Goal: Transaction & Acquisition: Purchase product/service

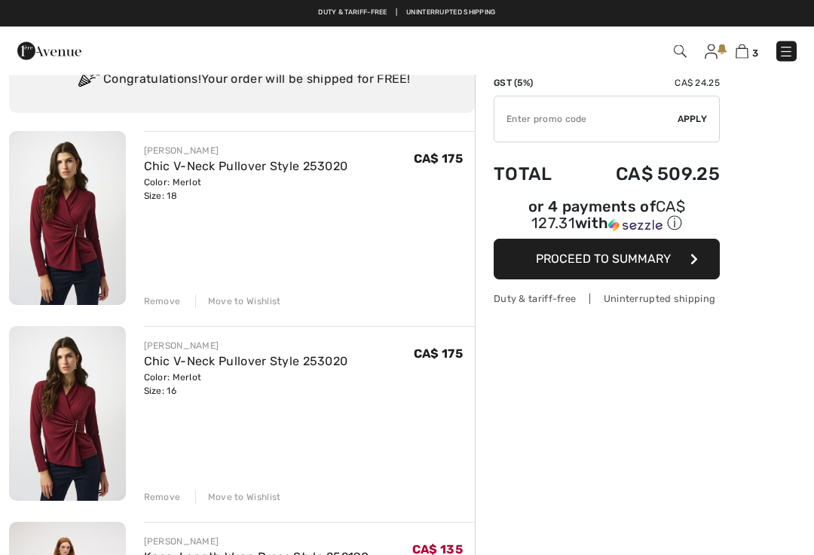
click at [577, 127] on input "TEXT" at bounding box center [585, 119] width 183 height 45
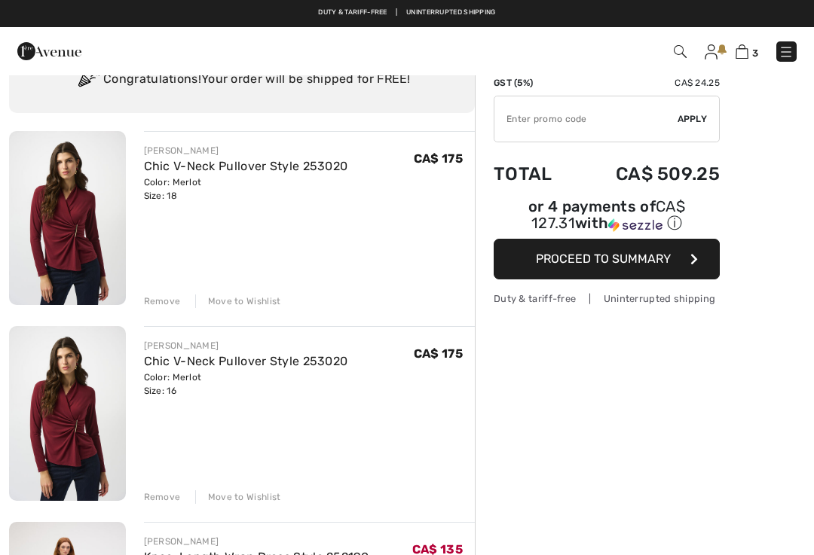
scroll to position [66, 0]
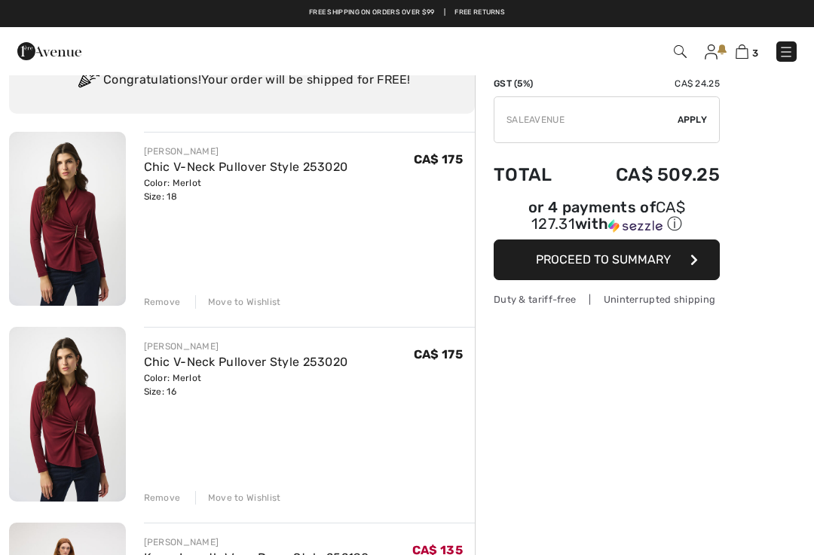
type input "SALEAVENUE"
click at [697, 119] on span "Apply" at bounding box center [693, 120] width 30 height 14
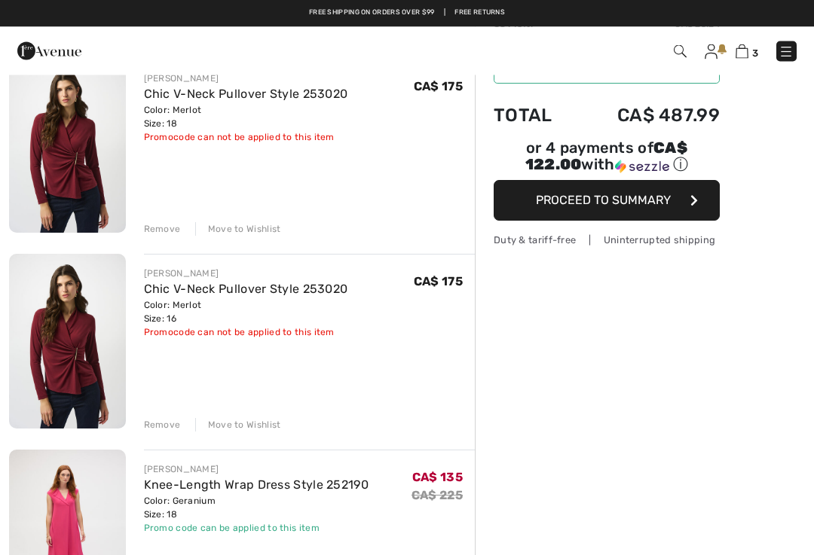
scroll to position [0, 0]
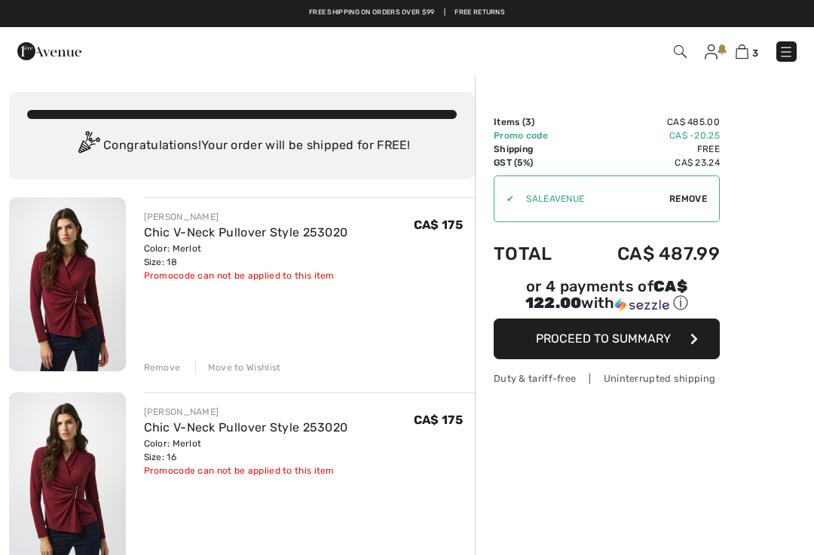
click at [38, 57] on img at bounding box center [49, 51] width 64 height 30
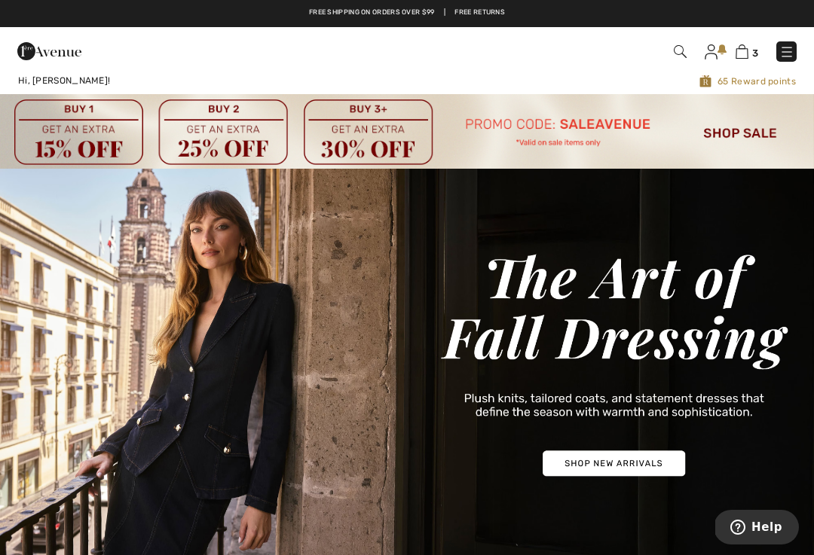
click at [791, 47] on img at bounding box center [786, 51] width 15 height 15
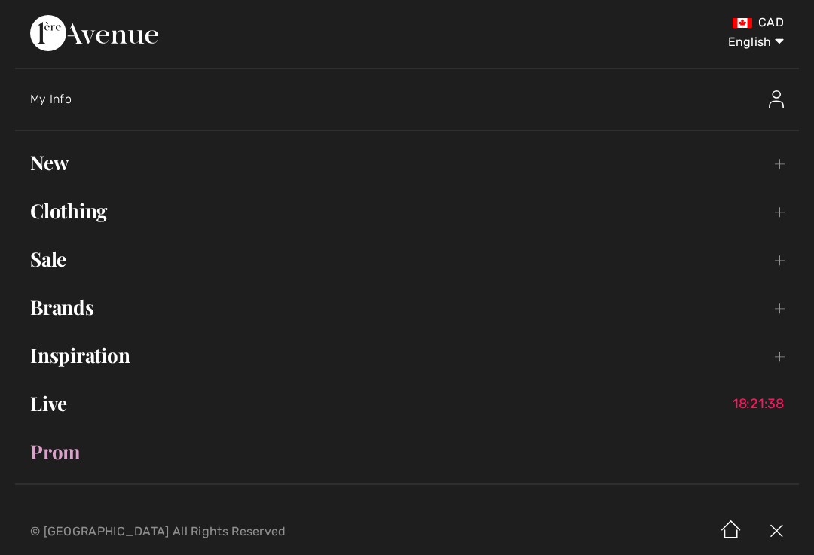
click at [66, 262] on link "Sale Toggle submenu" at bounding box center [407, 259] width 784 height 33
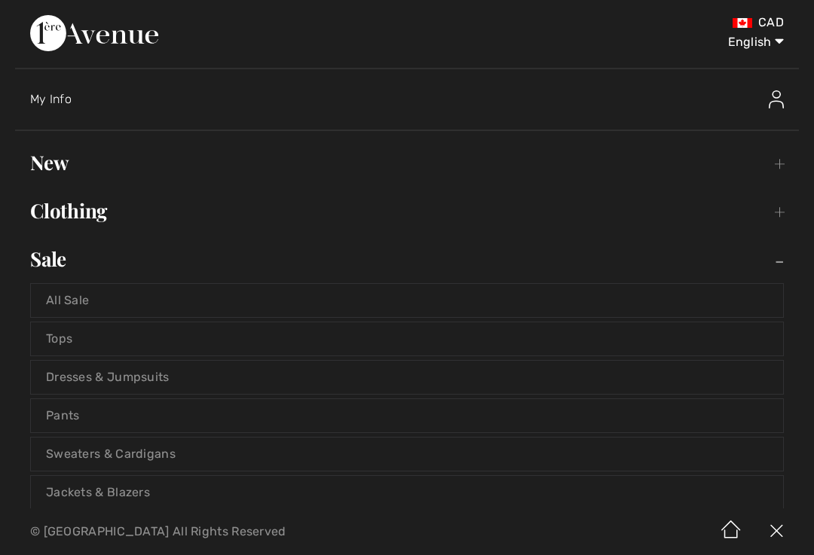
click at [85, 302] on link "All Sale" at bounding box center [407, 300] width 752 height 33
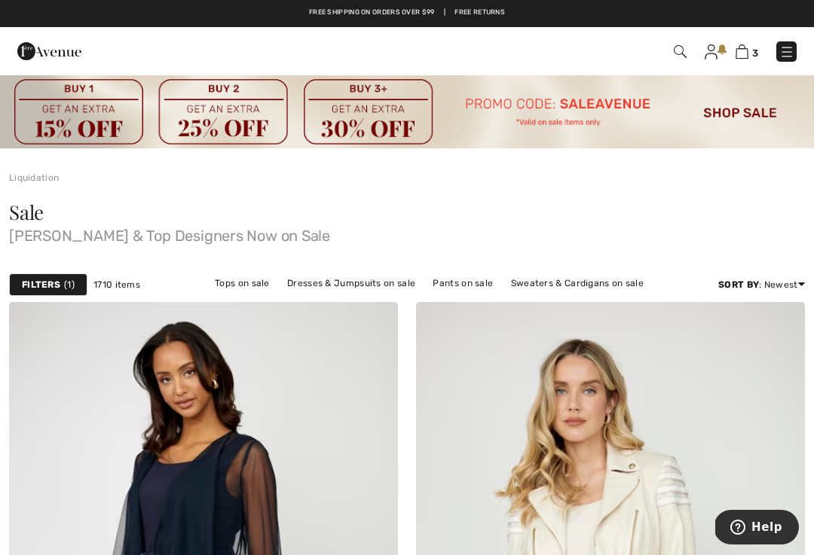
click at [60, 282] on div "Filters 1" at bounding box center [48, 285] width 78 height 23
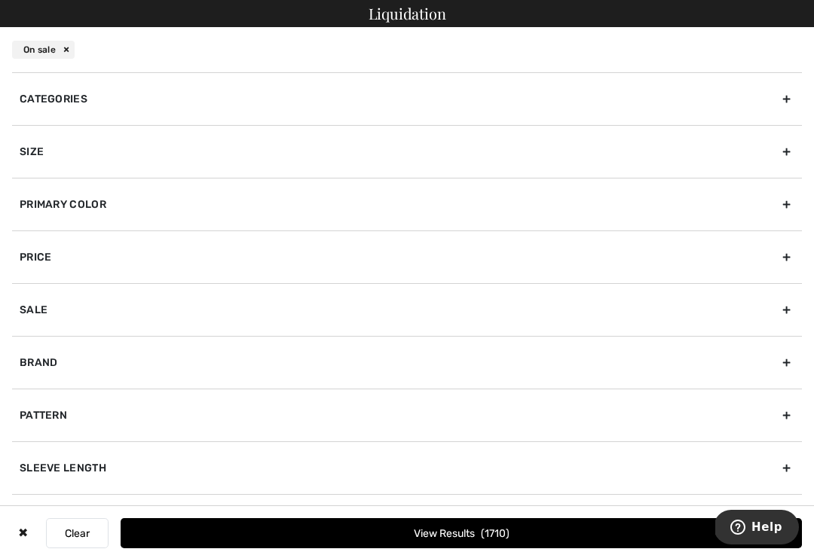
click at [785, 152] on div "Size" at bounding box center [407, 151] width 790 height 53
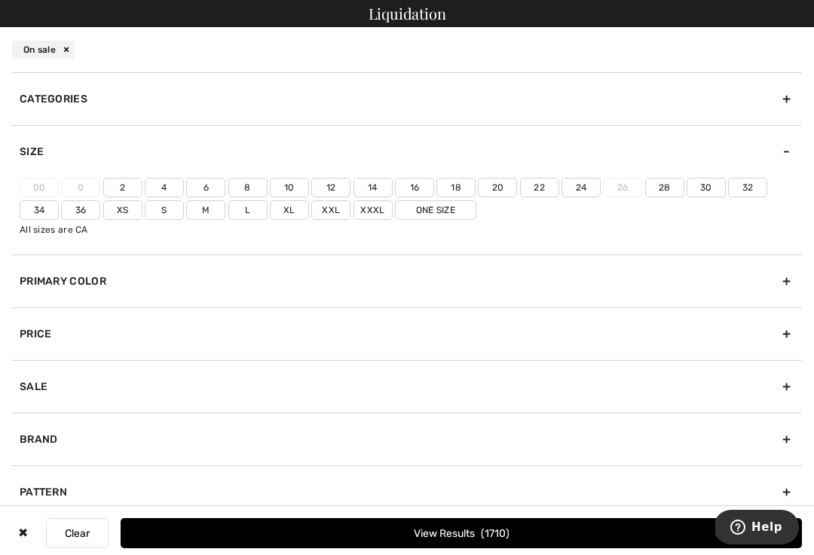
click at [332, 214] on label "Xxl" at bounding box center [330, 210] width 39 height 20
click at [0, 0] on input"] "Xxl" at bounding box center [0, 0] width 0 height 0
click at [375, 218] on label "Xxxl" at bounding box center [372, 210] width 39 height 20
click at [0, 0] on input"] "Xxxl" at bounding box center [0, 0] width 0 height 0
click at [500, 187] on label "20" at bounding box center [497, 188] width 39 height 20
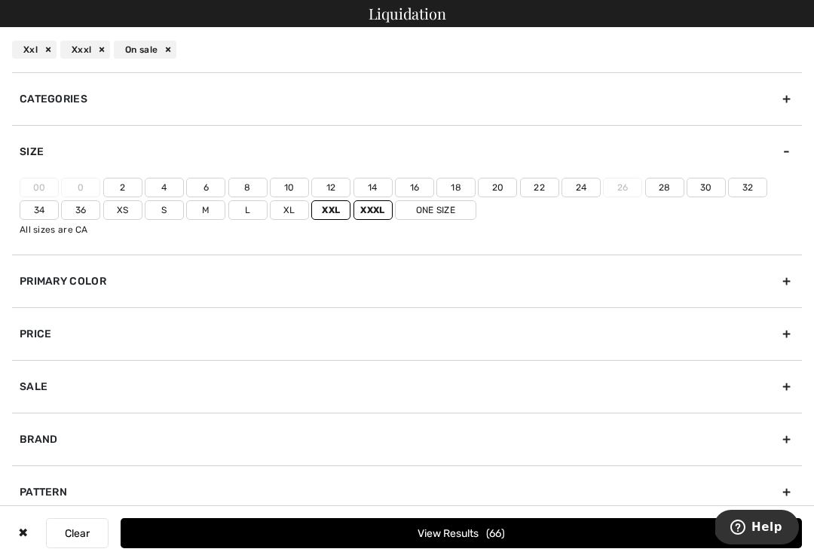
click at [0, 0] on input"] "20" at bounding box center [0, 0] width 0 height 0
click at [460, 187] on label "18" at bounding box center [455, 188] width 39 height 20
click at [0, 0] on input"] "18" at bounding box center [0, 0] width 0 height 0
click at [427, 186] on label "16" at bounding box center [414, 188] width 39 height 20
click at [0, 0] on input"] "16" at bounding box center [0, 0] width 0 height 0
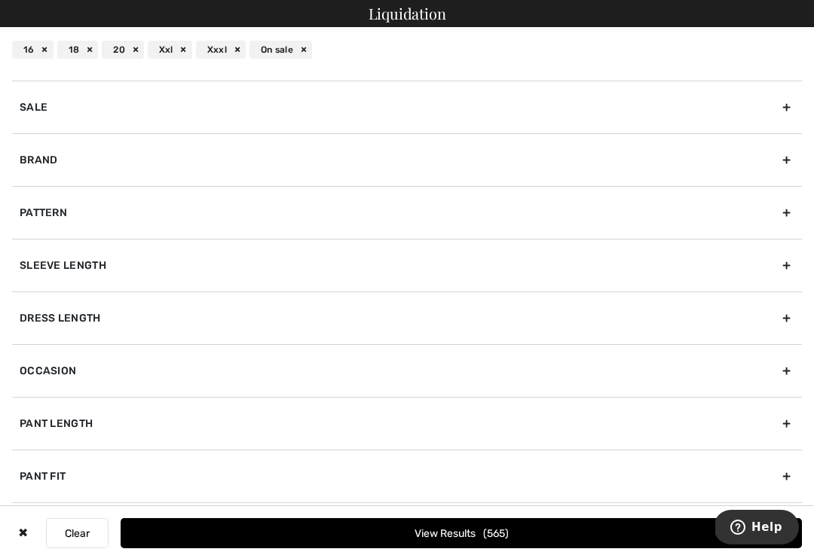
scroll to position [280, 0]
click at [495, 539] on span "565" at bounding box center [496, 534] width 26 height 13
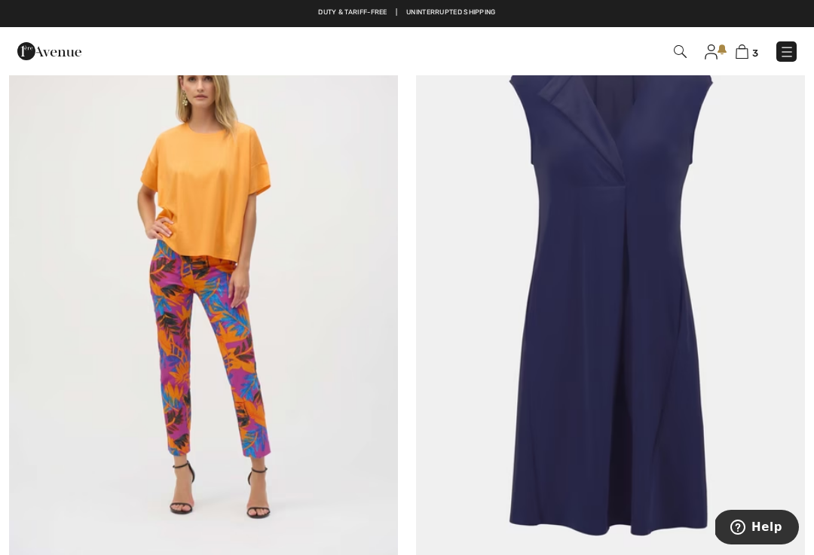
scroll to position [9155, 0]
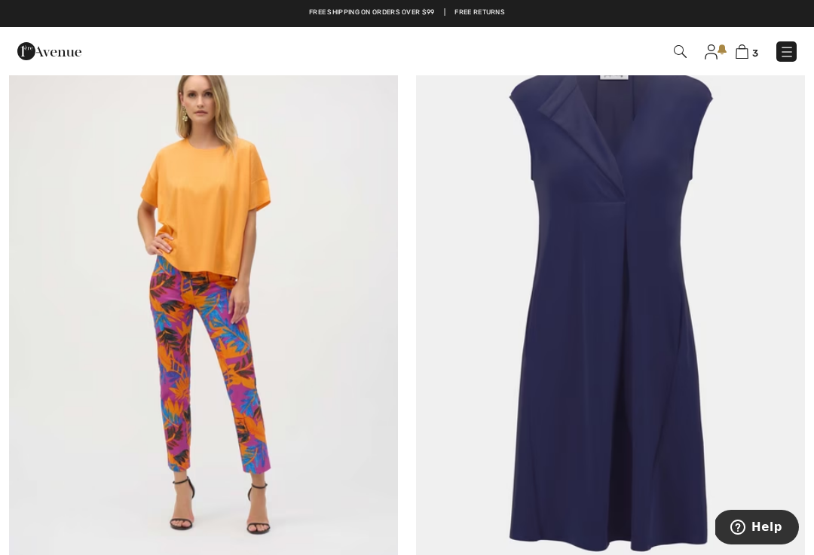
click at [607, 280] on img at bounding box center [610, 302] width 389 height 583
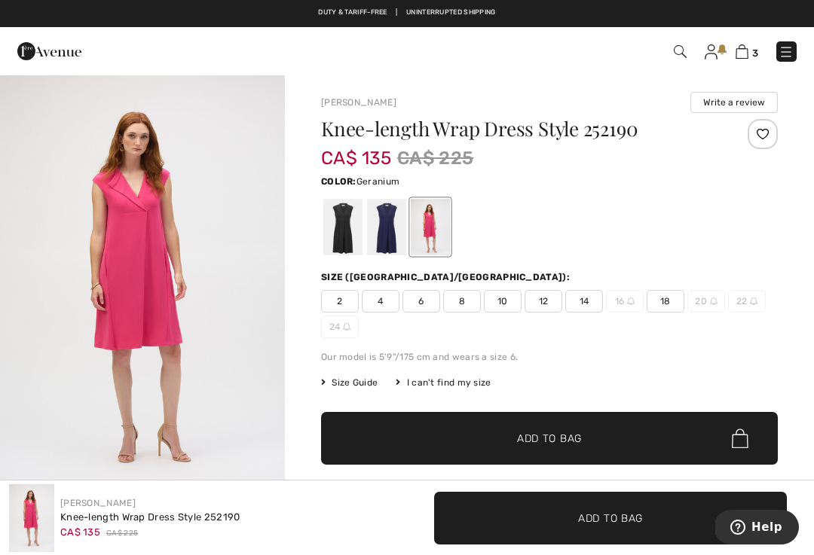
click at [335, 241] on div at bounding box center [342, 227] width 39 height 57
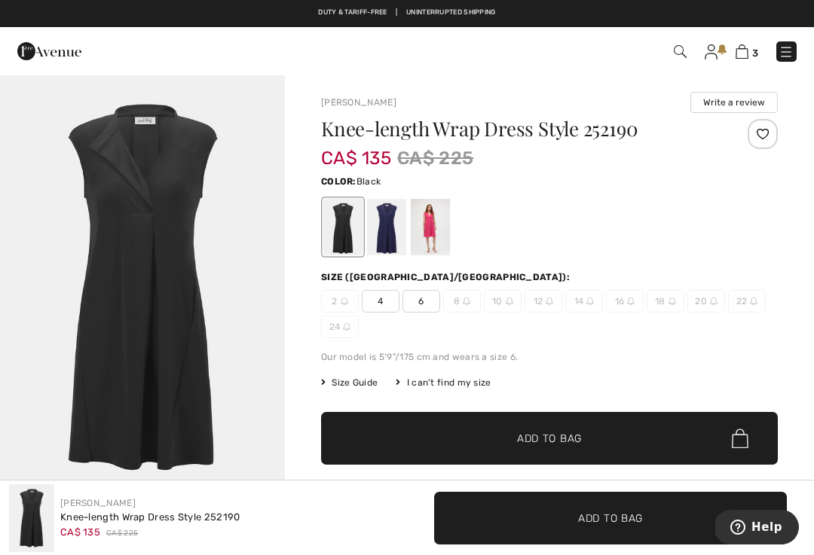
click at [383, 232] on div at bounding box center [386, 227] width 39 height 57
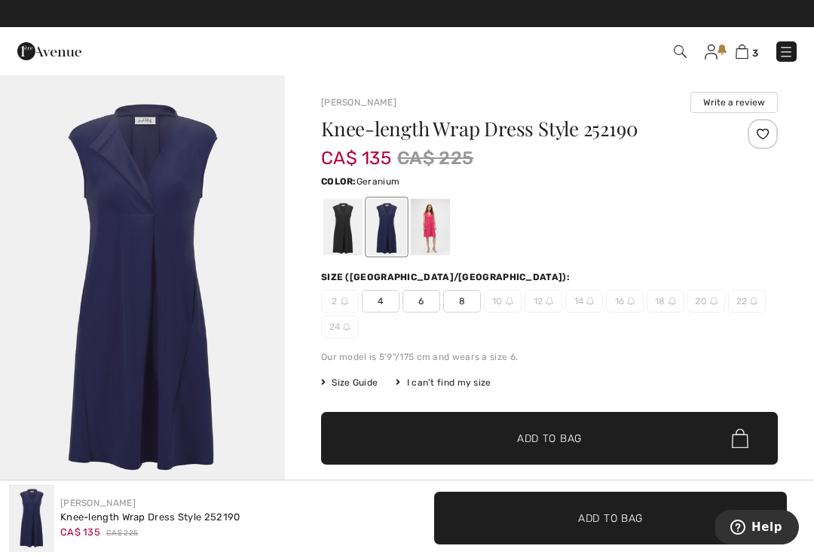
click at [427, 231] on div at bounding box center [430, 227] width 39 height 57
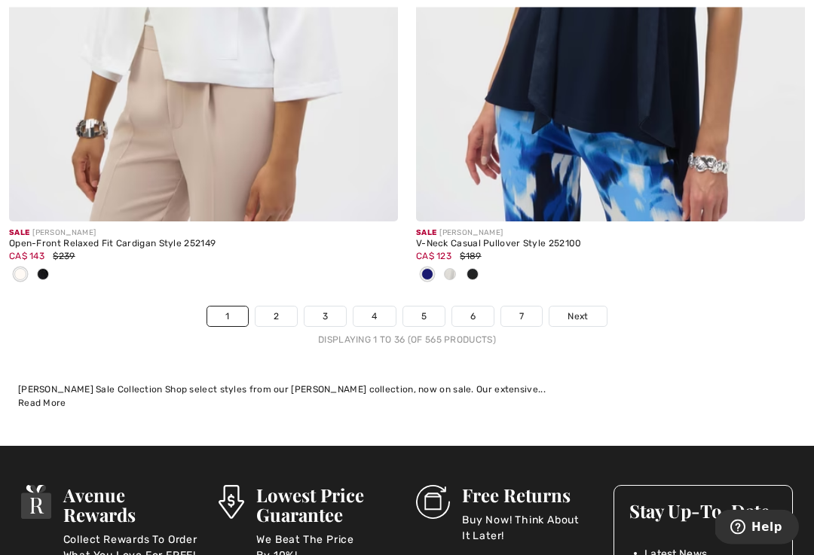
scroll to position [12210, 0]
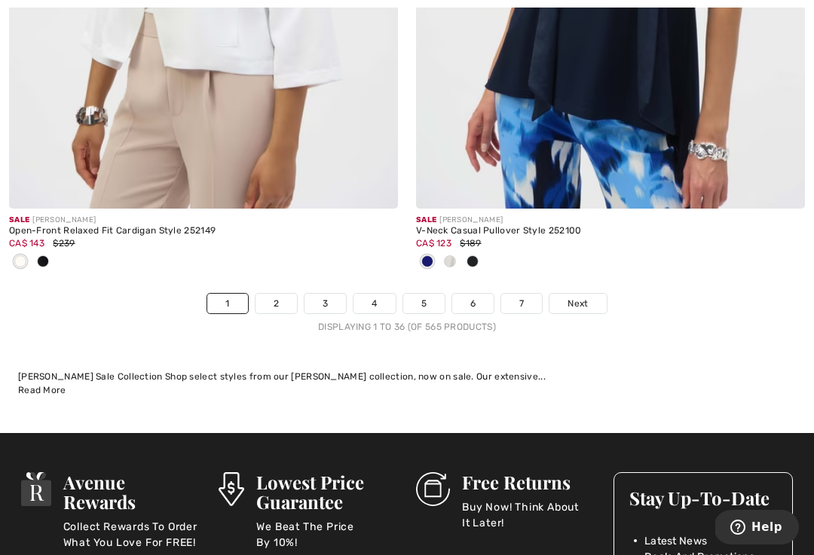
click at [281, 295] on link "2" at bounding box center [275, 304] width 41 height 20
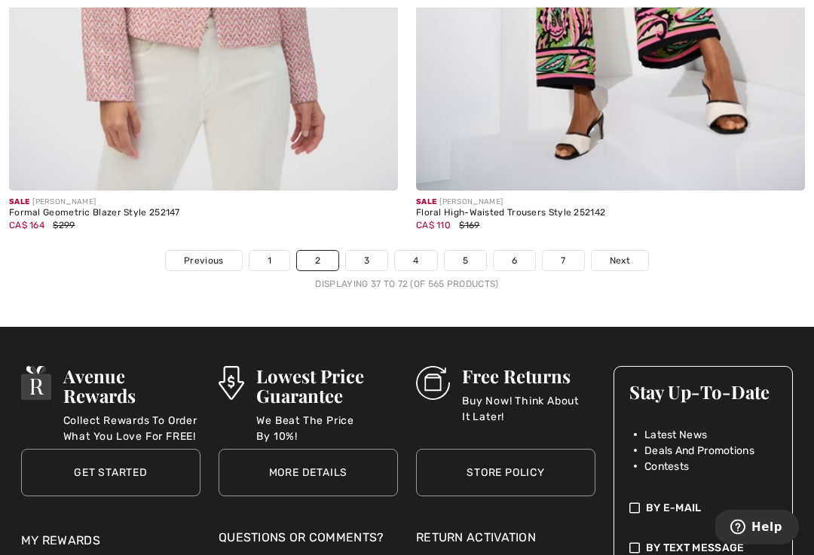
scroll to position [12157, 0]
click at [355, 253] on link "3" at bounding box center [366, 261] width 41 height 20
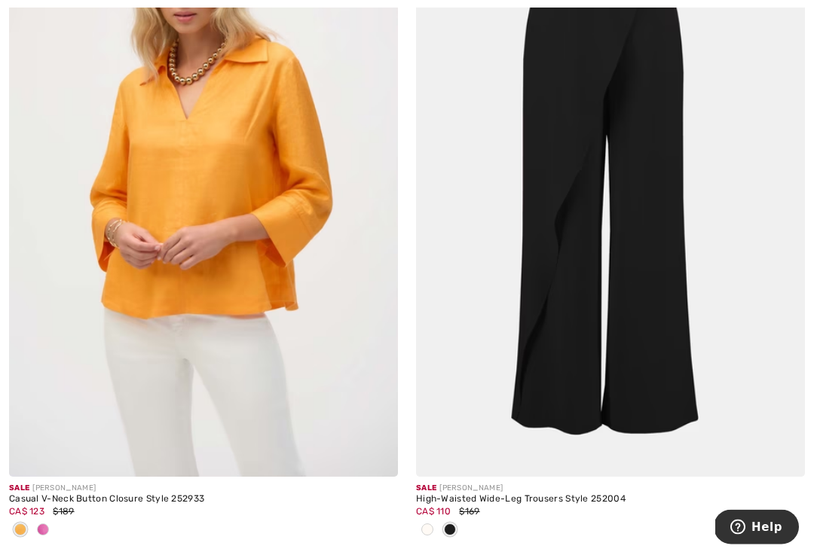
scroll to position [3009, 0]
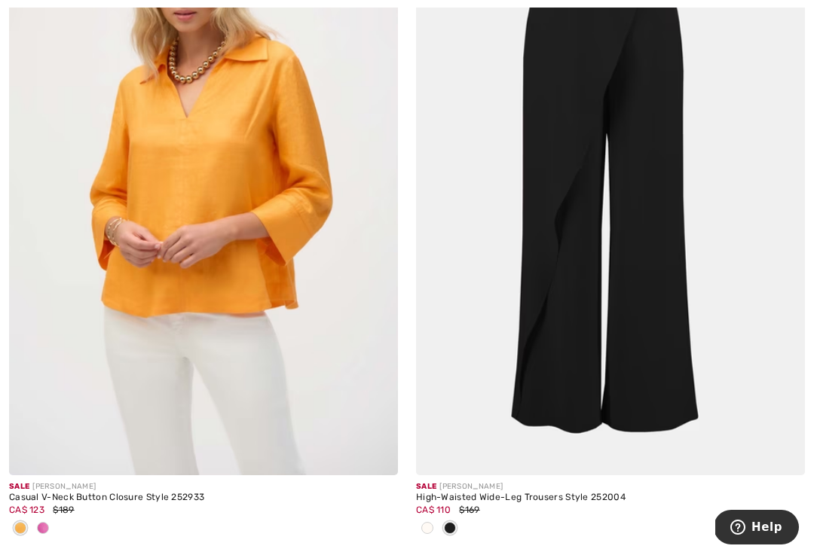
click at [41, 525] on span at bounding box center [43, 528] width 12 height 12
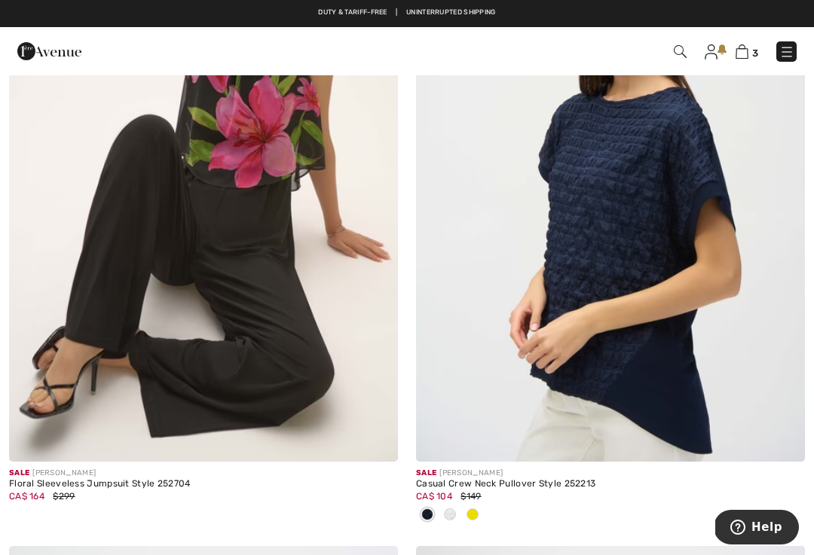
scroll to position [5104, 0]
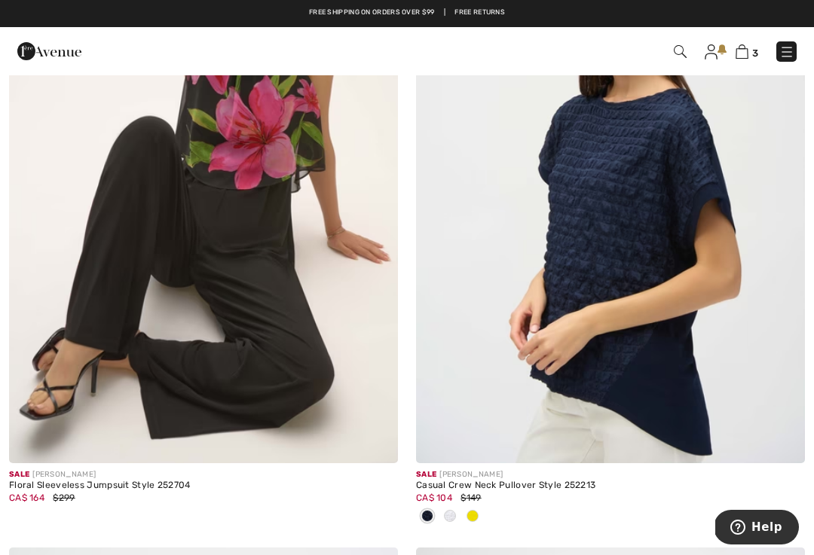
click at [610, 221] on img at bounding box center [610, 171] width 389 height 583
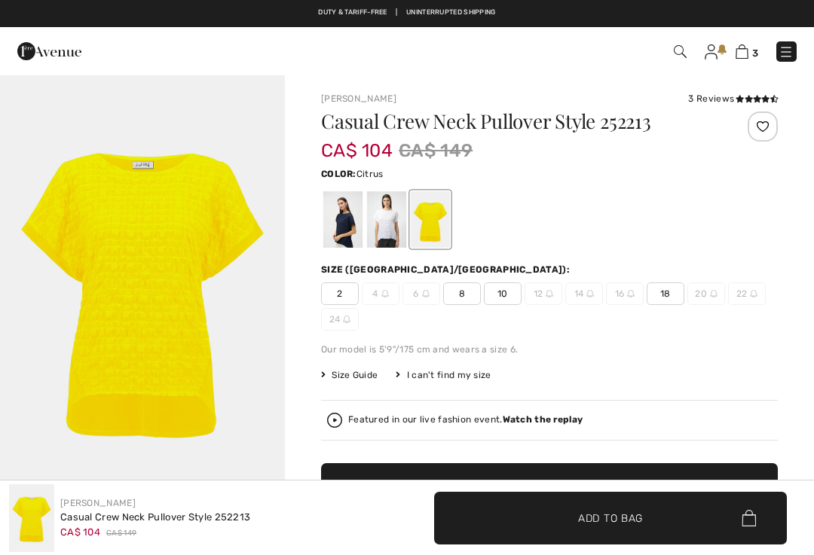
checkbox input "true"
click at [387, 225] on div at bounding box center [386, 219] width 39 height 57
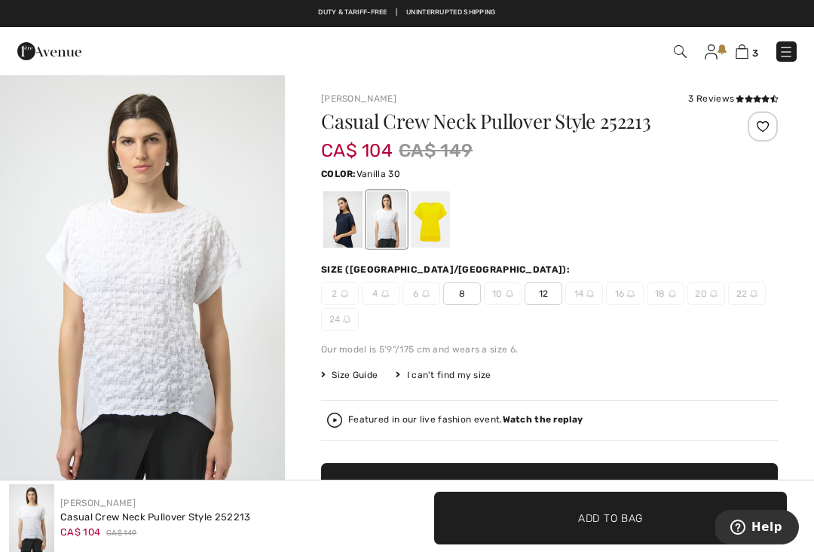
click at [353, 227] on div at bounding box center [342, 219] width 39 height 57
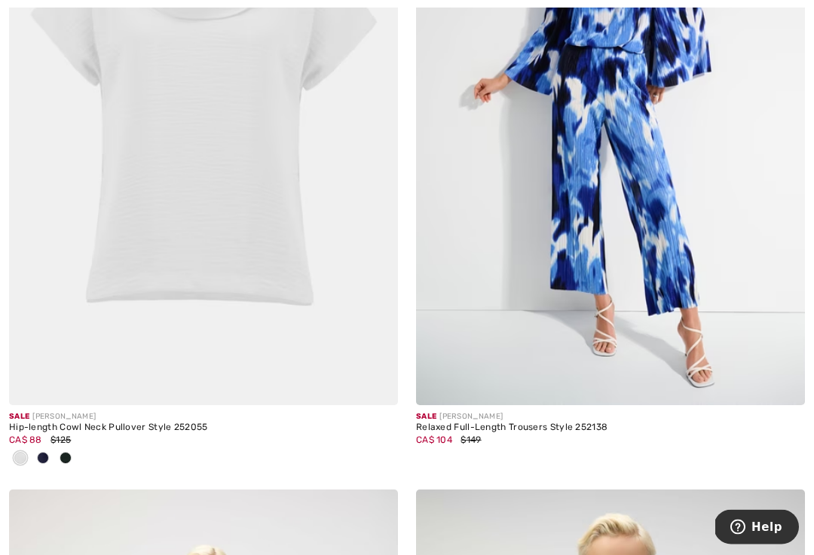
scroll to position [9247, 0]
click at [137, 311] on img at bounding box center [203, 113] width 389 height 583
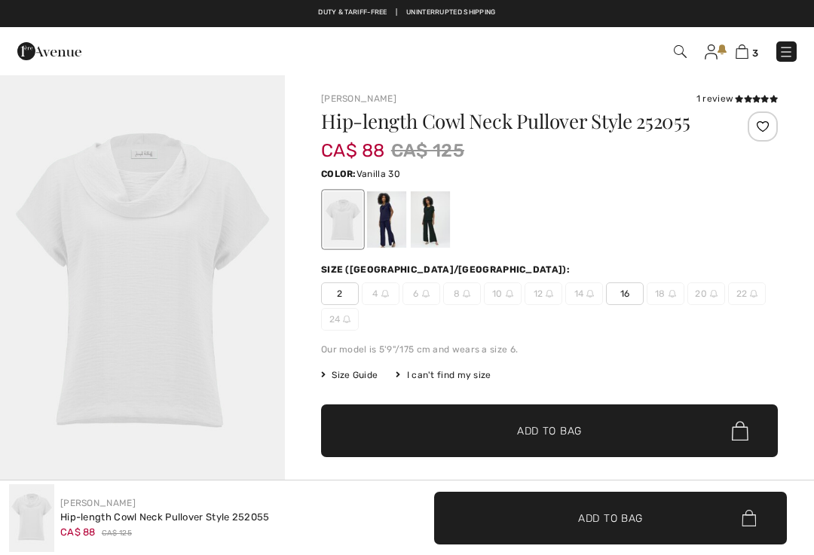
checkbox input "true"
click at [381, 232] on div at bounding box center [386, 219] width 39 height 57
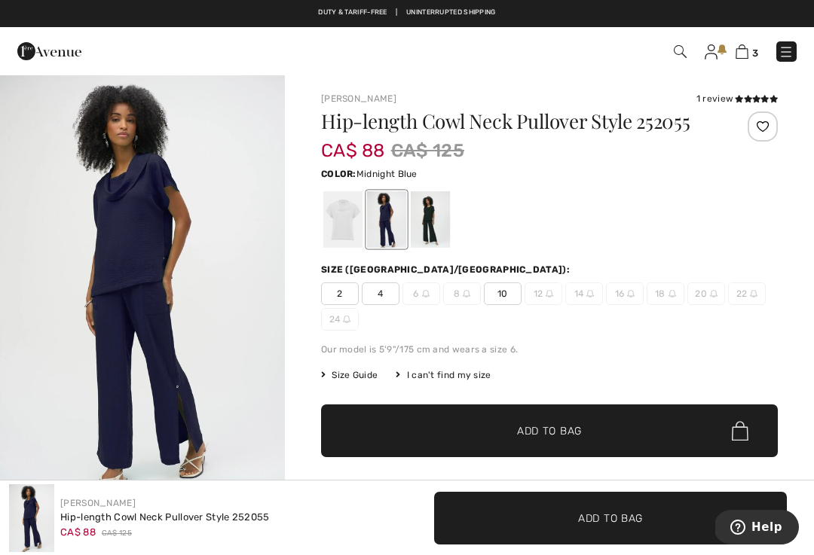
click at [420, 225] on div at bounding box center [430, 219] width 39 height 57
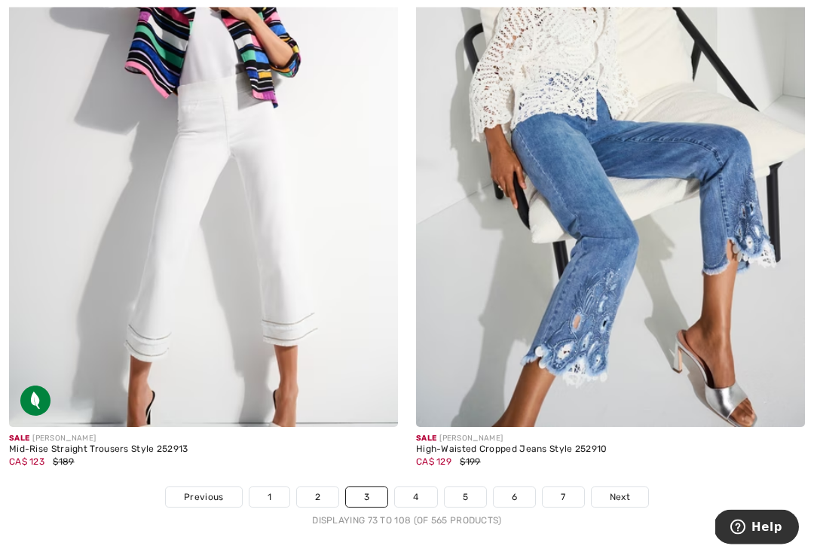
scroll to position [11821, 0]
click at [418, 491] on link "4" at bounding box center [415, 498] width 41 height 20
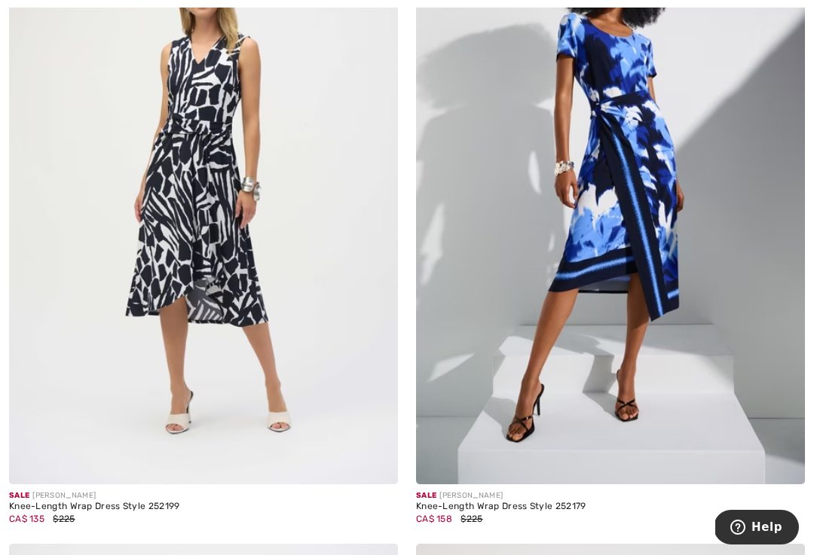
scroll to position [2337, 0]
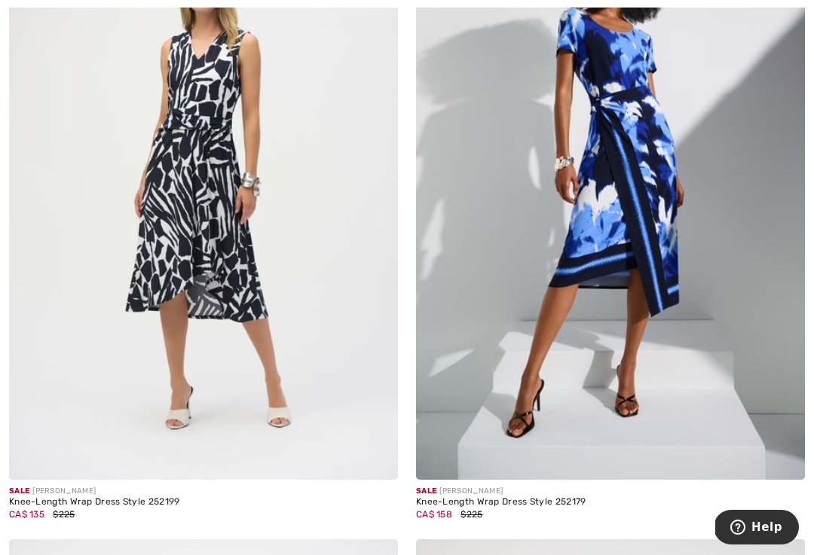
click at [681, 356] on img at bounding box center [610, 188] width 389 height 583
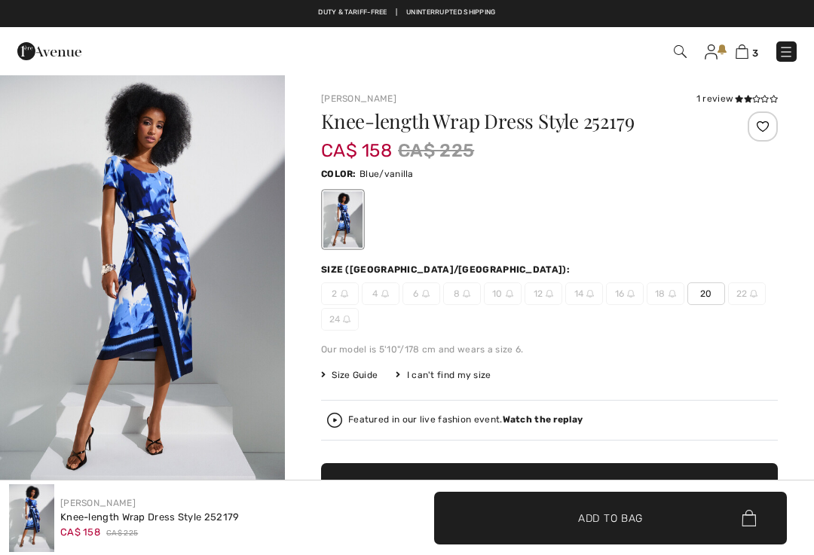
checkbox input "true"
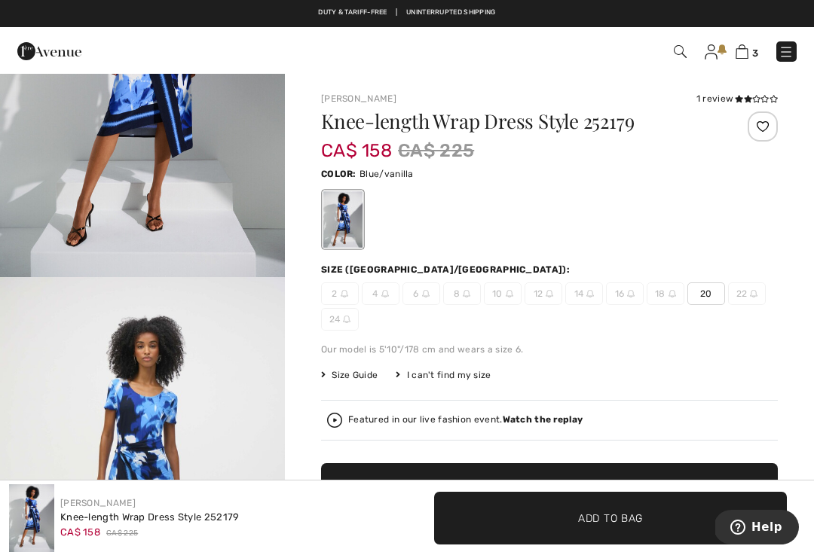
scroll to position [215, 0]
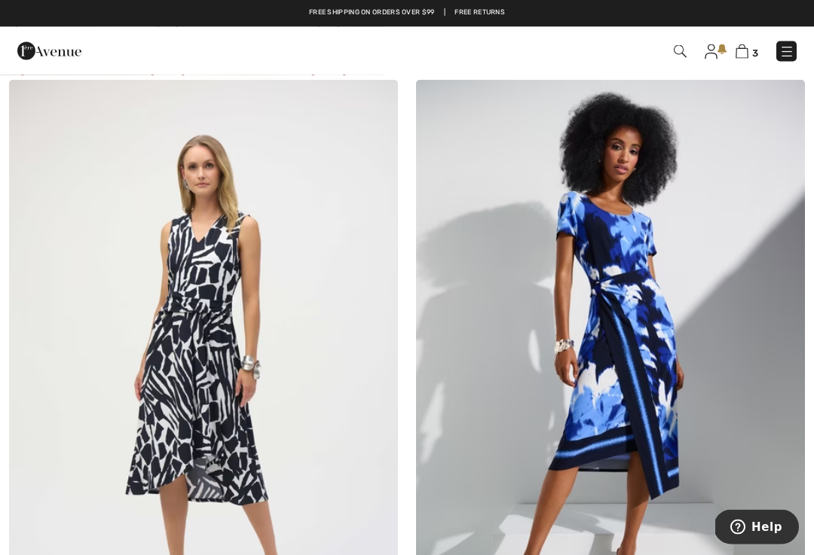
scroll to position [2154, 0]
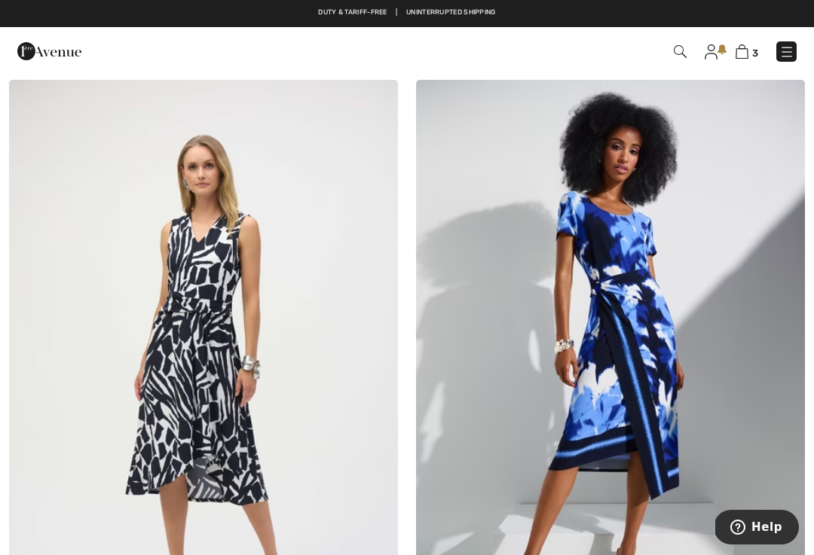
click at [304, 316] on img at bounding box center [203, 371] width 389 height 583
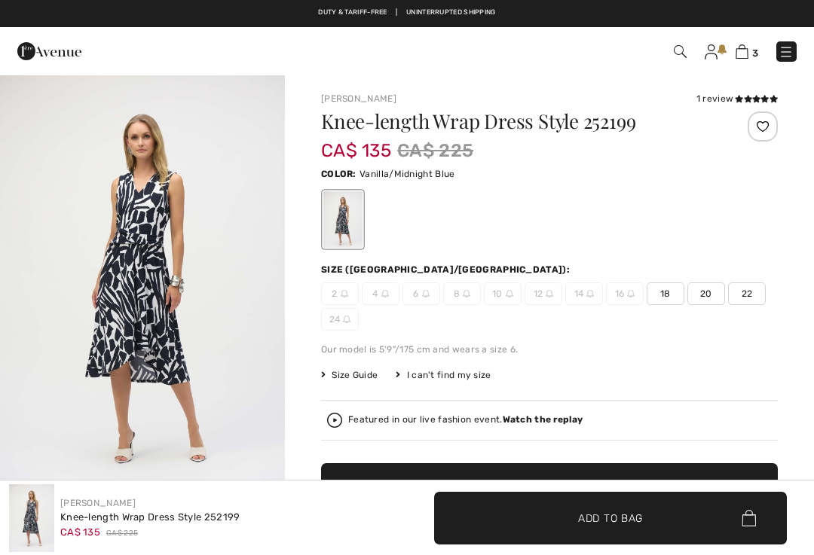
checkbox input "true"
click at [668, 296] on span "18" at bounding box center [666, 294] width 38 height 23
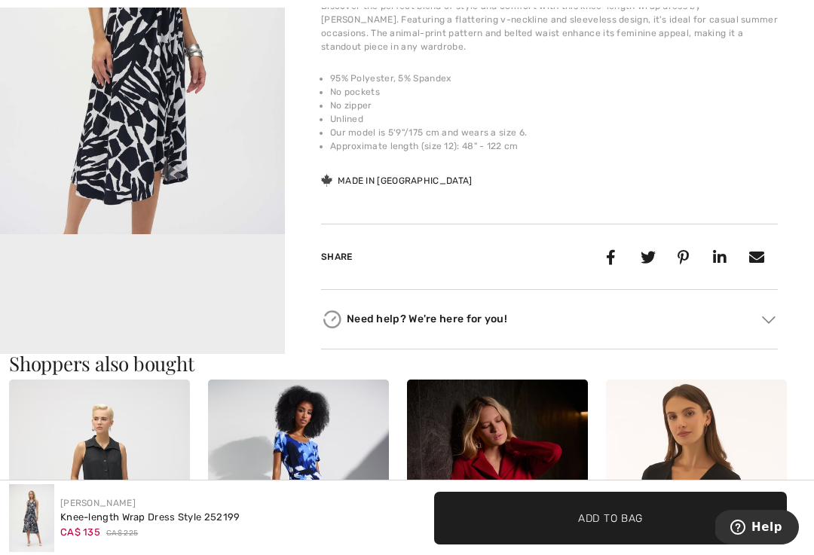
scroll to position [779, 0]
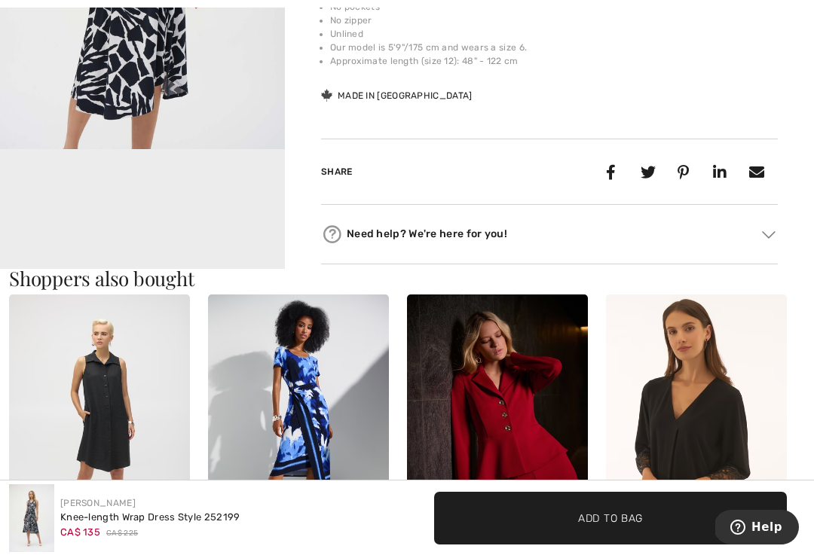
click at [237, 213] on video "Your browser does not support the video tag." at bounding box center [142, 221] width 285 height 142
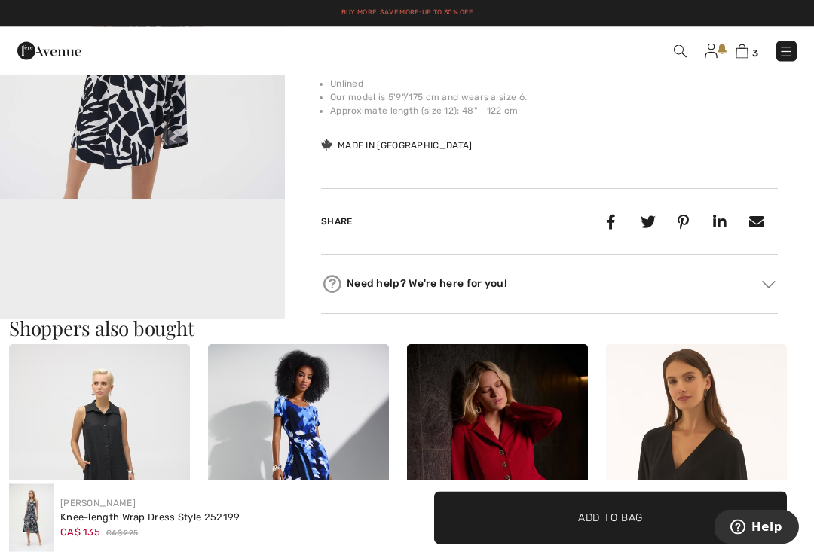
scroll to position [720, 0]
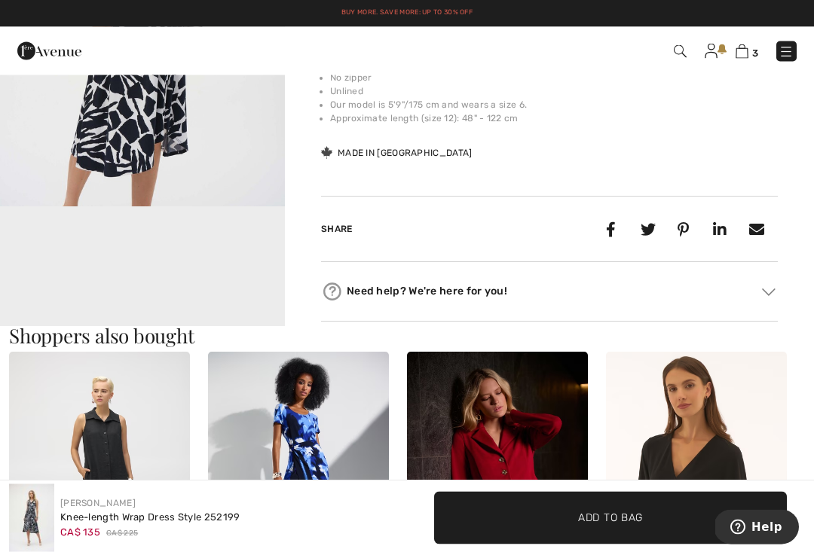
click at [253, 268] on video "Your browser does not support the video tag." at bounding box center [142, 279] width 285 height 142
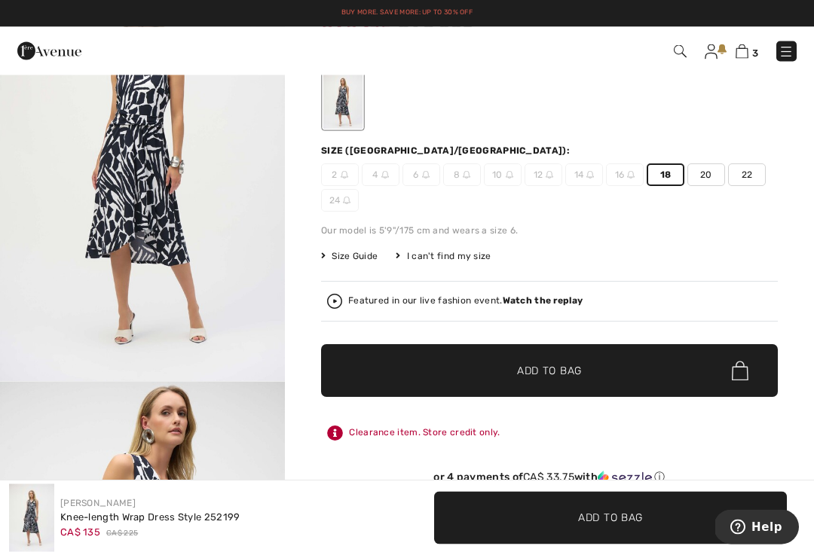
scroll to position [93, 0]
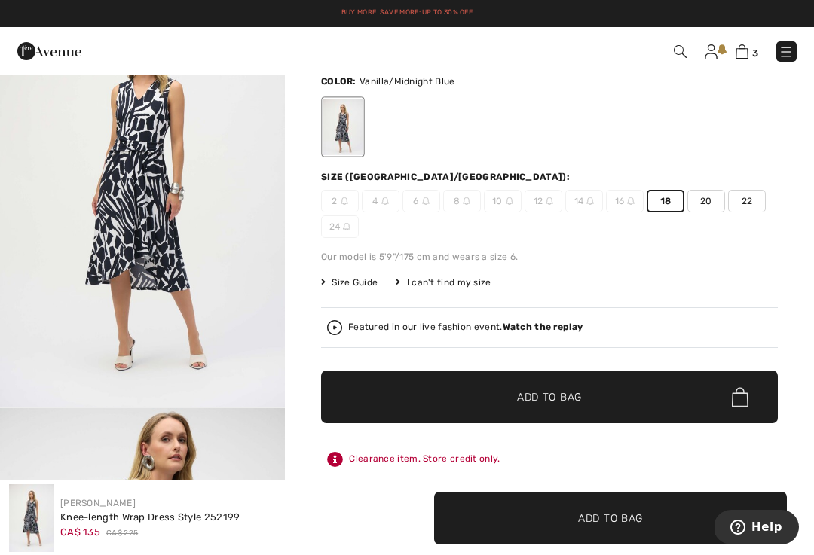
click at [589, 401] on span "✔ Added to Bag Add to Bag" at bounding box center [549, 397] width 457 height 53
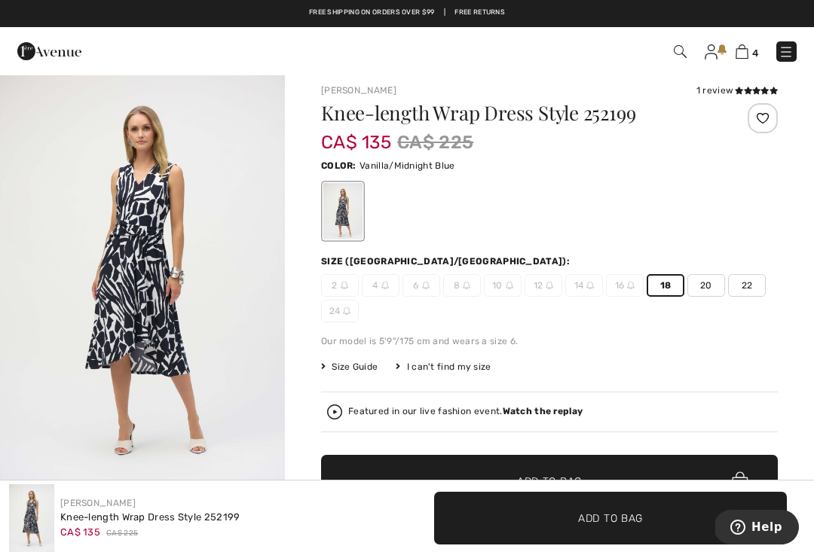
scroll to position [0, 0]
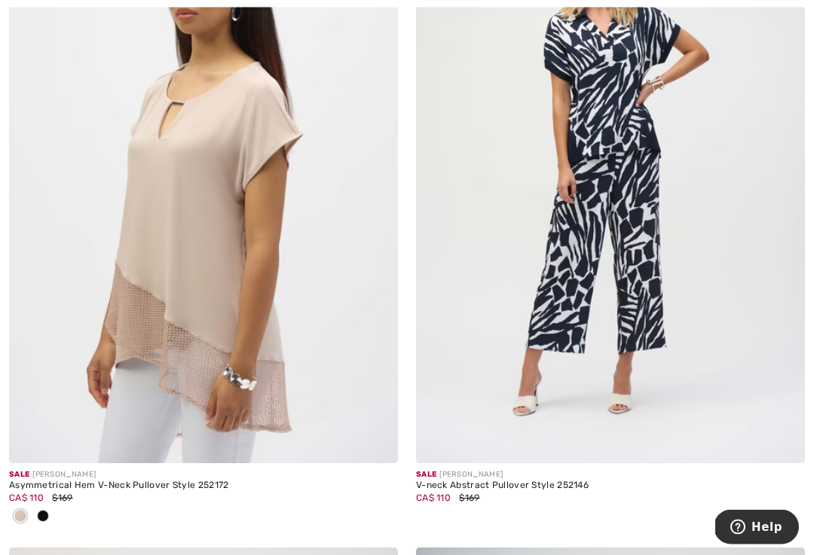
scroll to position [2996, 0]
click at [621, 178] on img at bounding box center [610, 171] width 389 height 583
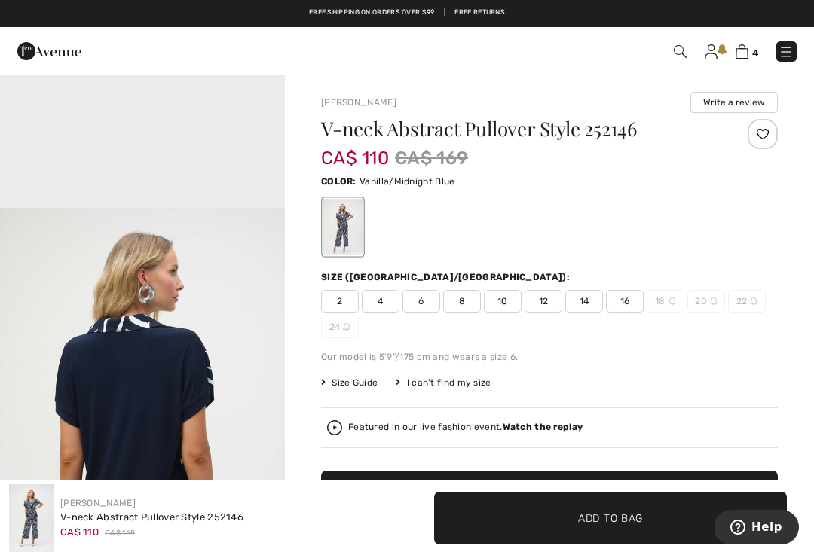
scroll to position [2, 0]
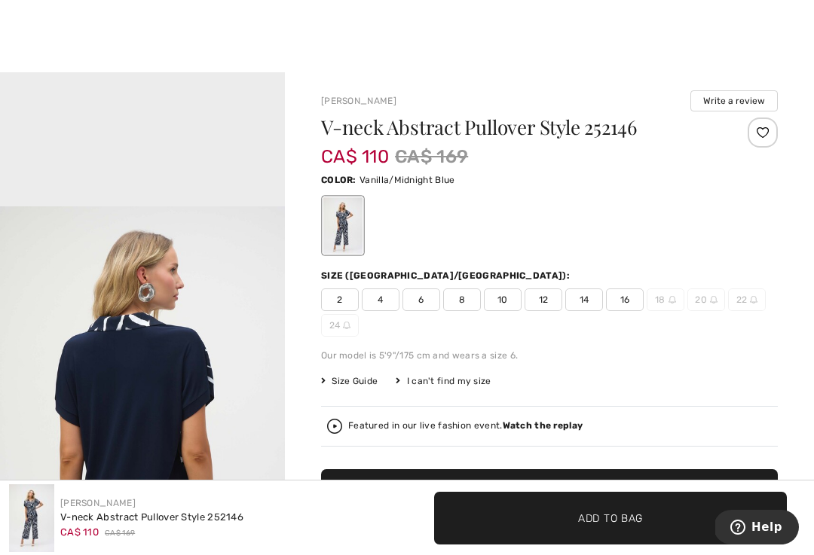
click at [638, 300] on span "16" at bounding box center [625, 300] width 38 height 23
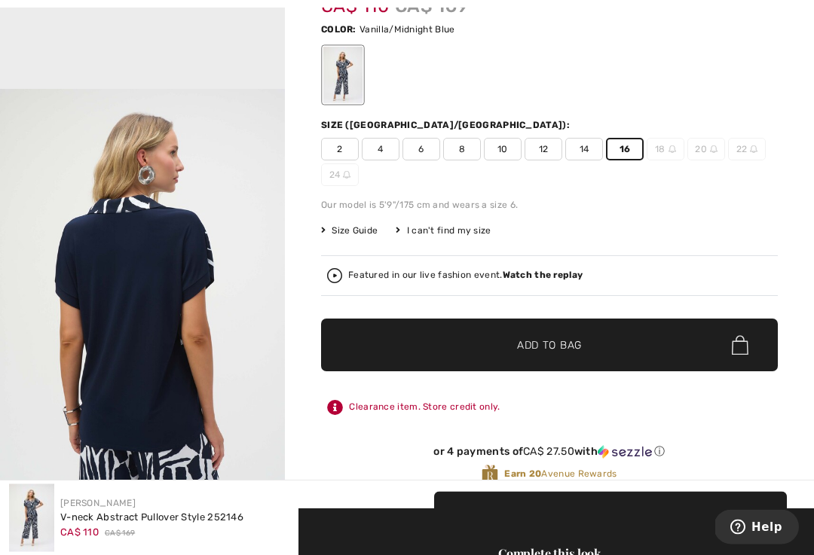
scroll to position [152, 0]
click at [610, 338] on span "✔ Added to Bag Add to Bag" at bounding box center [549, 345] width 457 height 53
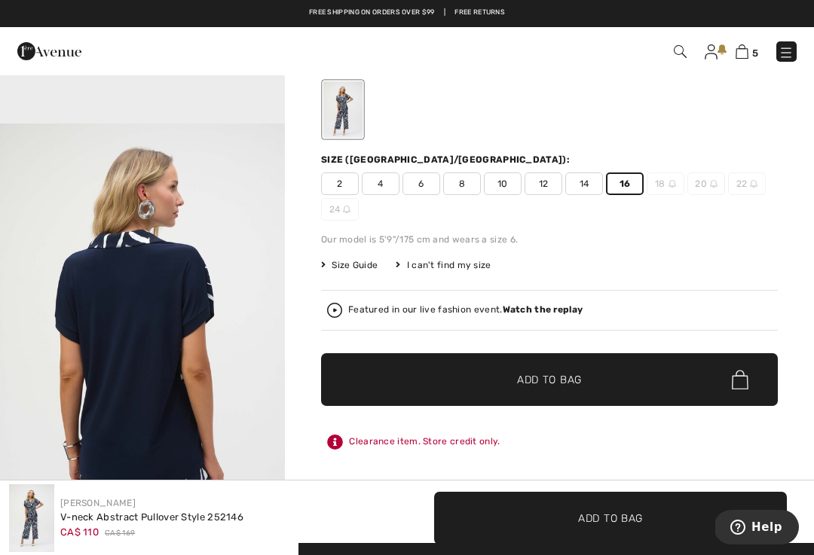
scroll to position [0, 0]
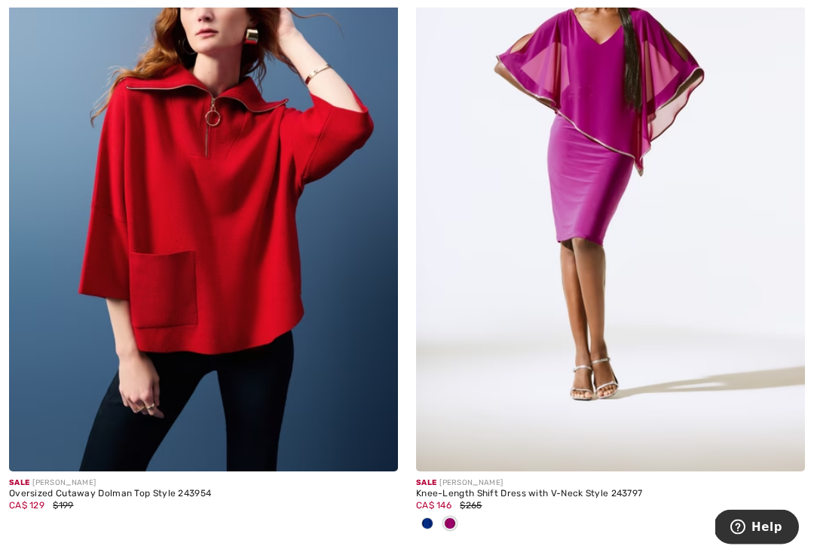
scroll to position [5739, 0]
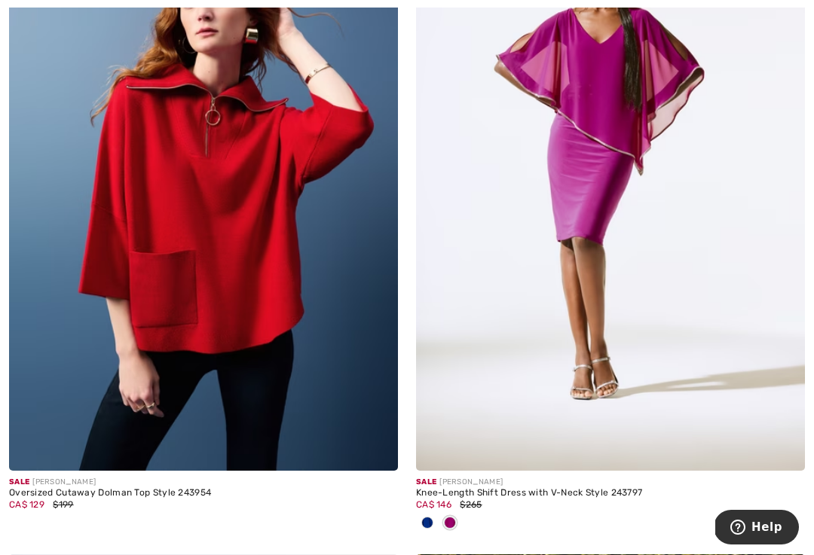
click at [172, 349] on img at bounding box center [203, 179] width 389 height 583
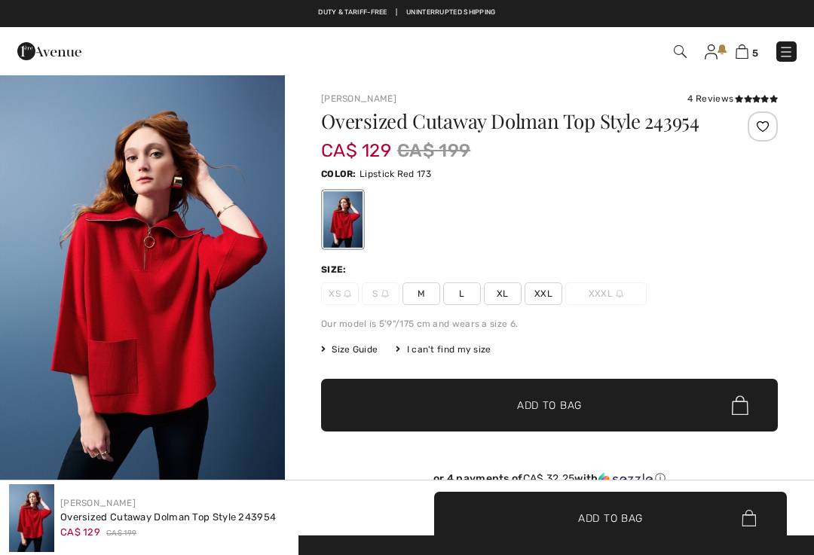
checkbox input "true"
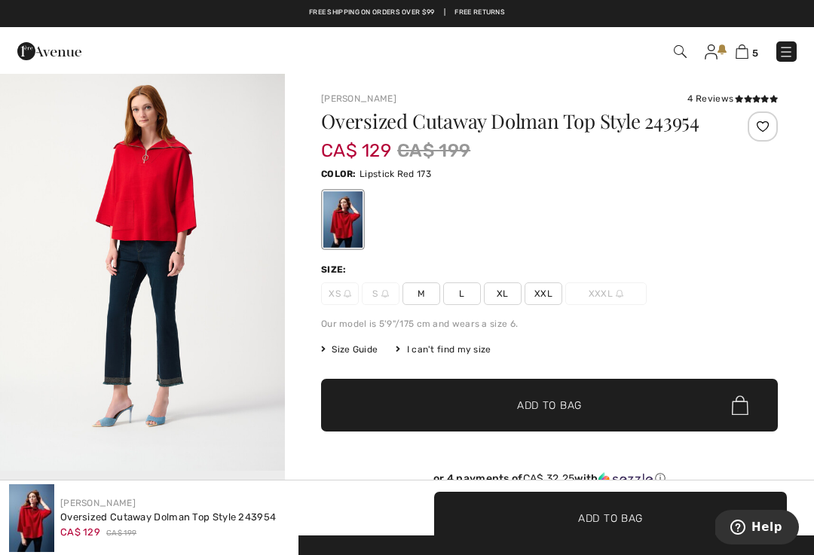
scroll to position [425, 0]
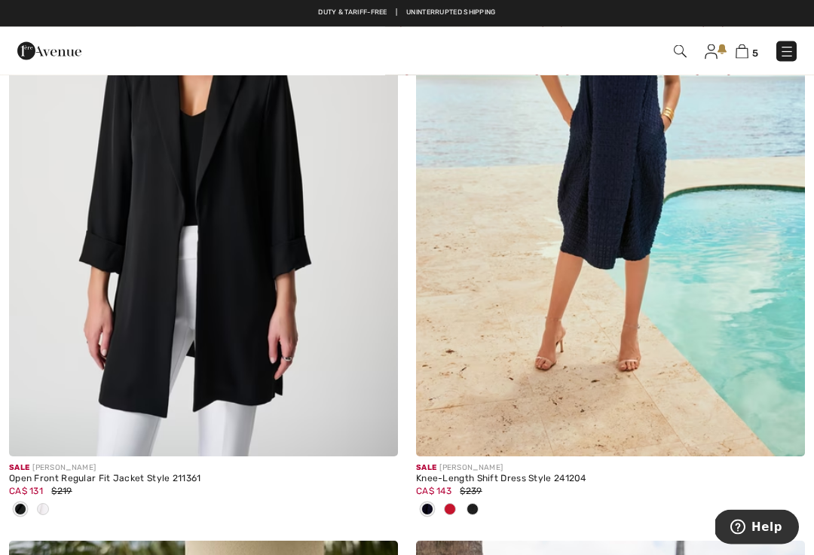
scroll to position [9236, 0]
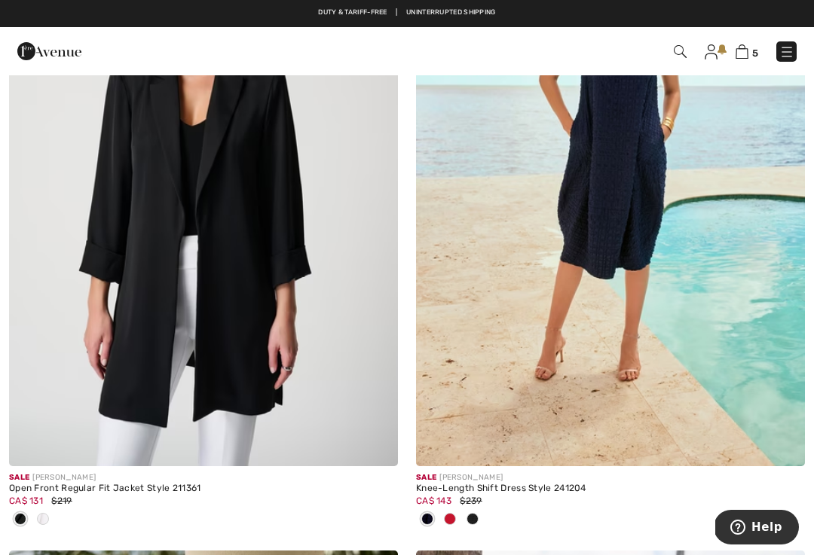
click at [595, 289] on img at bounding box center [610, 174] width 389 height 583
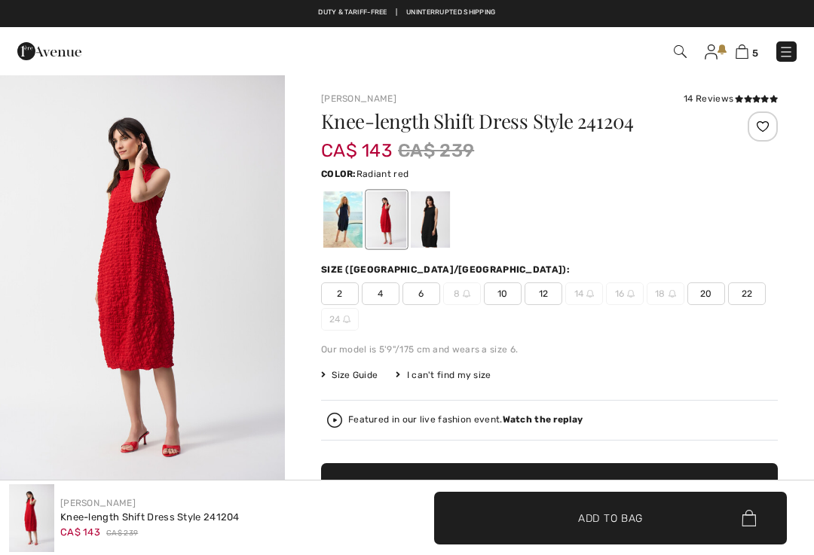
checkbox input "true"
click at [422, 223] on div at bounding box center [430, 219] width 39 height 57
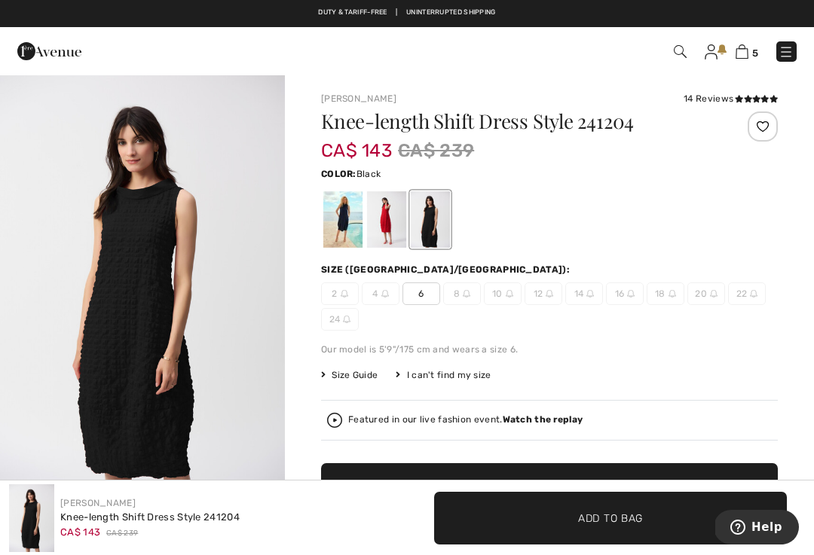
click at [432, 231] on div at bounding box center [430, 219] width 39 height 57
click at [344, 225] on div at bounding box center [342, 219] width 39 height 57
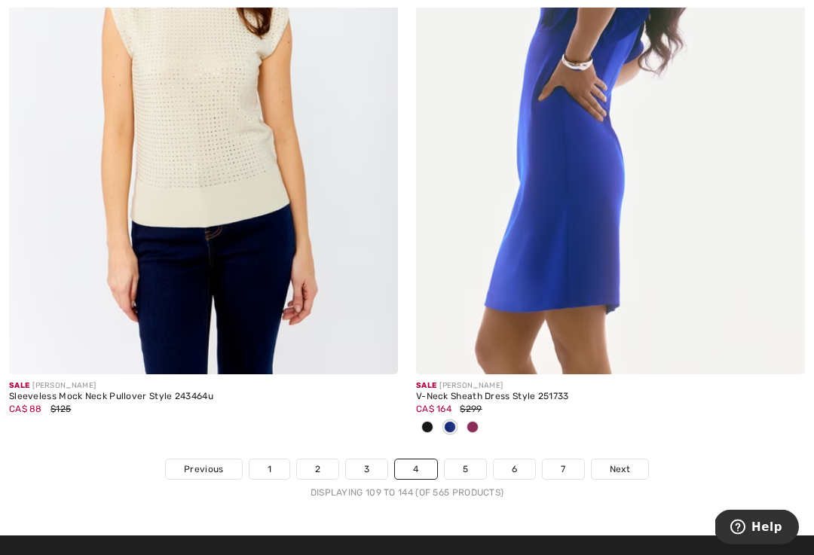
scroll to position [11923, 0]
click at [458, 463] on link "5" at bounding box center [465, 470] width 41 height 20
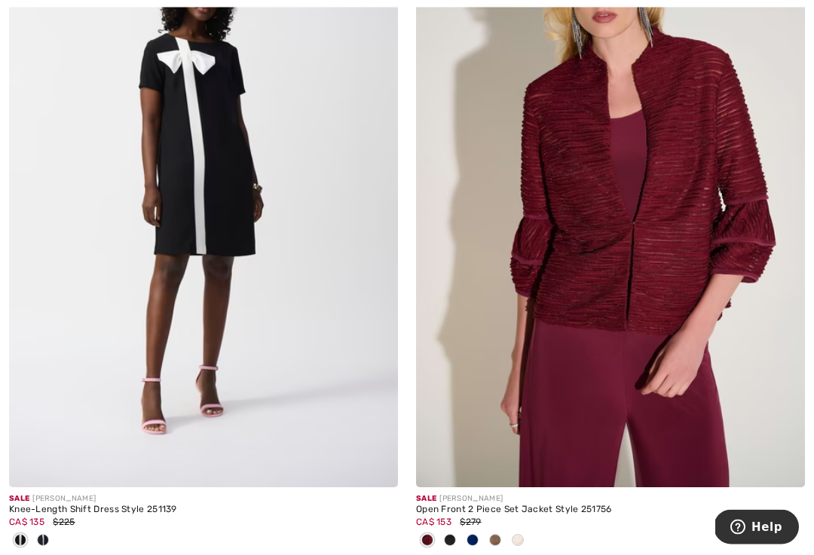
scroll to position [384, 0]
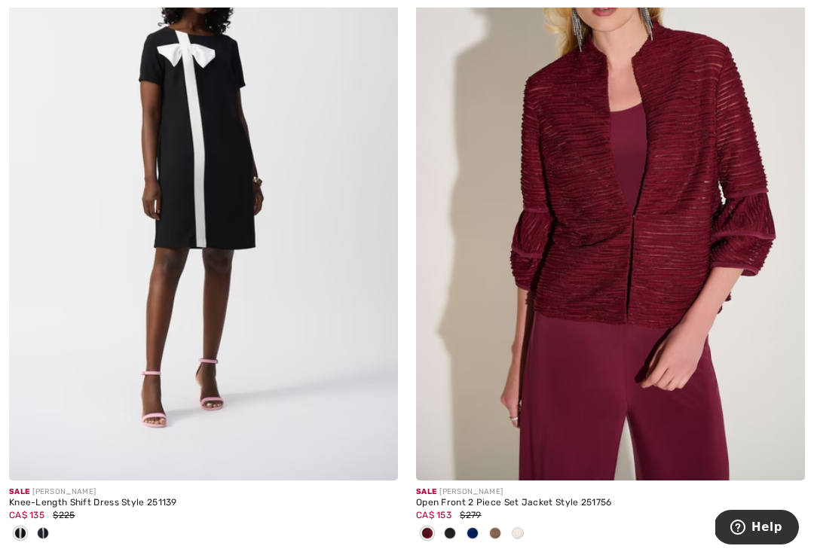
click at [706, 323] on img at bounding box center [610, 189] width 389 height 583
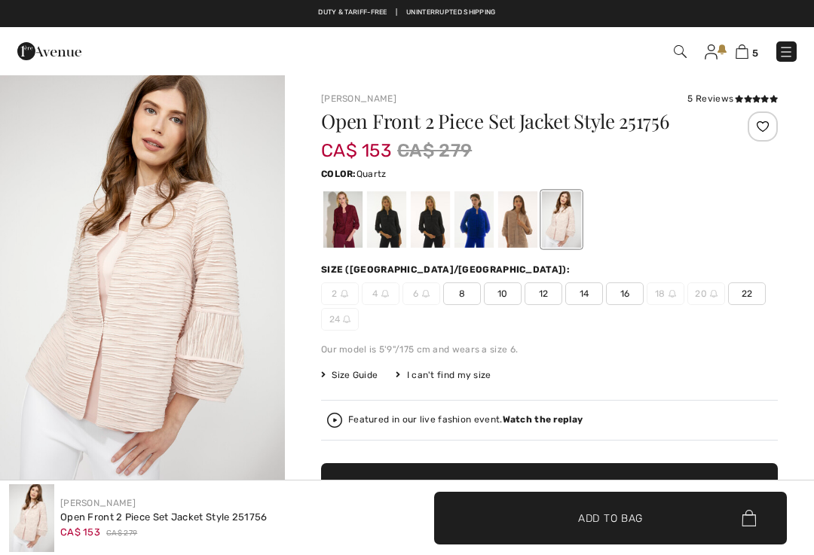
checkbox input "true"
click at [484, 224] on div at bounding box center [473, 219] width 39 height 57
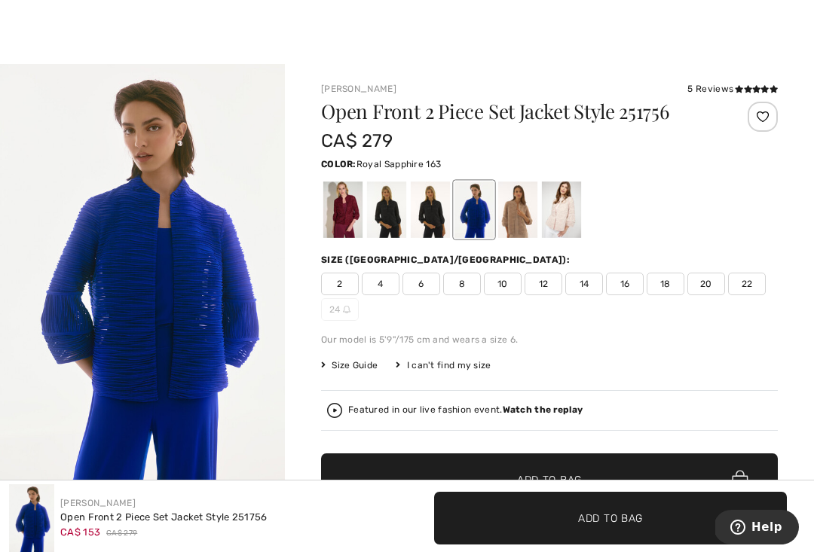
scroll to position [11, 0]
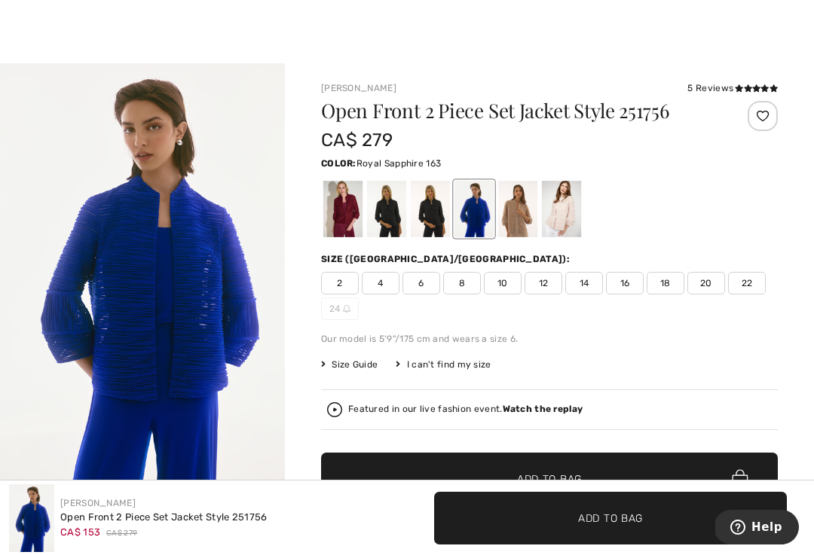
click at [631, 286] on span "16" at bounding box center [625, 283] width 38 height 23
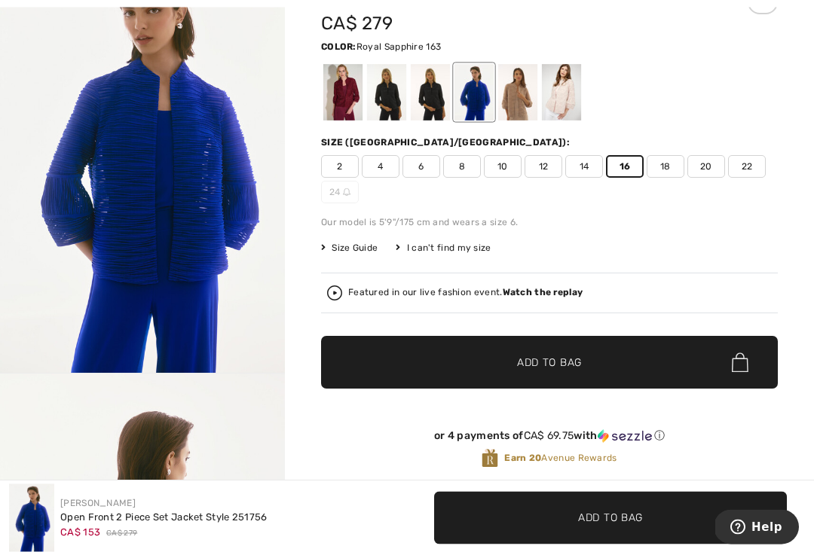
scroll to position [129, 0]
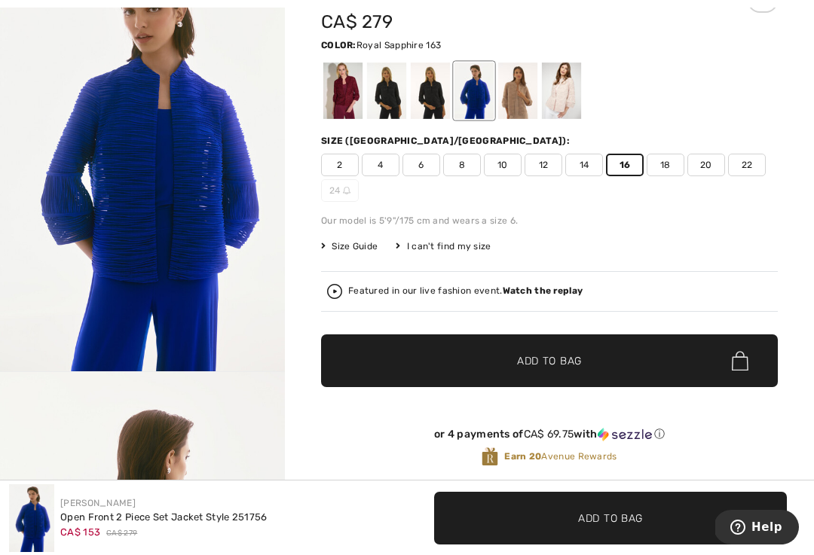
click at [349, 89] on div at bounding box center [342, 91] width 39 height 57
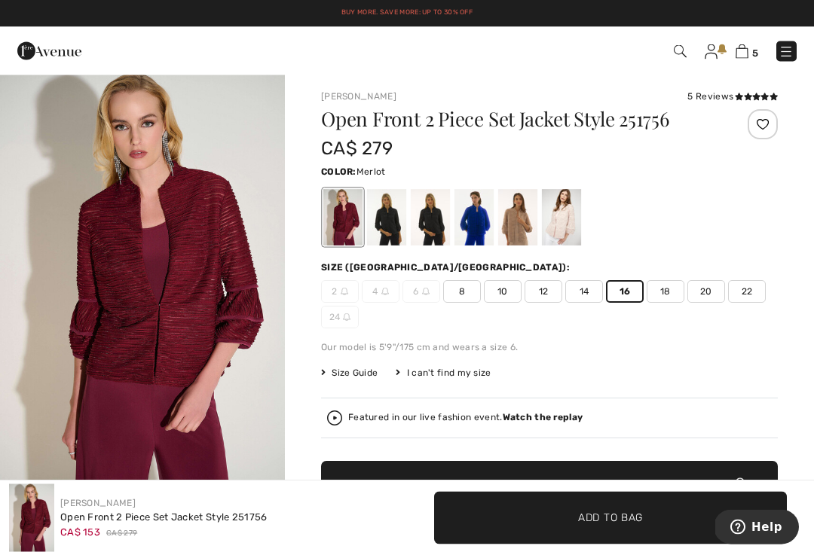
scroll to position [2, 0]
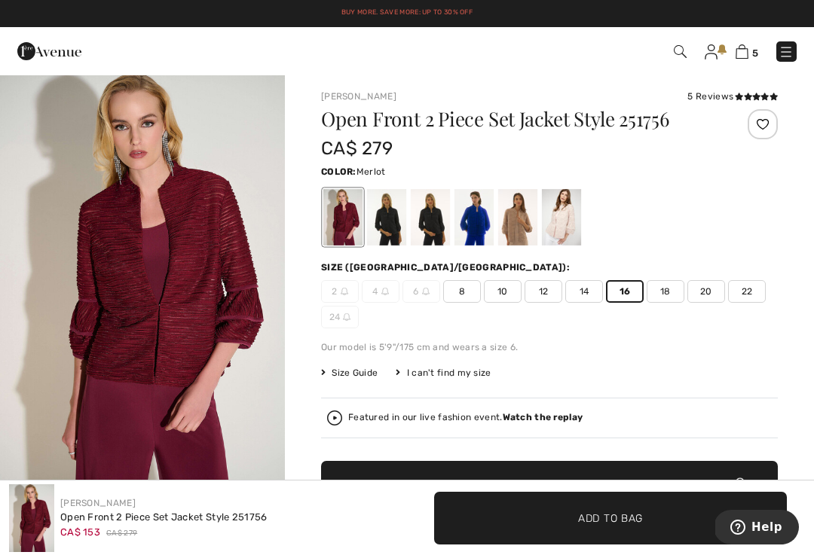
click at [479, 222] on div at bounding box center [473, 217] width 39 height 57
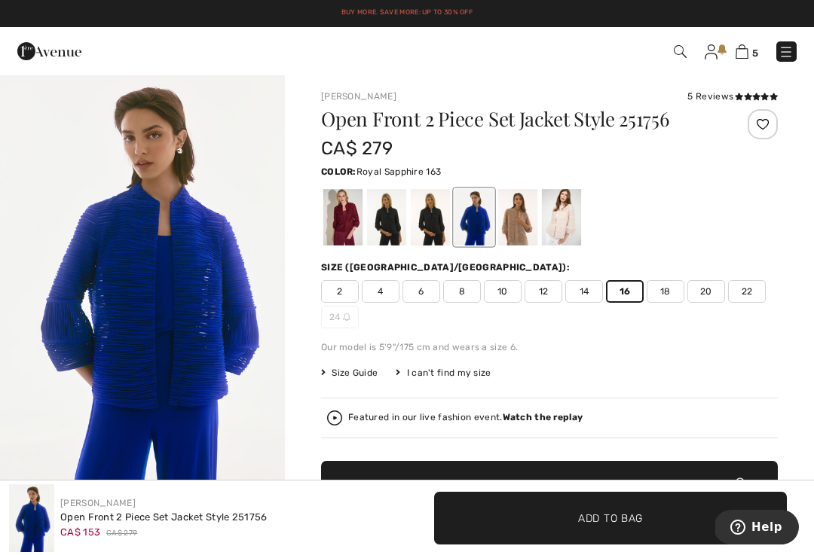
click at [566, 226] on div at bounding box center [561, 217] width 39 height 57
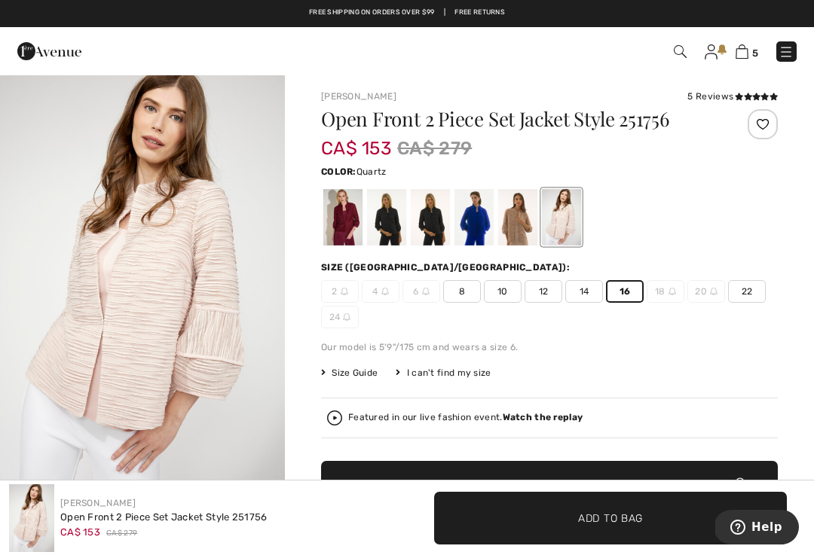
click at [769, 118] on div at bounding box center [763, 124] width 30 height 30
click at [525, 225] on div at bounding box center [517, 217] width 39 height 57
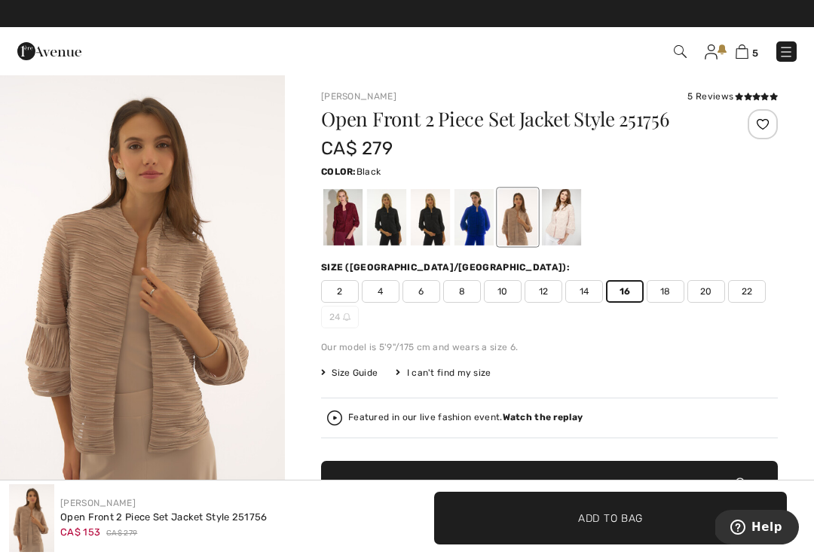
click at [394, 221] on div at bounding box center [386, 217] width 39 height 57
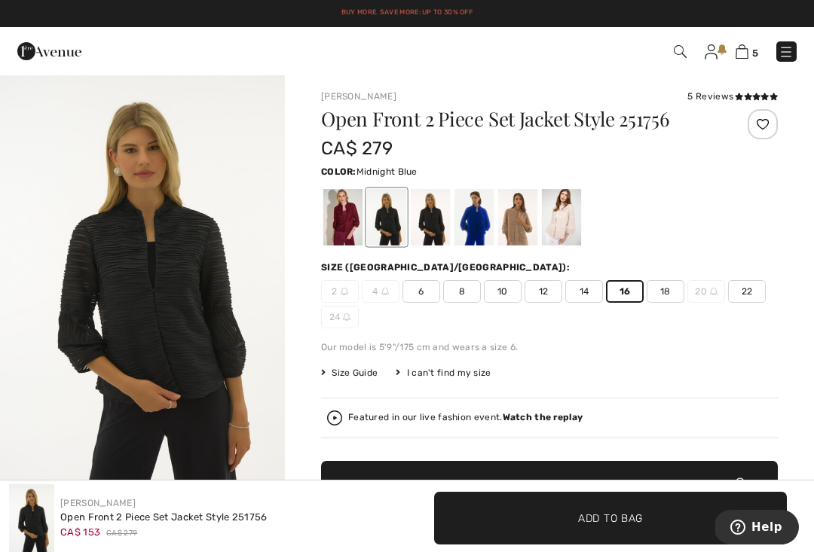
click at [431, 222] on div at bounding box center [430, 217] width 39 height 57
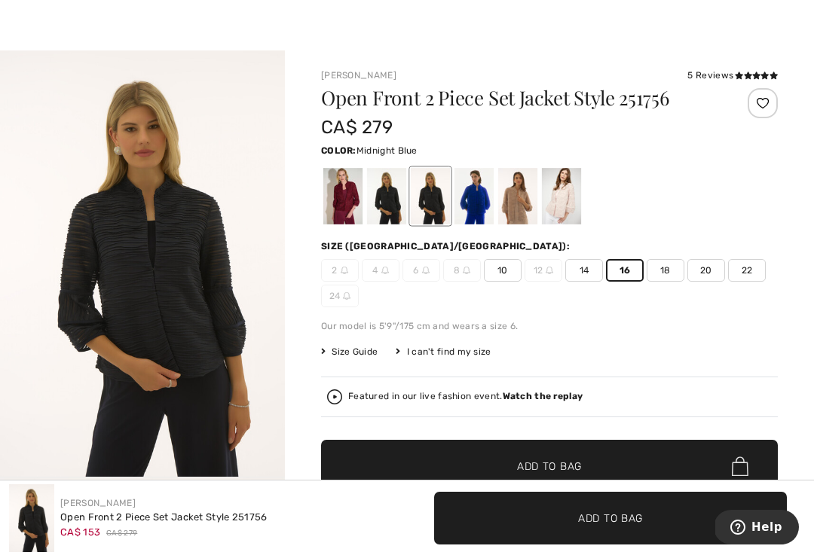
scroll to position [24, 0]
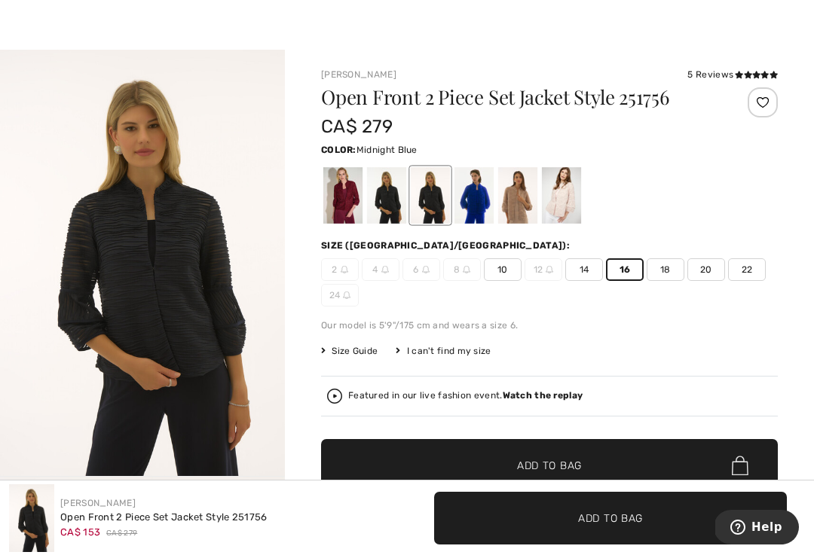
click at [475, 216] on div at bounding box center [473, 195] width 39 height 57
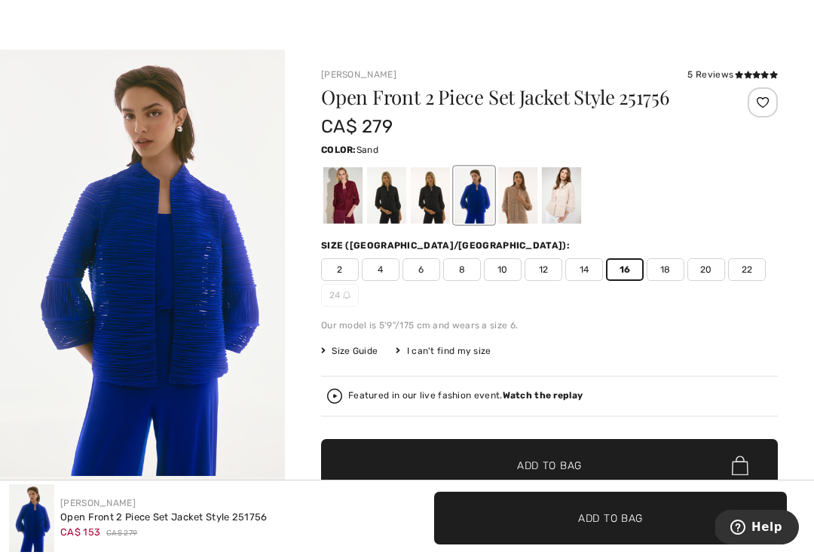
click at [520, 205] on div at bounding box center [517, 195] width 39 height 57
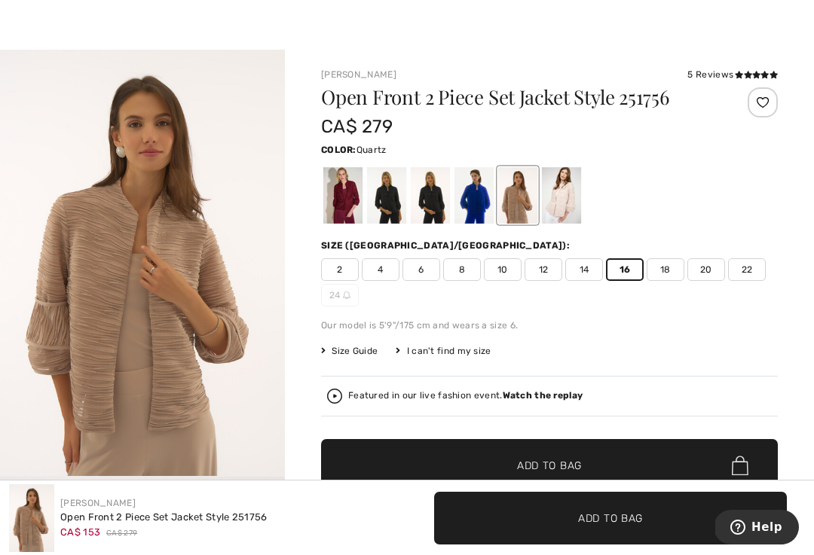
click at [557, 206] on div at bounding box center [561, 195] width 39 height 57
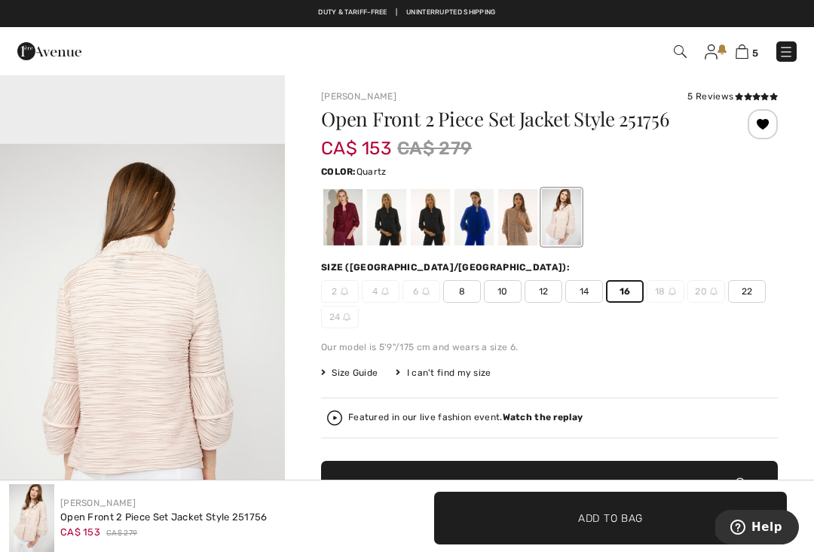
scroll to position [0, 0]
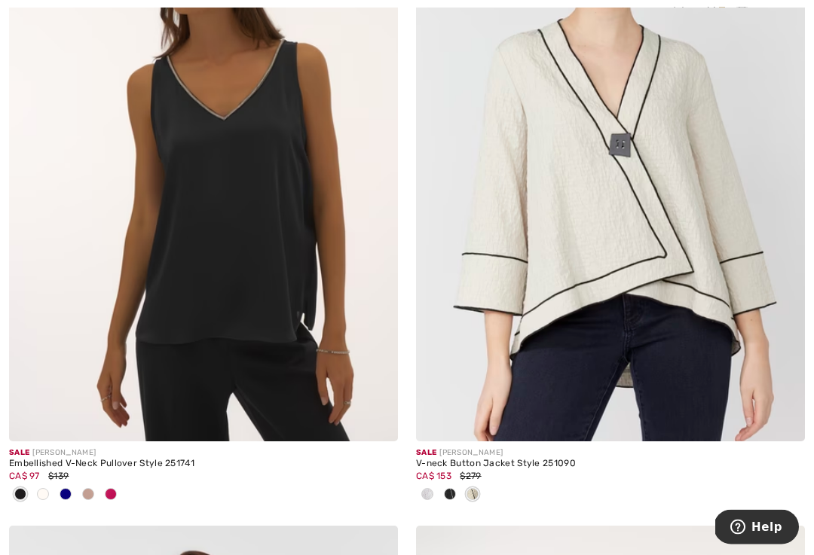
scroll to position [4561, 0]
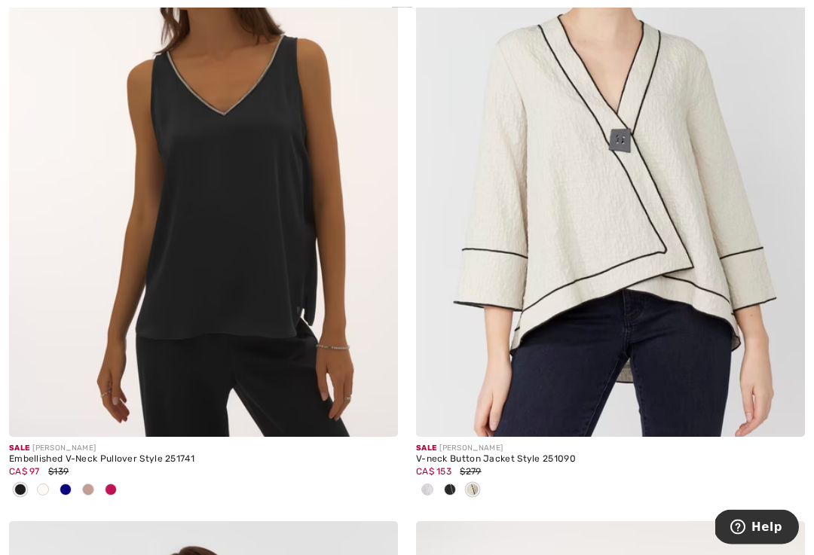
click at [450, 485] on span at bounding box center [450, 491] width 12 height 12
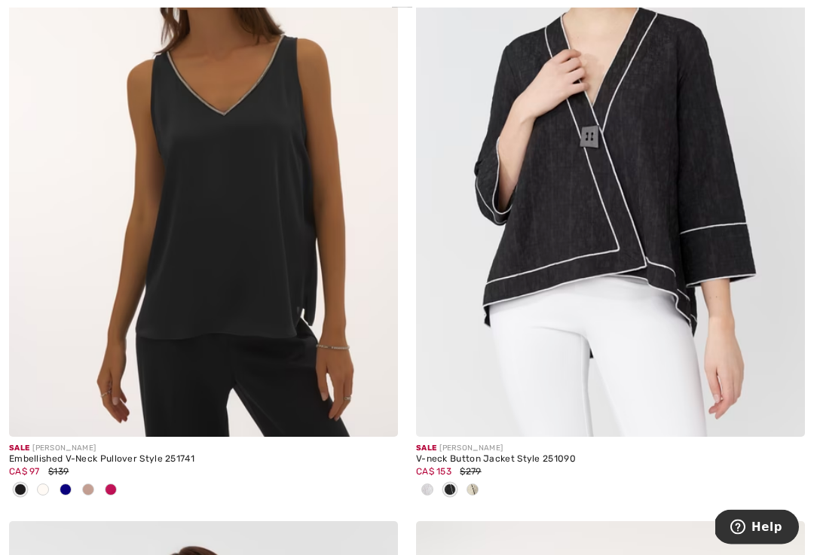
scroll to position [4562, 0]
click at [430, 479] on div at bounding box center [427, 491] width 23 height 25
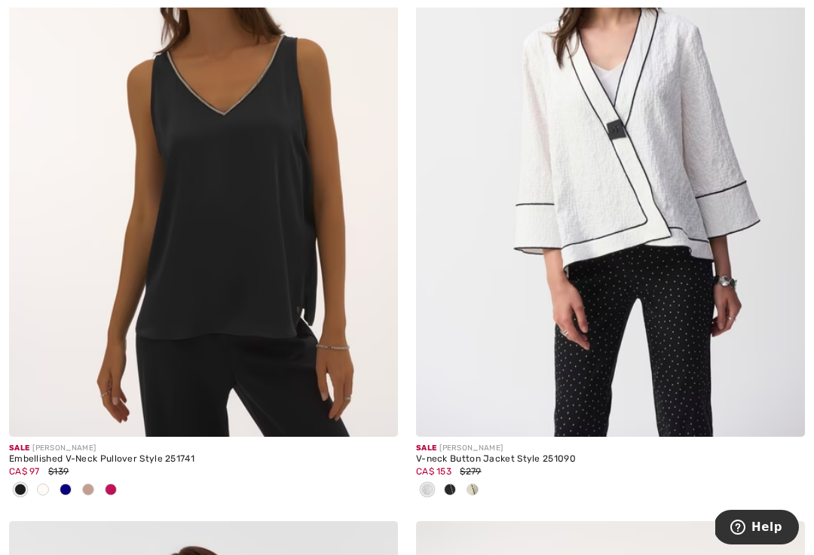
click at [474, 479] on div at bounding box center [472, 491] width 23 height 25
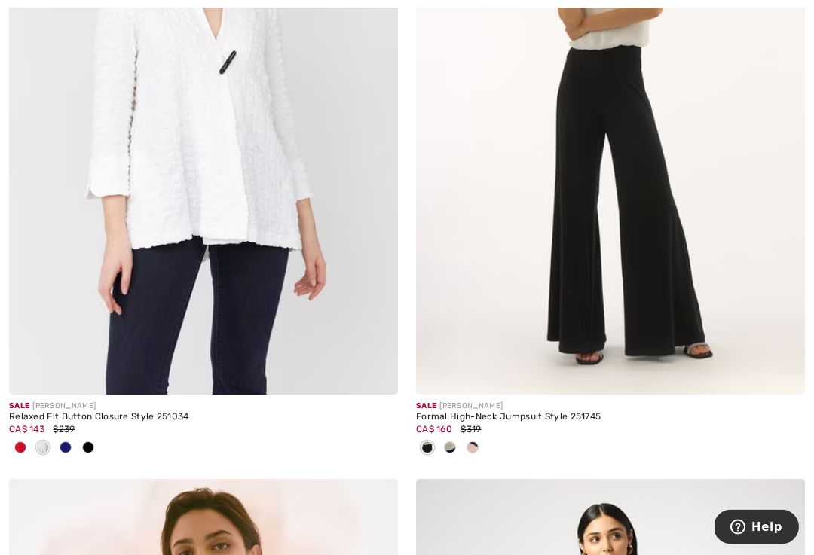
scroll to position [5275, 0]
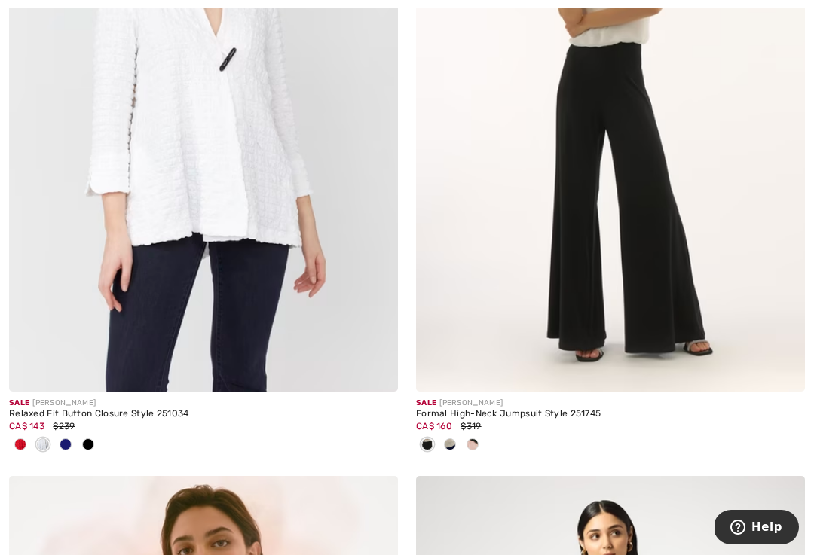
click at [286, 206] on img at bounding box center [203, 100] width 389 height 583
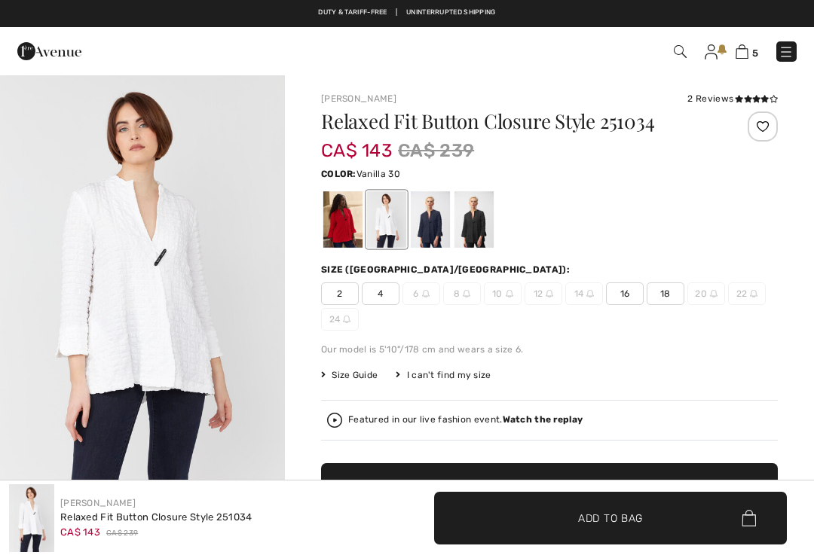
checkbox input "true"
click at [341, 222] on div at bounding box center [342, 219] width 39 height 57
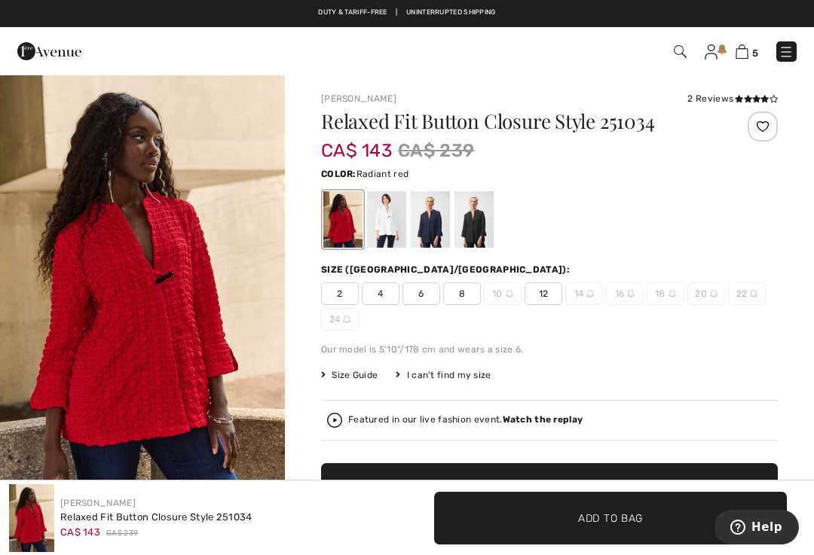
click at [446, 229] on div at bounding box center [430, 219] width 39 height 57
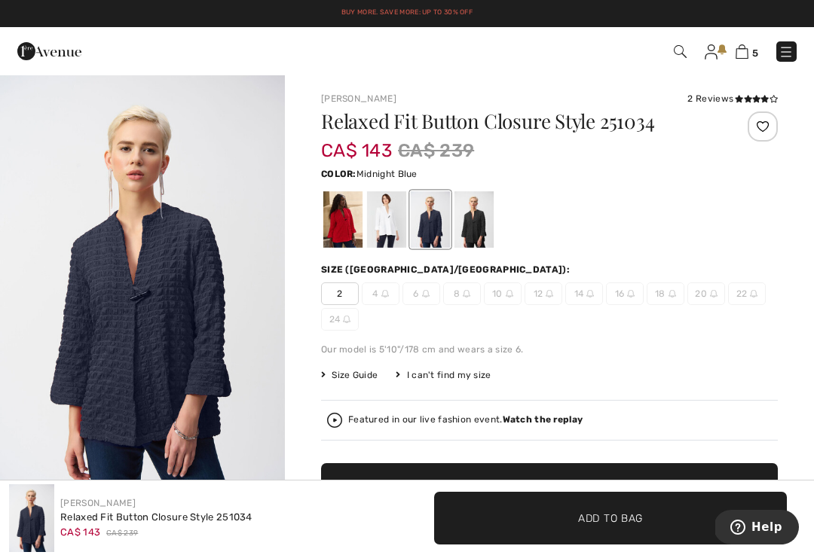
click at [476, 230] on div at bounding box center [473, 219] width 39 height 57
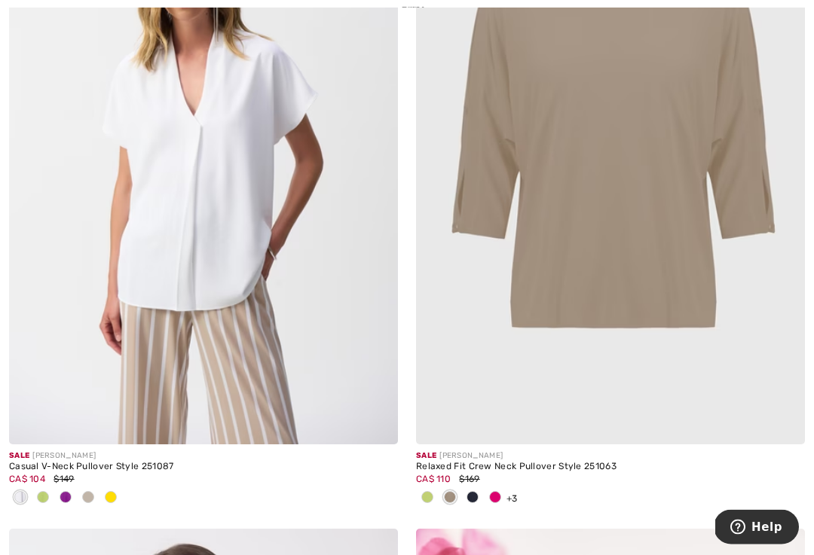
scroll to position [7224, 0]
click at [62, 493] on span at bounding box center [66, 497] width 12 height 12
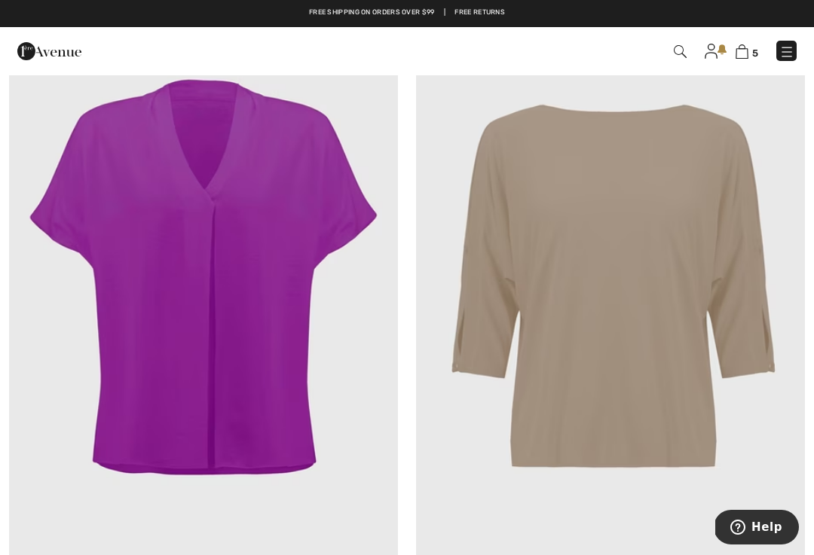
scroll to position [7084, 0]
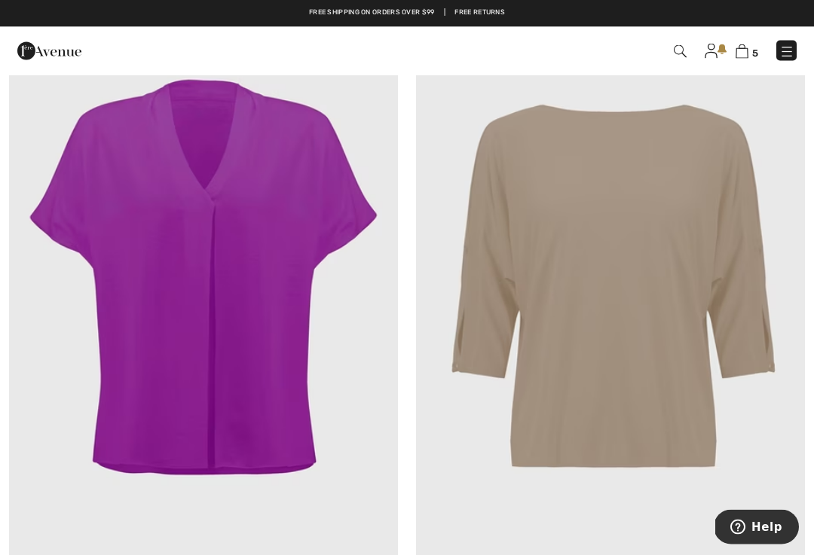
click at [254, 381] on img at bounding box center [203, 293] width 389 height 583
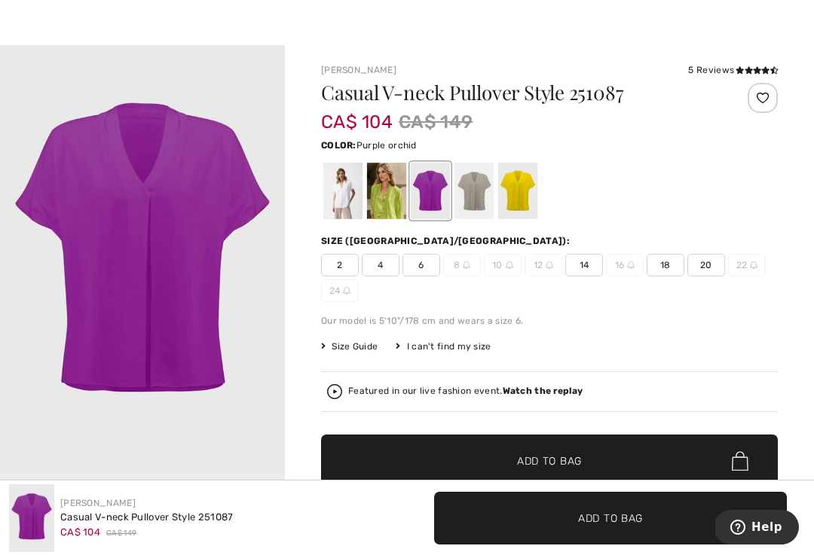
scroll to position [27, 0]
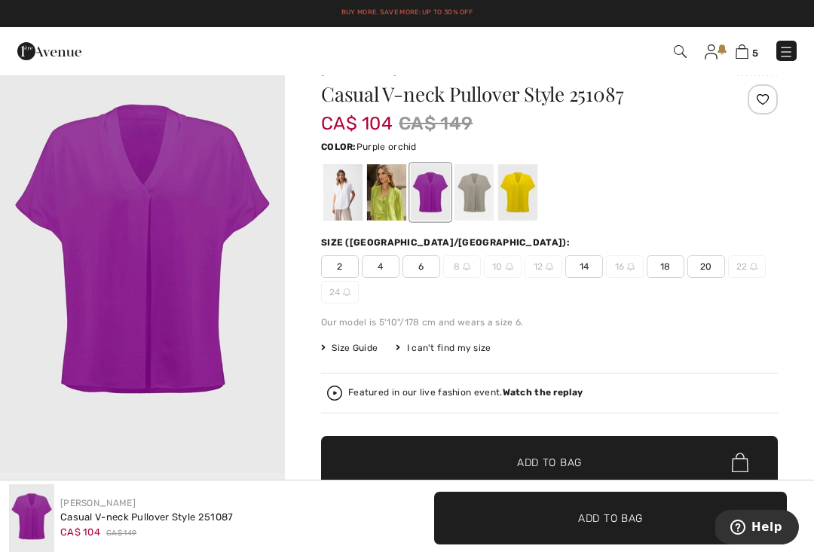
click at [439, 213] on div at bounding box center [430, 192] width 39 height 57
click at [665, 275] on span "18" at bounding box center [666, 266] width 38 height 23
click at [480, 197] on div at bounding box center [473, 192] width 39 height 57
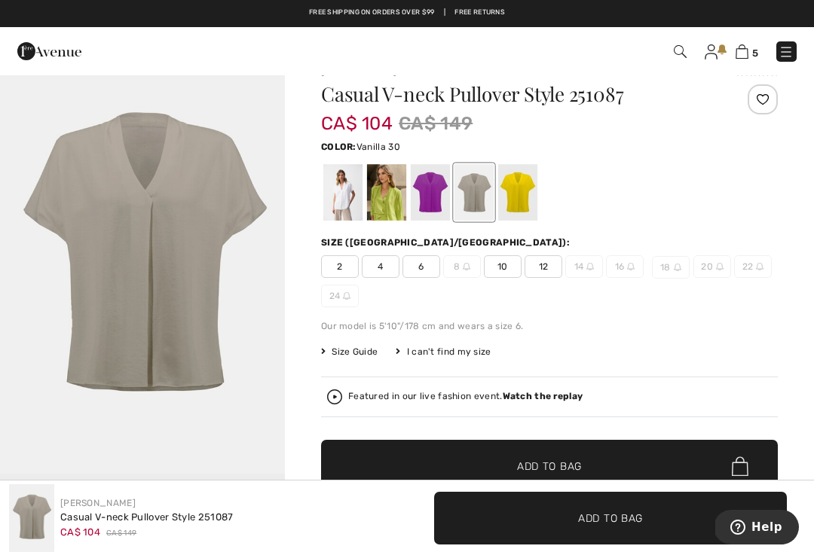
click at [342, 214] on div at bounding box center [342, 192] width 39 height 57
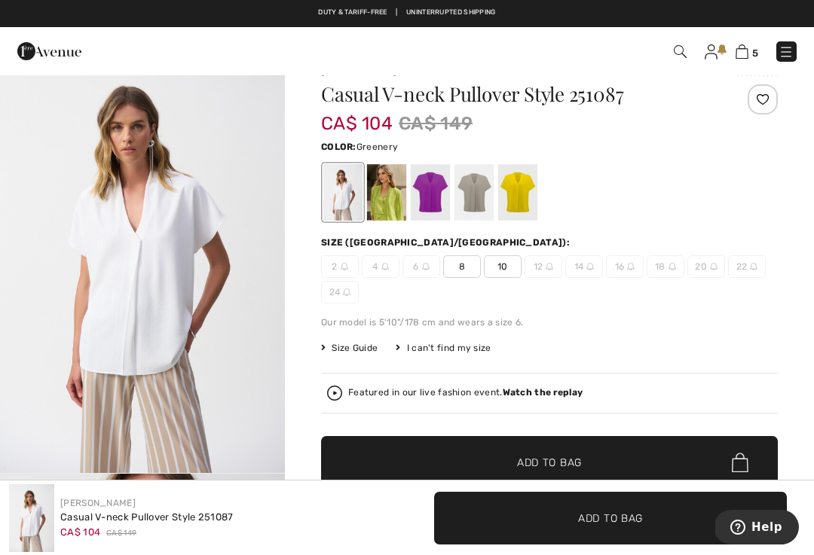
scroll to position [0, 0]
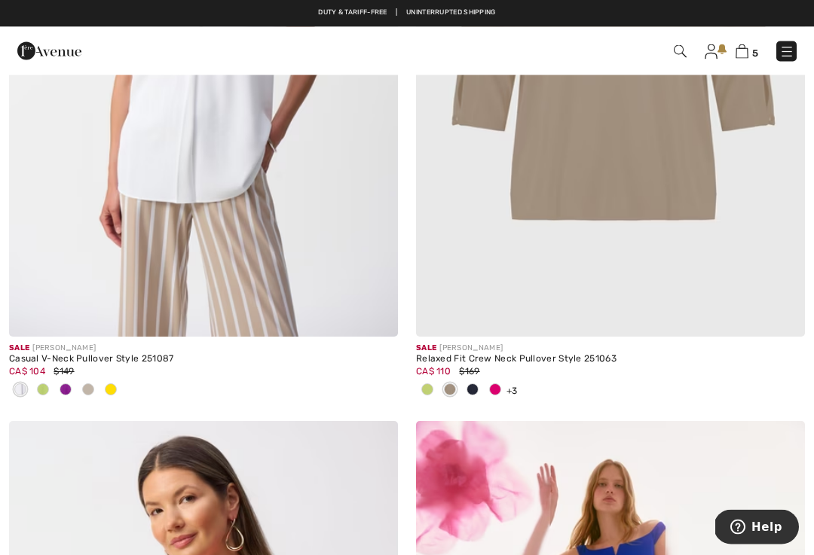
click at [501, 384] on div at bounding box center [495, 391] width 23 height 25
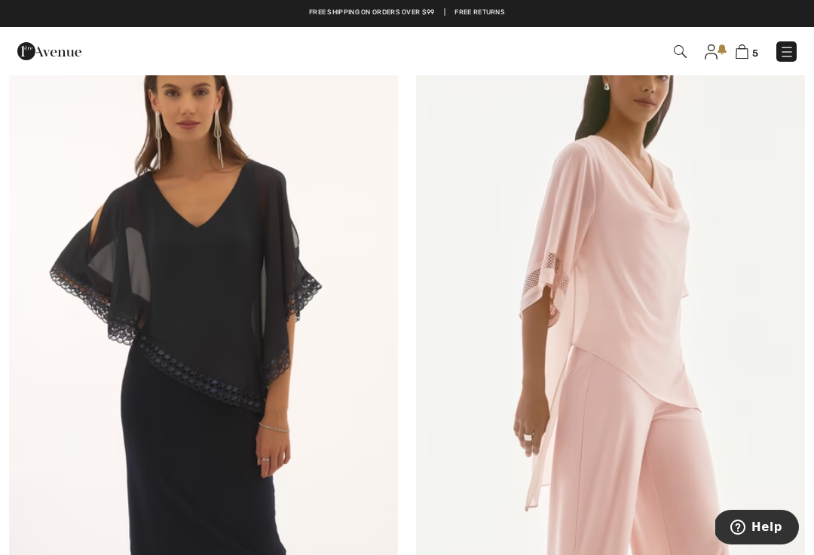
scroll to position [8560, 0]
click at [686, 317] on img at bounding box center [610, 307] width 389 height 583
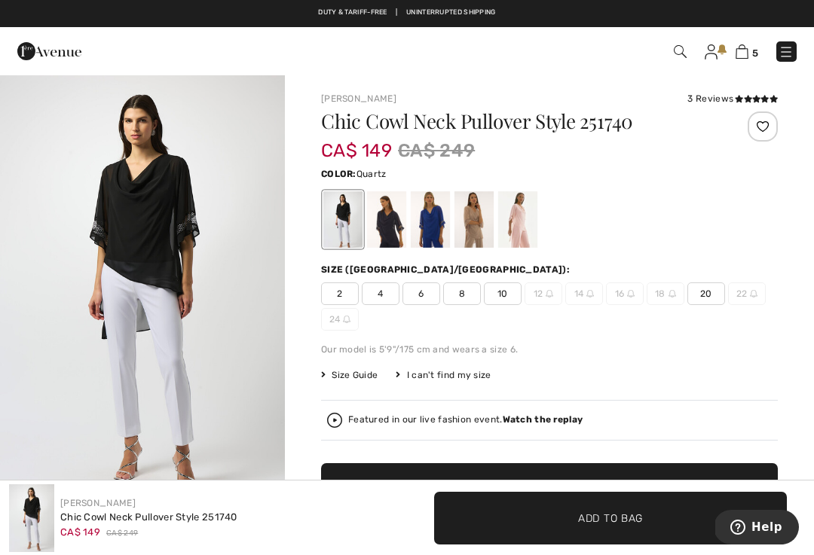
click at [519, 218] on div at bounding box center [517, 219] width 39 height 57
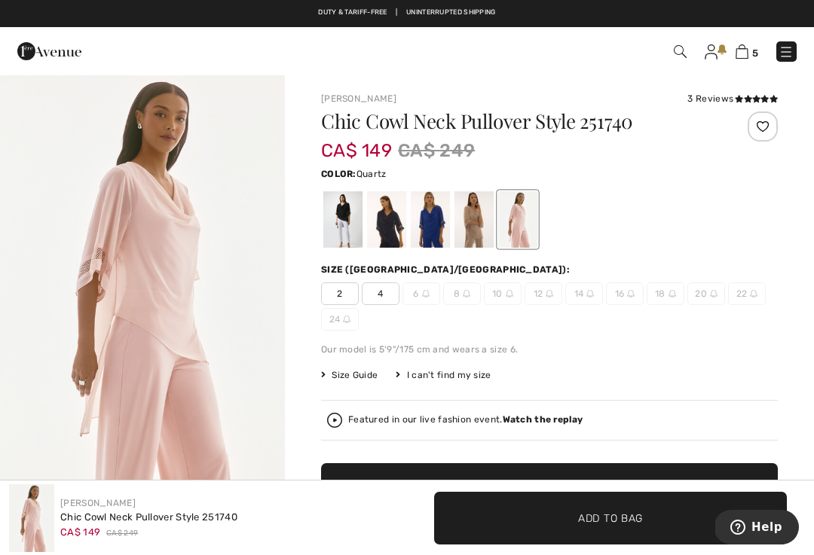
click at [436, 231] on div at bounding box center [430, 219] width 39 height 57
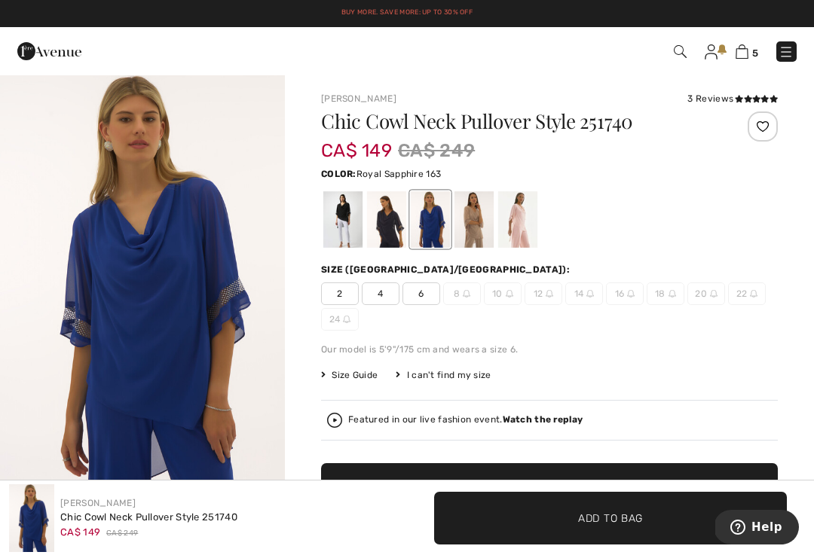
click at [525, 236] on div at bounding box center [517, 219] width 39 height 57
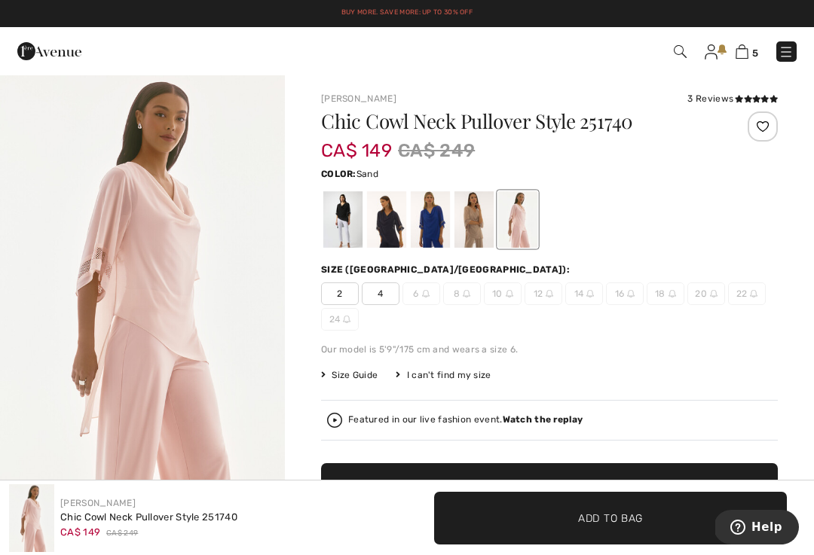
click at [479, 220] on div at bounding box center [473, 219] width 39 height 57
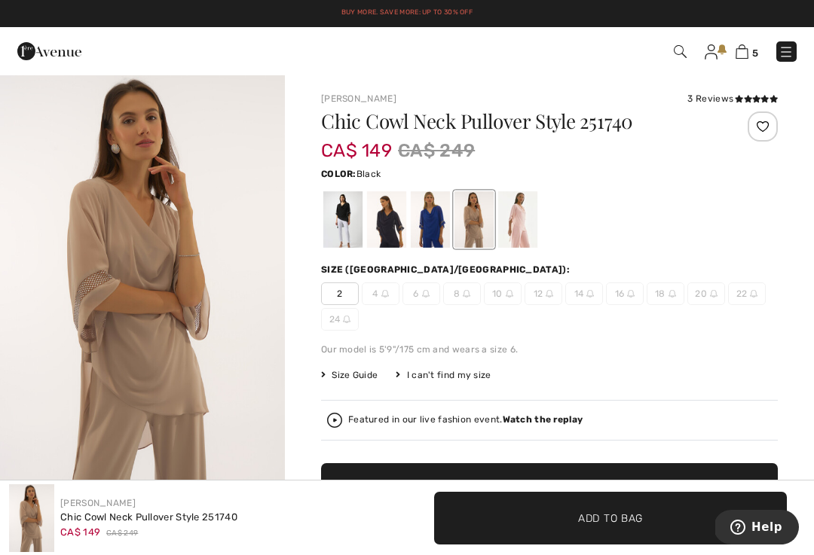
click at [348, 223] on div at bounding box center [342, 219] width 39 height 57
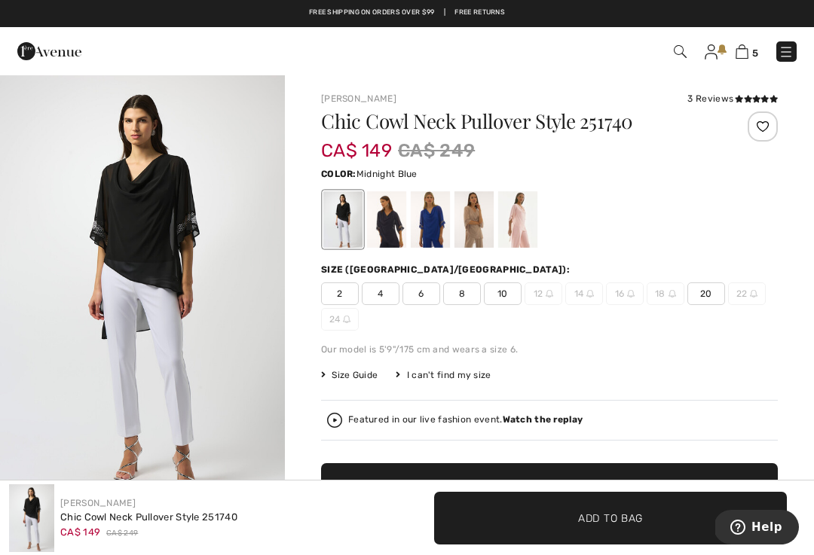
click at [390, 224] on div at bounding box center [386, 219] width 39 height 57
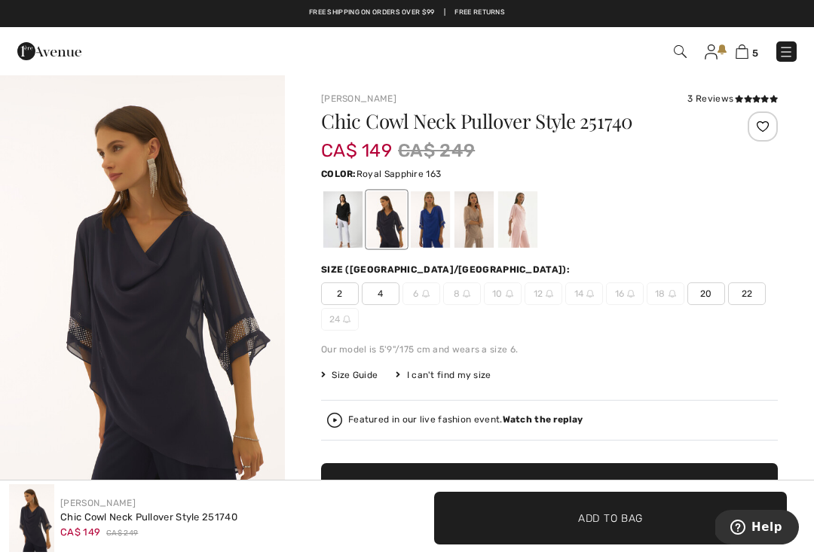
click at [429, 243] on div at bounding box center [430, 219] width 39 height 57
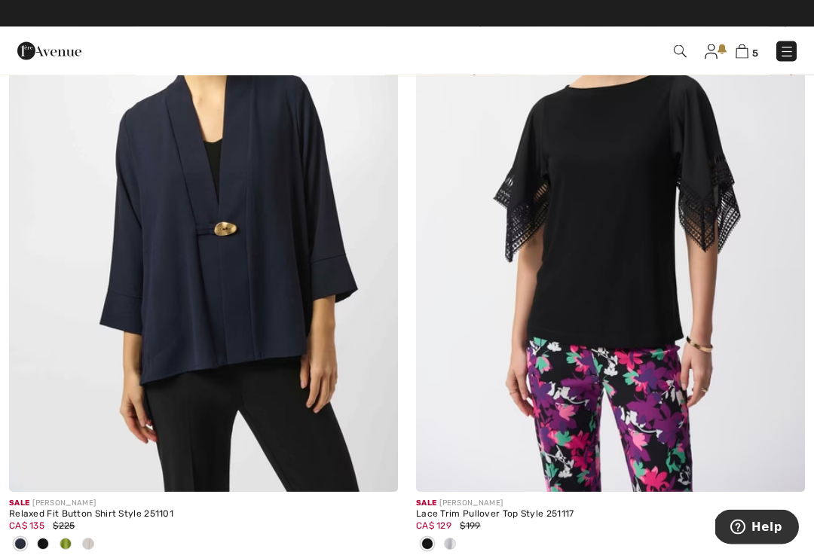
scroll to position [10002, 0]
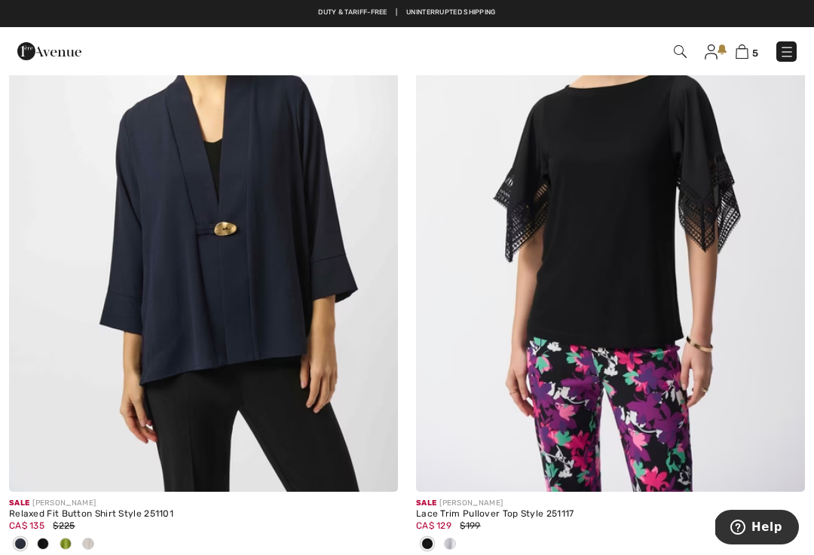
click at [221, 306] on img at bounding box center [203, 200] width 389 height 583
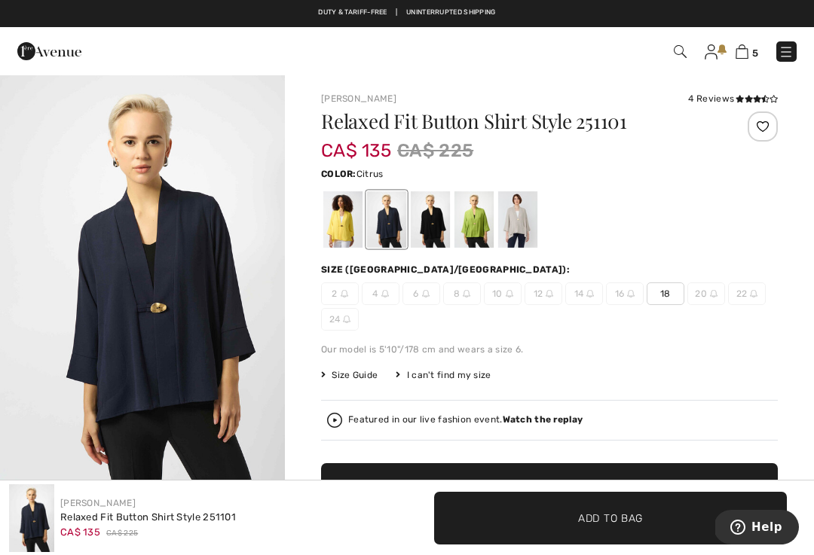
click at [340, 234] on div at bounding box center [342, 219] width 39 height 57
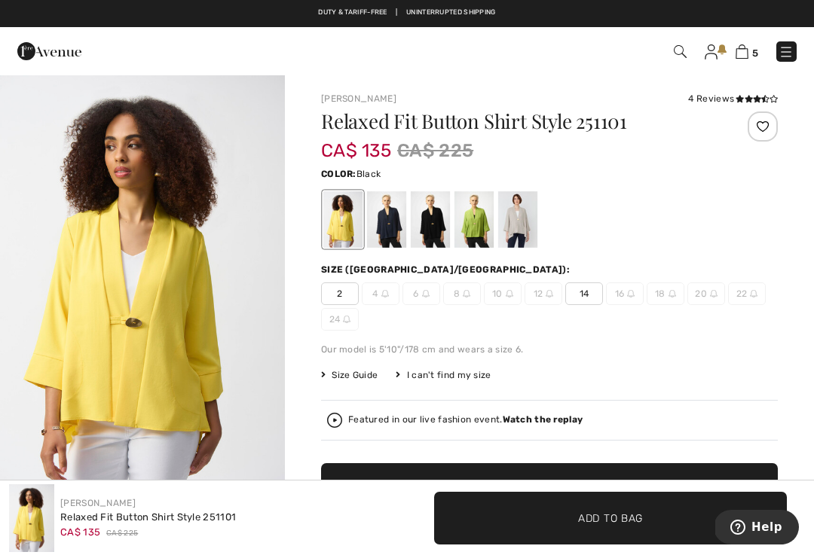
click at [435, 235] on div at bounding box center [430, 219] width 39 height 57
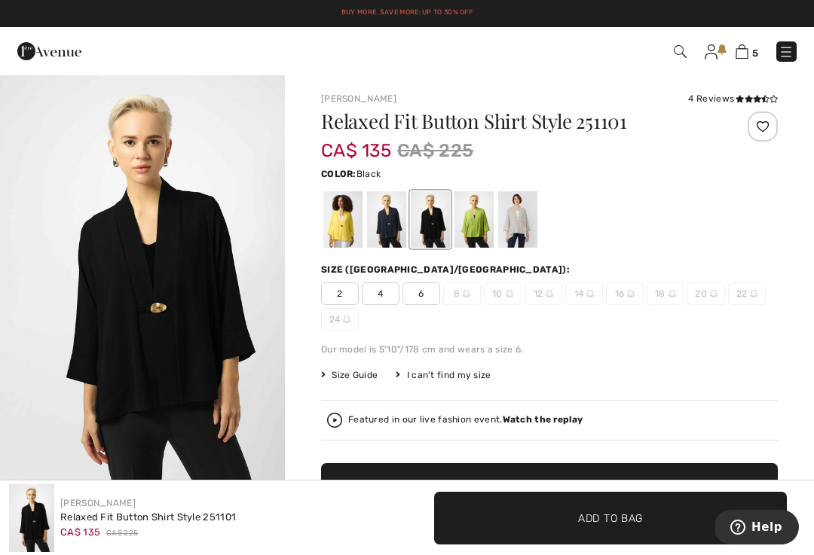
click at [399, 234] on div at bounding box center [386, 219] width 39 height 57
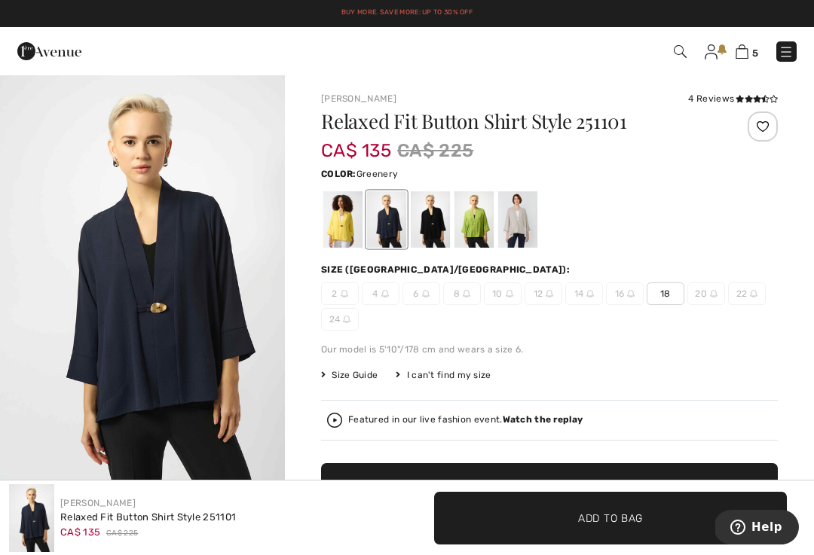
click at [479, 237] on div at bounding box center [473, 219] width 39 height 57
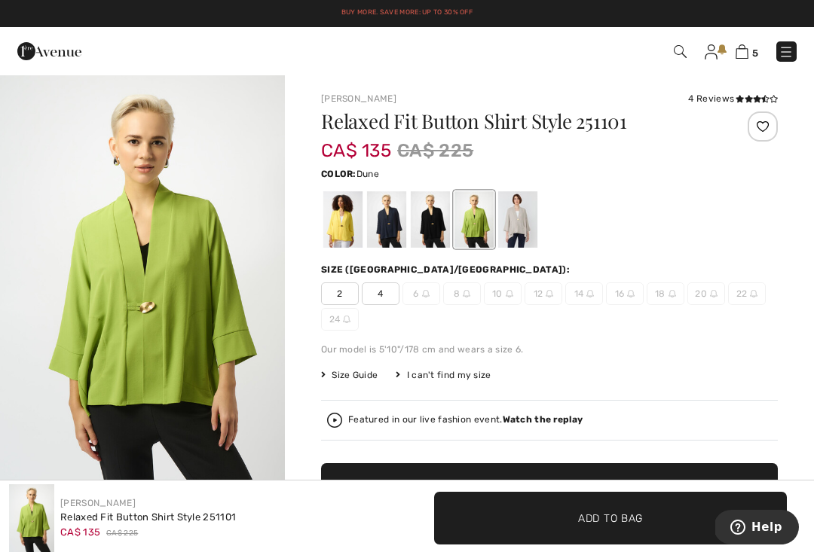
click at [528, 232] on div at bounding box center [517, 219] width 39 height 57
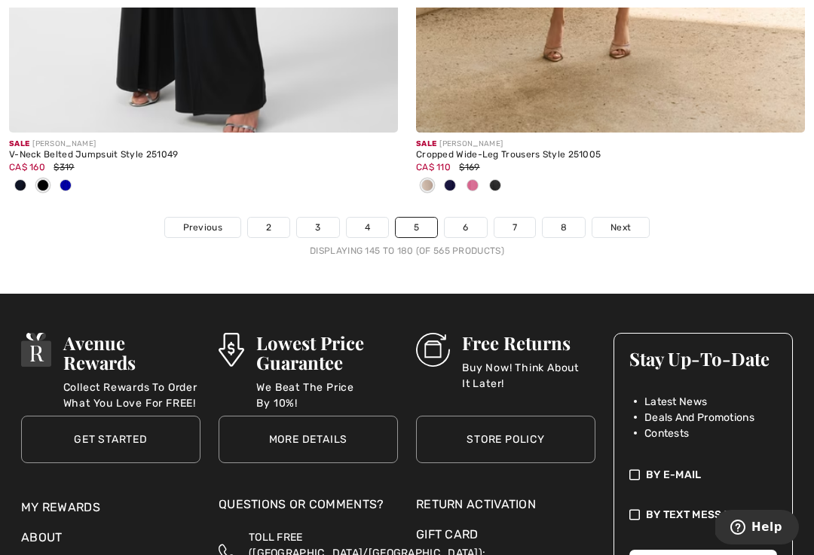
scroll to position [12407, 0]
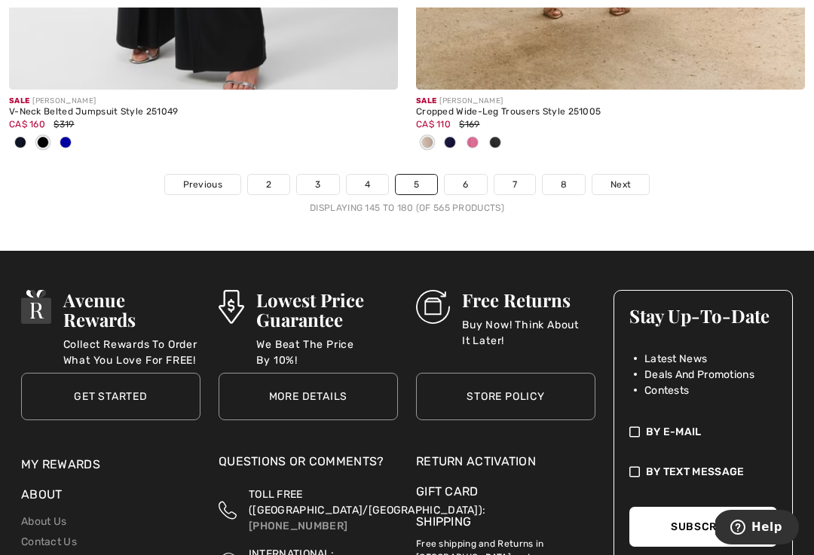
click at [466, 179] on link "6" at bounding box center [465, 185] width 41 height 20
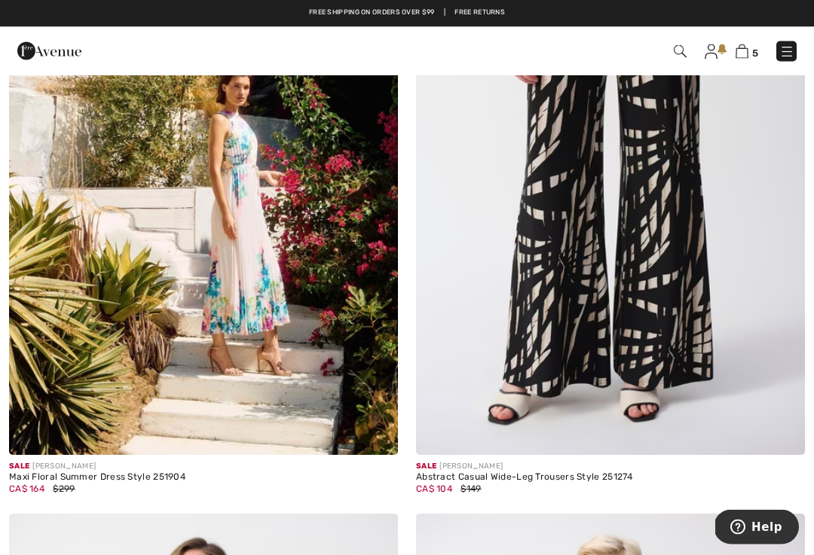
scroll to position [1720, 0]
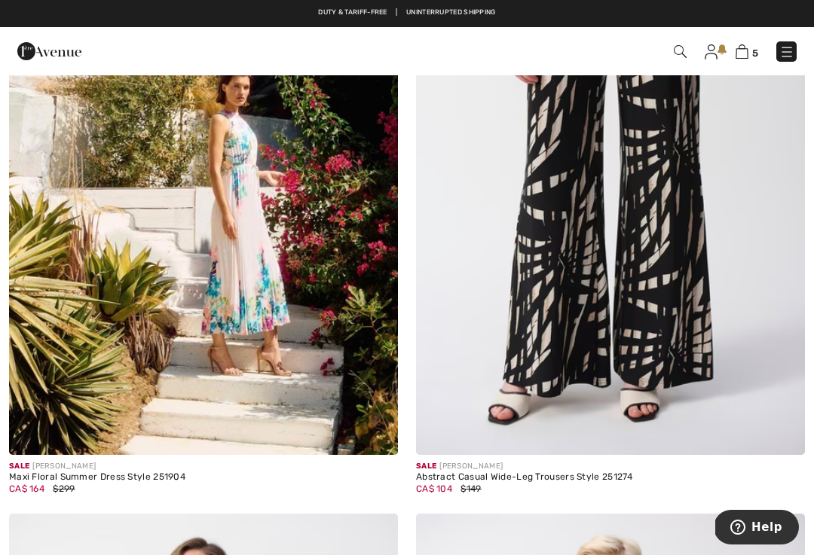
click at [324, 351] on img at bounding box center [203, 163] width 389 height 583
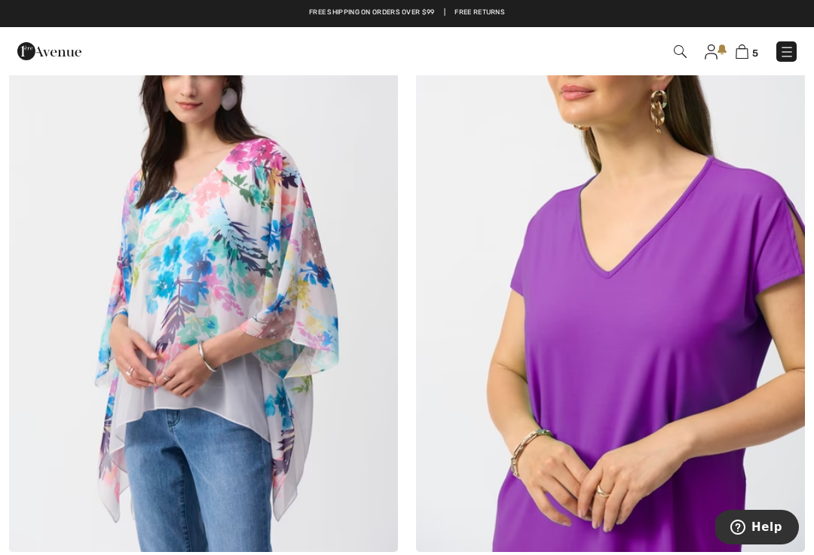
scroll to position [3572, 0]
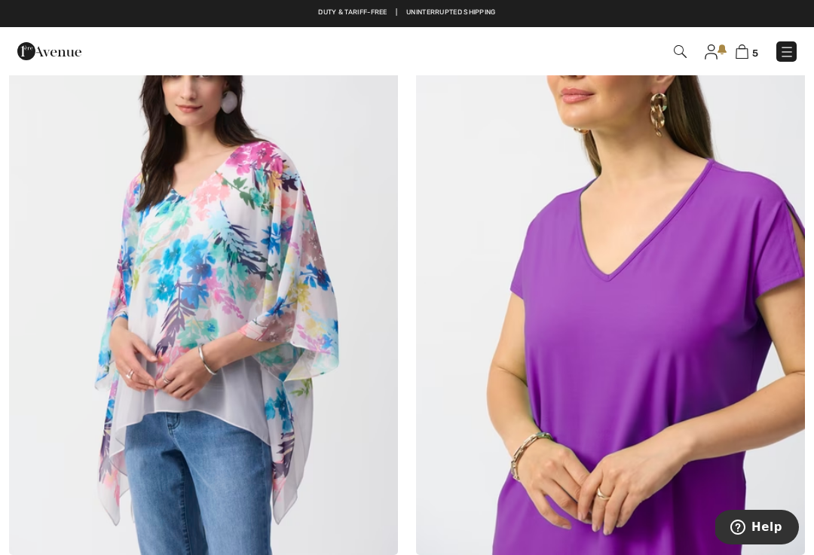
click at [228, 285] on img at bounding box center [203, 263] width 389 height 583
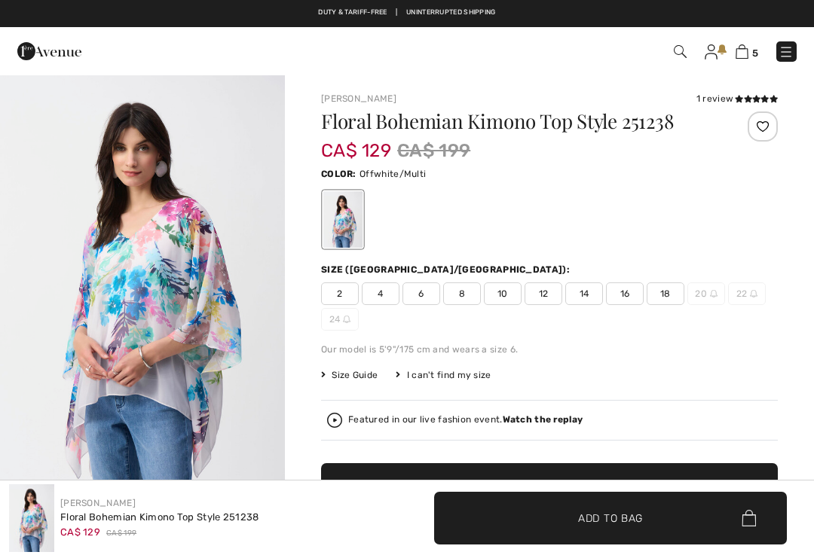
checkbox input "true"
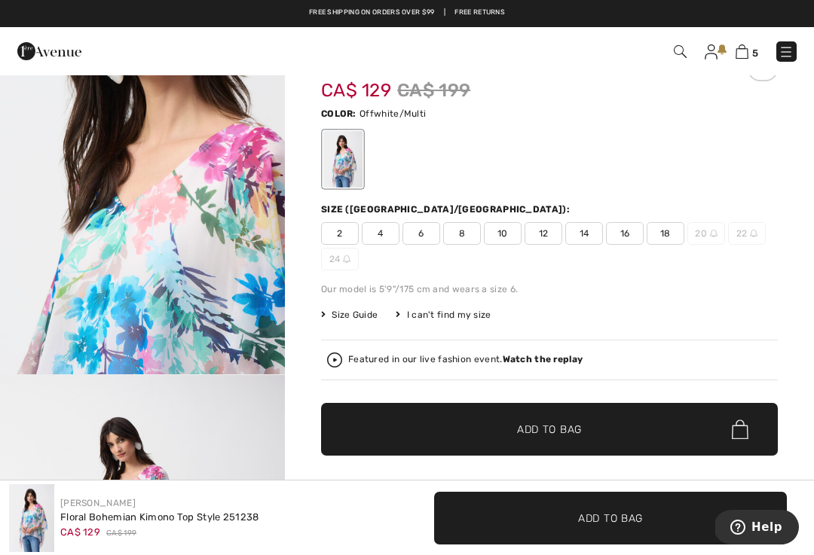
scroll to position [60, 0]
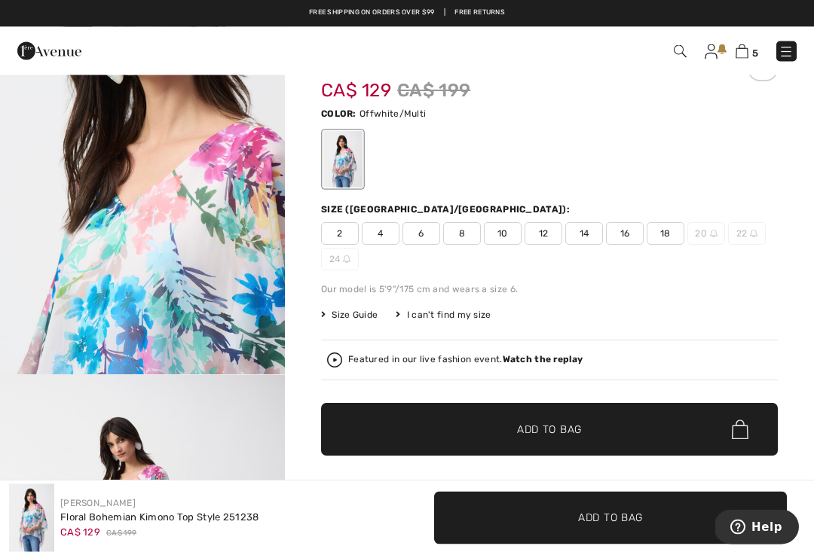
click at [630, 234] on span "16" at bounding box center [625, 234] width 38 height 23
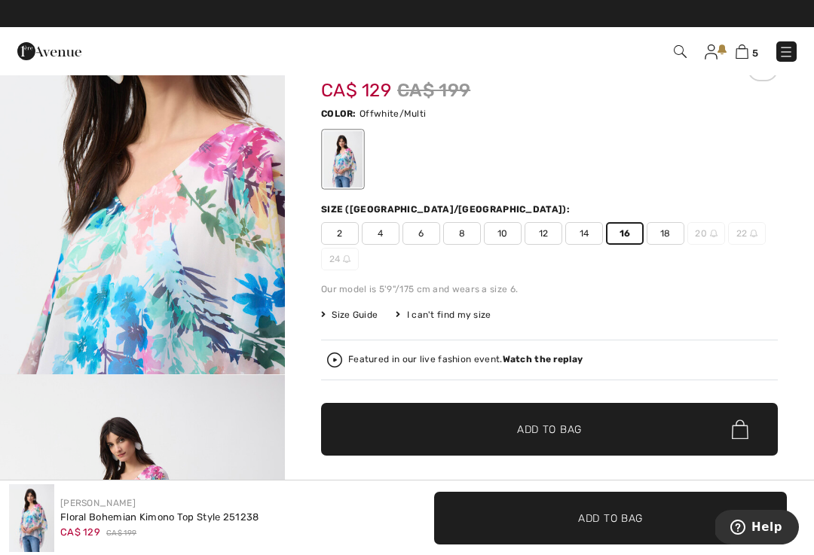
click at [575, 431] on span "Add to Bag" at bounding box center [549, 430] width 65 height 16
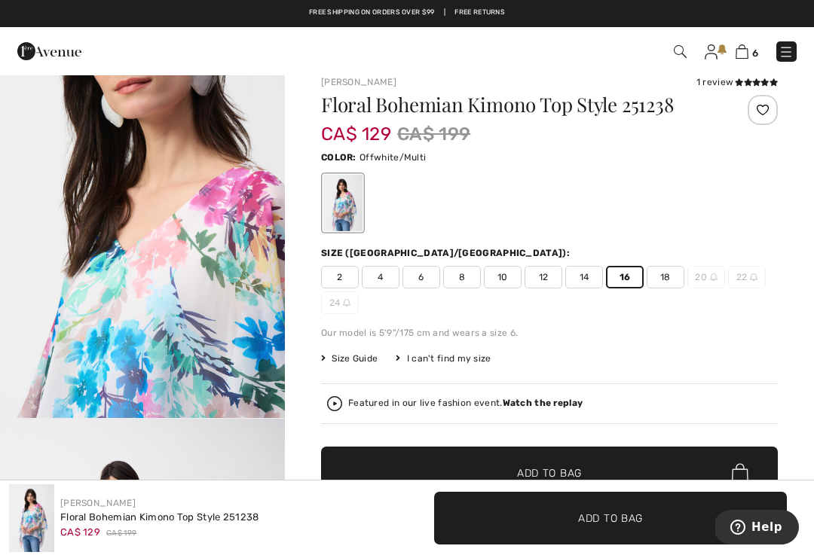
scroll to position [0, 0]
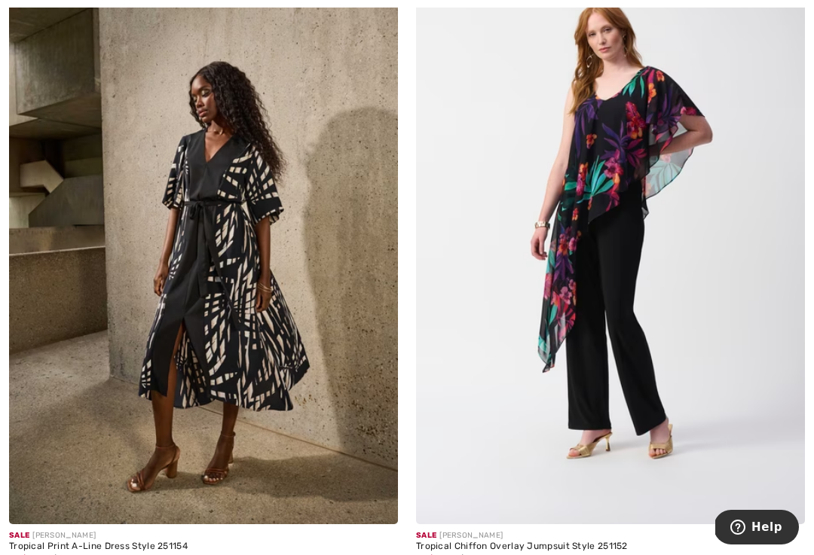
scroll to position [9131, 0]
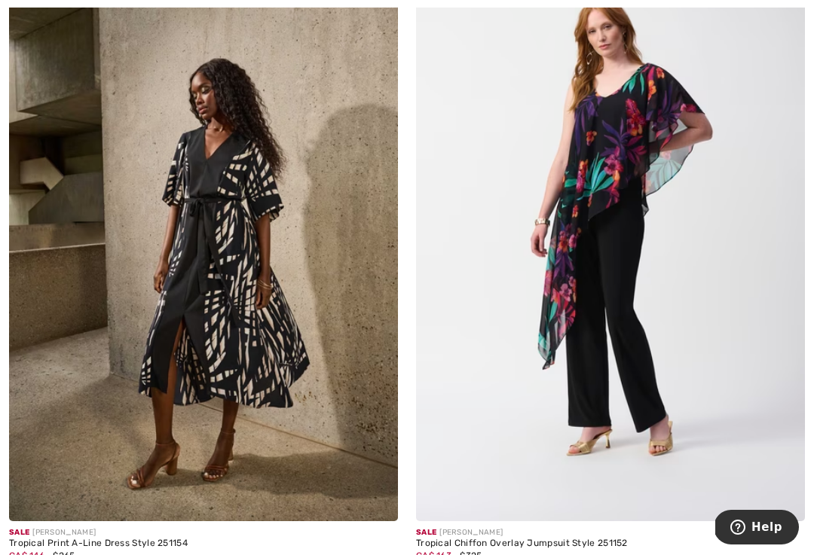
click at [231, 367] on img at bounding box center [203, 229] width 389 height 583
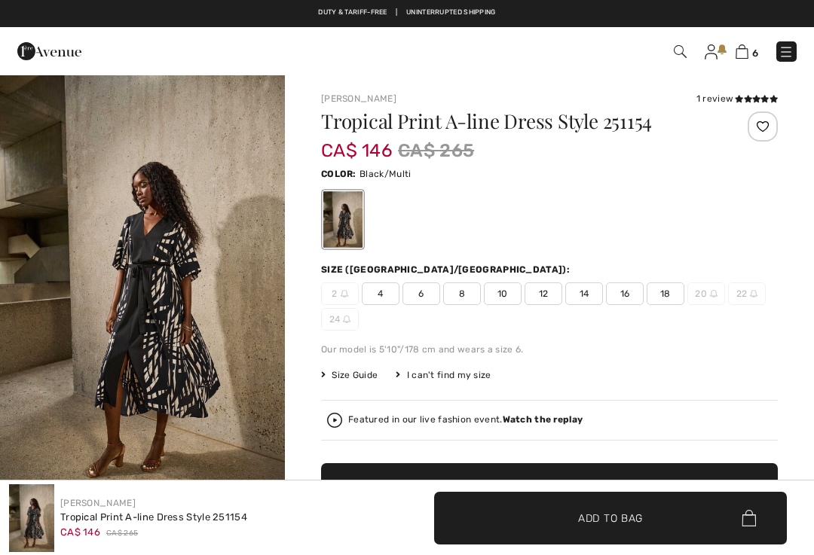
checkbox input "true"
click at [186, 320] on img "1 / 7" at bounding box center [142, 287] width 285 height 427
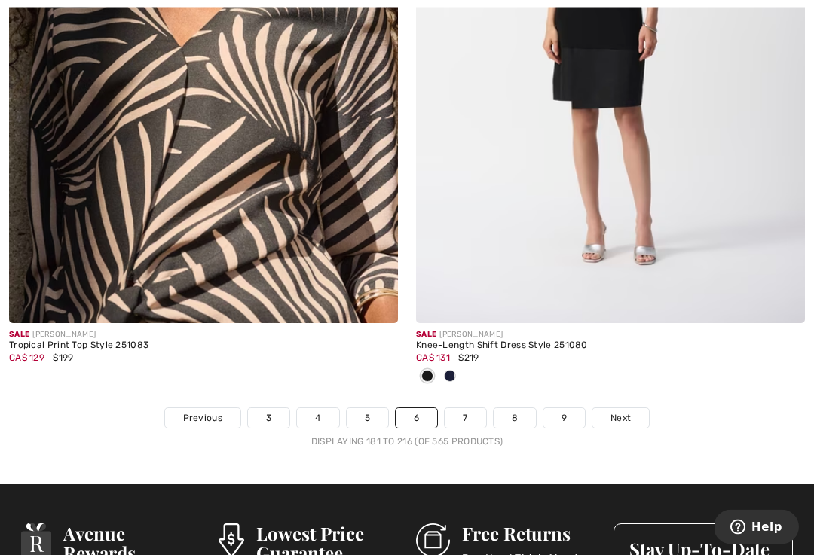
scroll to position [11900, 0]
click at [463, 408] on link "7" at bounding box center [465, 418] width 41 height 20
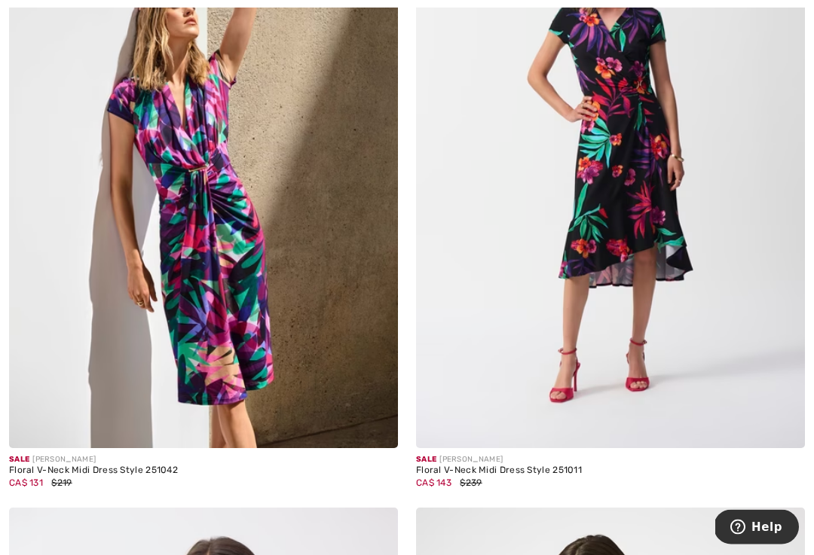
scroll to position [1076, 0]
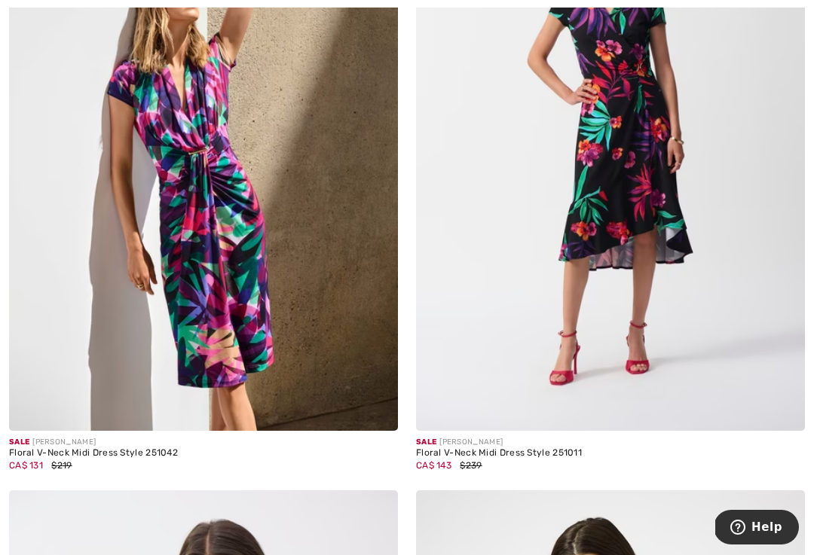
click at [299, 302] on img at bounding box center [203, 139] width 389 height 583
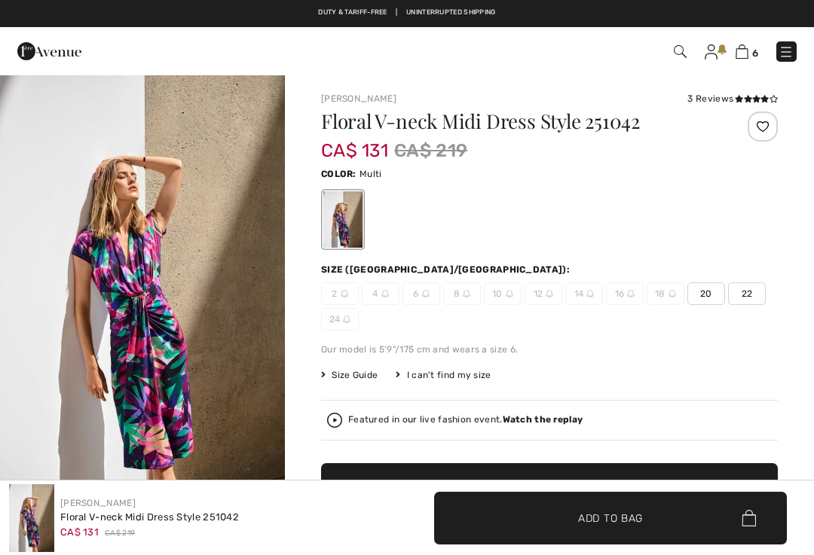
checkbox input "true"
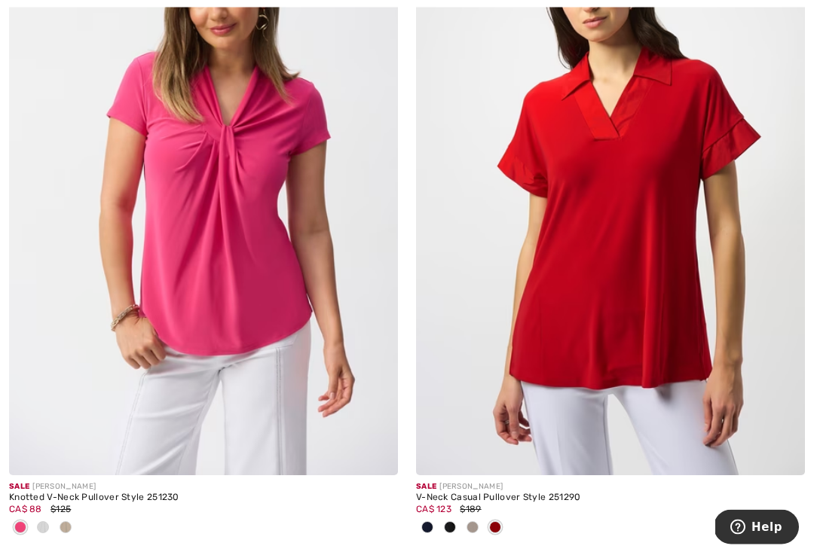
scroll to position [1675, 0]
click at [314, 368] on img at bounding box center [203, 183] width 389 height 583
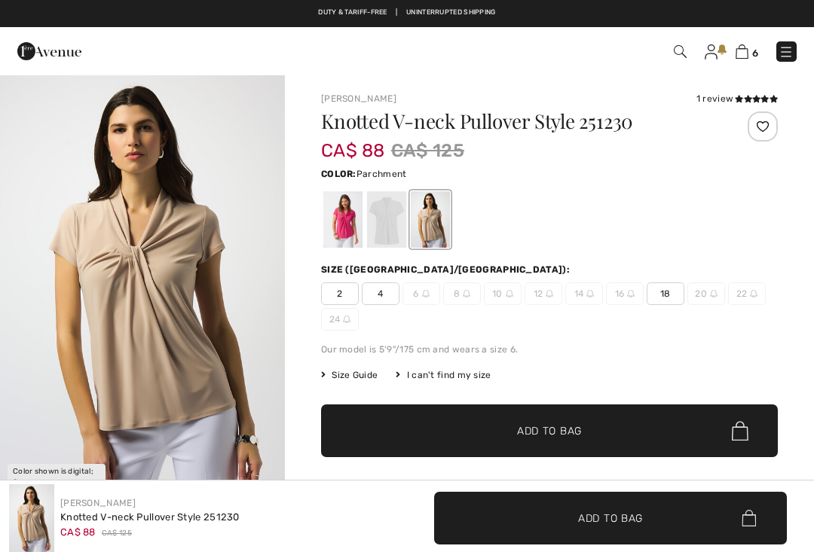
checkbox input "true"
click at [338, 232] on div at bounding box center [342, 219] width 39 height 57
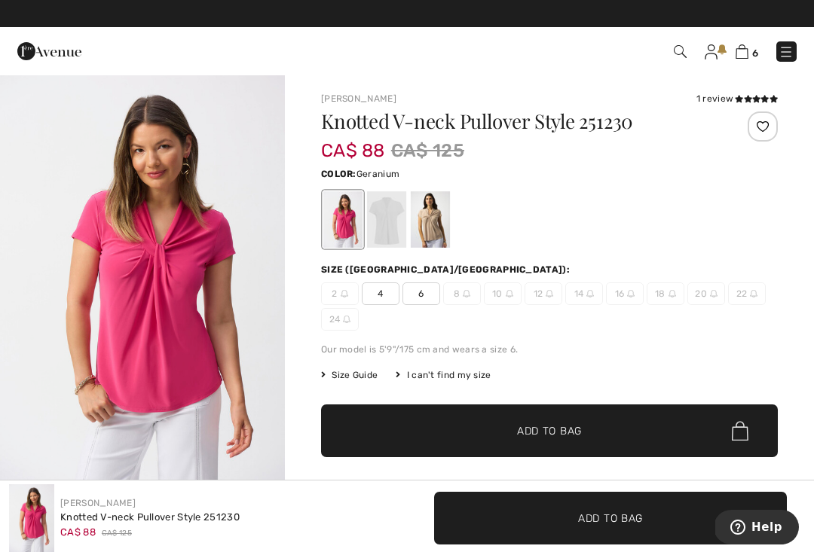
click at [432, 227] on div at bounding box center [430, 219] width 39 height 57
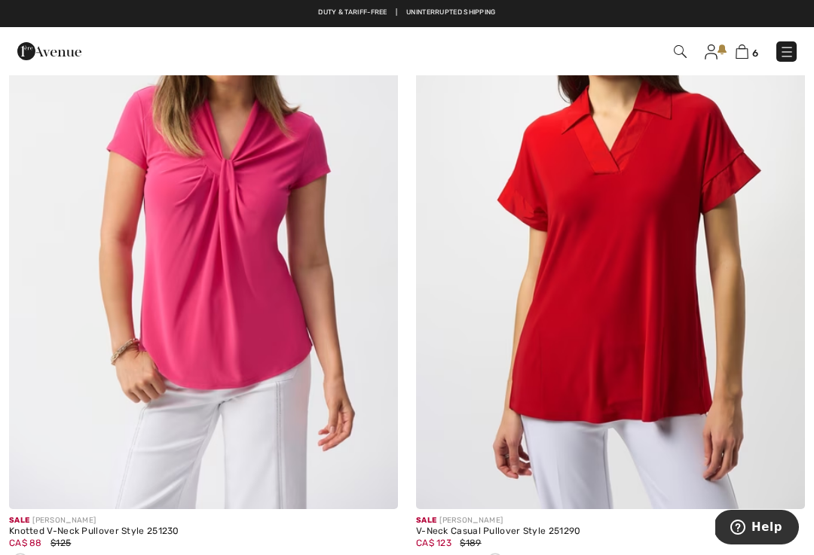
scroll to position [1640, 0]
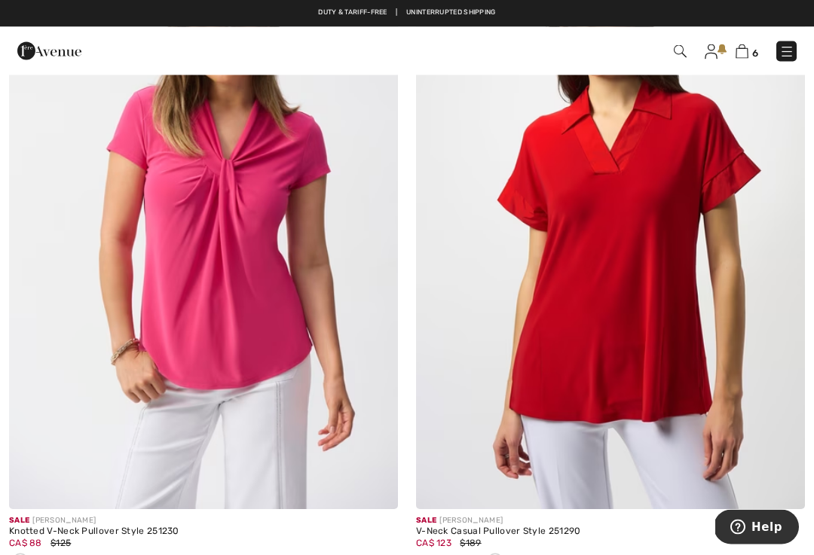
click at [683, 283] on img at bounding box center [610, 218] width 389 height 583
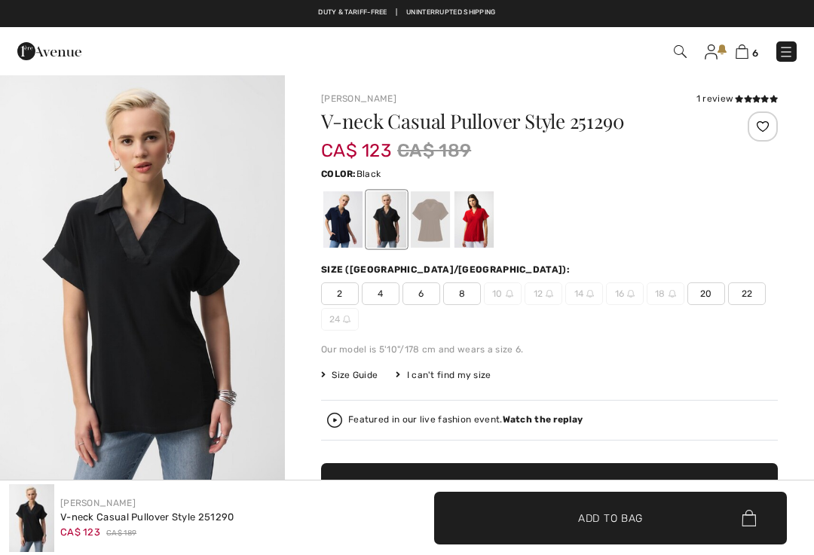
checkbox input "true"
click at [471, 228] on div at bounding box center [473, 219] width 39 height 57
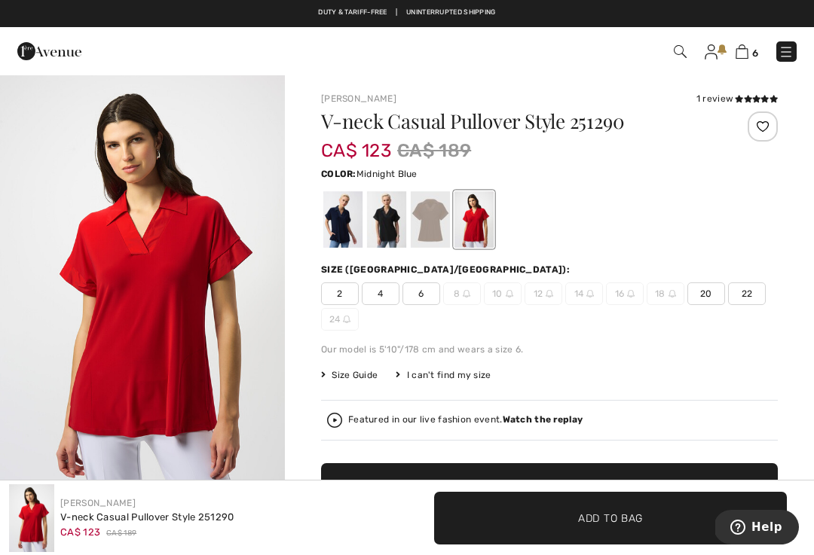
click at [329, 232] on div at bounding box center [342, 219] width 39 height 57
click at [432, 223] on div at bounding box center [430, 219] width 39 height 57
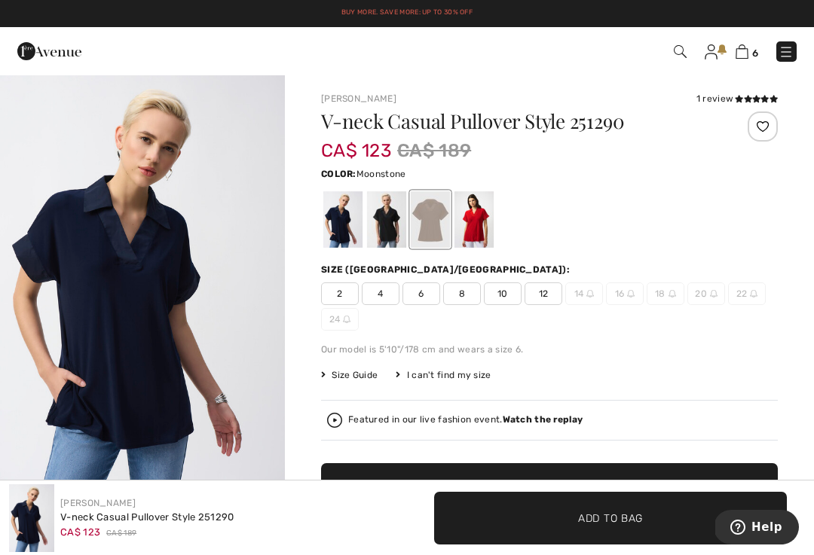
click at [432, 232] on div at bounding box center [430, 219] width 39 height 57
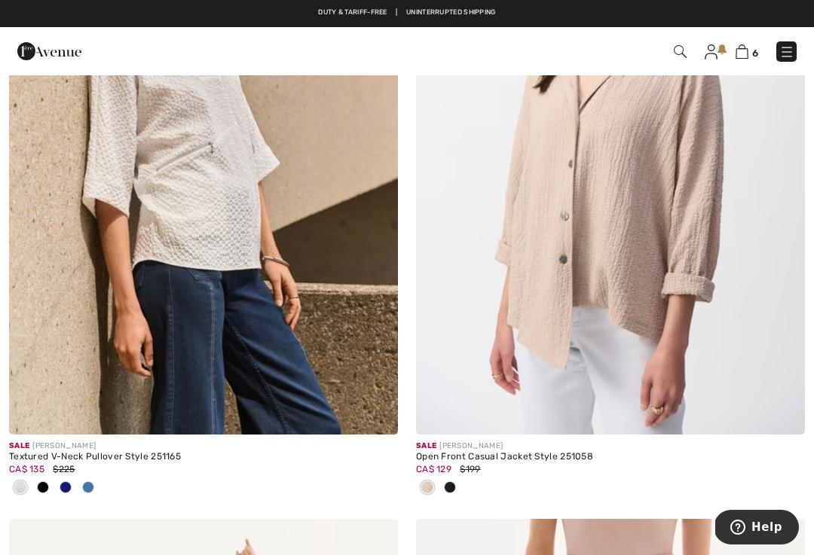
scroll to position [2381, 0]
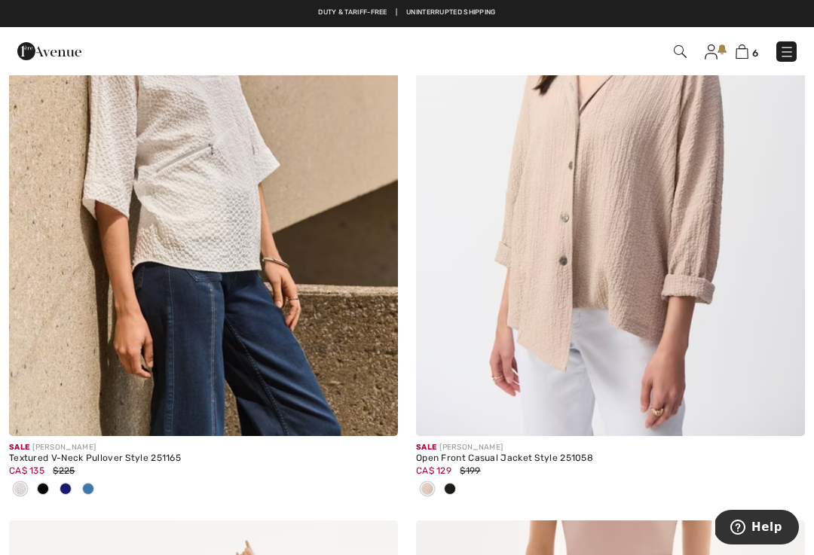
click at [309, 272] on img at bounding box center [203, 144] width 389 height 583
click at [251, 208] on img at bounding box center [203, 144] width 389 height 583
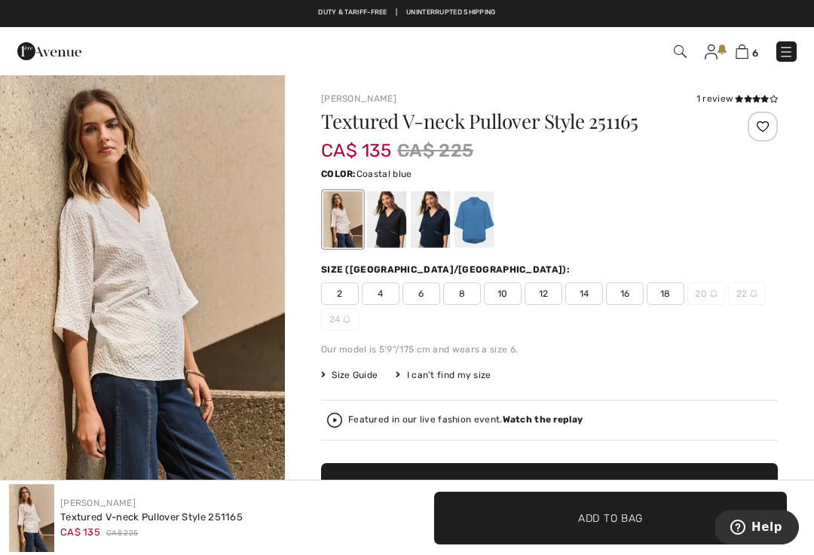
click at [476, 232] on div at bounding box center [473, 219] width 39 height 57
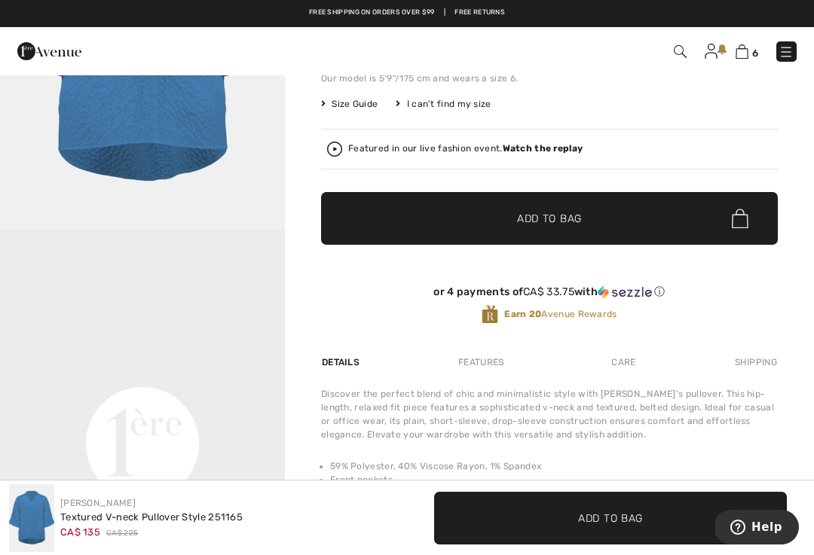
scroll to position [13, 0]
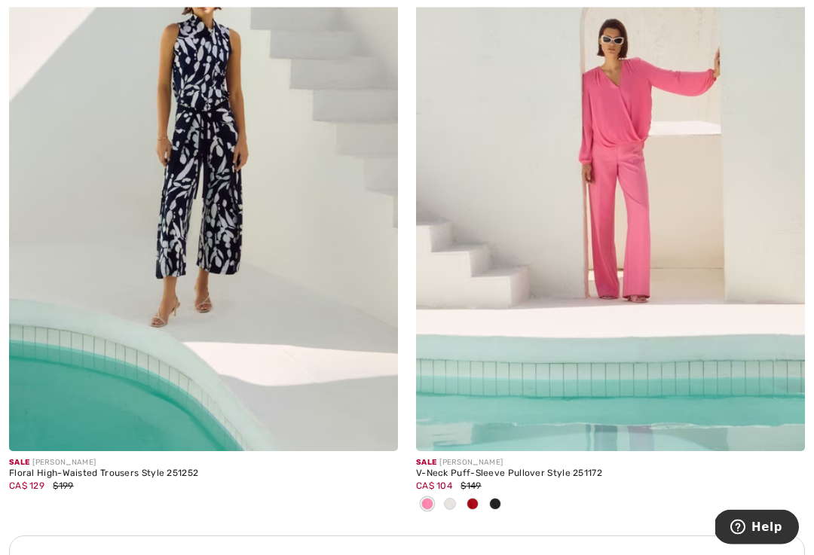
scroll to position [3676, 0]
click at [574, 268] on img at bounding box center [610, 159] width 389 height 583
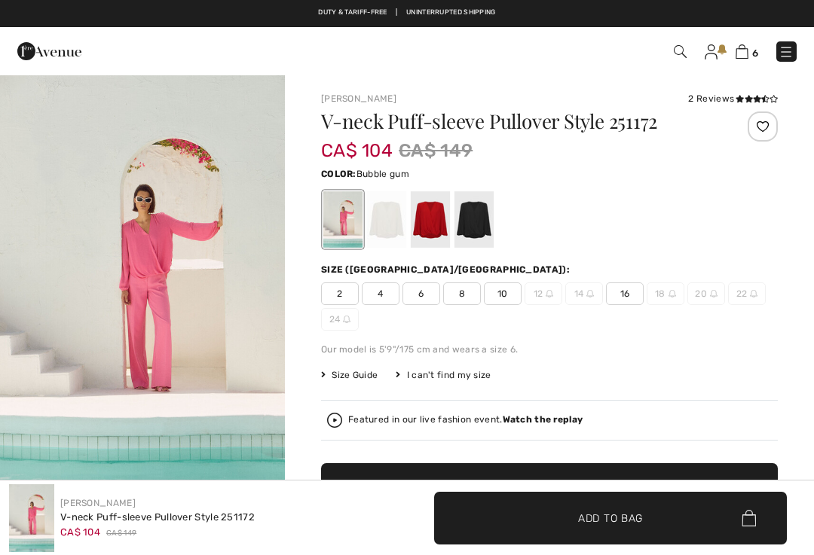
checkbox input "true"
click at [433, 222] on div at bounding box center [430, 219] width 39 height 57
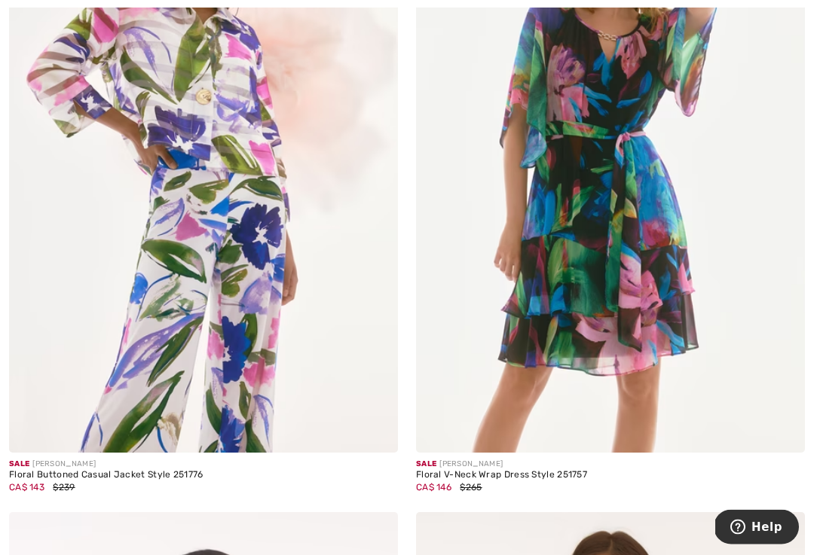
scroll to position [5139, 0]
click at [277, 290] on img at bounding box center [203, 161] width 389 height 583
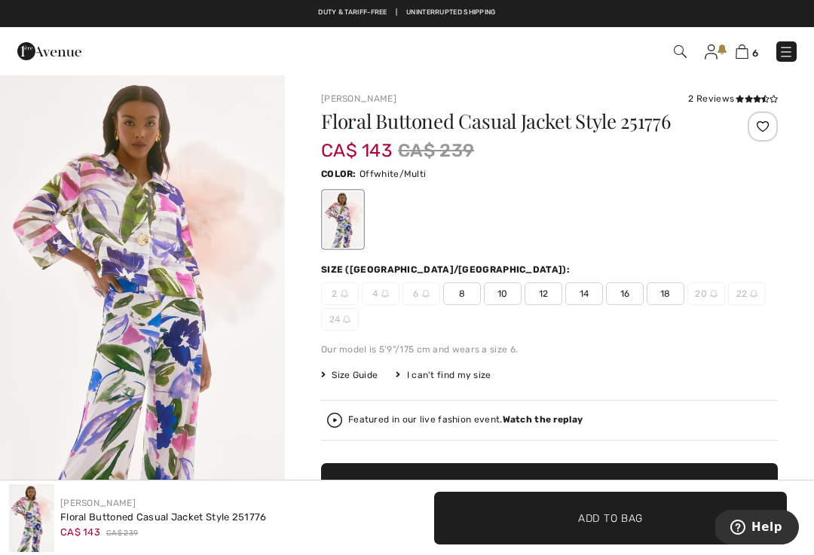
click at [632, 297] on span "16" at bounding box center [625, 294] width 38 height 23
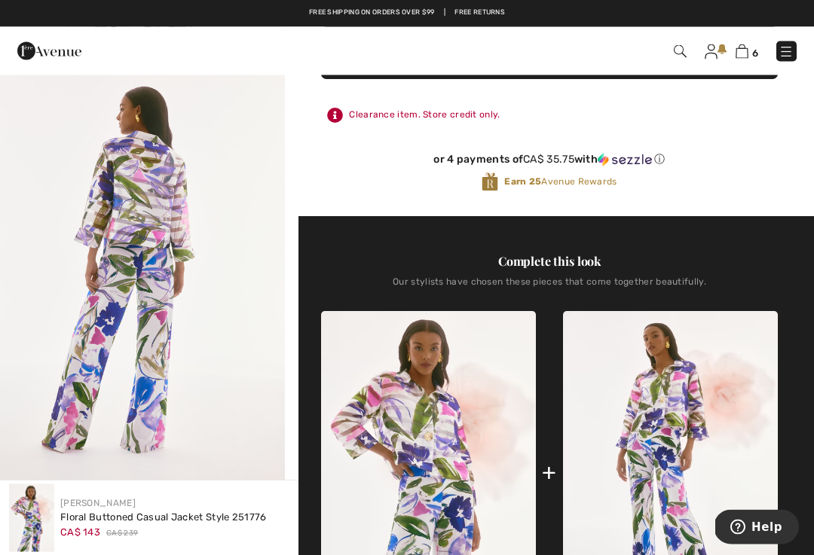
scroll to position [412, 0]
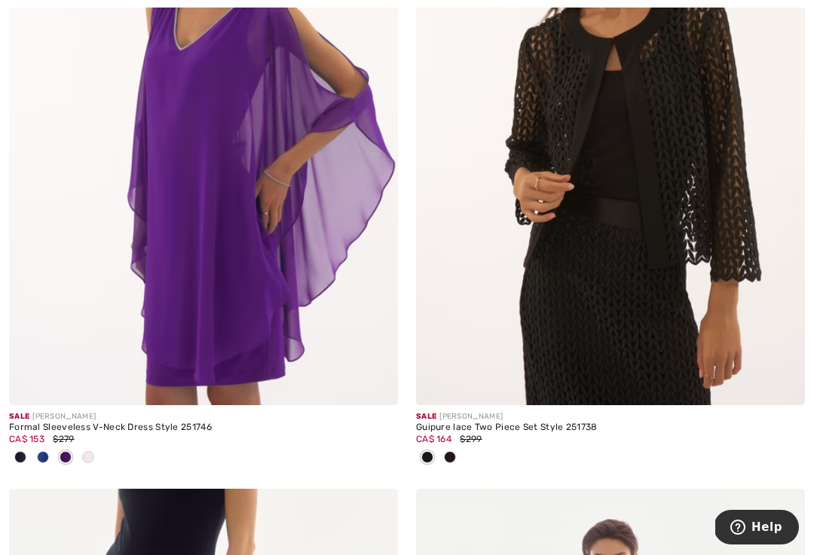
scroll to position [5834, 0]
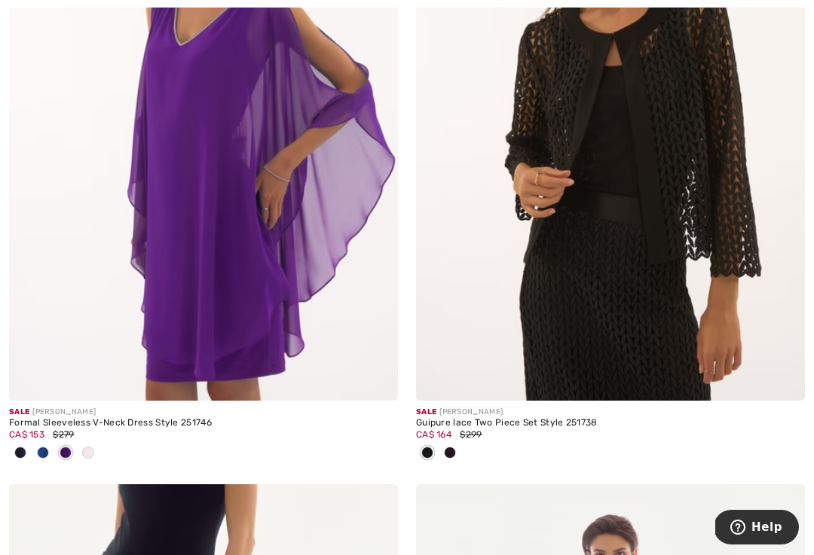
click at [657, 261] on img at bounding box center [610, 109] width 389 height 583
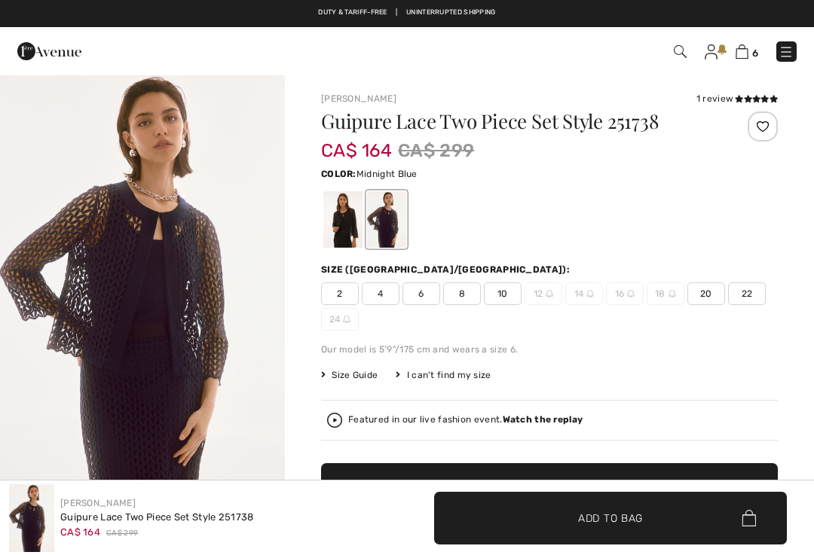
checkbox input "true"
click at [342, 225] on div at bounding box center [342, 219] width 39 height 57
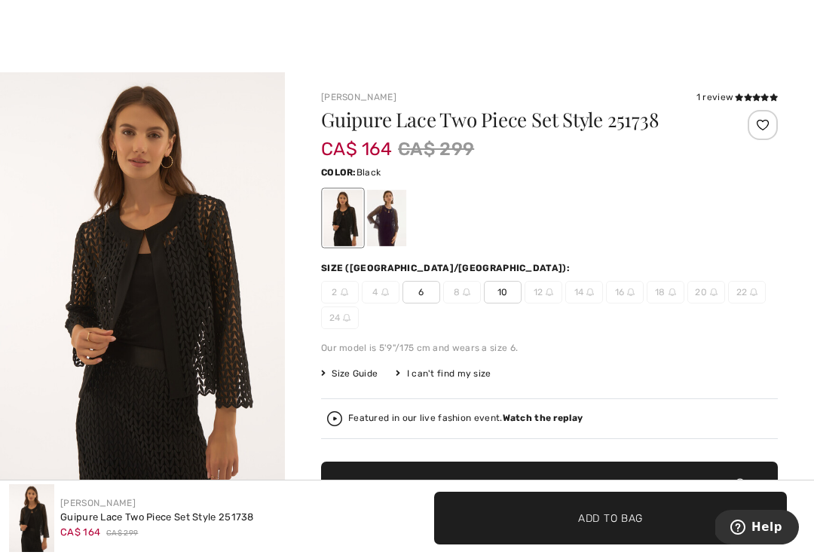
scroll to position [2, 0]
click at [393, 225] on div at bounding box center [386, 217] width 39 height 57
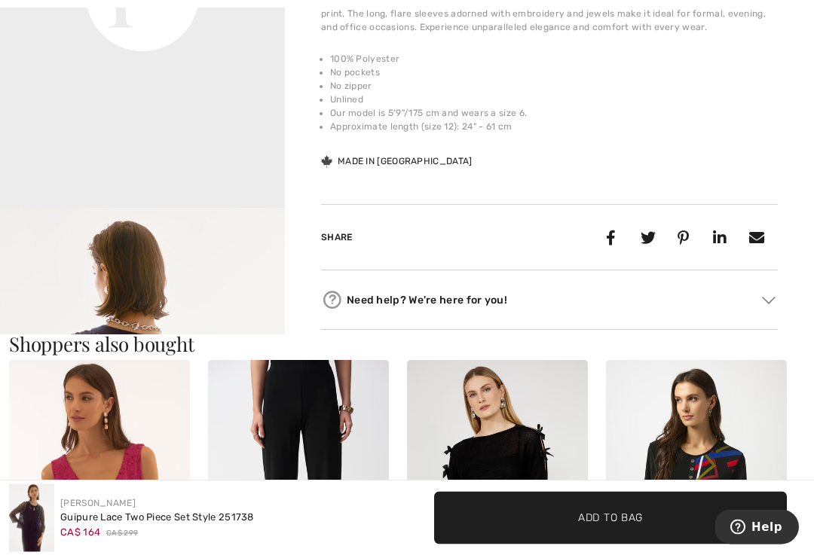
scroll to position [1161, 0]
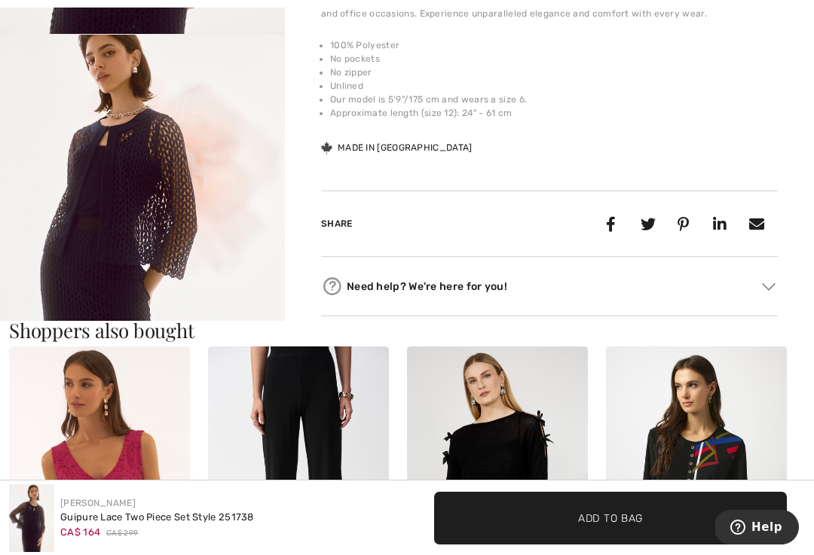
click at [344, 150] on div "Made in Canada" at bounding box center [396, 148] width 151 height 14
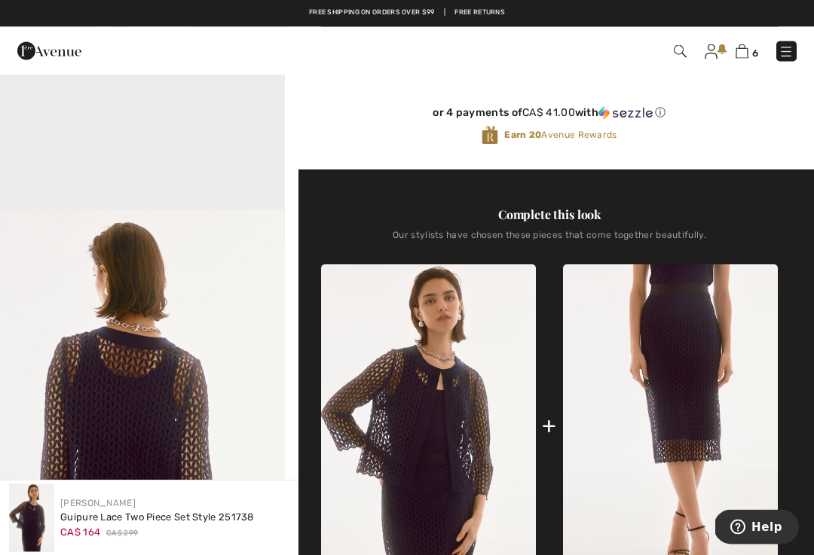
scroll to position [361, 0]
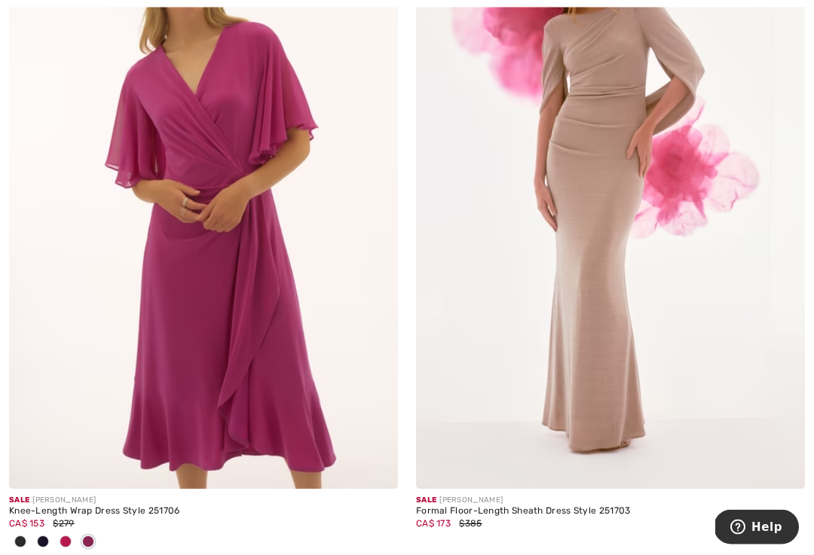
scroll to position [7056, 0]
click at [258, 336] on img at bounding box center [203, 196] width 389 height 583
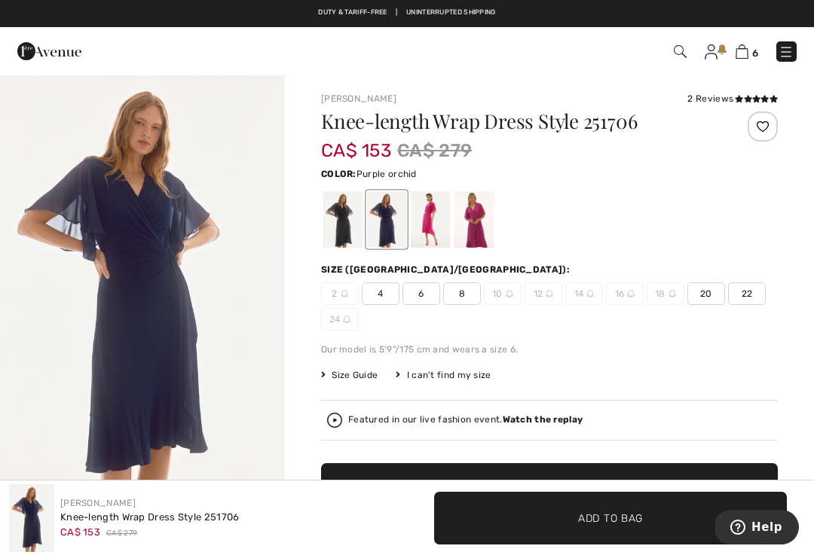
click at [470, 228] on div at bounding box center [473, 219] width 39 height 57
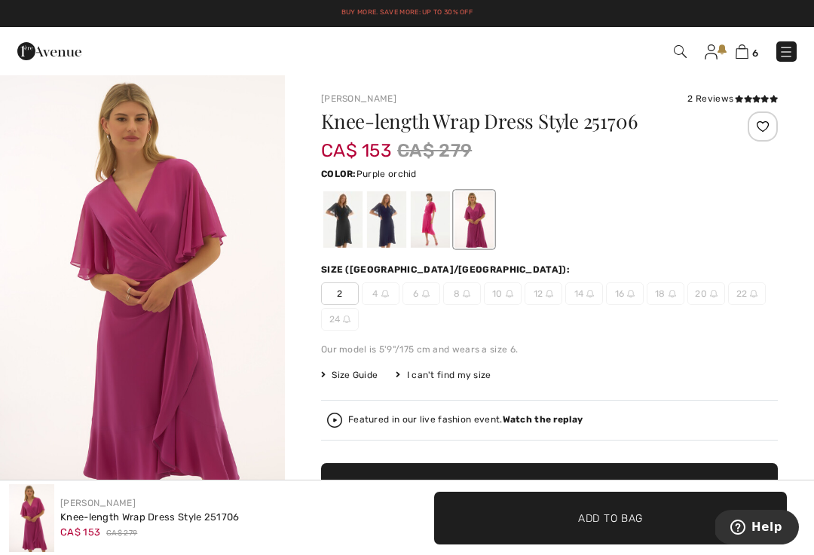
click at [430, 221] on div at bounding box center [430, 219] width 39 height 57
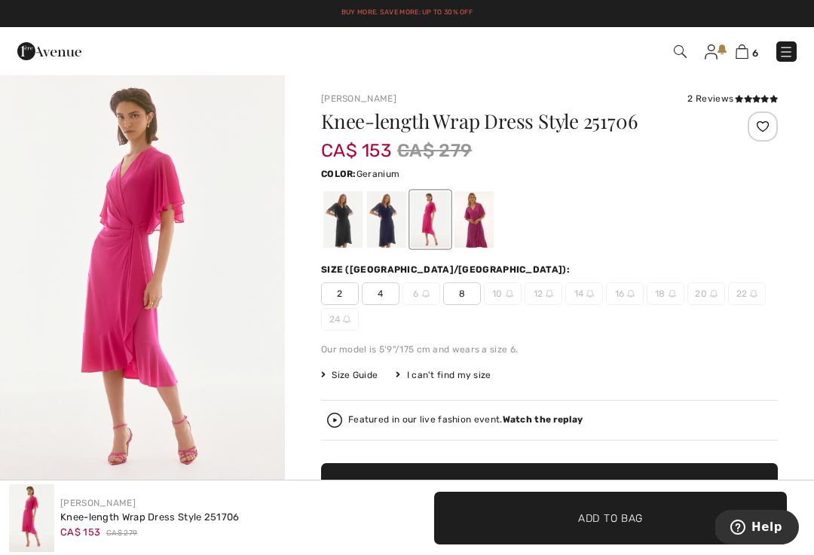
click at [479, 224] on div at bounding box center [473, 219] width 39 height 57
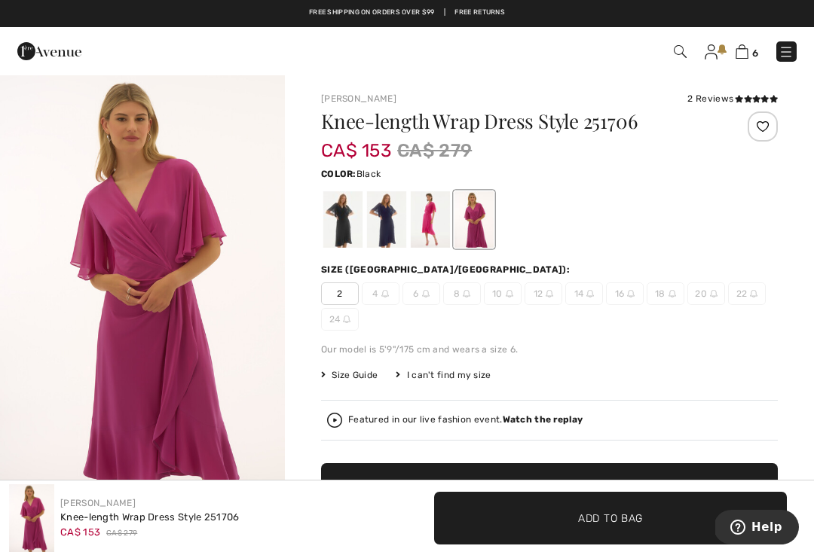
click at [341, 226] on div at bounding box center [342, 219] width 39 height 57
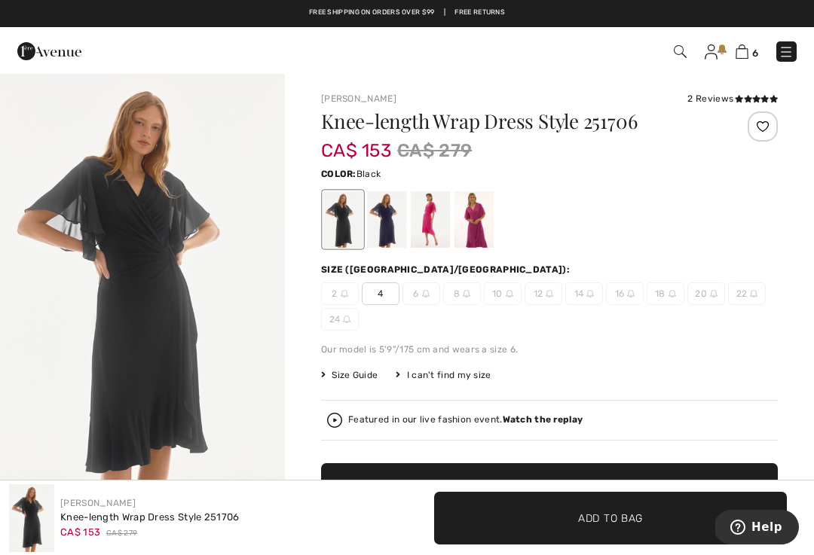
scroll to position [20, 0]
click at [379, 215] on div at bounding box center [386, 219] width 39 height 57
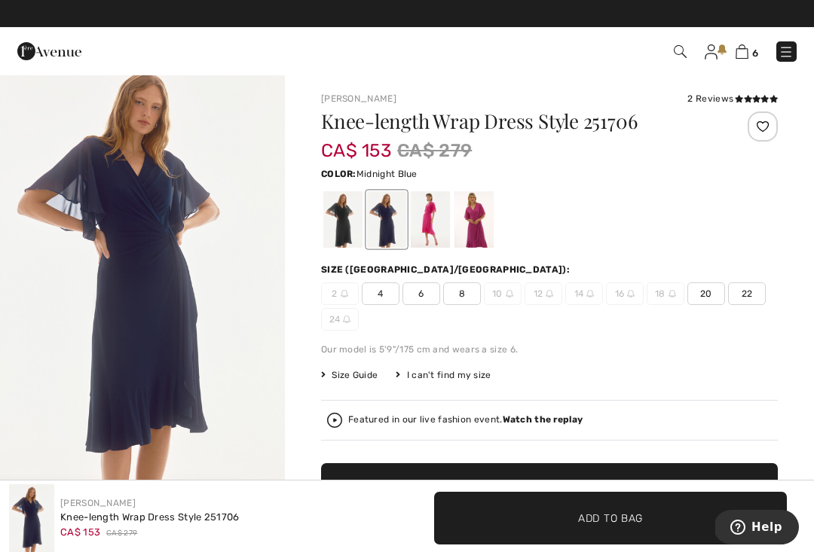
scroll to position [0, 0]
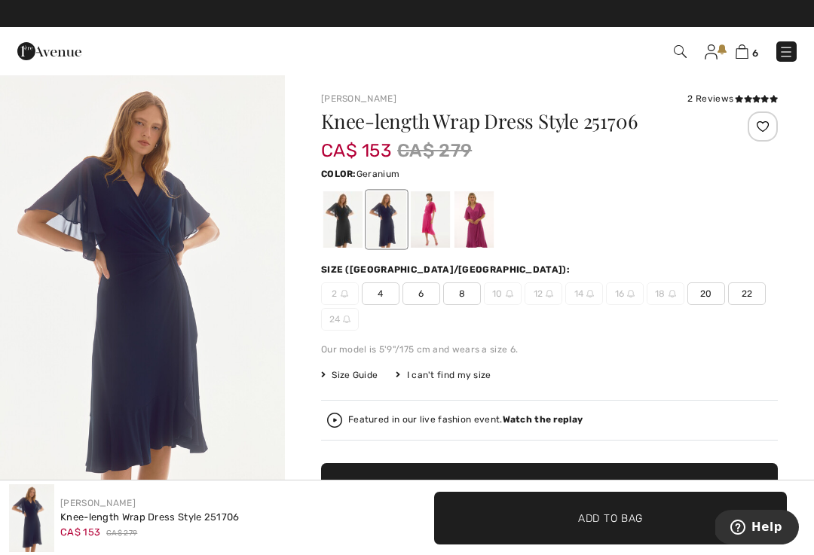
click at [424, 229] on div at bounding box center [430, 219] width 39 height 57
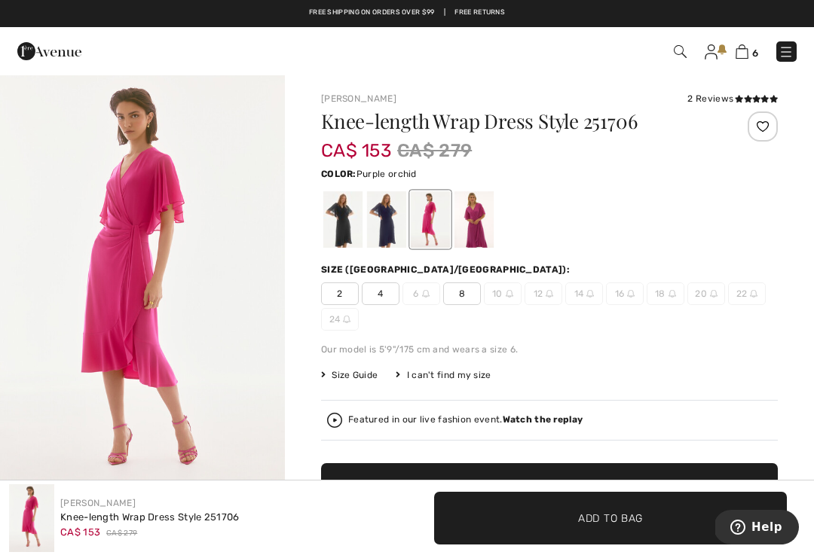
click at [479, 219] on div at bounding box center [473, 219] width 39 height 57
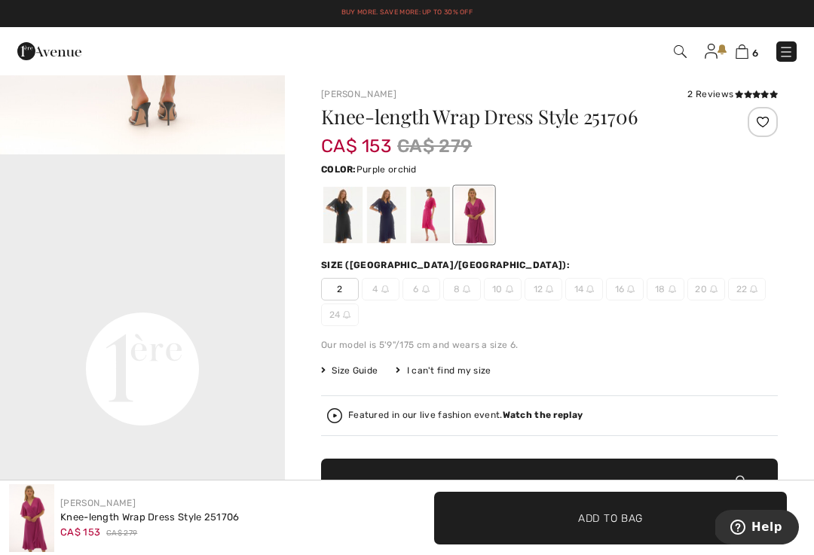
scroll to position [2, 0]
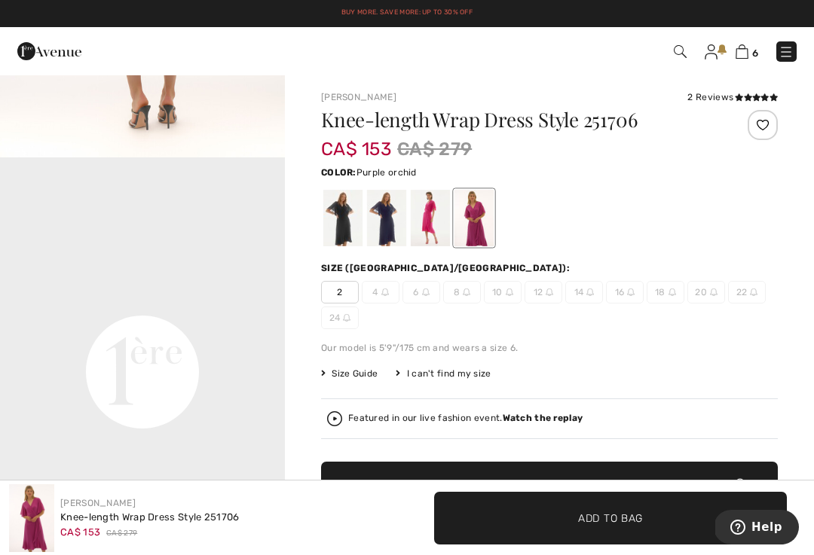
click at [384, 224] on div at bounding box center [386, 218] width 39 height 57
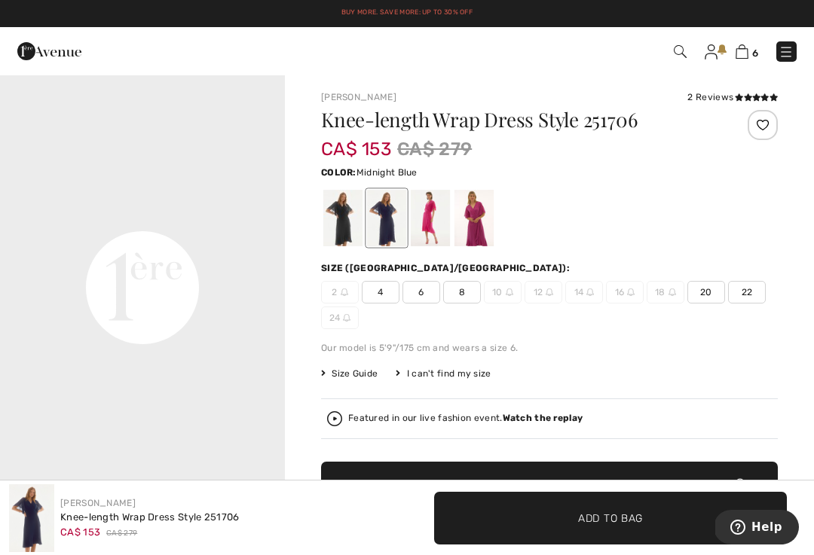
scroll to position [0, 0]
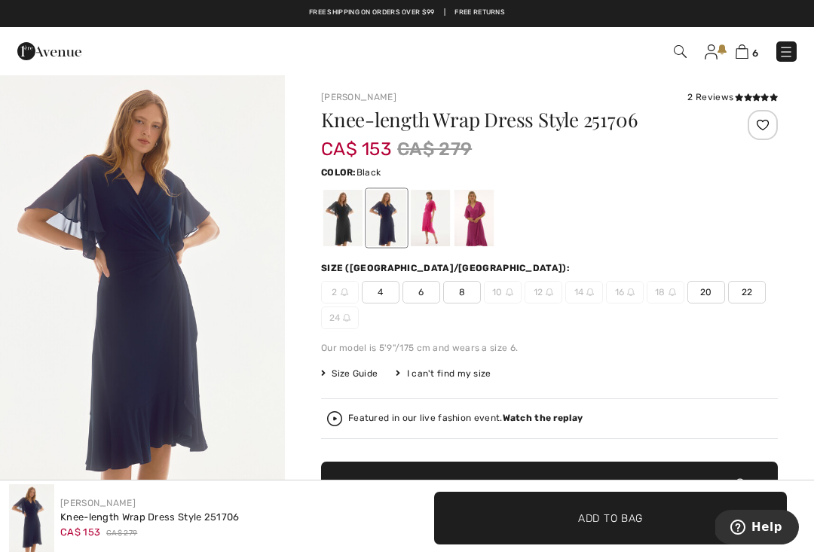
click at [339, 218] on div at bounding box center [342, 218] width 39 height 57
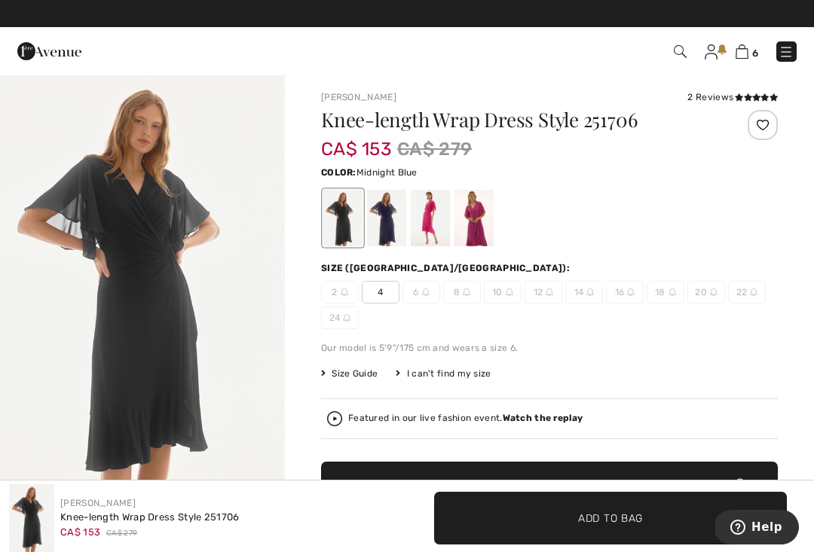
click at [381, 226] on div at bounding box center [386, 218] width 39 height 57
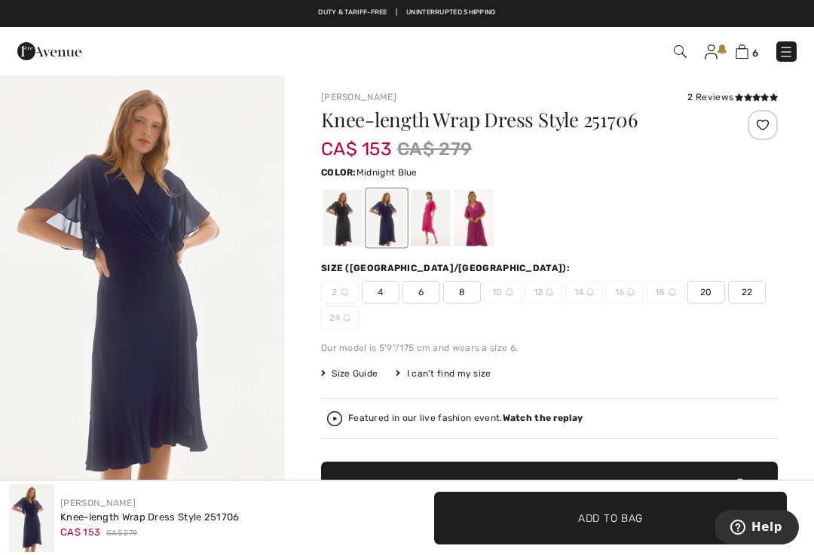
click at [433, 234] on div at bounding box center [430, 218] width 39 height 57
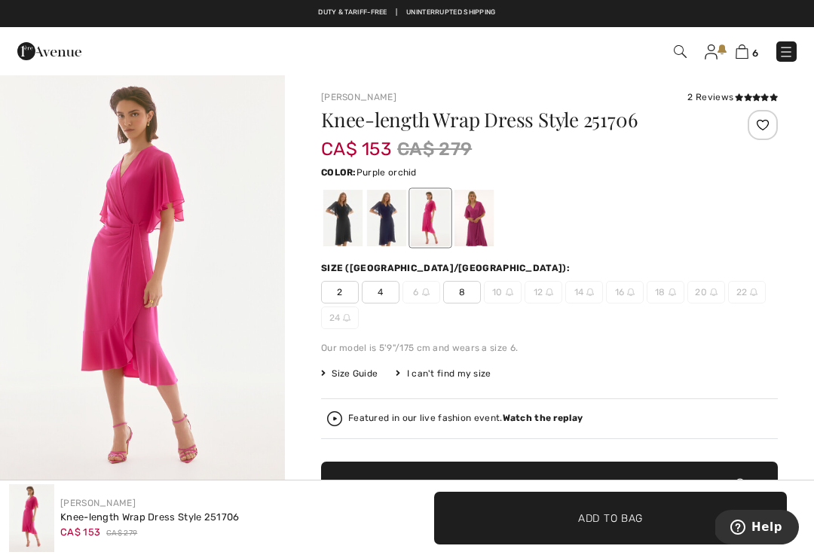
click at [479, 228] on div at bounding box center [473, 218] width 39 height 57
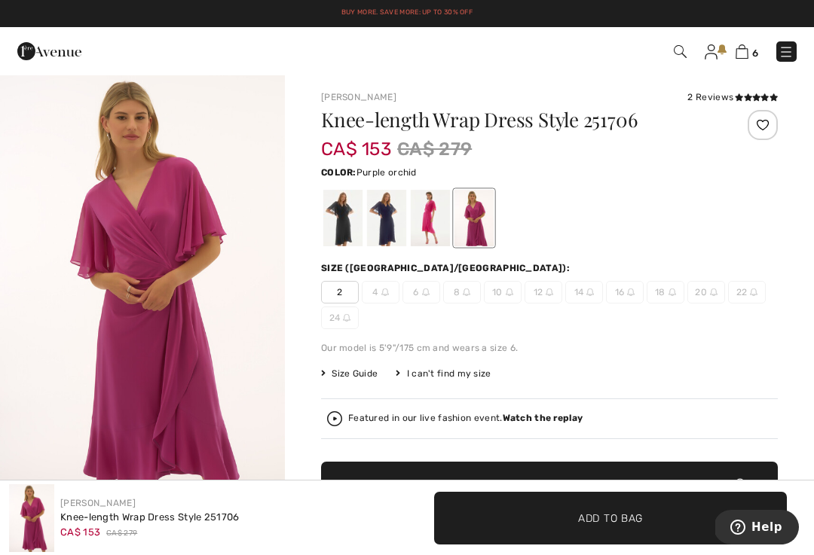
click at [765, 123] on div at bounding box center [763, 125] width 30 height 30
click at [433, 215] on div at bounding box center [430, 218] width 39 height 57
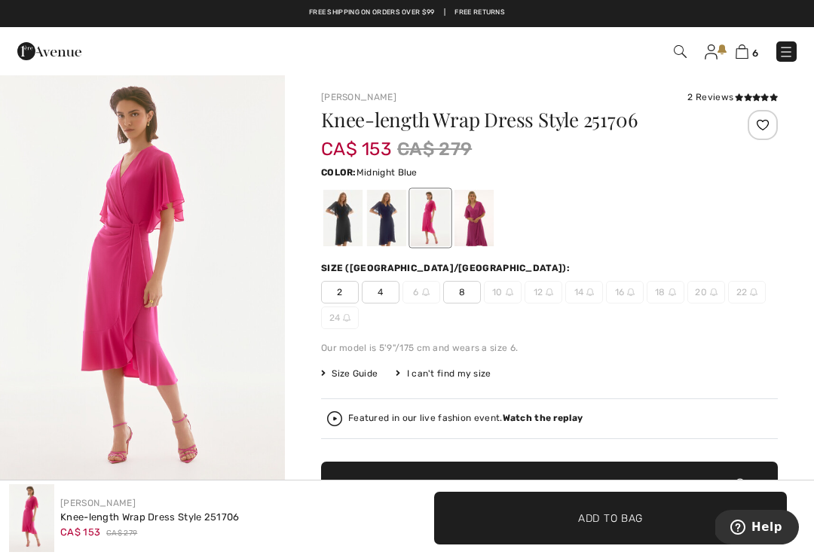
click at [392, 217] on div at bounding box center [386, 218] width 39 height 57
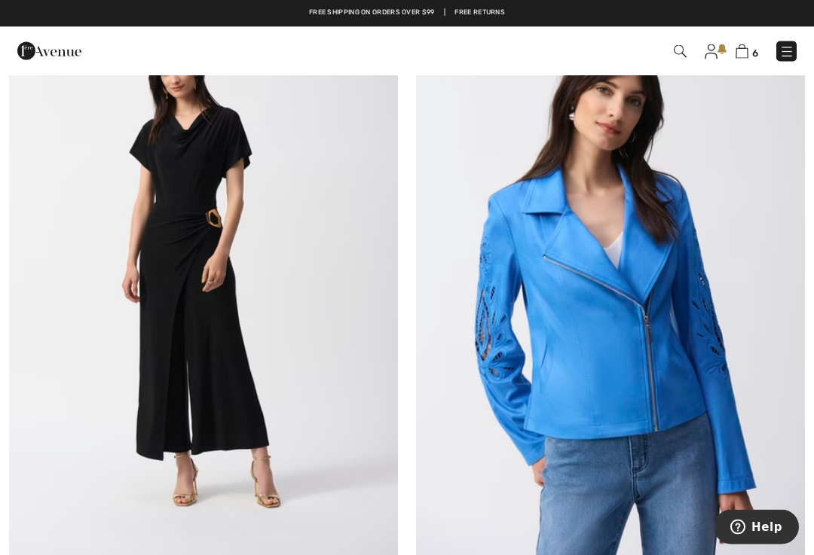
scroll to position [7646, 0]
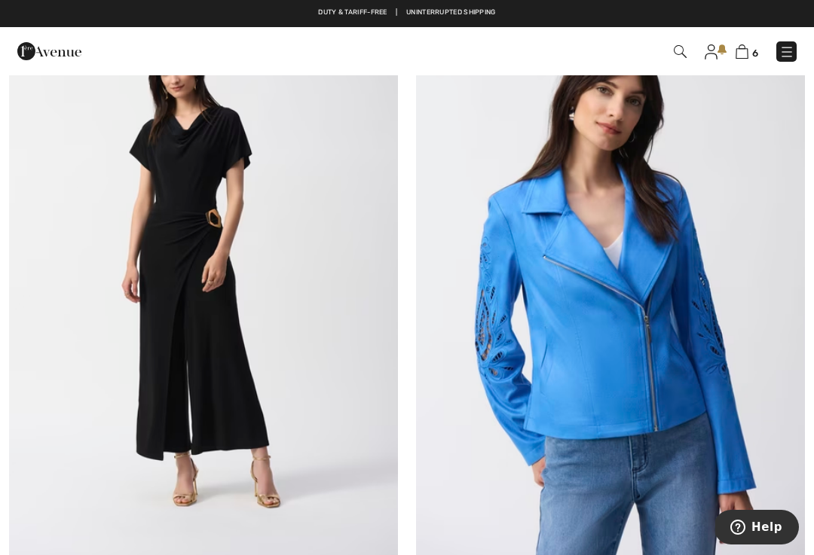
click at [286, 465] on img at bounding box center [203, 274] width 389 height 583
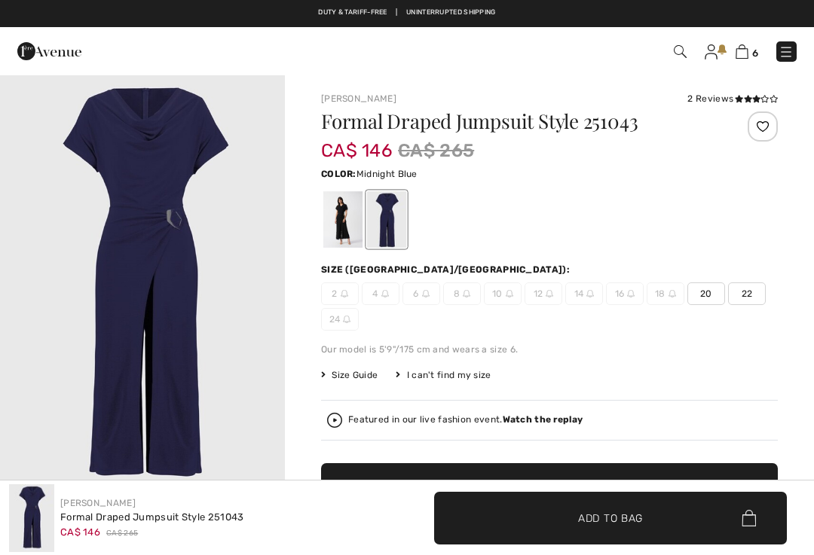
checkbox input "true"
click at [335, 225] on div at bounding box center [342, 219] width 39 height 57
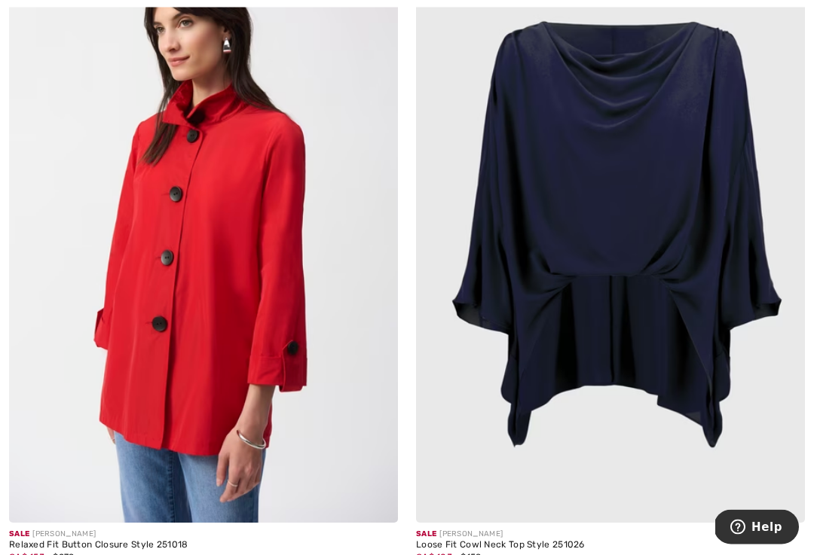
scroll to position [8567, 0]
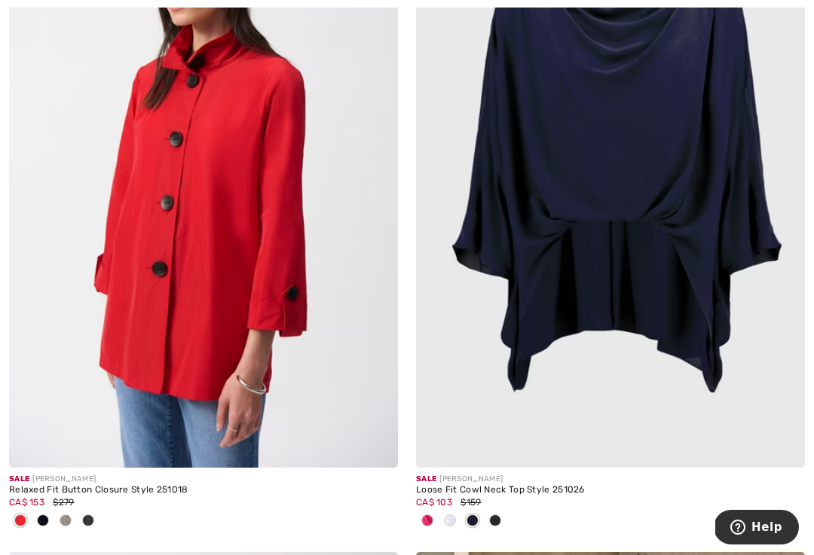
click at [268, 350] on img at bounding box center [203, 176] width 389 height 583
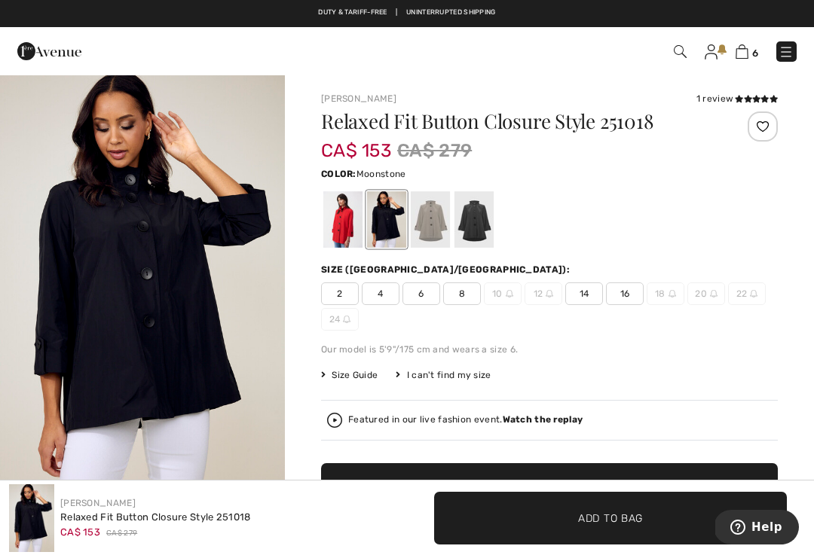
click at [433, 238] on div at bounding box center [430, 219] width 39 height 57
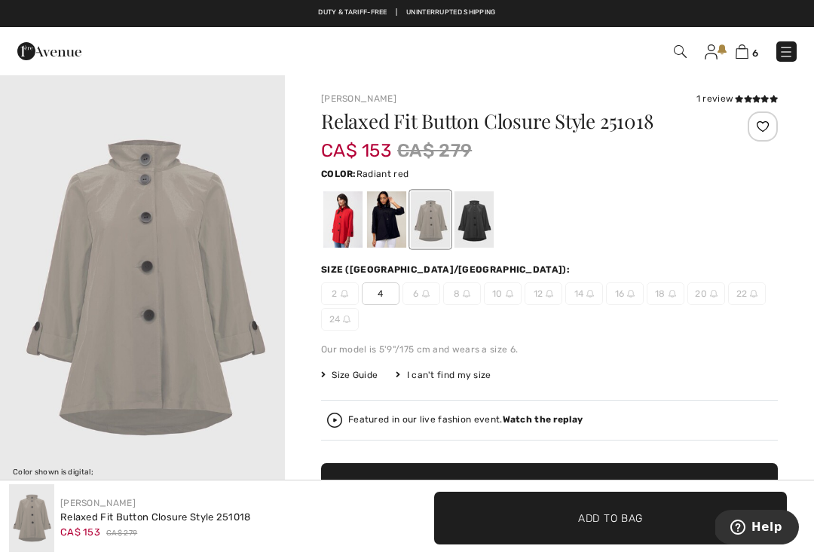
click at [335, 231] on div at bounding box center [342, 219] width 39 height 57
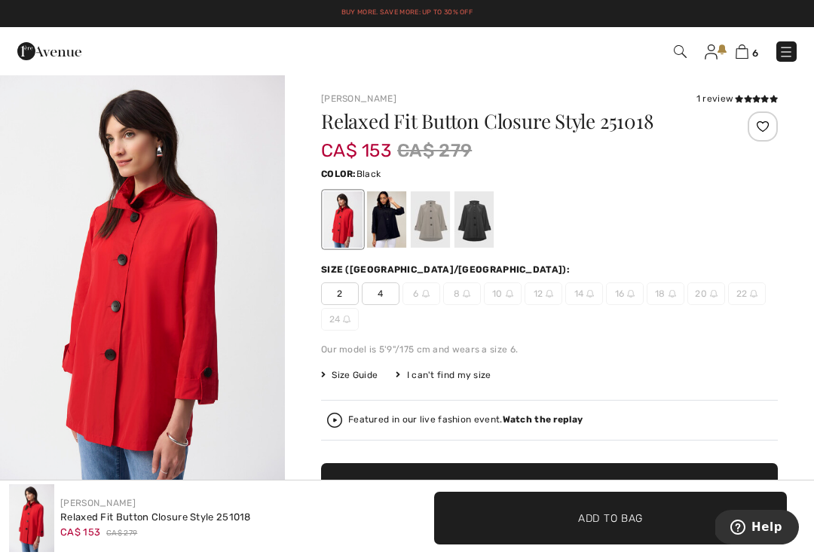
click at [481, 225] on div at bounding box center [473, 219] width 39 height 57
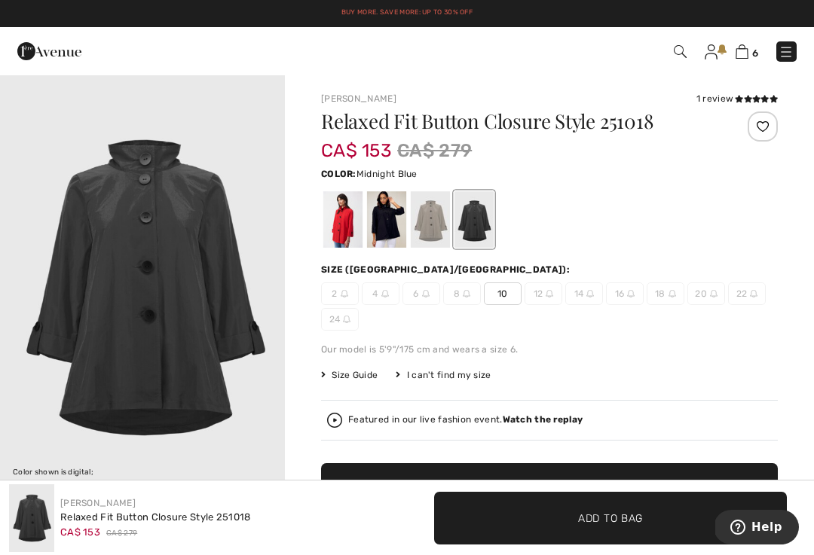
click at [390, 231] on div at bounding box center [386, 219] width 39 height 57
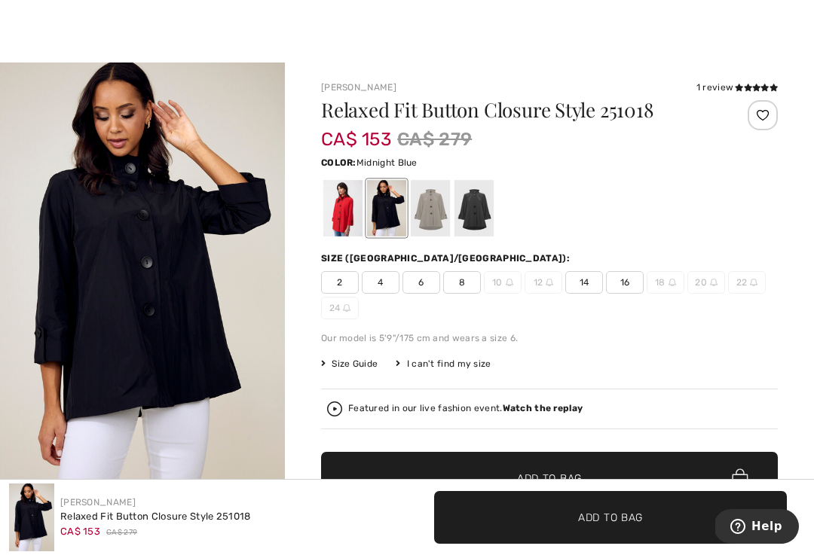
scroll to position [11, 0]
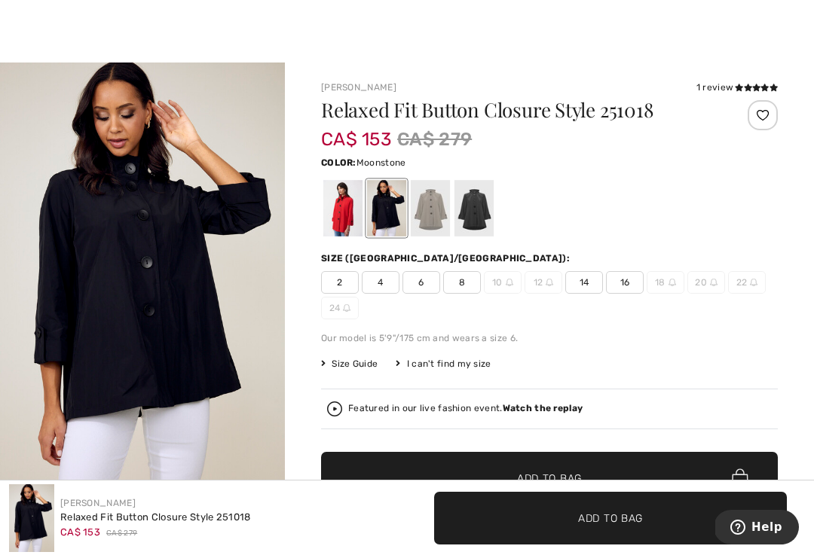
click at [433, 215] on div at bounding box center [430, 208] width 39 height 57
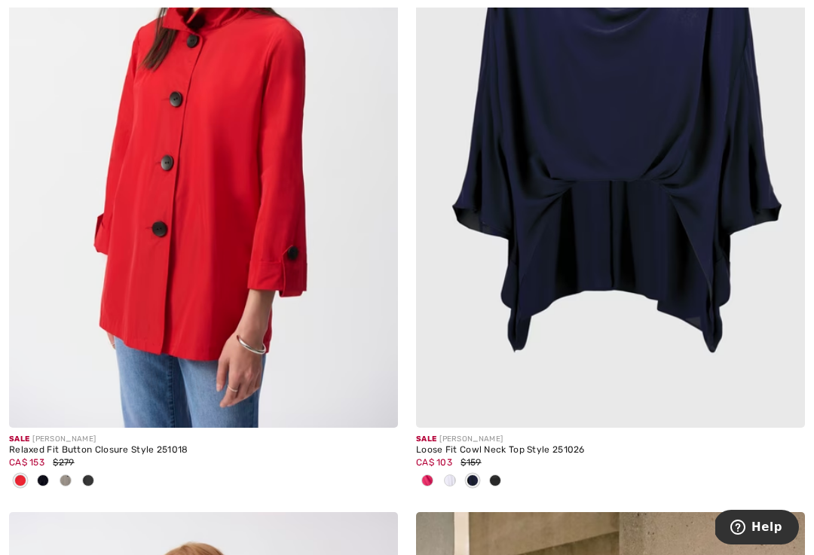
scroll to position [8602, 0]
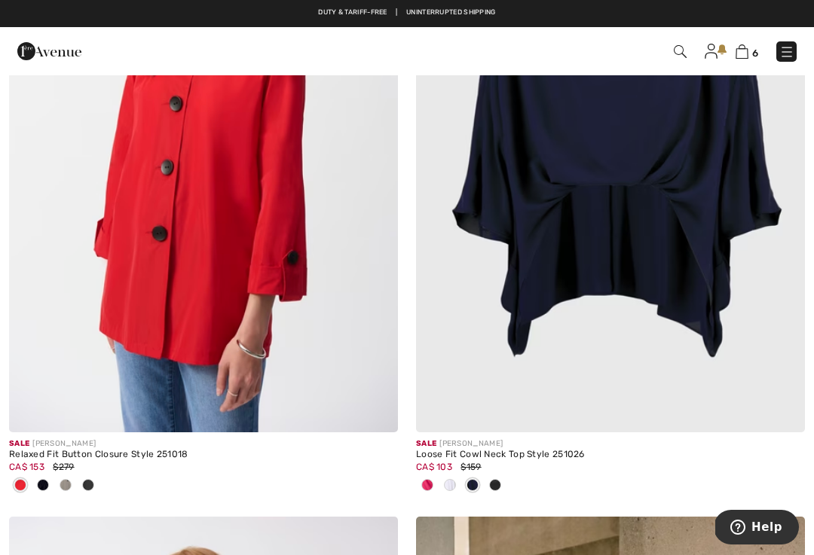
click at [512, 353] on img at bounding box center [610, 140] width 389 height 583
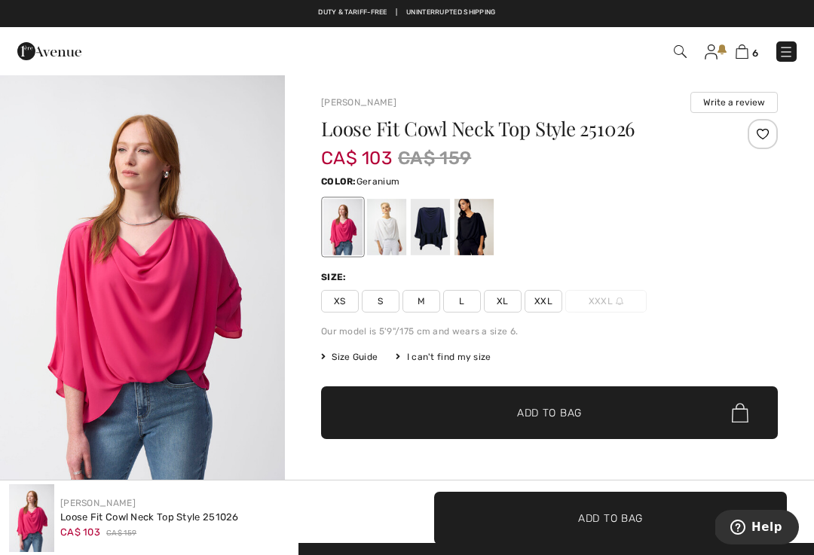
click at [552, 307] on span "XXL" at bounding box center [544, 301] width 38 height 23
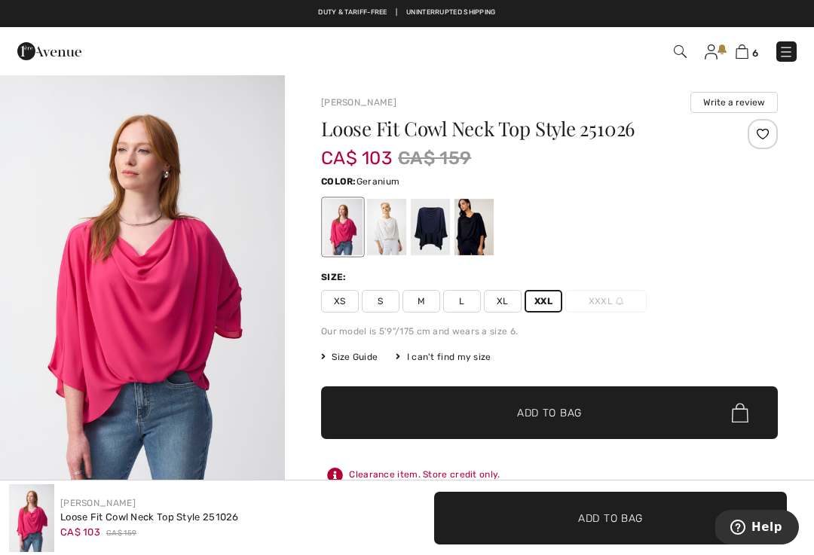
click at [429, 238] on div at bounding box center [430, 227] width 39 height 57
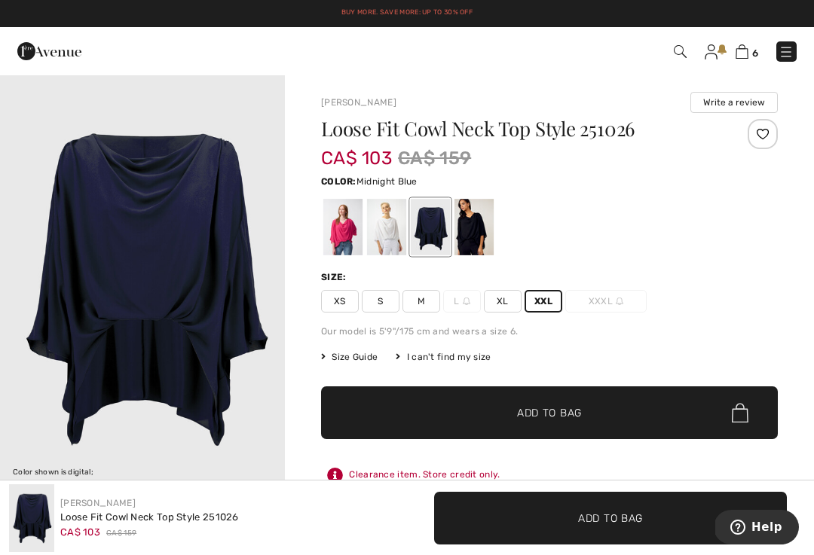
click at [387, 229] on div at bounding box center [386, 227] width 39 height 57
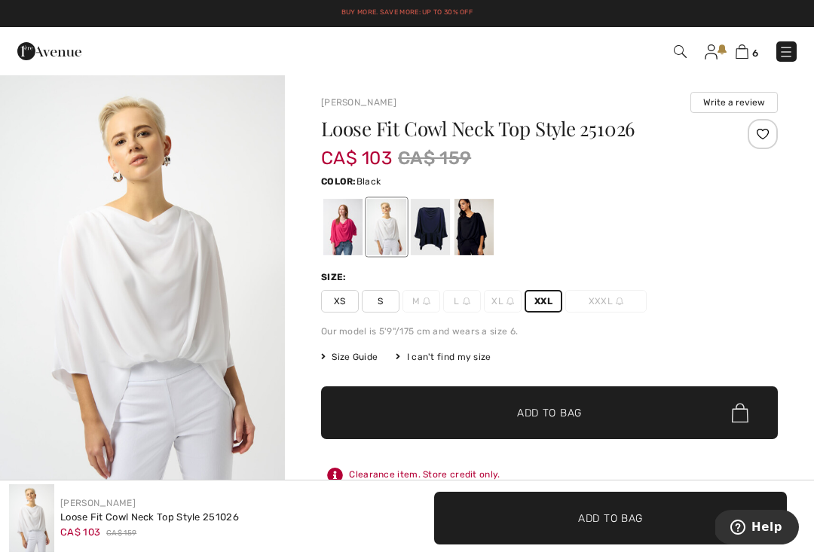
click at [473, 231] on div at bounding box center [473, 227] width 39 height 57
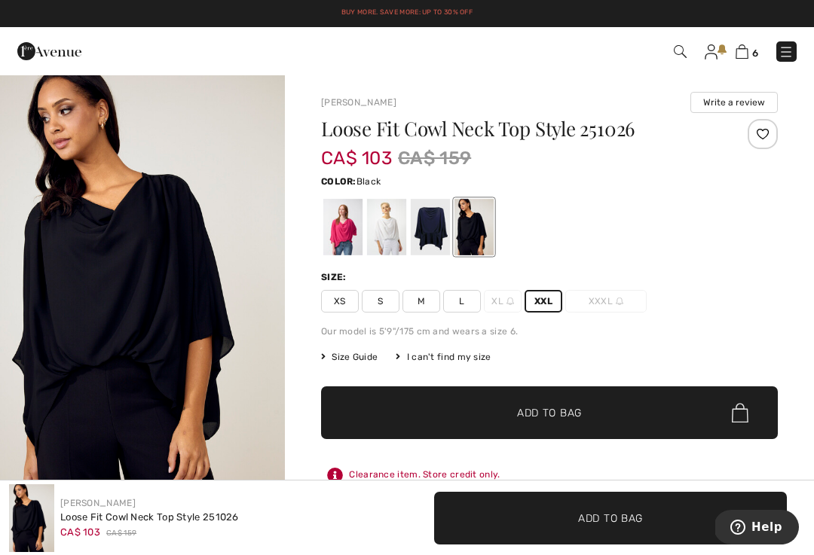
click at [423, 234] on div at bounding box center [430, 227] width 39 height 57
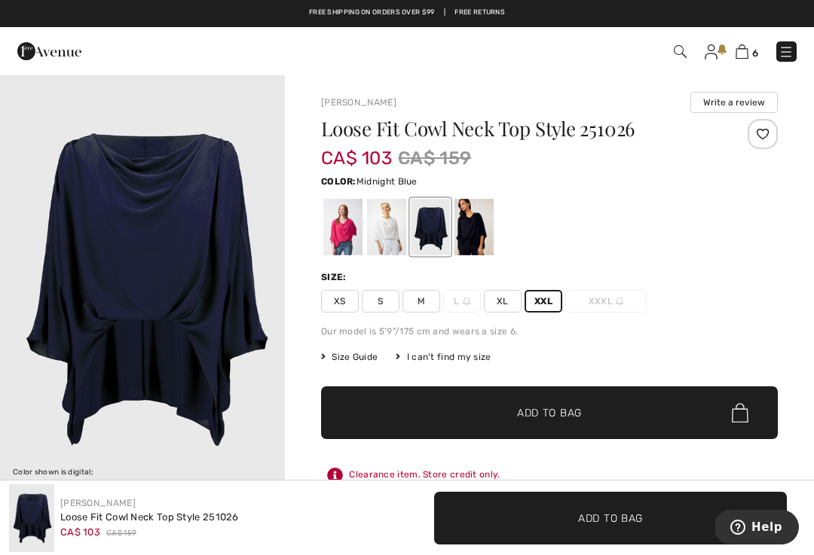
click at [333, 236] on div at bounding box center [342, 227] width 39 height 57
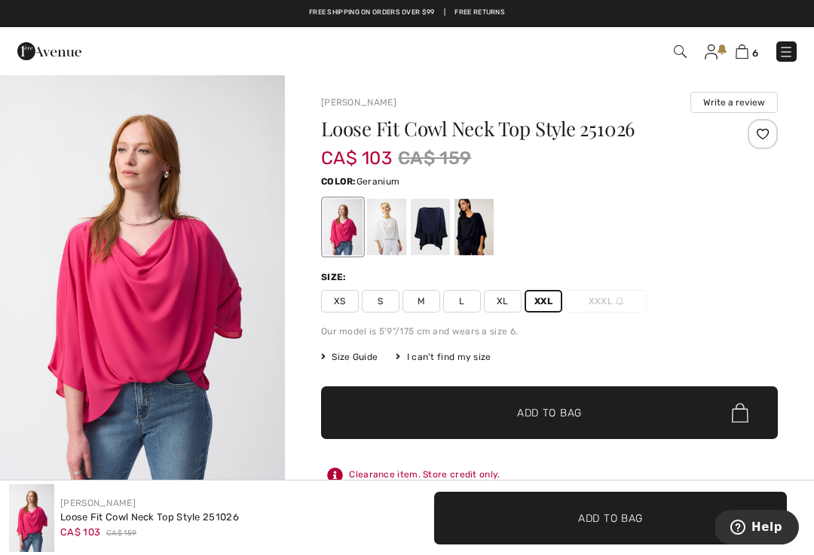
click at [424, 216] on div at bounding box center [430, 227] width 39 height 57
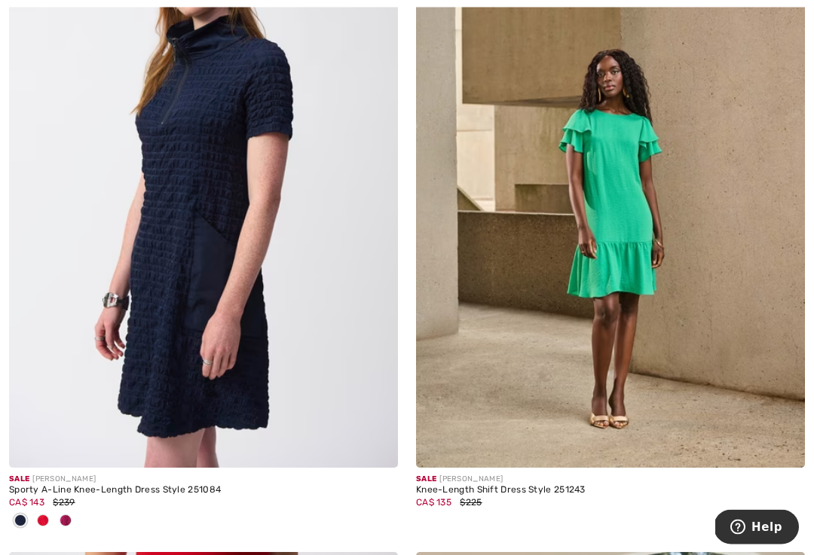
scroll to position [9234, 0]
click at [70, 515] on span at bounding box center [66, 521] width 12 height 12
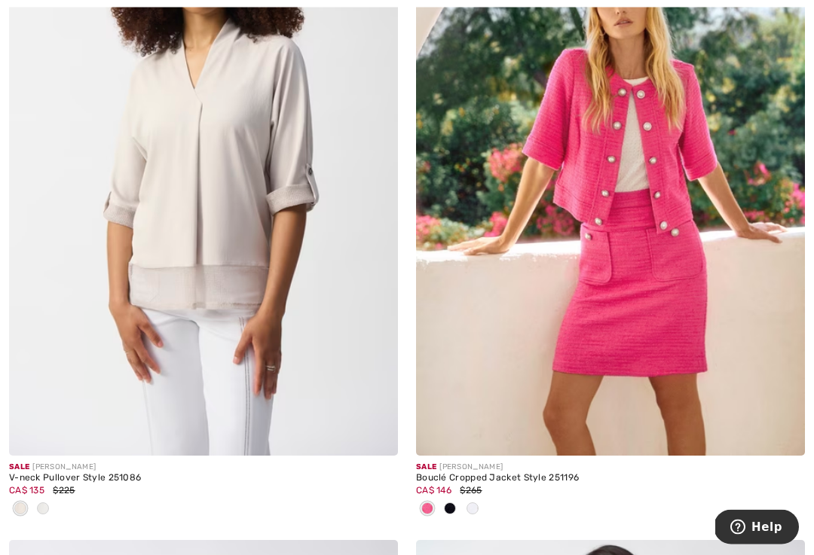
scroll to position [10583, 0]
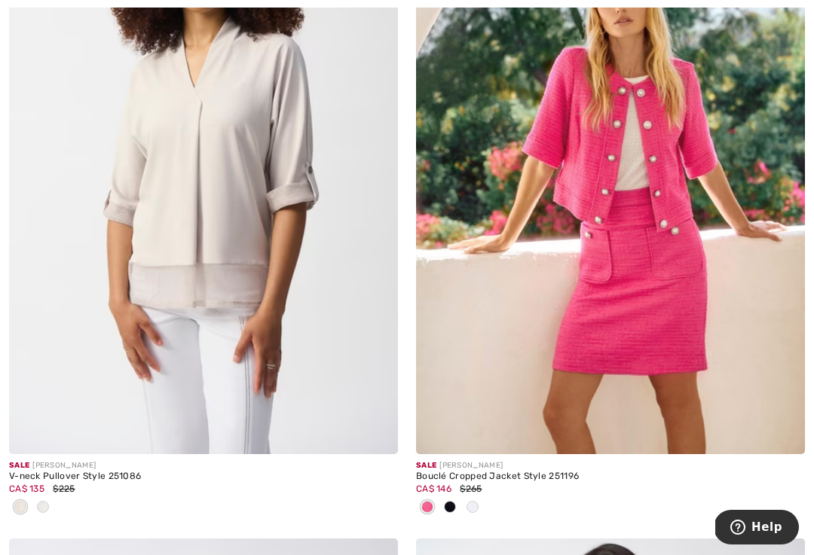
click at [42, 501] on span at bounding box center [43, 507] width 12 height 12
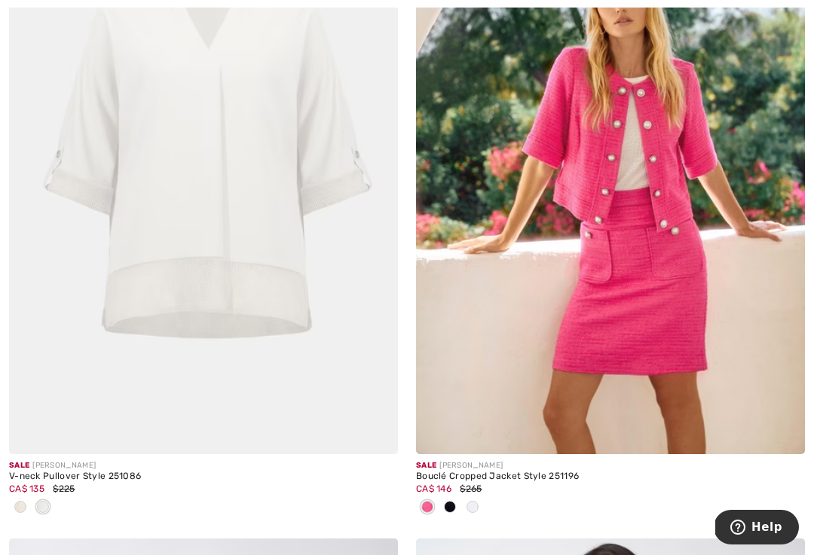
click at [23, 501] on span at bounding box center [20, 507] width 12 height 12
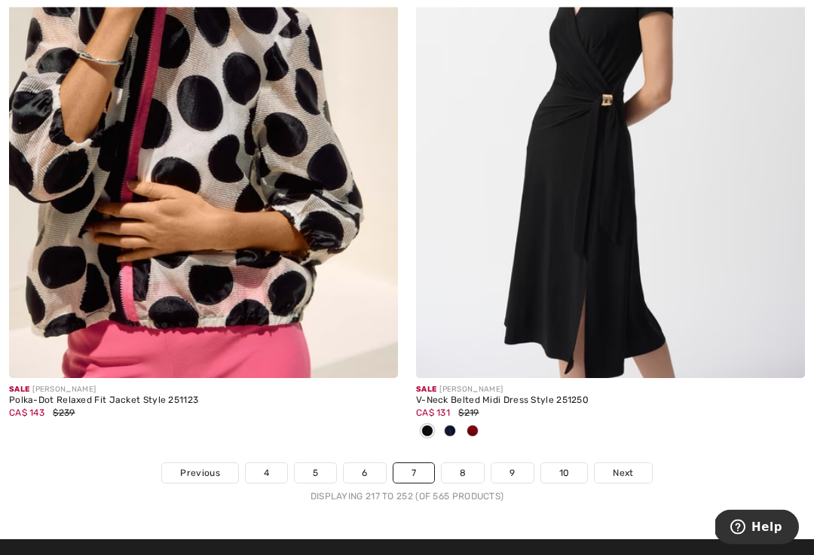
scroll to position [12024, 0]
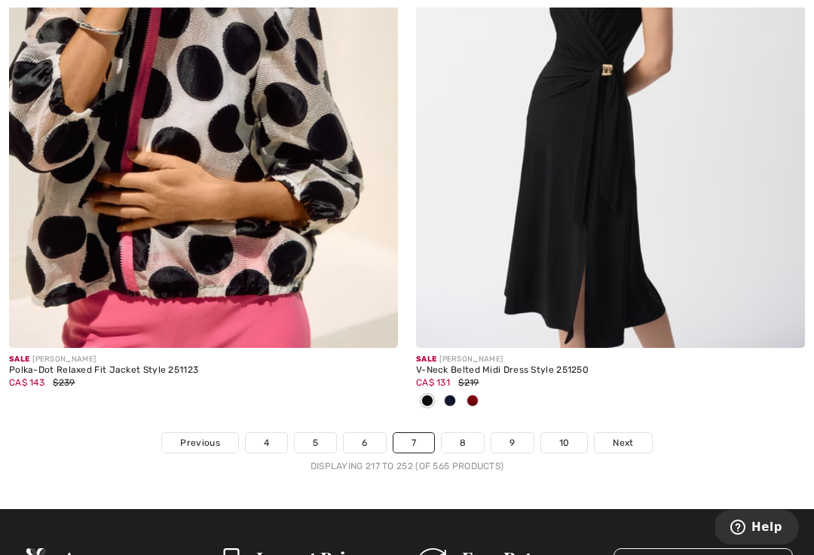
click at [476, 395] on span at bounding box center [473, 401] width 12 height 12
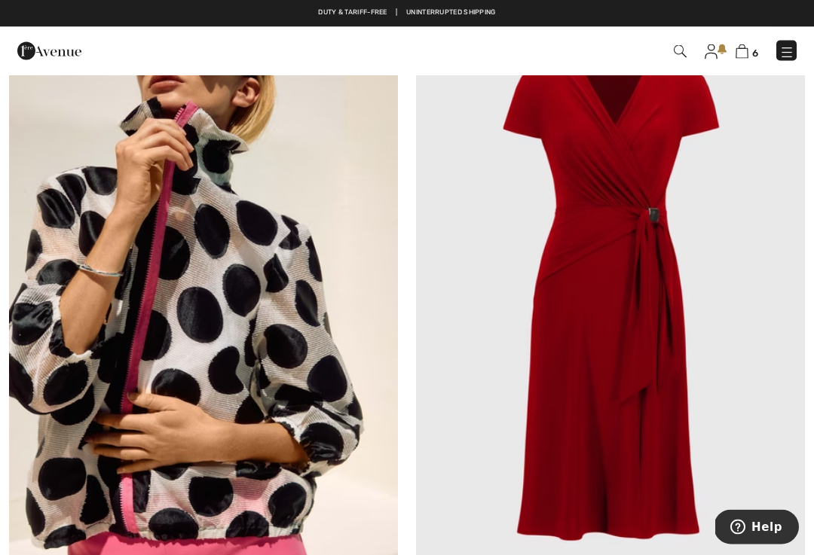
scroll to position [11779, 0]
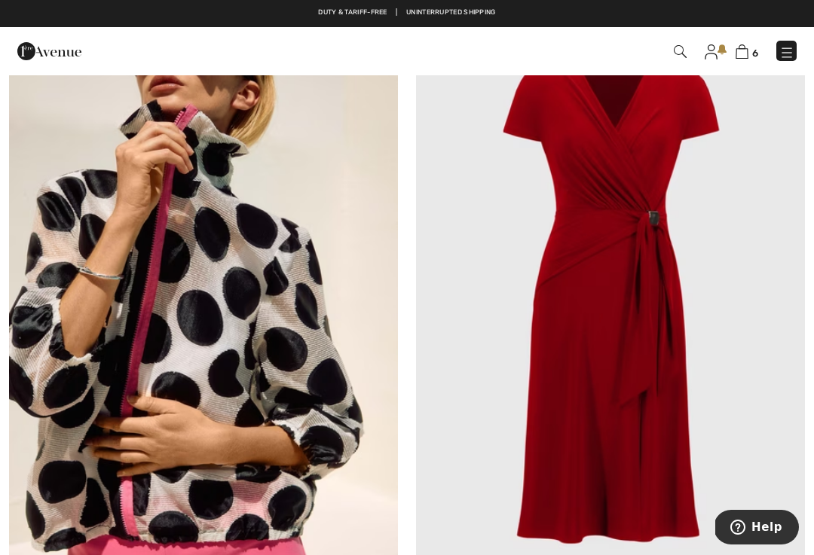
click at [650, 389] on img at bounding box center [610, 301] width 389 height 583
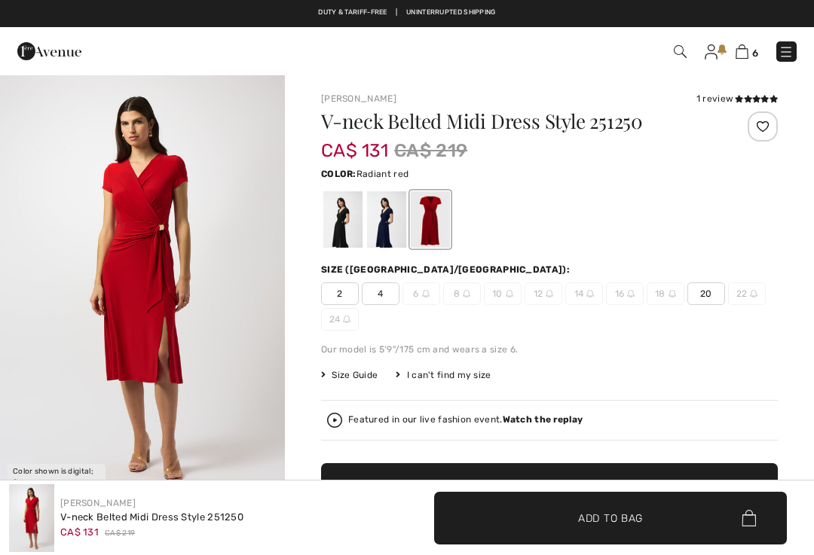
checkbox input "true"
click at [388, 234] on div at bounding box center [386, 219] width 39 height 57
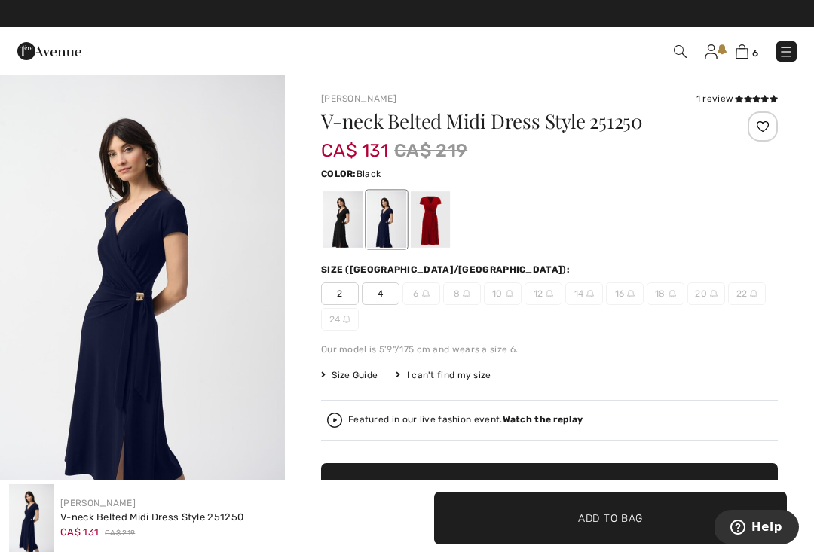
click at [343, 234] on div at bounding box center [342, 219] width 39 height 57
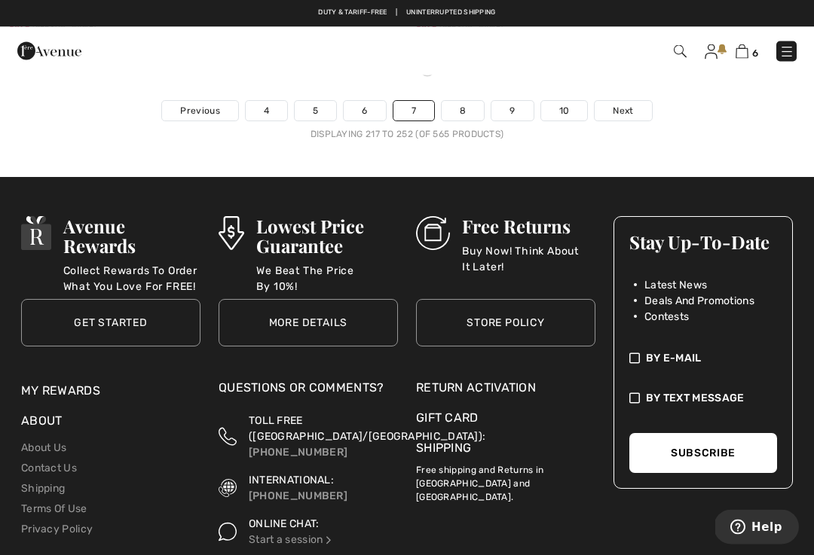
scroll to position [12353, 0]
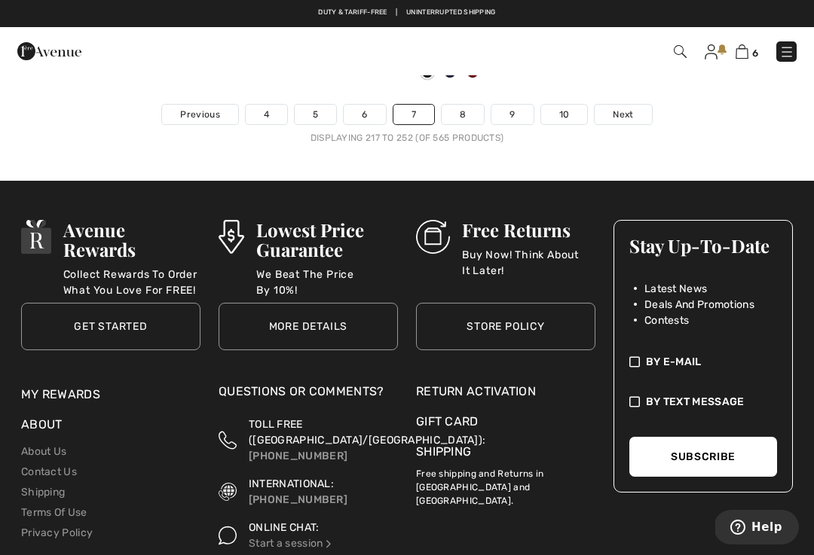
click at [468, 105] on link "8" at bounding box center [463, 115] width 42 height 20
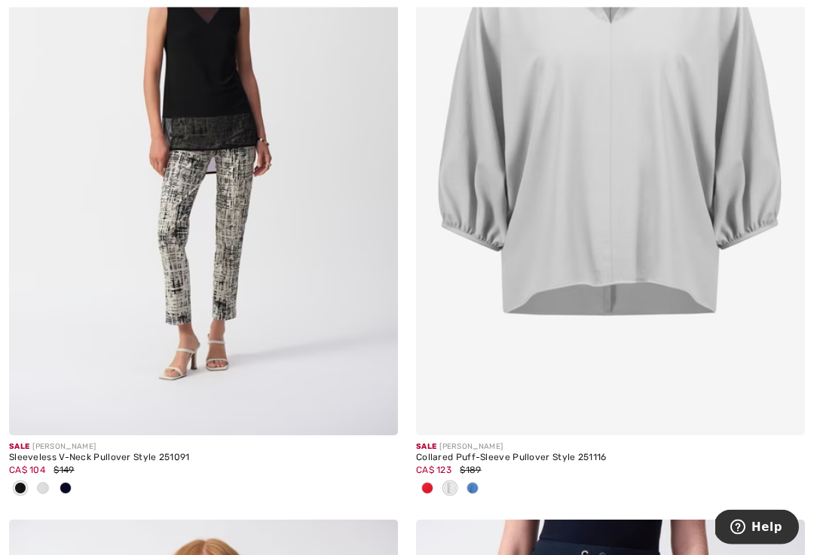
scroll to position [1099, 0]
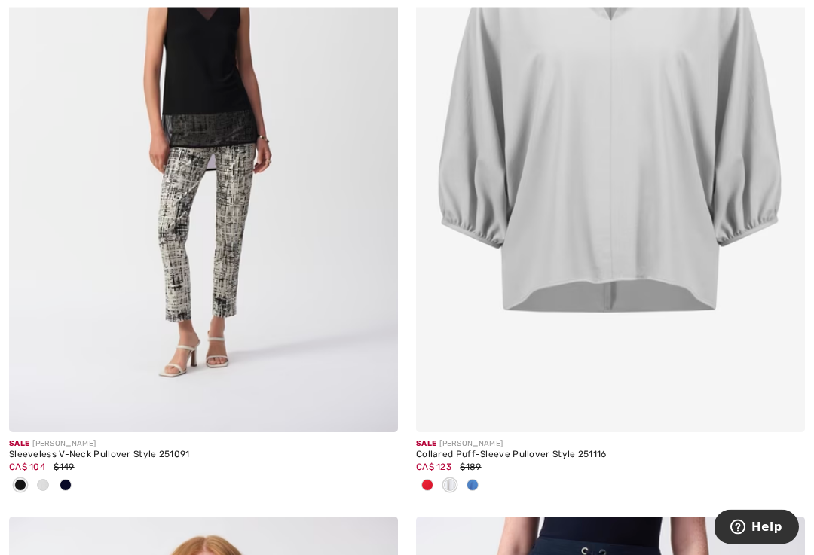
click at [479, 485] on div at bounding box center [472, 487] width 23 height 25
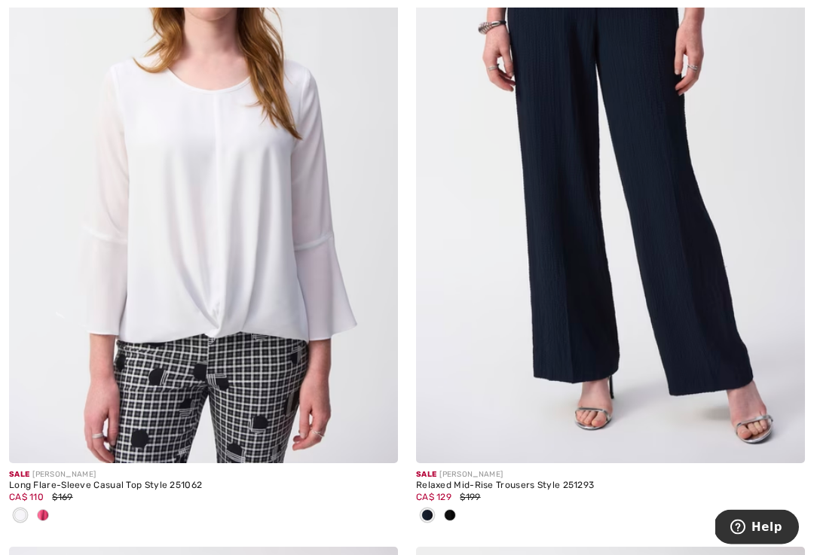
scroll to position [1736, 0]
click at [44, 509] on span at bounding box center [43, 515] width 12 height 12
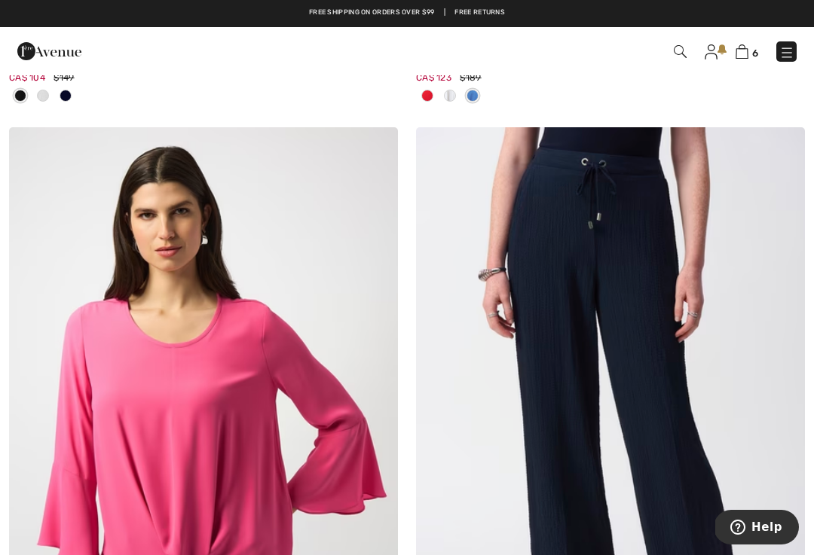
scroll to position [1488, 0]
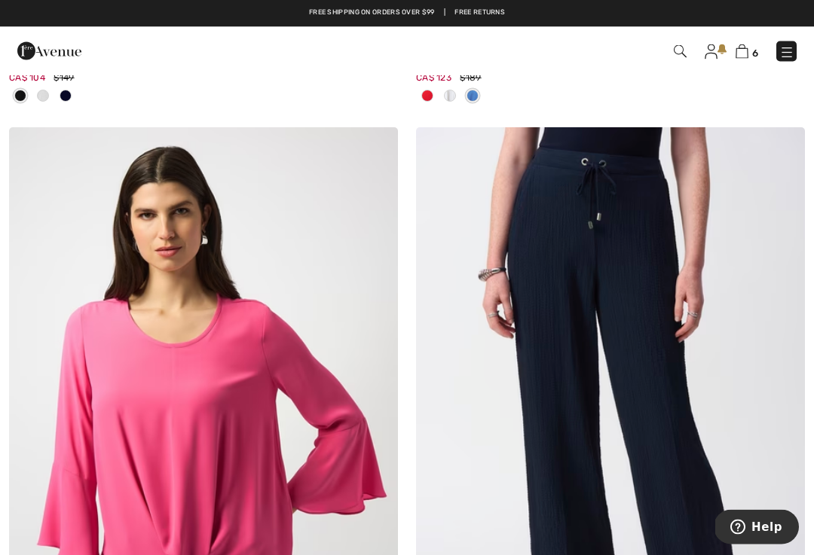
click at [526, 436] on img at bounding box center [610, 419] width 389 height 583
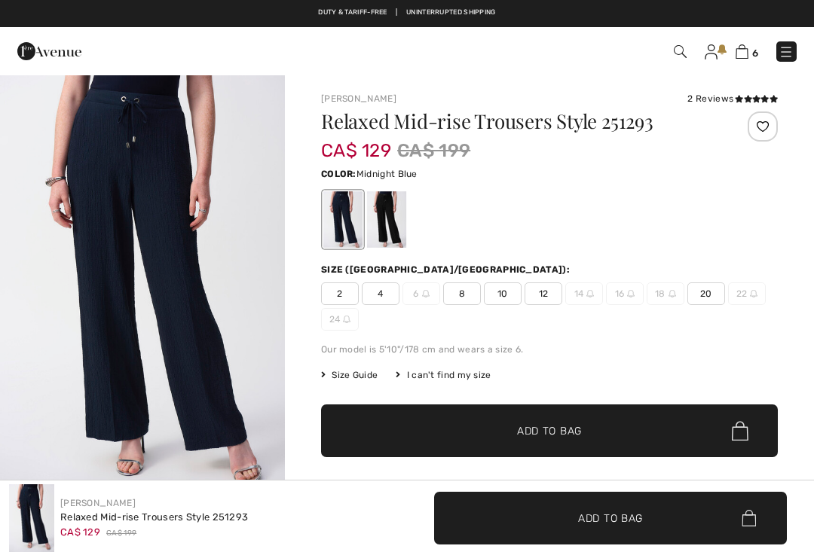
checkbox input "true"
click at [188, 384] on img "1 / 8" at bounding box center [142, 287] width 285 height 427
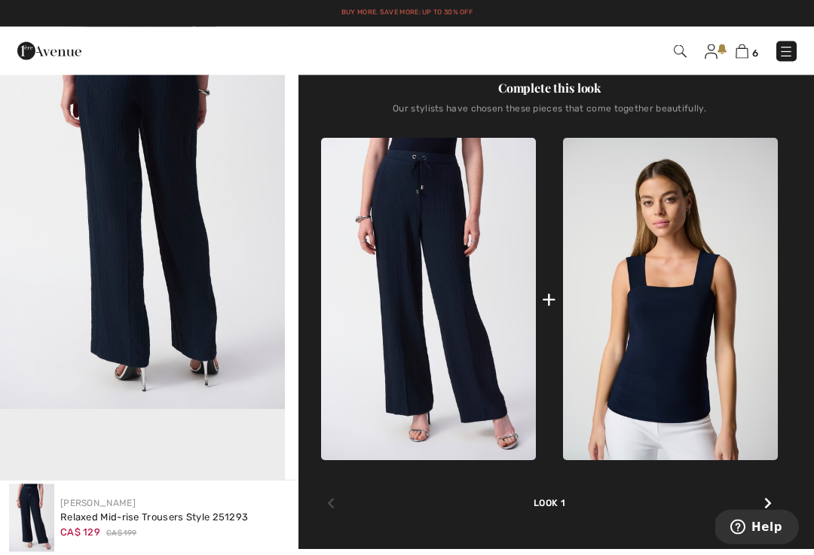
scroll to position [511, 0]
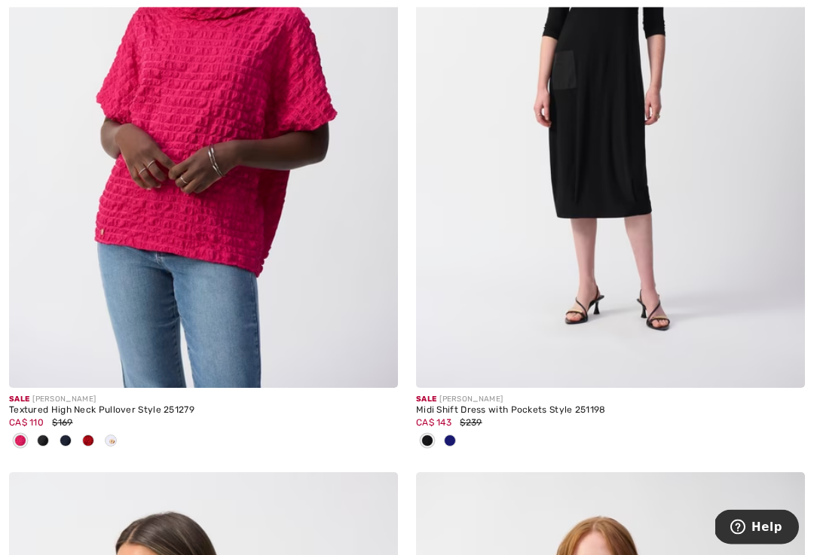
scroll to position [2479, 0]
click at [295, 301] on img at bounding box center [203, 96] width 389 height 583
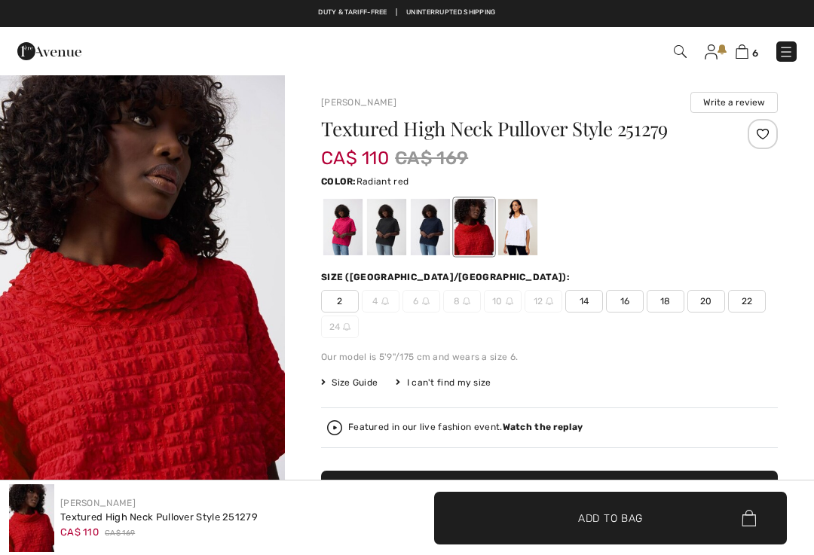
checkbox input "true"
click at [341, 234] on div at bounding box center [342, 227] width 39 height 57
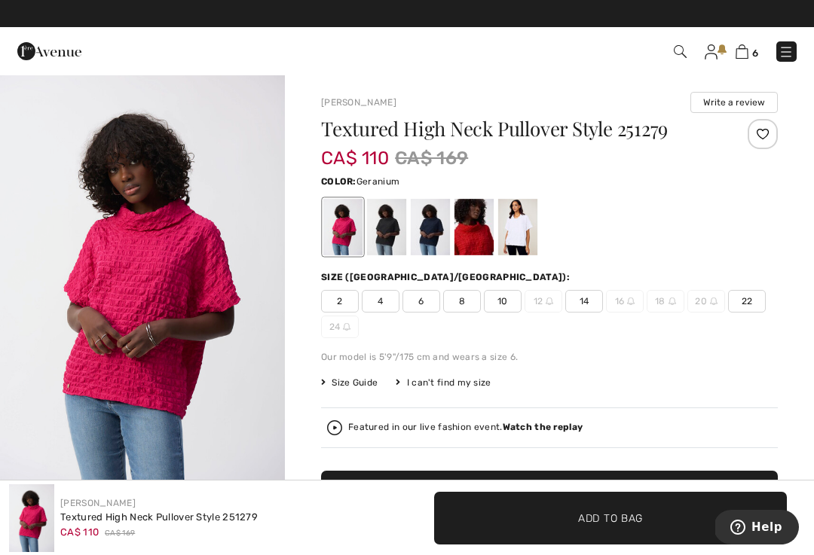
click at [388, 227] on div at bounding box center [386, 227] width 39 height 57
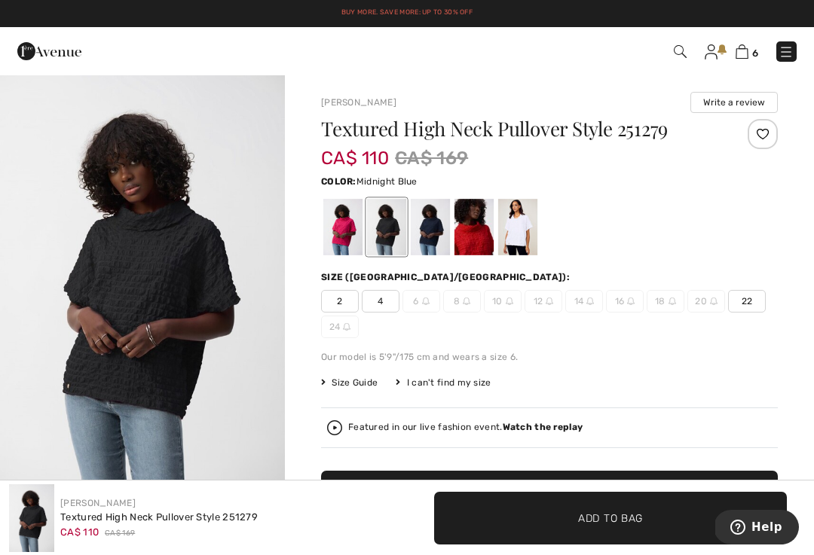
click at [418, 243] on div at bounding box center [430, 227] width 39 height 57
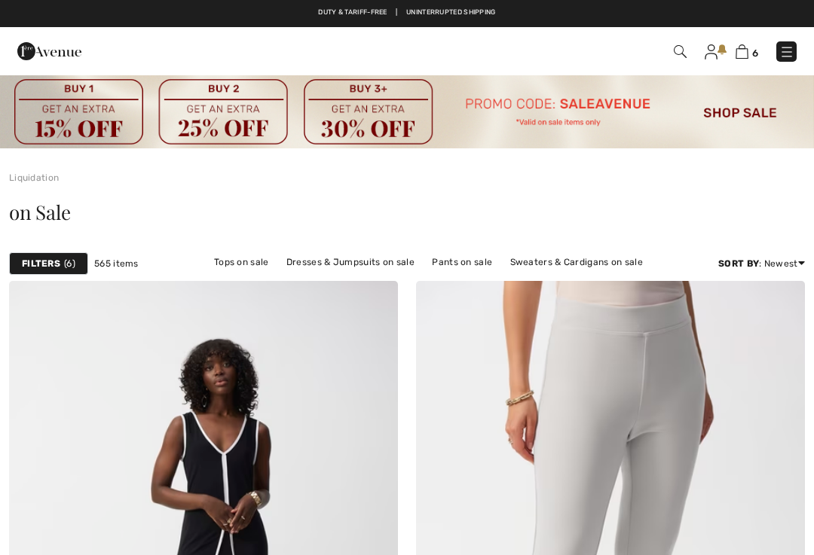
scroll to position [2504, 0]
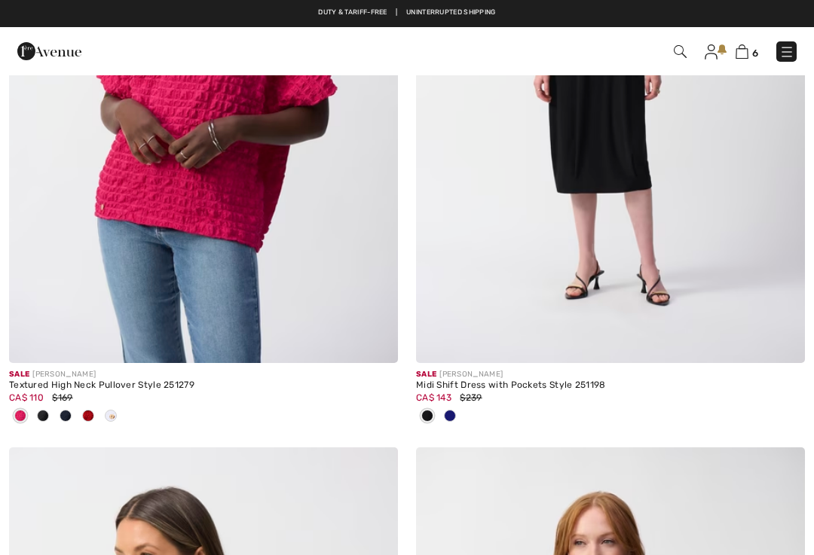
checkbox input "true"
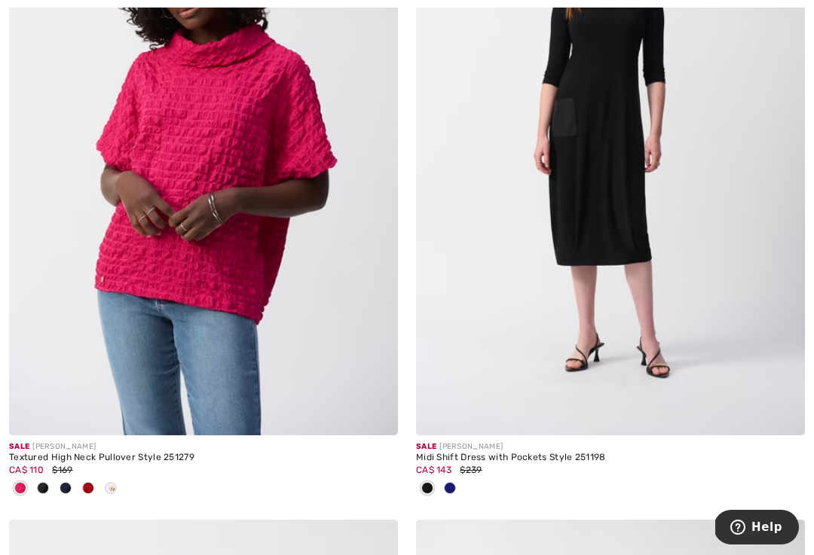
scroll to position [2433, 0]
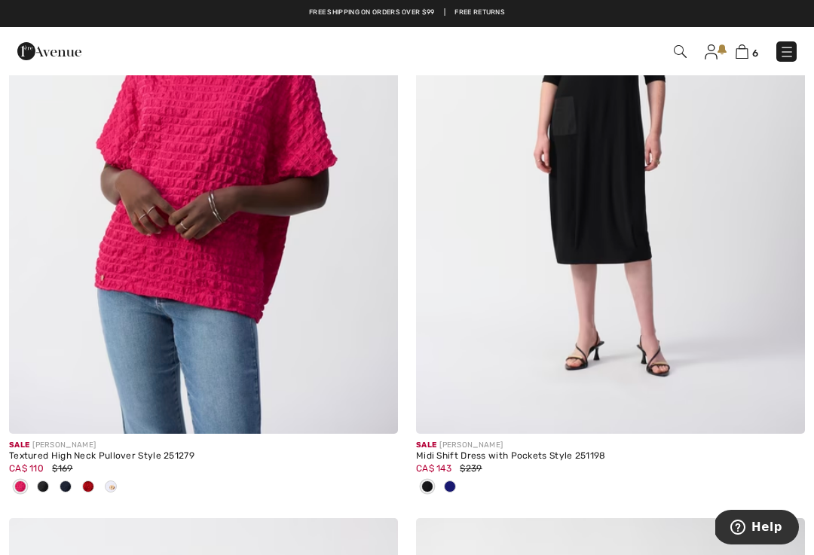
click at [451, 482] on span at bounding box center [450, 487] width 12 height 12
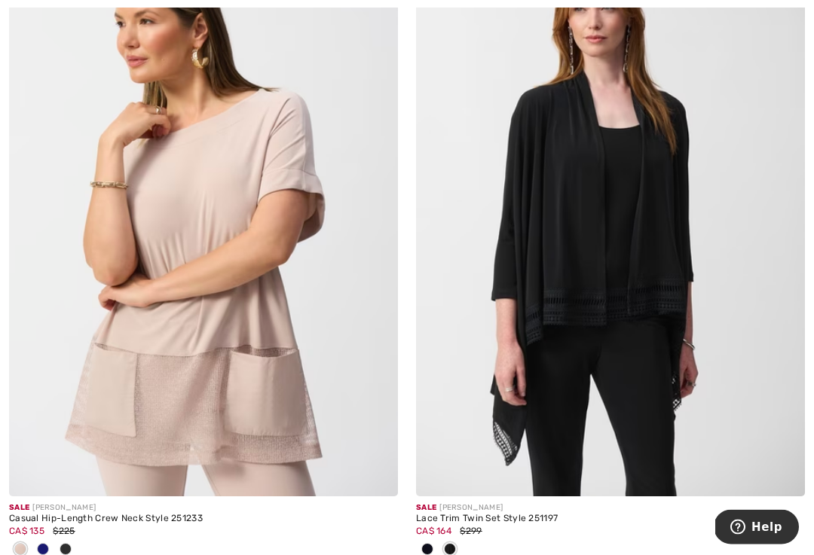
scroll to position [3040, 0]
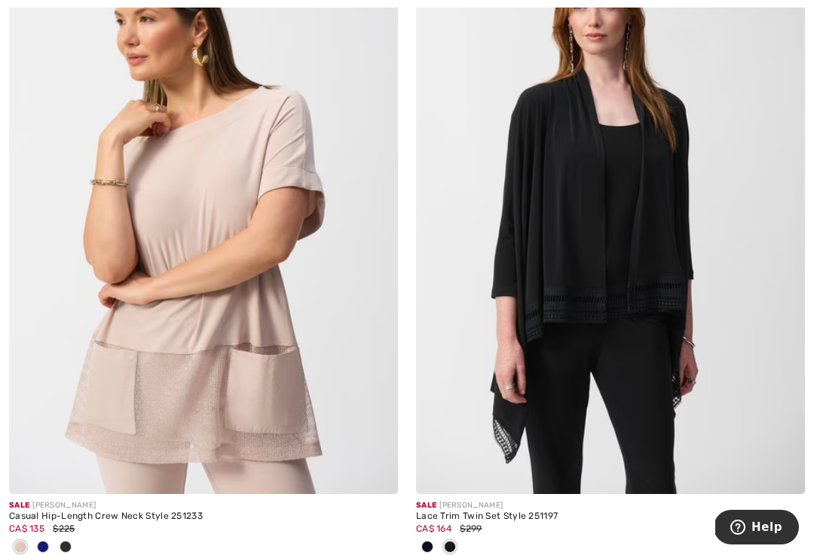
click at [429, 544] on span at bounding box center [427, 547] width 12 height 12
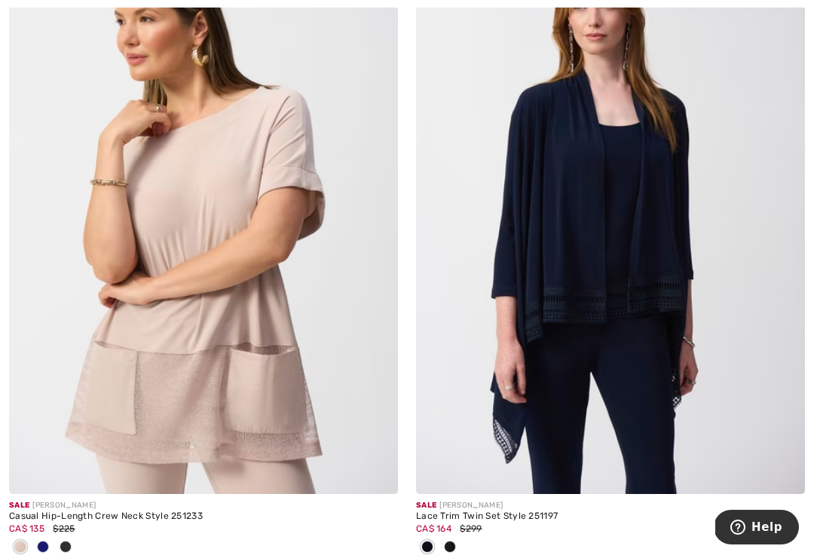
click at [544, 356] on img at bounding box center [610, 202] width 389 height 583
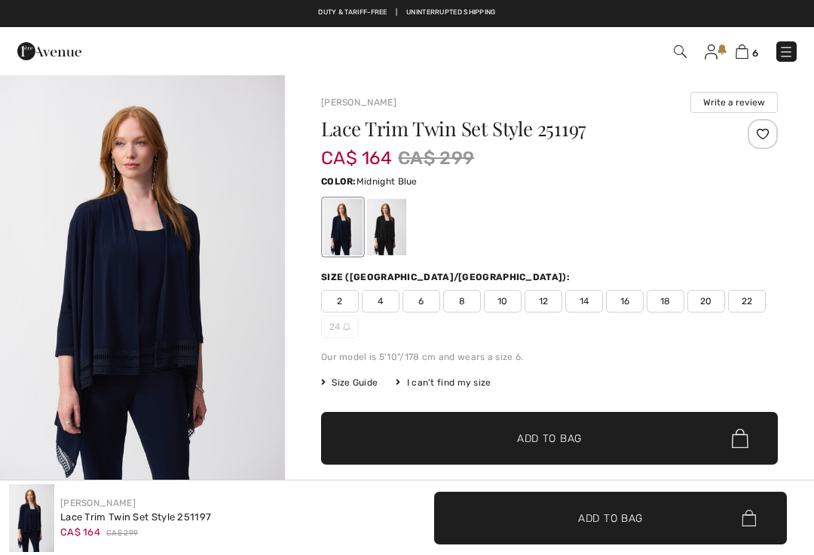
checkbox input "true"
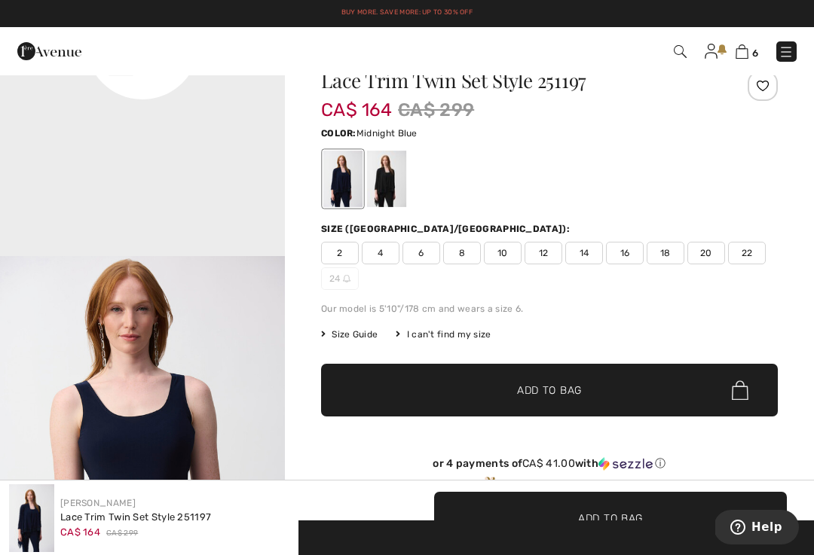
scroll to position [1051, 0]
click at [625, 251] on span "16" at bounding box center [625, 253] width 38 height 23
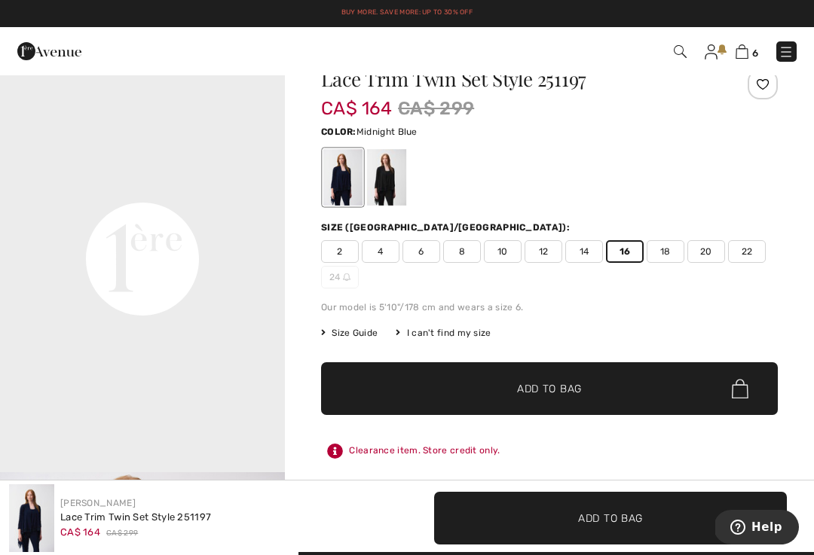
scroll to position [49, 0]
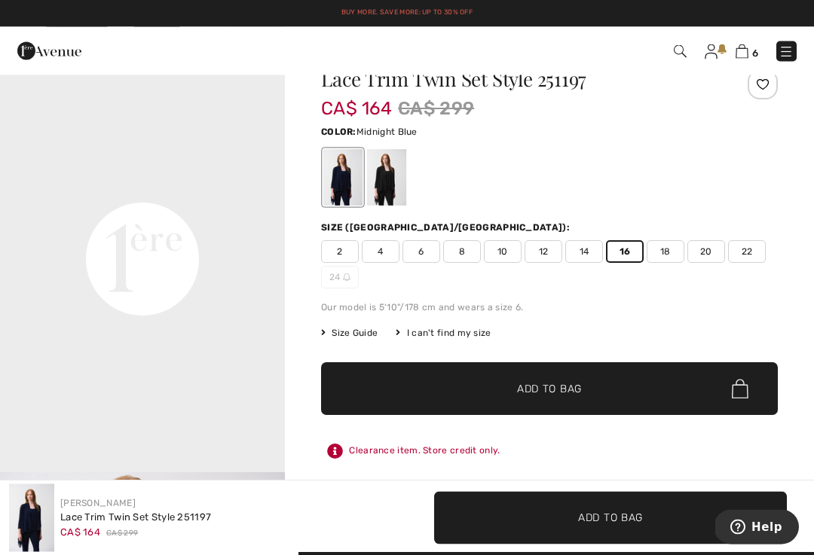
click at [569, 382] on span "Add to Bag" at bounding box center [549, 390] width 65 height 16
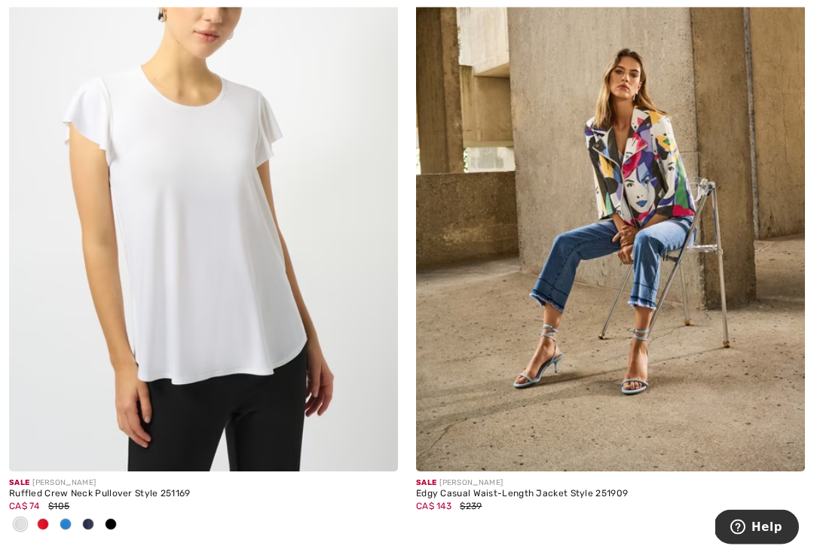
scroll to position [3731, 0]
click at [323, 344] on img at bounding box center [203, 179] width 389 height 583
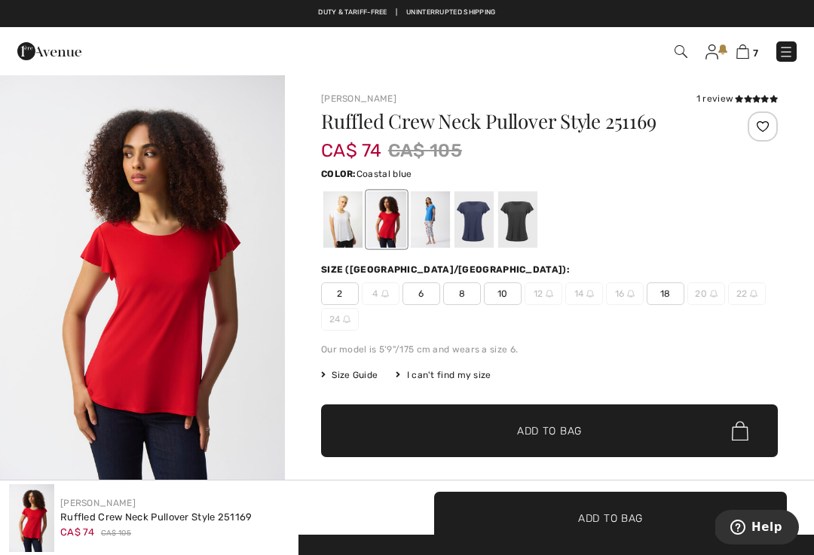
click at [430, 228] on div at bounding box center [430, 219] width 39 height 57
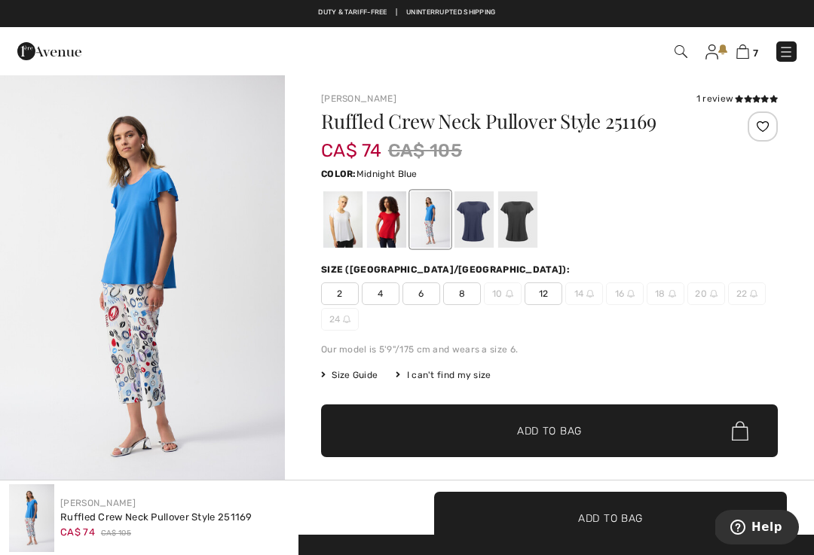
click at [476, 222] on div at bounding box center [473, 219] width 39 height 57
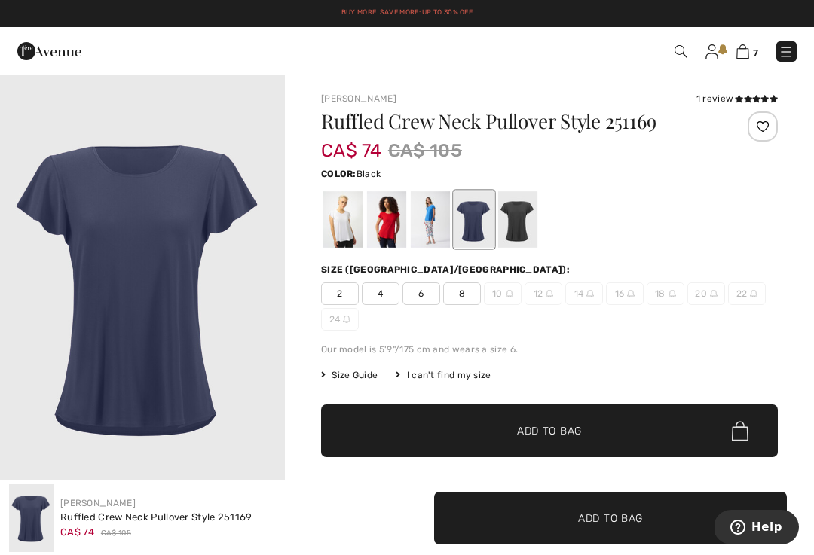
click at [522, 228] on div at bounding box center [517, 219] width 39 height 57
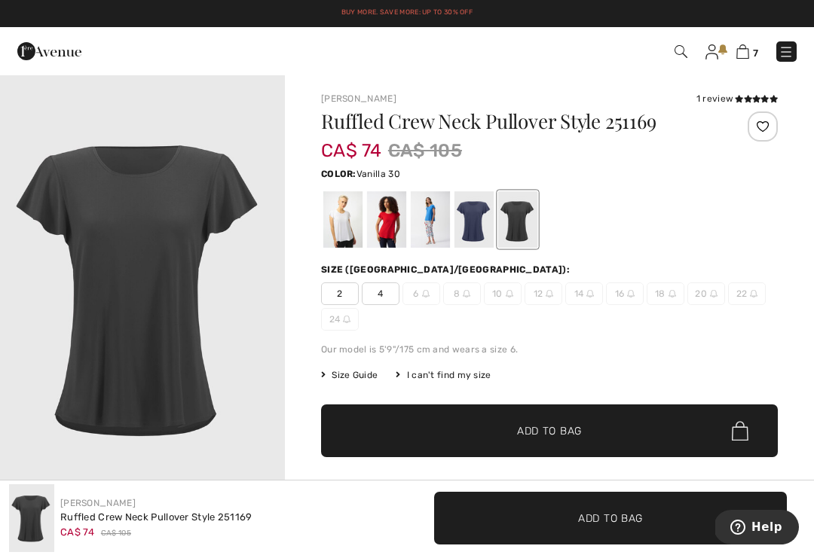
click at [335, 230] on div at bounding box center [342, 219] width 39 height 57
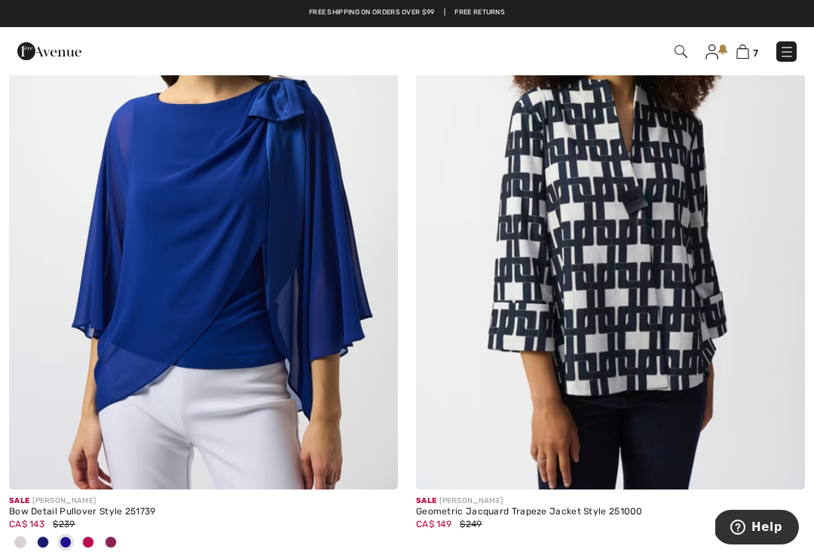
scroll to position [7812, 0]
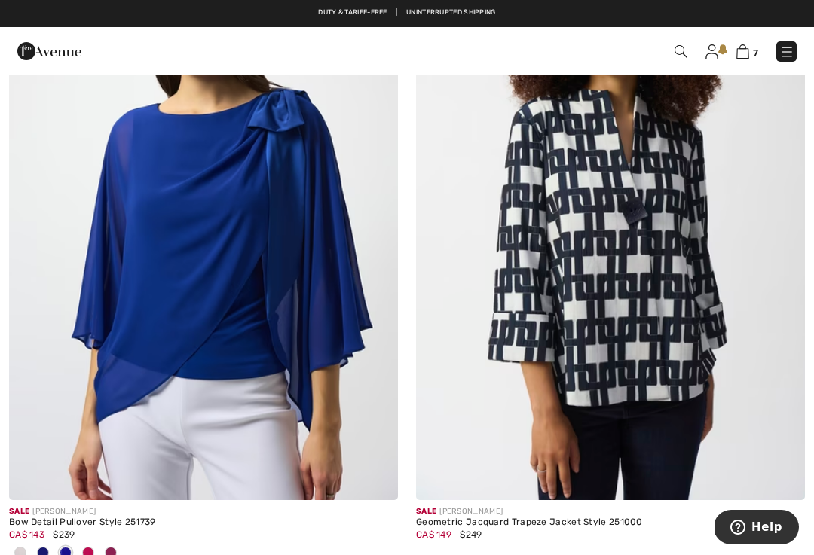
click at [252, 281] on img at bounding box center [203, 208] width 389 height 583
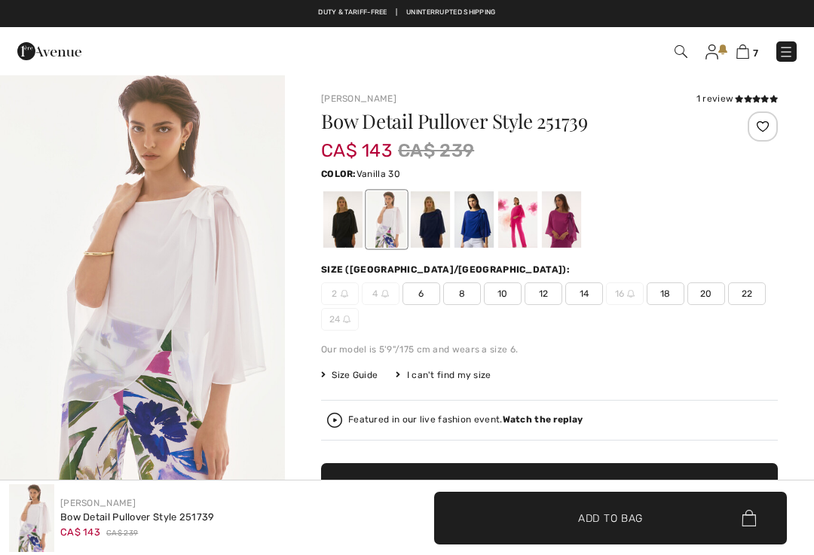
checkbox input "true"
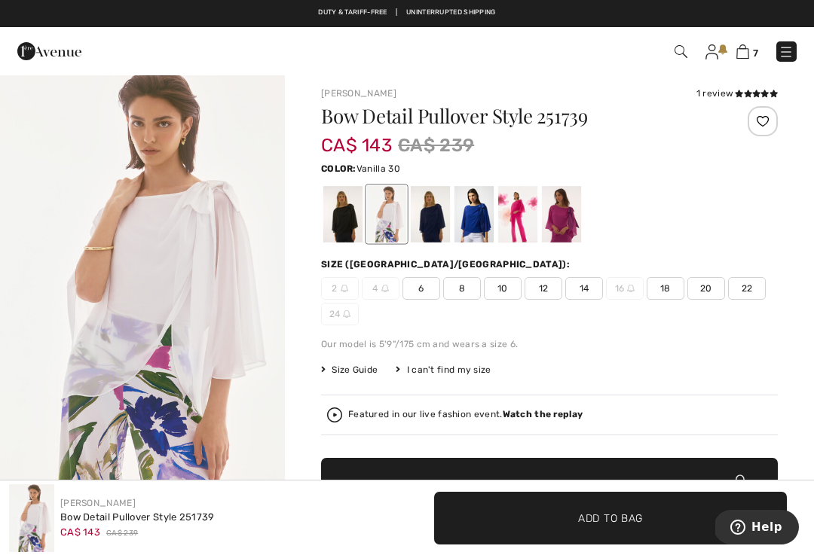
scroll to position [3, 0]
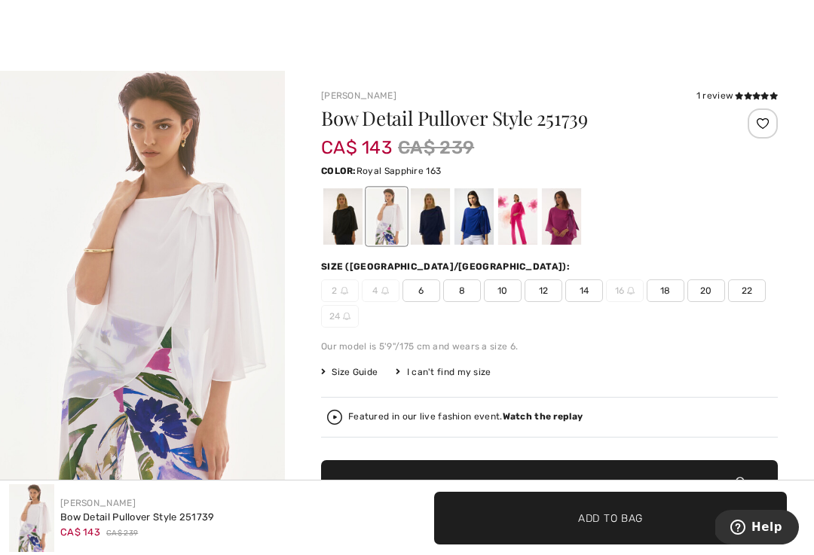
click at [482, 230] on div at bounding box center [473, 216] width 39 height 57
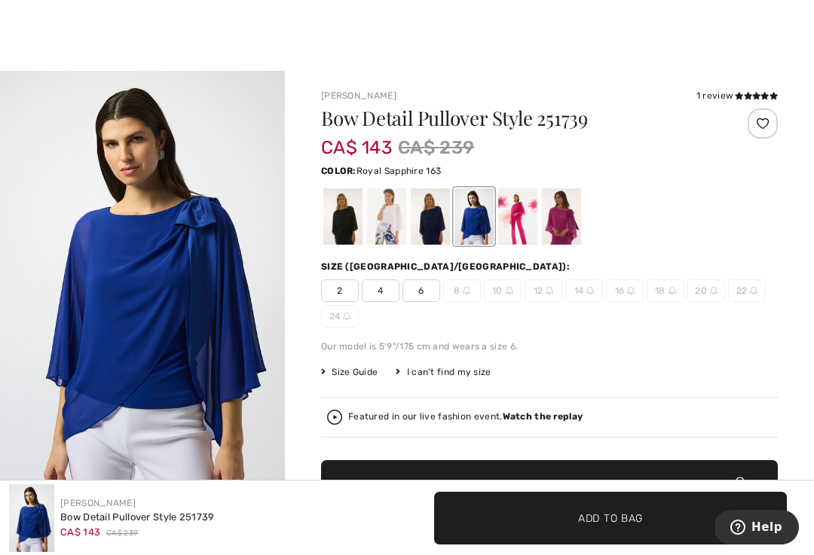
click at [519, 231] on div at bounding box center [517, 216] width 39 height 57
click at [558, 222] on div at bounding box center [561, 216] width 39 height 57
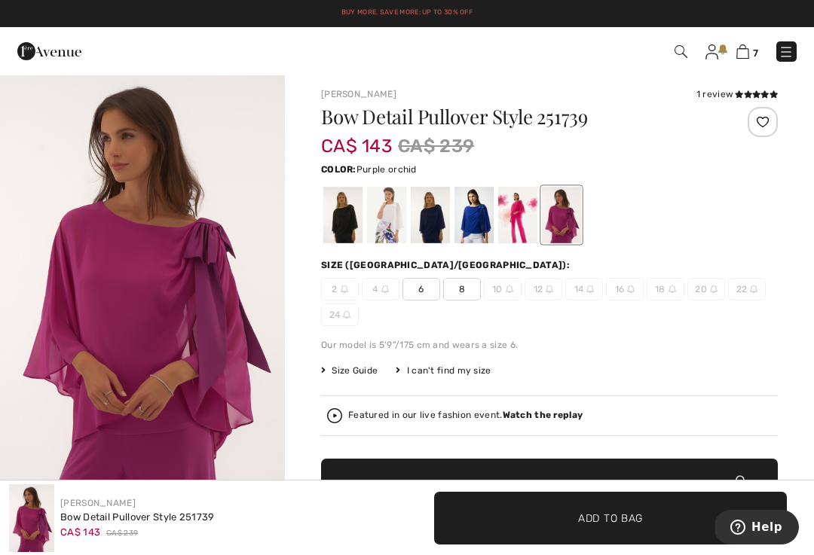
scroll to position [5, 0]
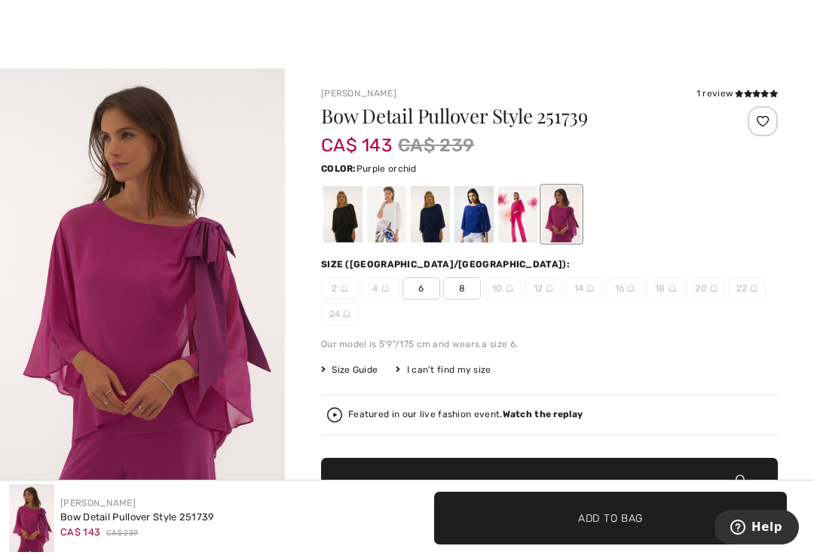
click at [353, 215] on div at bounding box center [342, 214] width 39 height 57
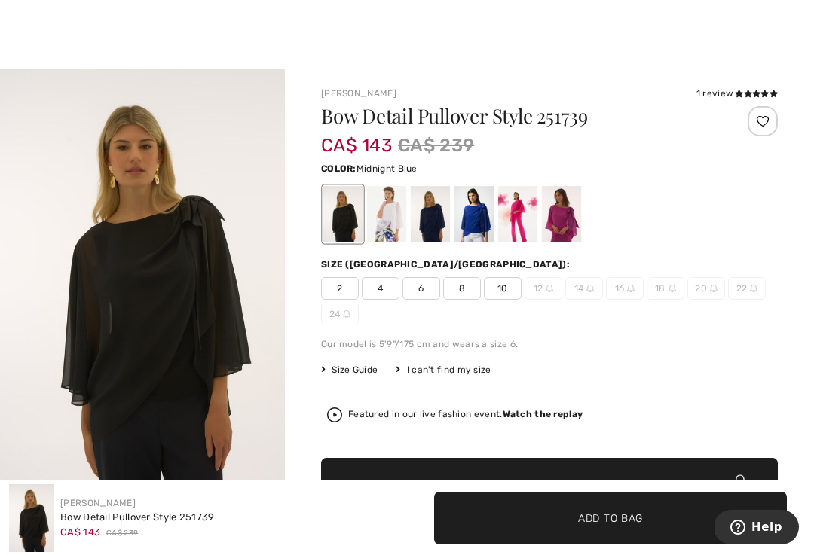
click at [435, 234] on div at bounding box center [430, 214] width 39 height 57
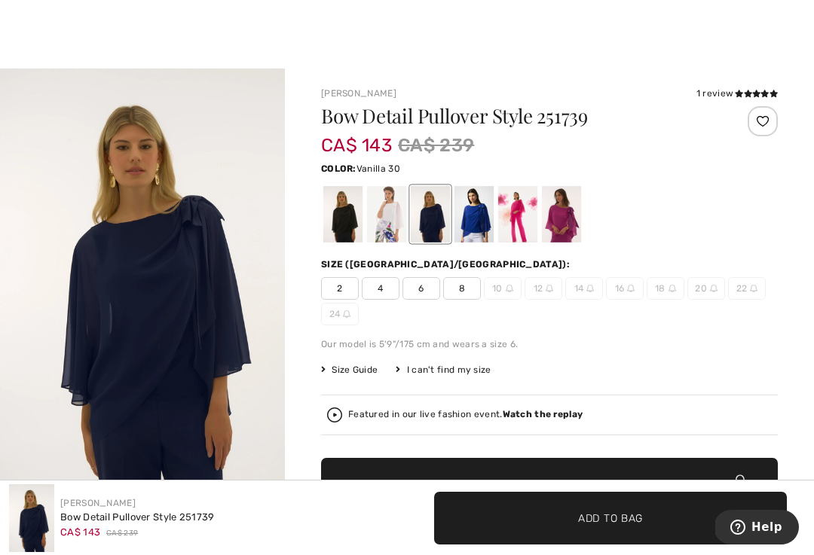
click at [393, 217] on div at bounding box center [386, 214] width 39 height 57
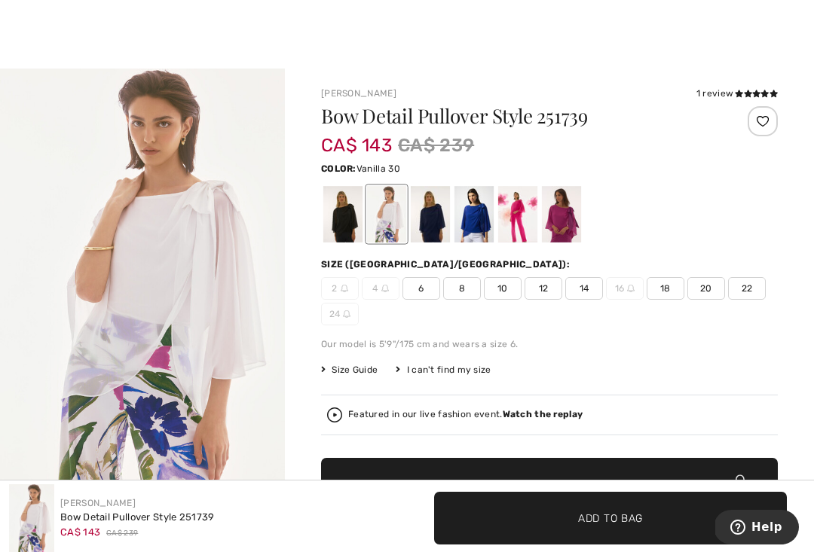
click at [476, 225] on div at bounding box center [473, 214] width 39 height 57
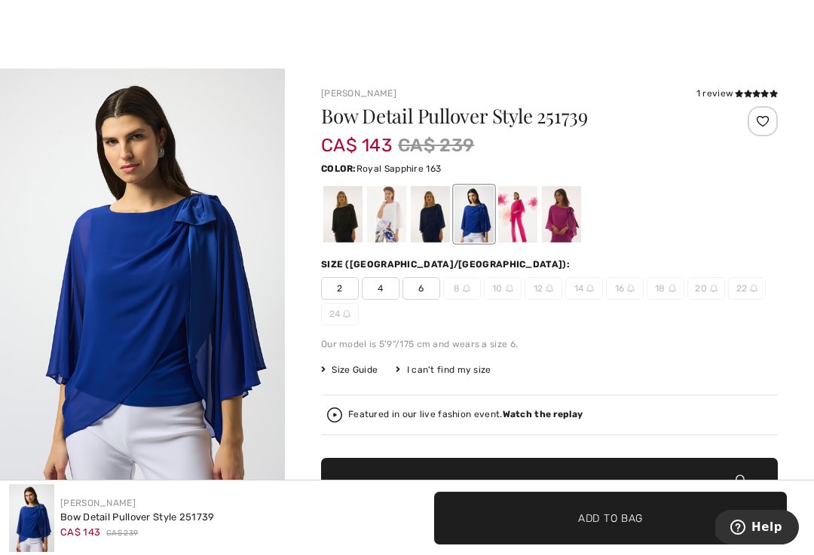
scroll to position [0, 0]
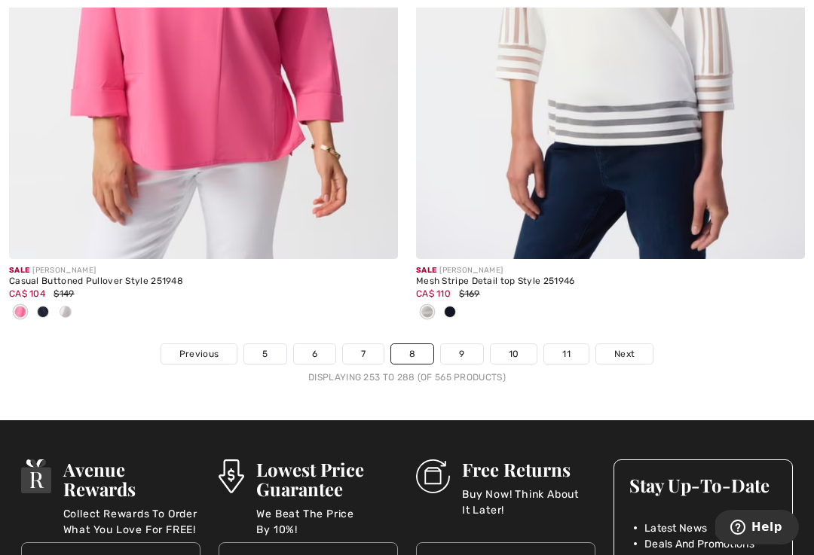
scroll to position [12113, 0]
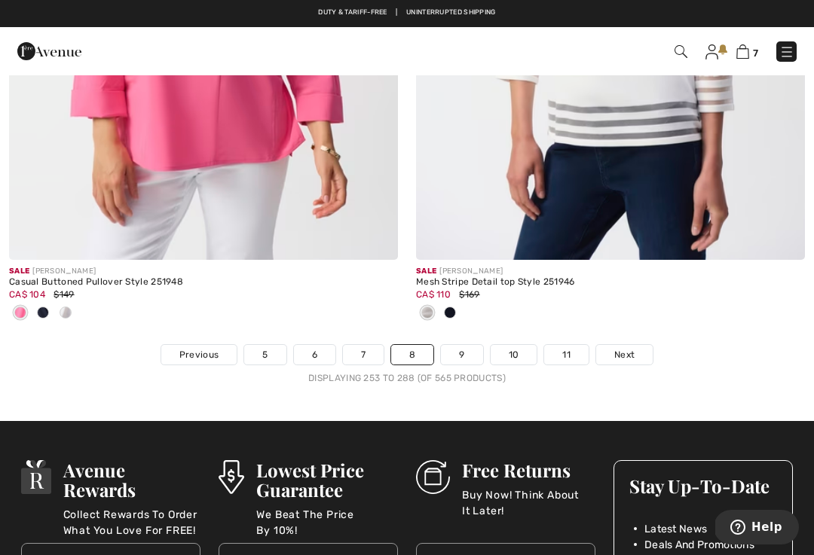
click at [463, 345] on link "9" at bounding box center [461, 355] width 41 height 20
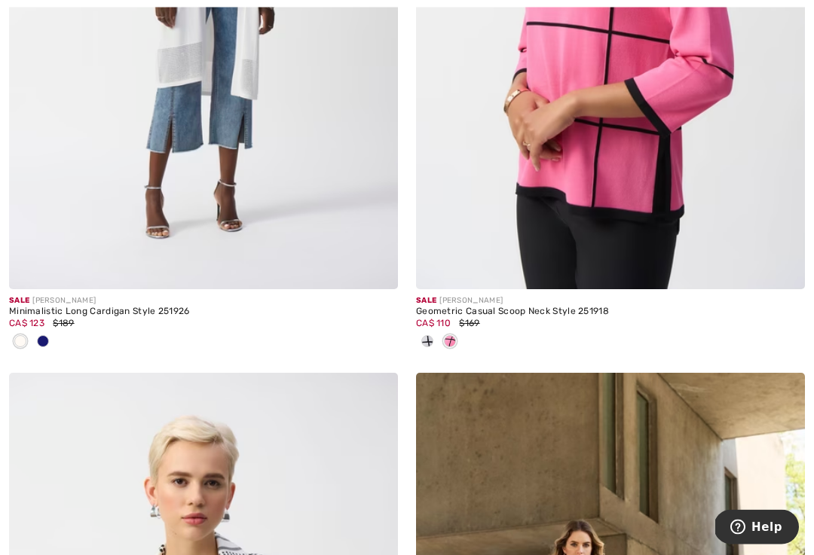
scroll to position [1861, 0]
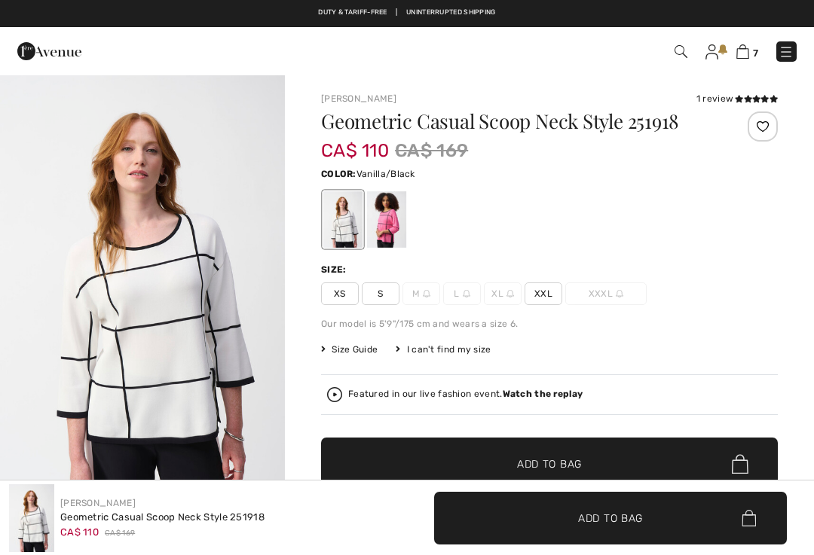
checkbox input "true"
click at [551, 301] on span "XXL" at bounding box center [544, 294] width 38 height 23
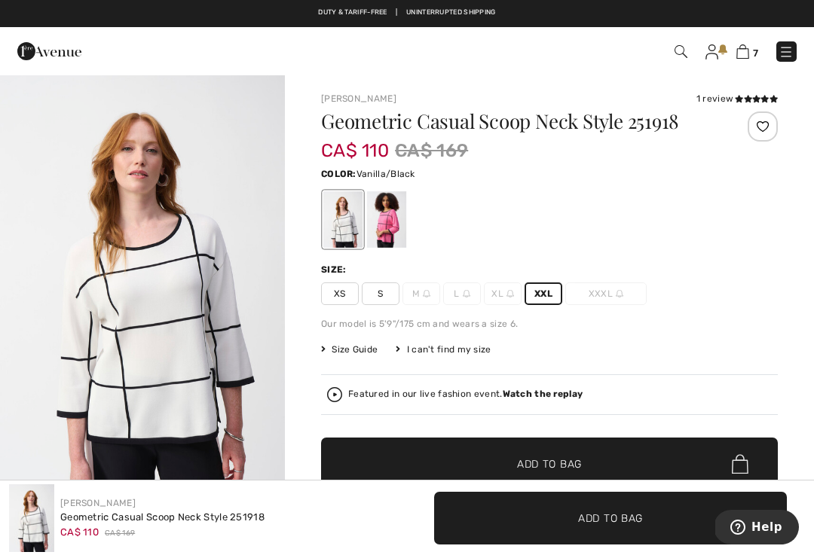
click at [392, 231] on div at bounding box center [386, 219] width 39 height 57
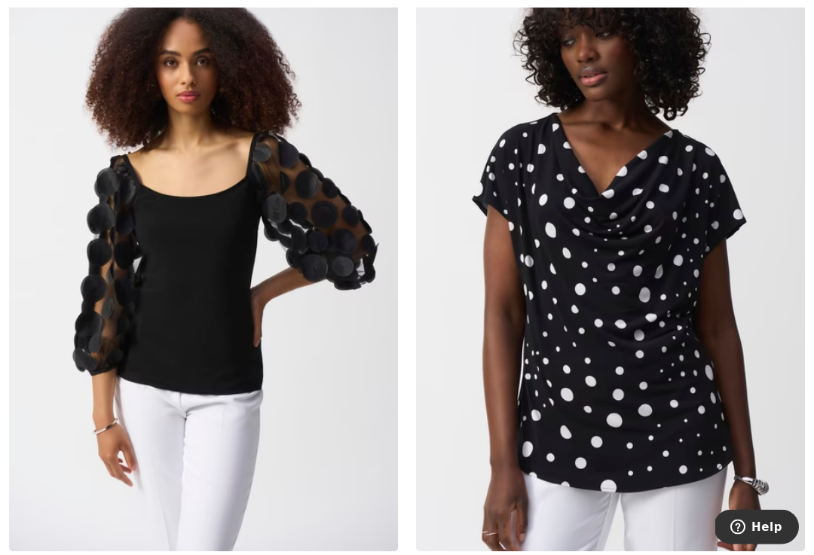
scroll to position [4966, 0]
click at [596, 351] on img at bounding box center [610, 259] width 389 height 583
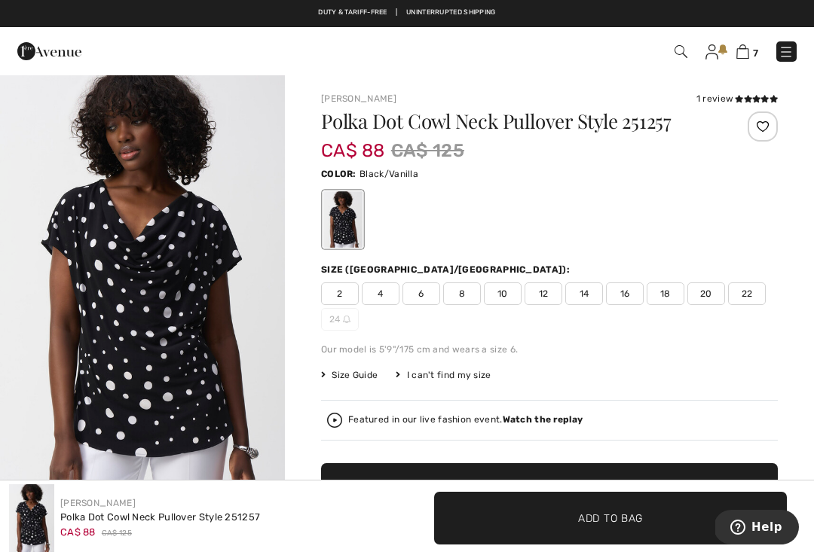
click at [655, 293] on span "18" at bounding box center [666, 294] width 38 height 23
click at [620, 297] on span "16" at bounding box center [625, 294] width 38 height 23
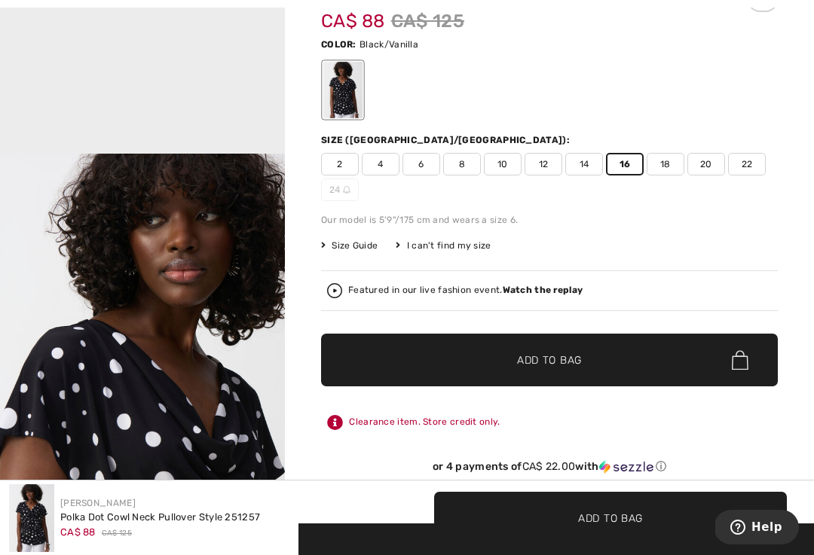
scroll to position [139, 0]
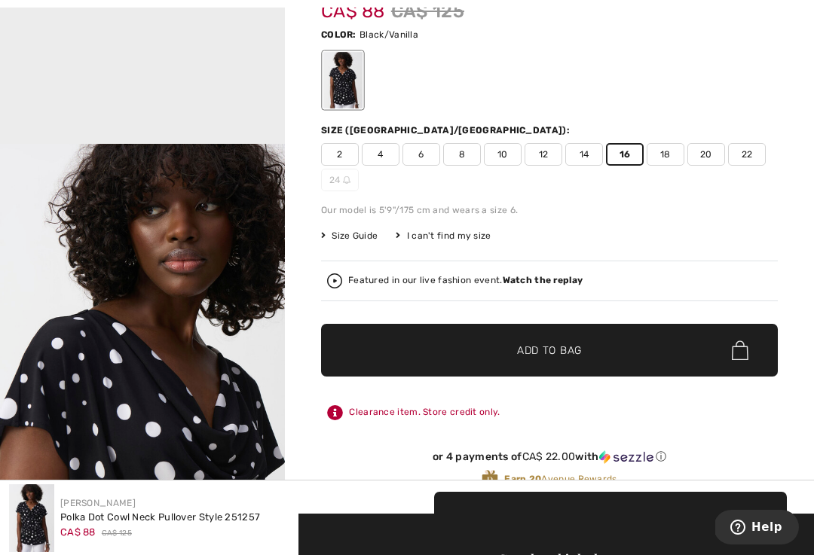
click at [601, 347] on span "✔ Added to Bag Add to Bag" at bounding box center [549, 350] width 457 height 53
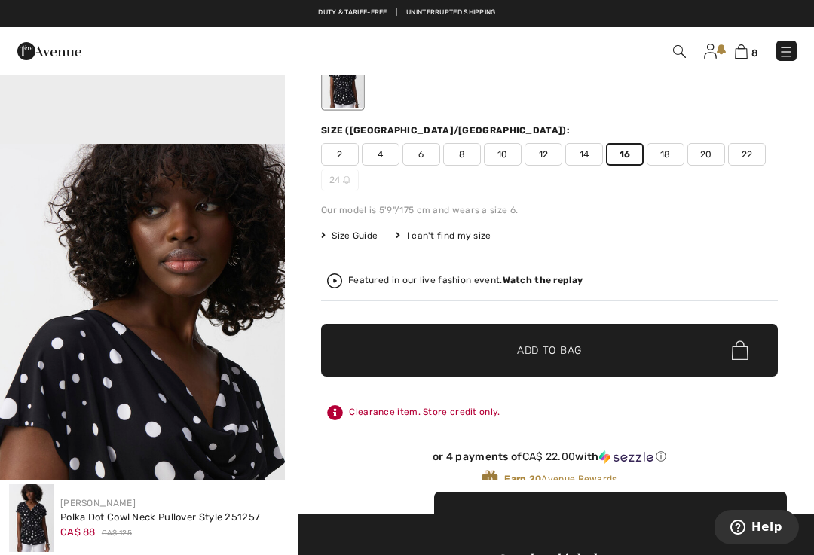
click at [673, 154] on span "18" at bounding box center [666, 154] width 38 height 23
click at [595, 347] on span "✔ Added to Bag Add to Bag" at bounding box center [549, 350] width 457 height 53
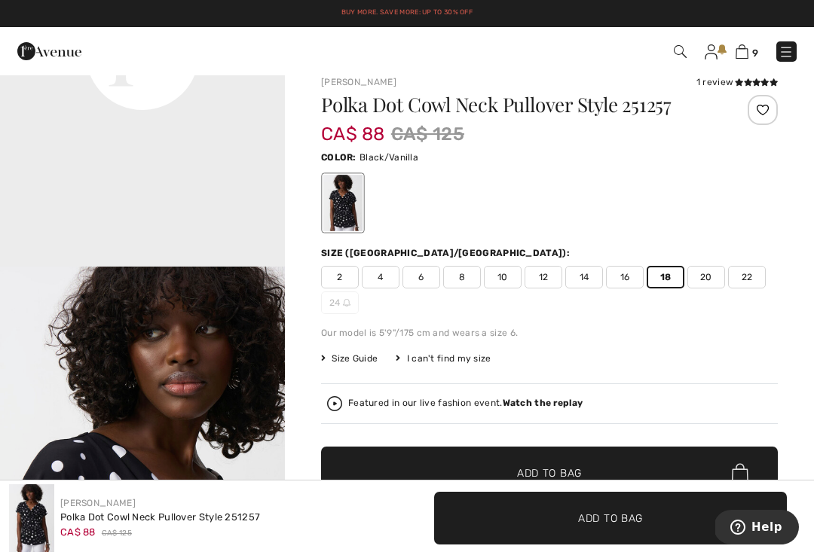
scroll to position [0, 0]
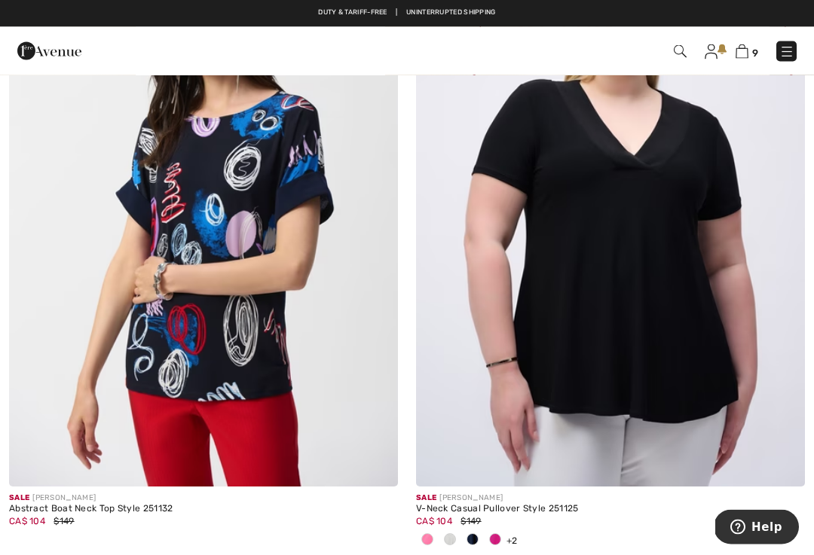
scroll to position [10376, 0]
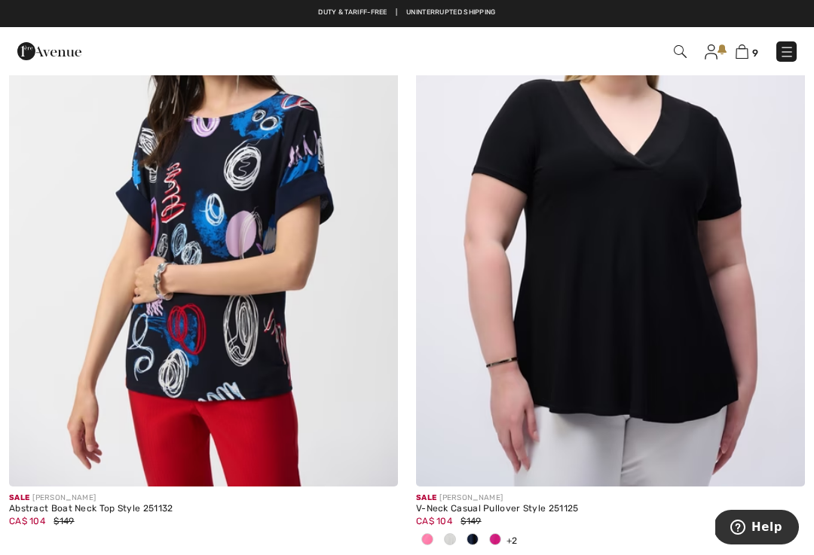
click at [584, 301] on img at bounding box center [610, 195] width 389 height 583
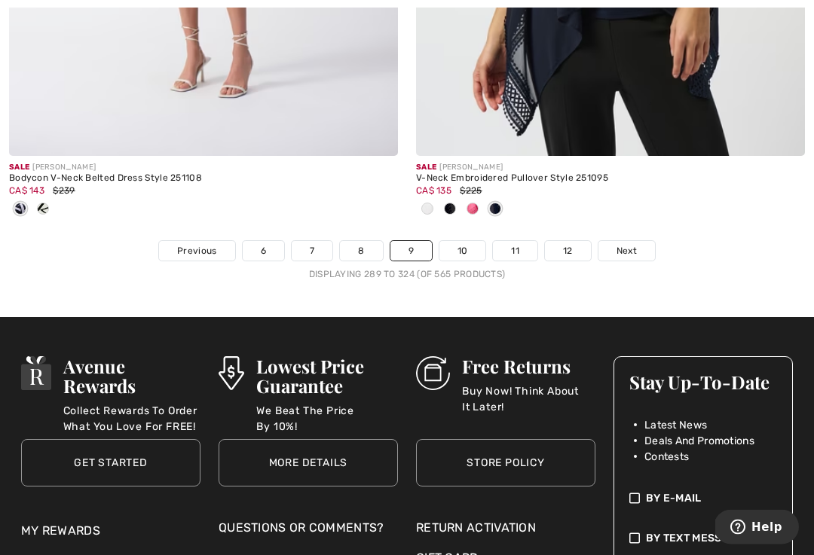
scroll to position [12078, 0]
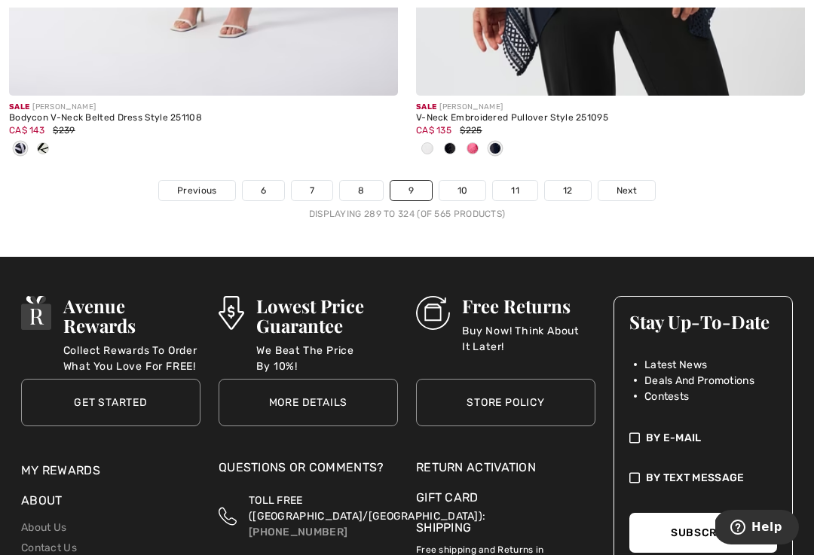
click at [463, 185] on link "10" at bounding box center [462, 191] width 47 height 20
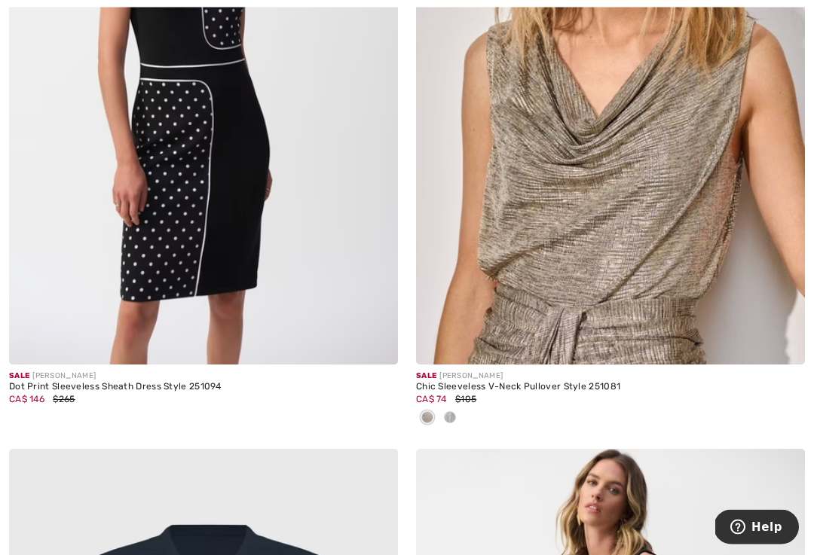
scroll to position [500, 0]
click at [578, 262] on img at bounding box center [610, 72] width 389 height 583
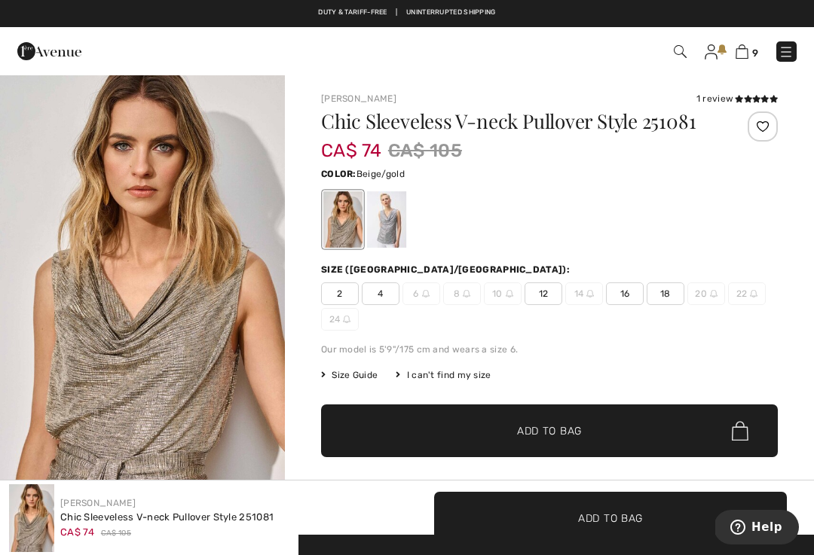
click at [629, 292] on span "16" at bounding box center [625, 294] width 38 height 23
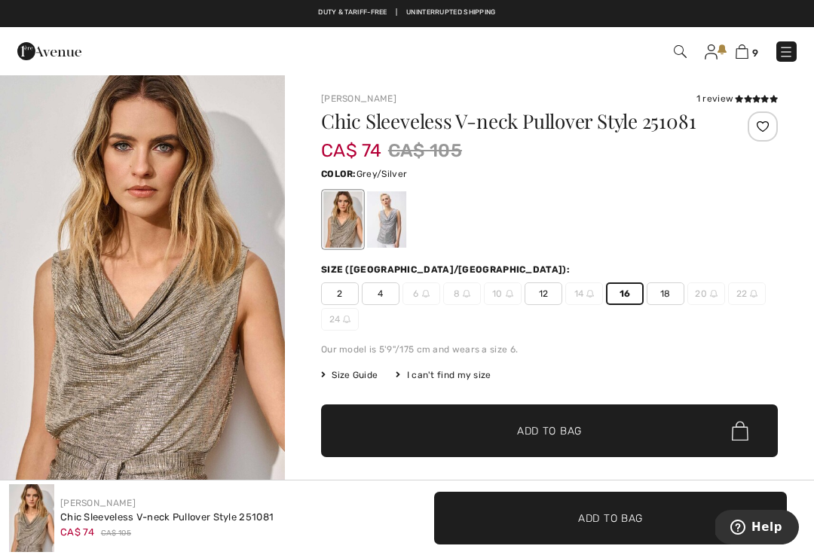
click at [390, 229] on div at bounding box center [386, 219] width 39 height 57
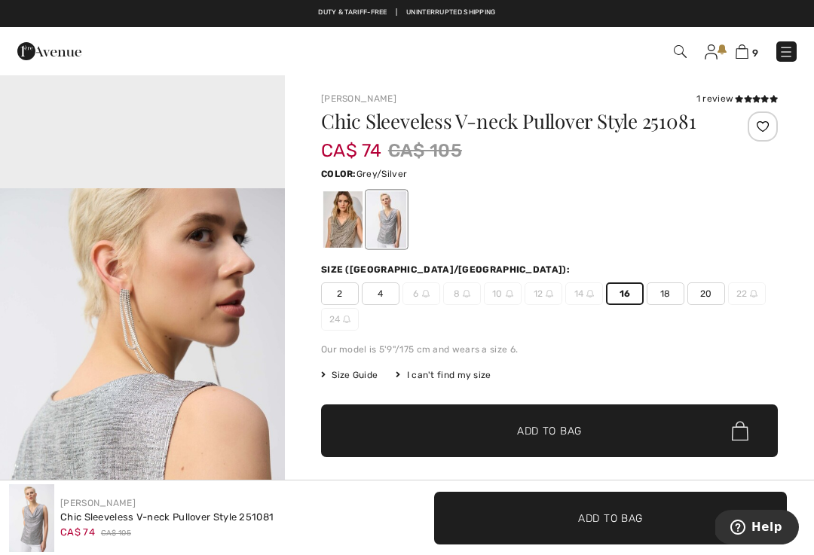
click at [675, 297] on span "18" at bounding box center [666, 294] width 38 height 23
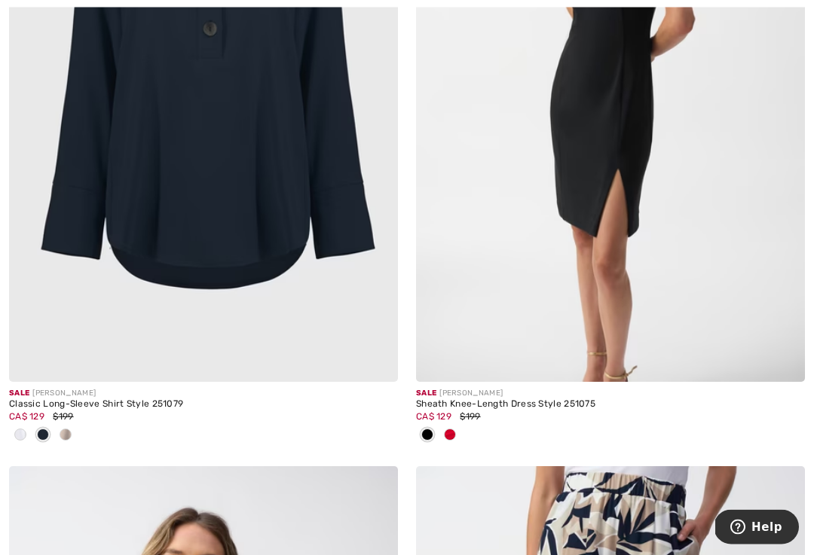
scroll to position [1150, 0]
click at [71, 432] on span at bounding box center [66, 435] width 12 height 12
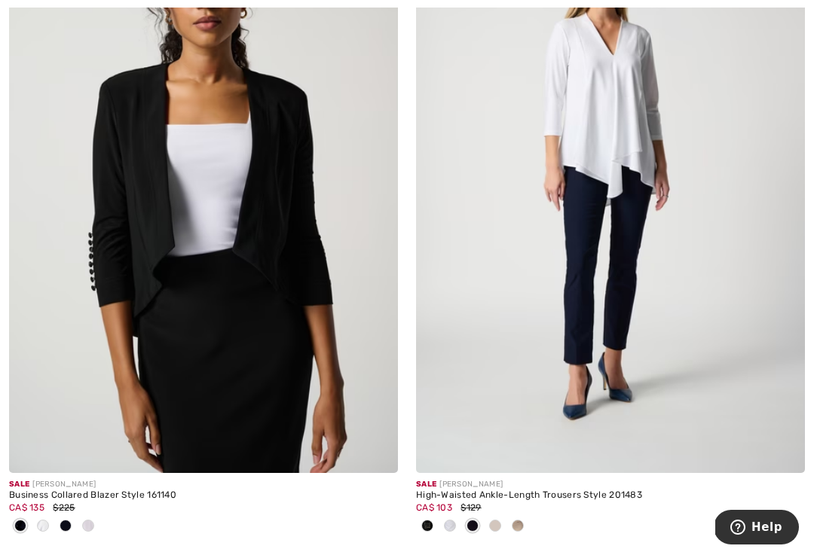
scroll to position [4511, 0]
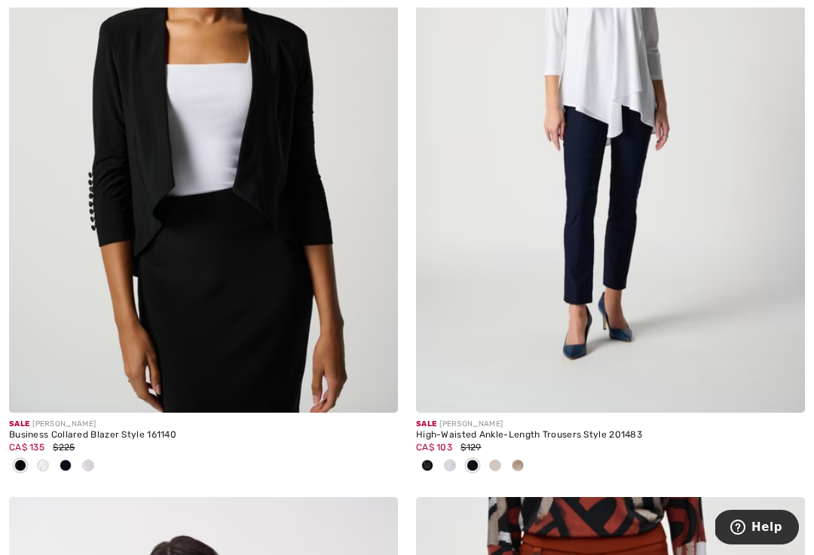
click at [99, 460] on div at bounding box center [203, 466] width 389 height 25
click at [87, 462] on span at bounding box center [88, 466] width 12 height 12
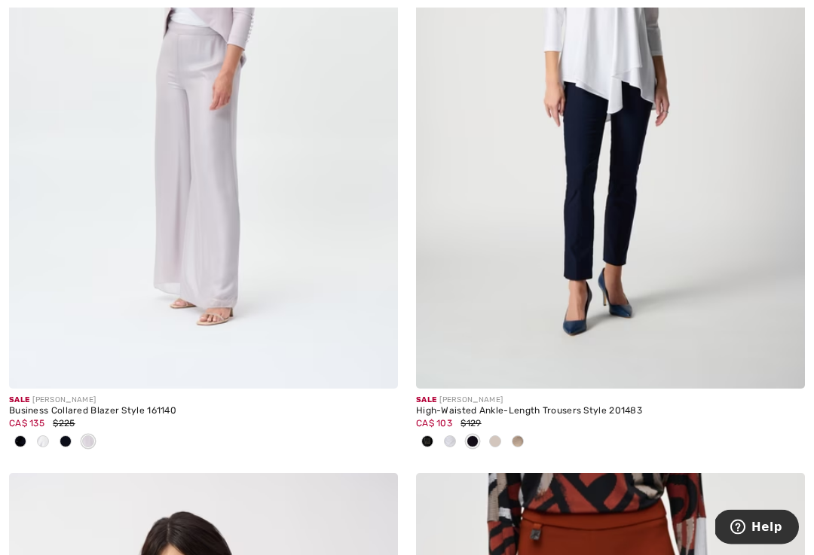
scroll to position [4535, 0]
click at [604, 246] on img at bounding box center [610, 97] width 389 height 583
click at [639, 255] on img at bounding box center [610, 97] width 389 height 583
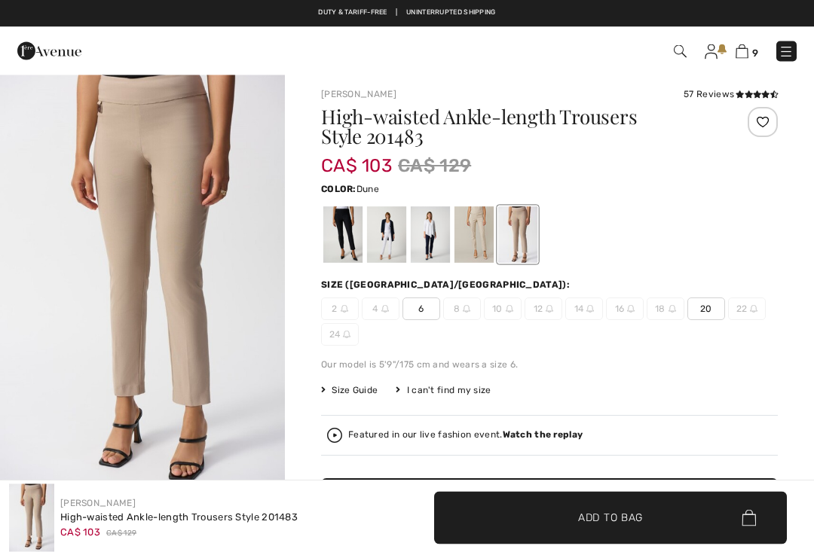
scroll to position [3, 0]
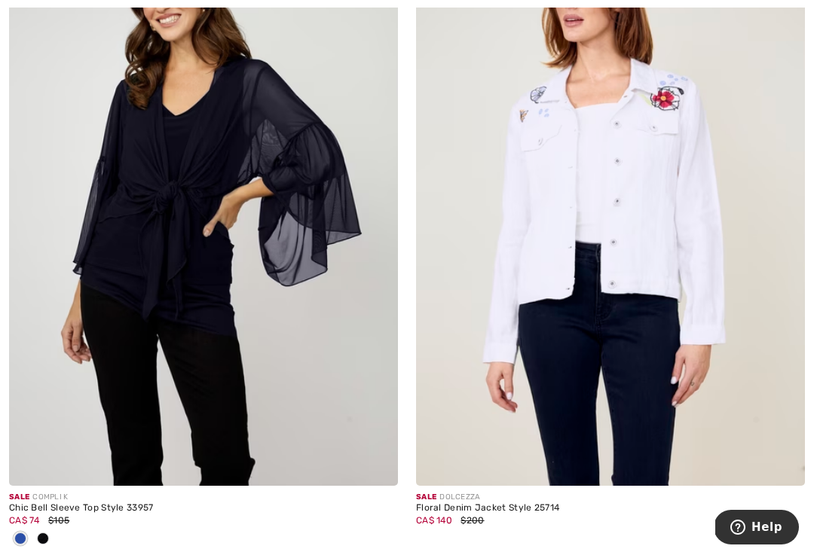
scroll to position [6438, 0]
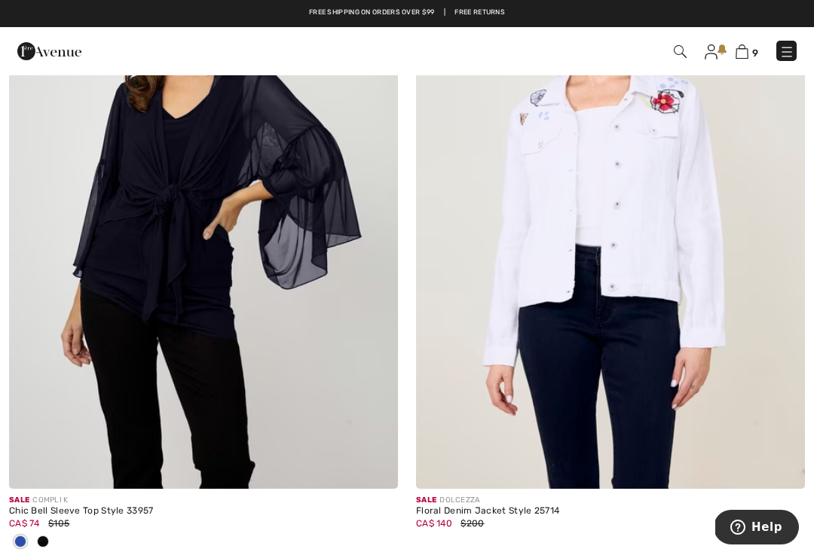
click at [14, 536] on span at bounding box center [20, 542] width 12 height 12
click at [23, 536] on span at bounding box center [20, 542] width 12 height 12
click at [198, 338] on img at bounding box center [203, 197] width 389 height 583
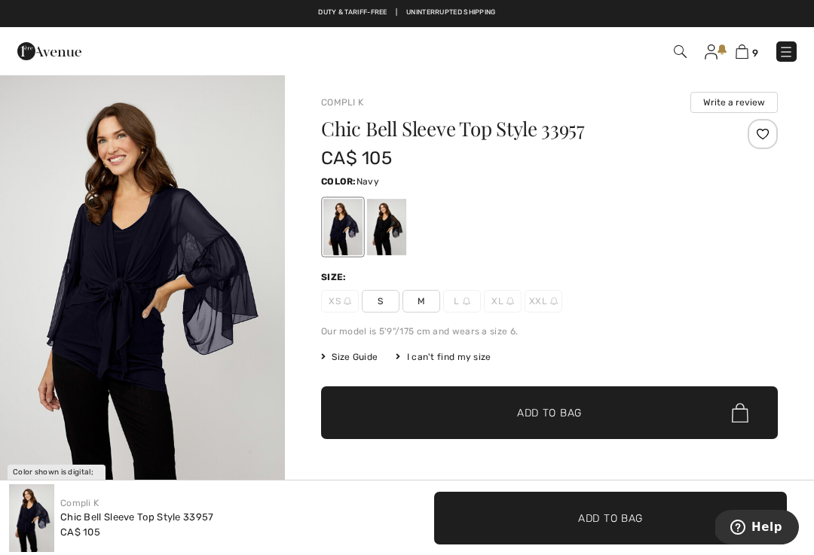
click at [383, 225] on div at bounding box center [386, 227] width 39 height 57
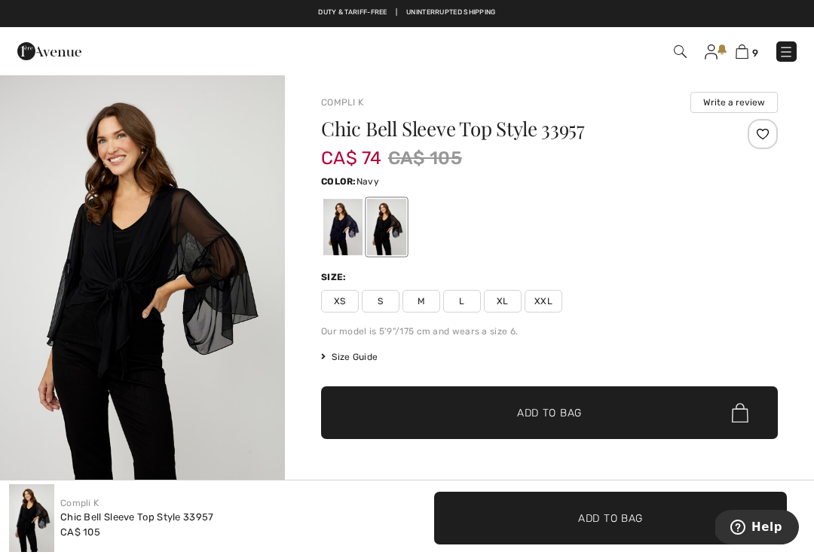
click at [346, 234] on div at bounding box center [342, 227] width 39 height 57
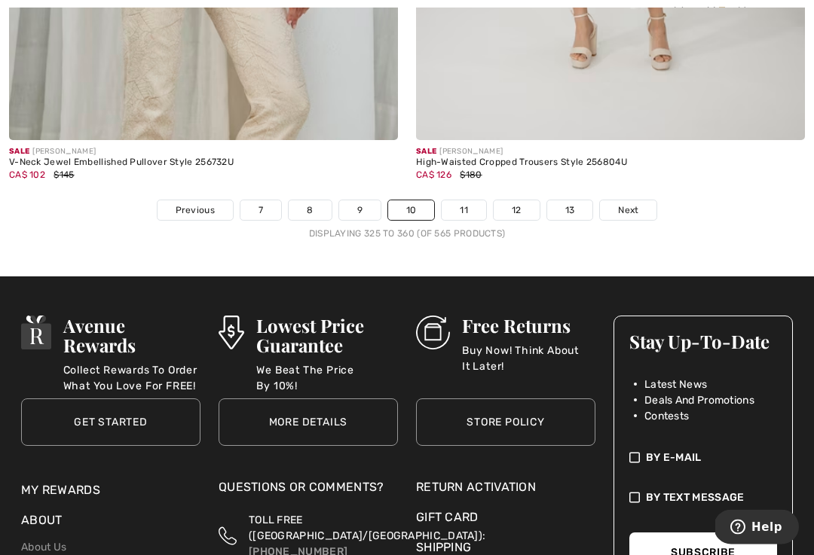
scroll to position [12158, 0]
click at [461, 200] on link "11" at bounding box center [464, 210] width 44 height 20
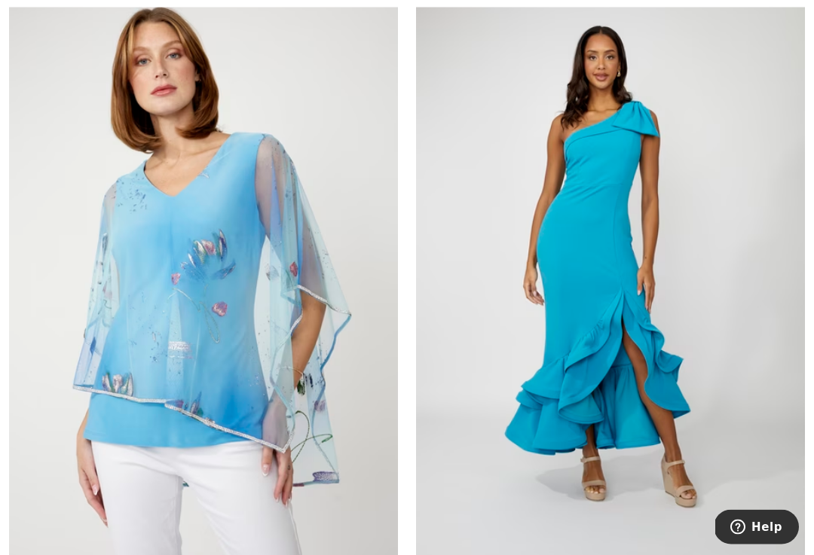
scroll to position [1605, 0]
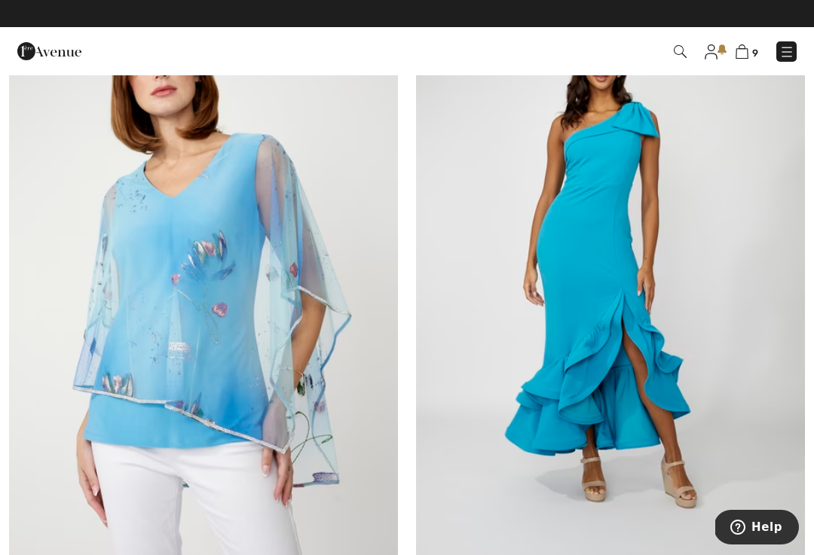
click at [301, 313] on img at bounding box center [203, 277] width 389 height 583
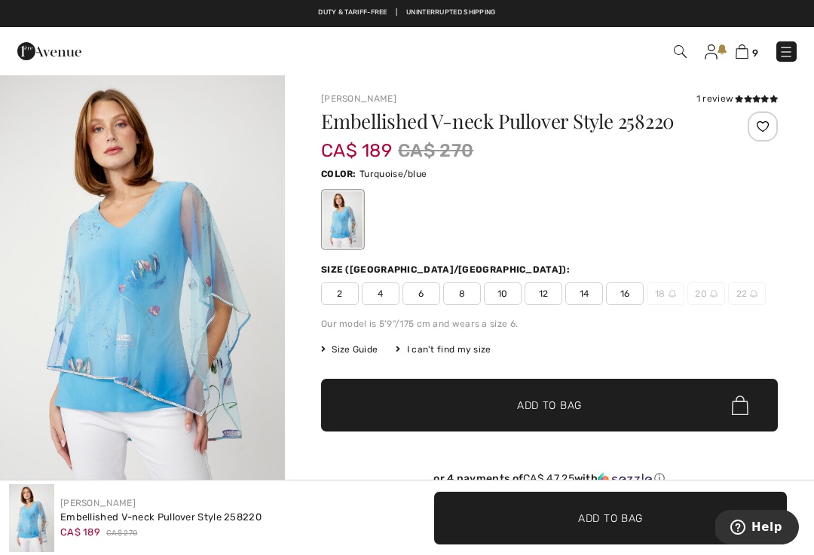
click at [634, 298] on span "16" at bounding box center [625, 294] width 38 height 23
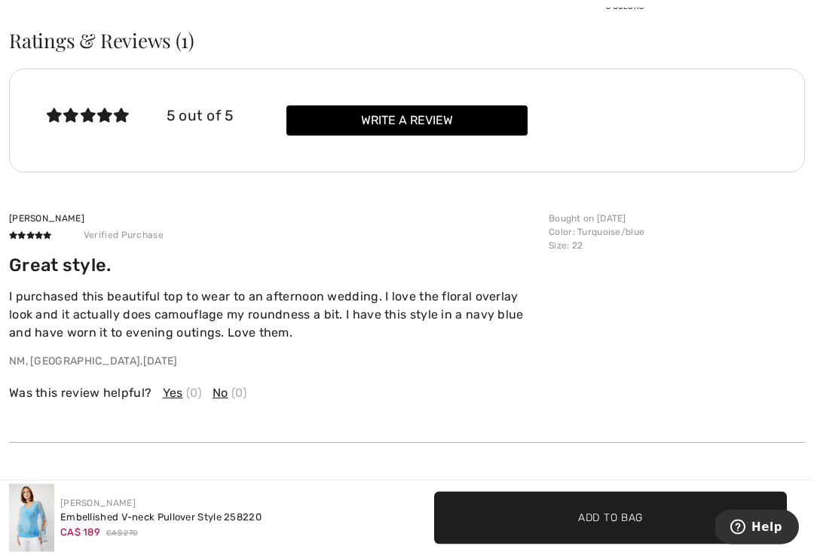
scroll to position [2031, 0]
click at [171, 384] on span "Yes" at bounding box center [173, 393] width 20 height 18
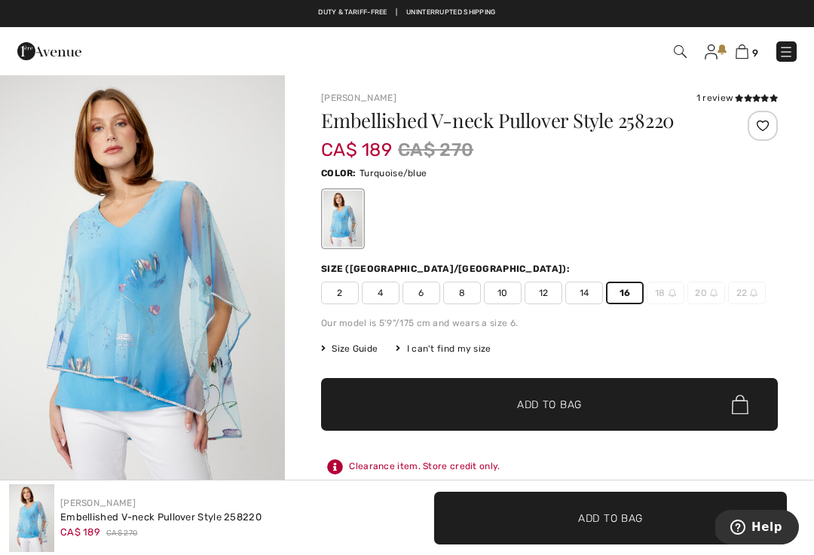
scroll to position [0, 0]
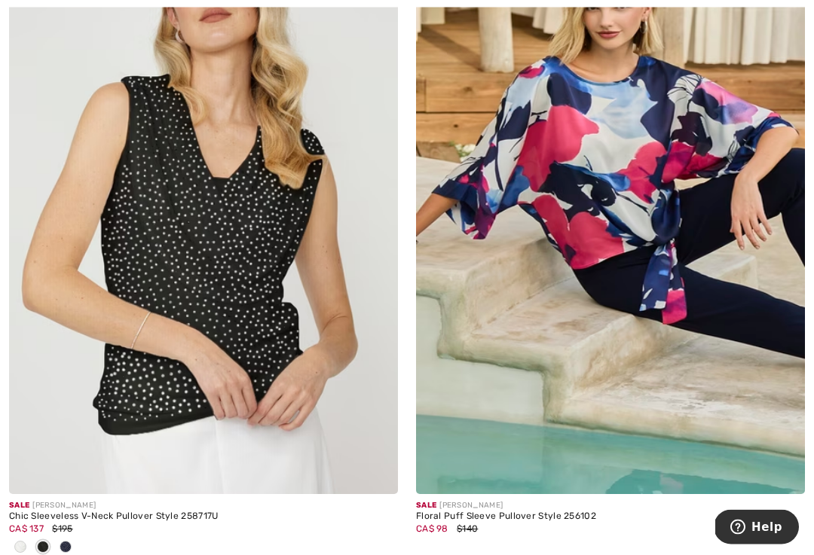
scroll to position [4438, 0]
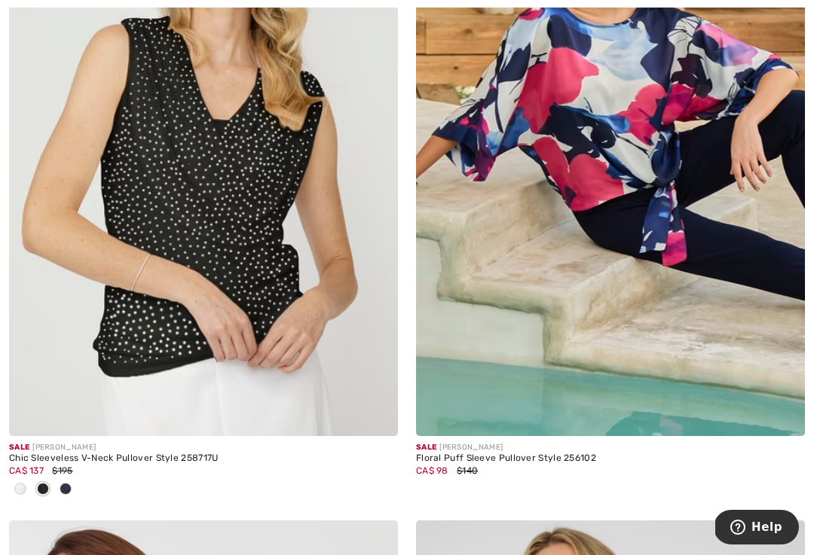
click at [255, 316] on img at bounding box center [203, 144] width 389 height 583
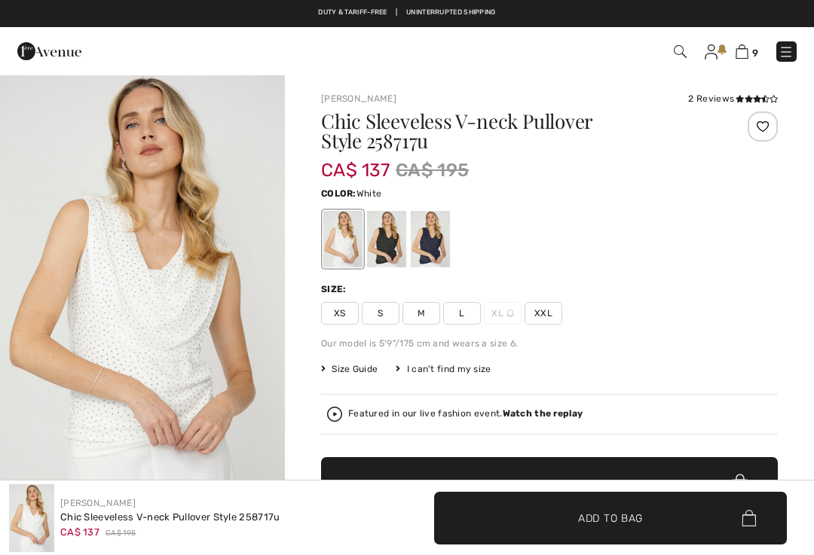
checkbox input "true"
click at [384, 244] on div at bounding box center [386, 239] width 39 height 57
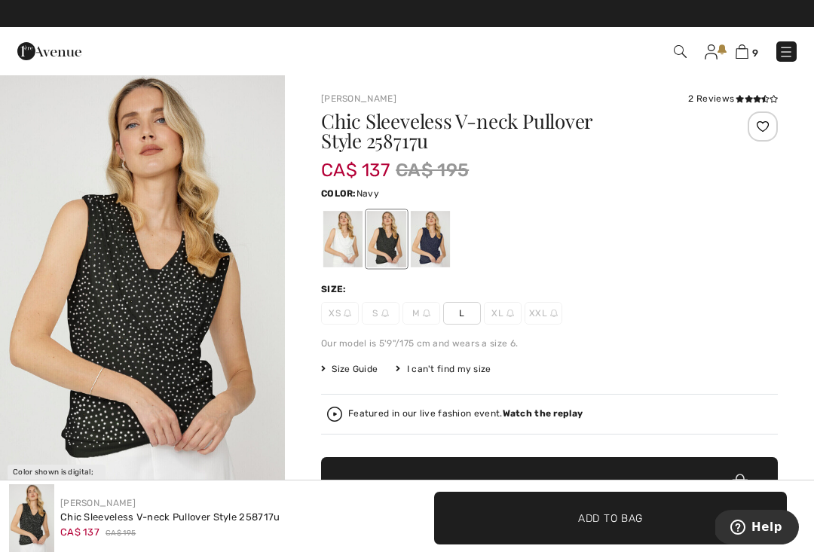
click at [427, 244] on div at bounding box center [430, 239] width 39 height 57
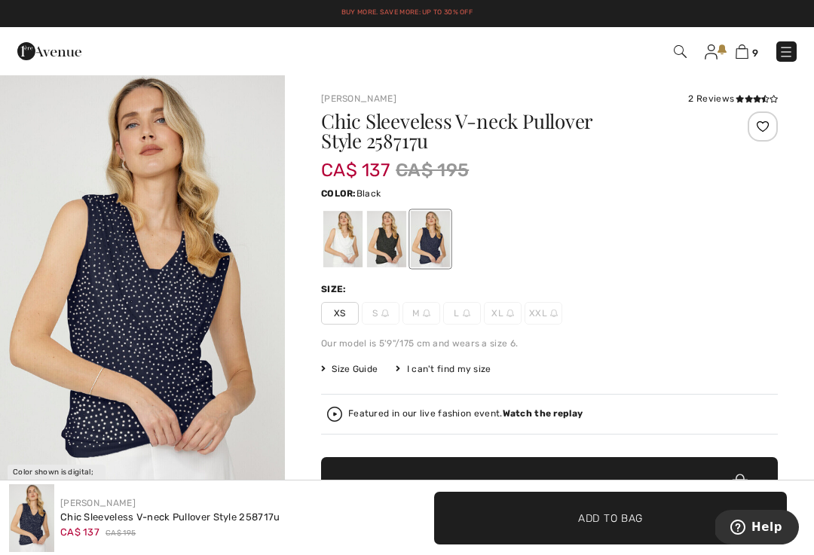
click at [392, 251] on div at bounding box center [386, 239] width 39 height 57
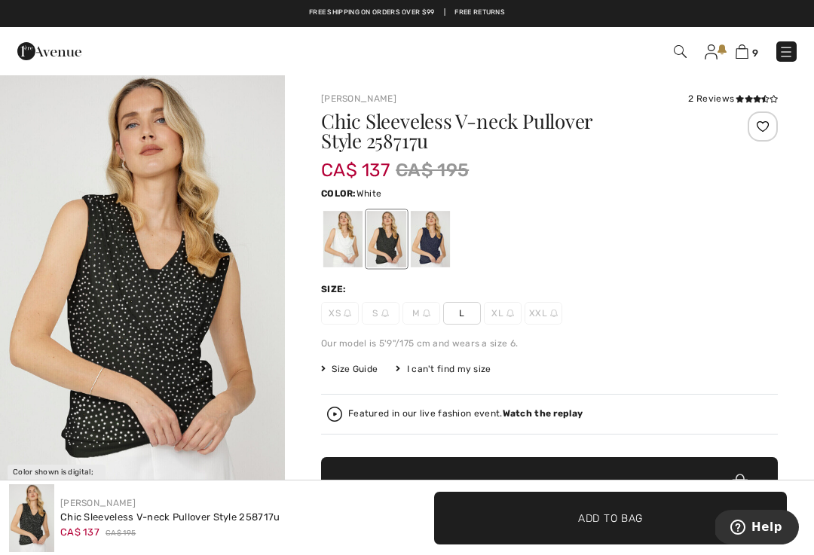
click at [347, 255] on div at bounding box center [342, 239] width 39 height 57
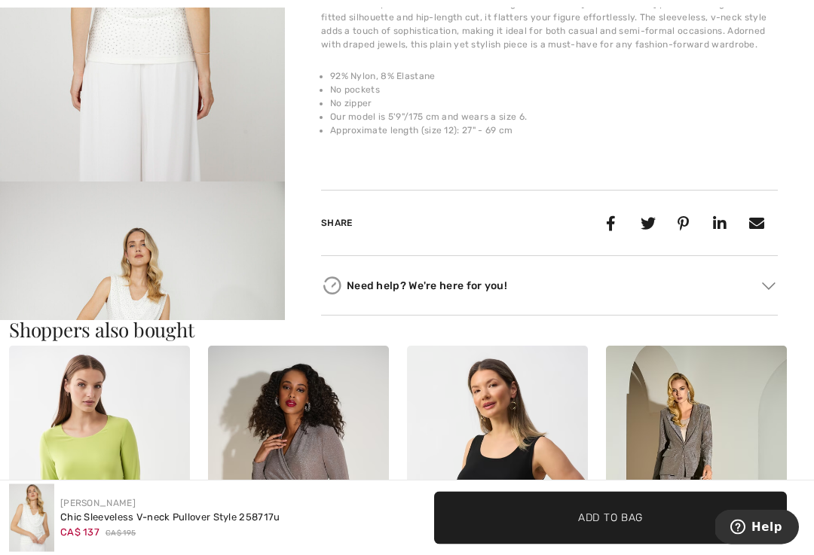
scroll to position [1182, 0]
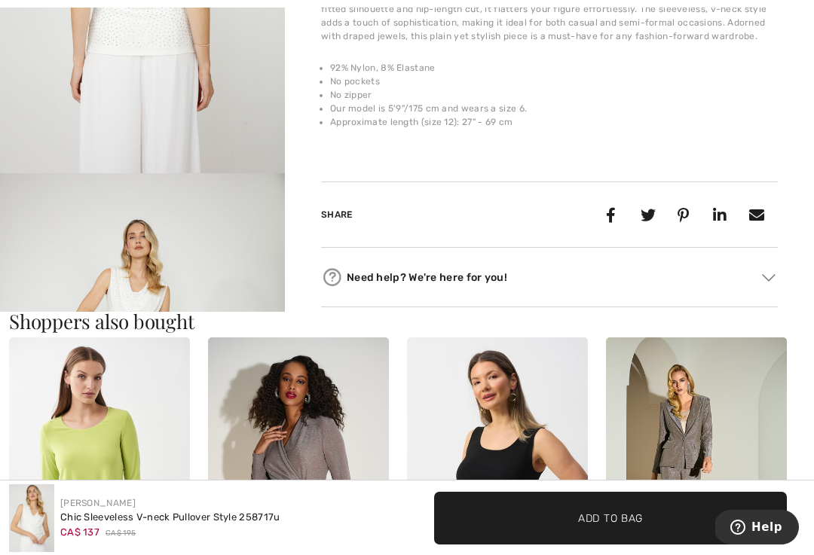
click at [220, 235] on img "4 / 4" at bounding box center [142, 386] width 285 height 427
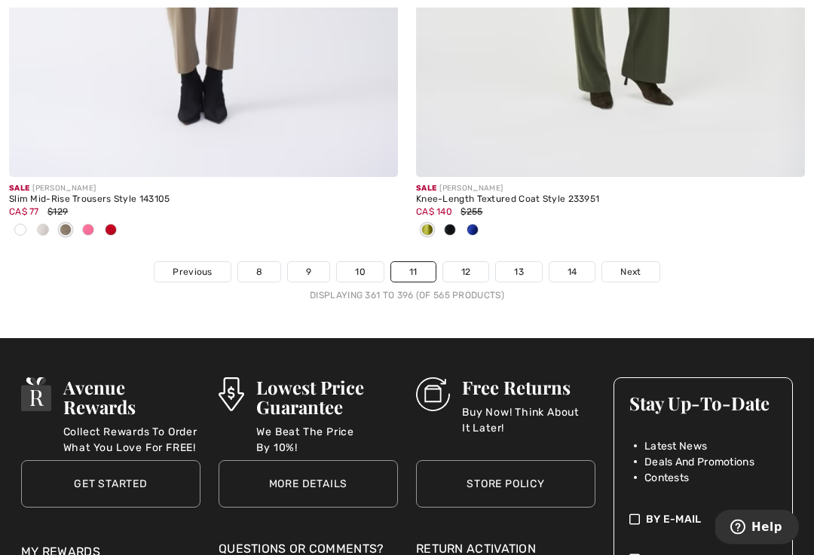
scroll to position [12044, 0]
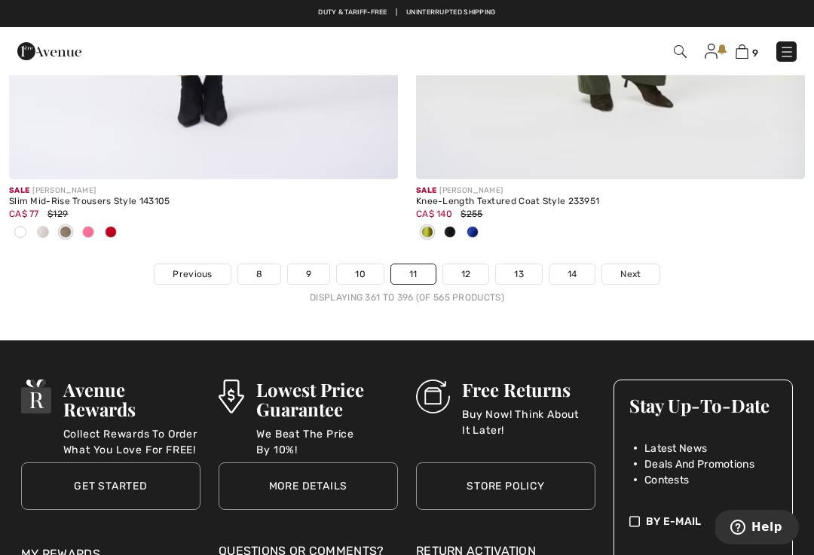
click at [465, 266] on link "12" at bounding box center [466, 275] width 46 height 20
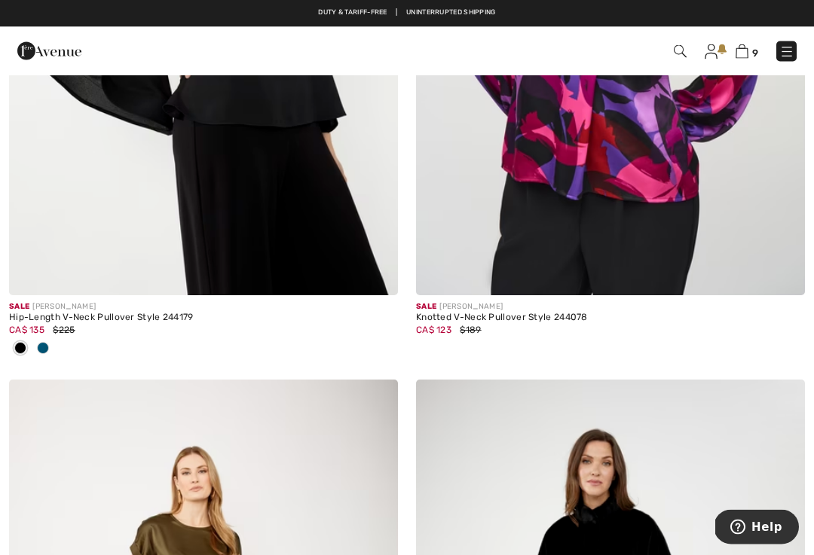
scroll to position [4579, 0]
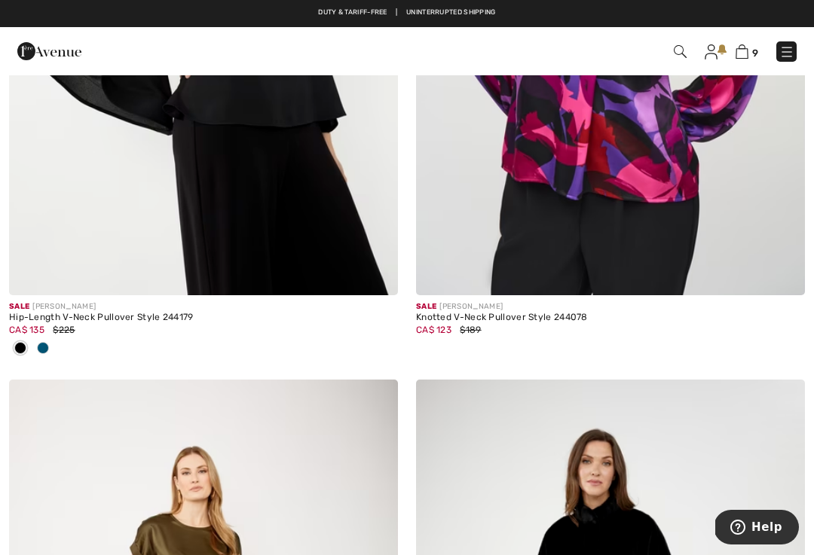
click at [226, 229] on img at bounding box center [203, 3] width 389 height 583
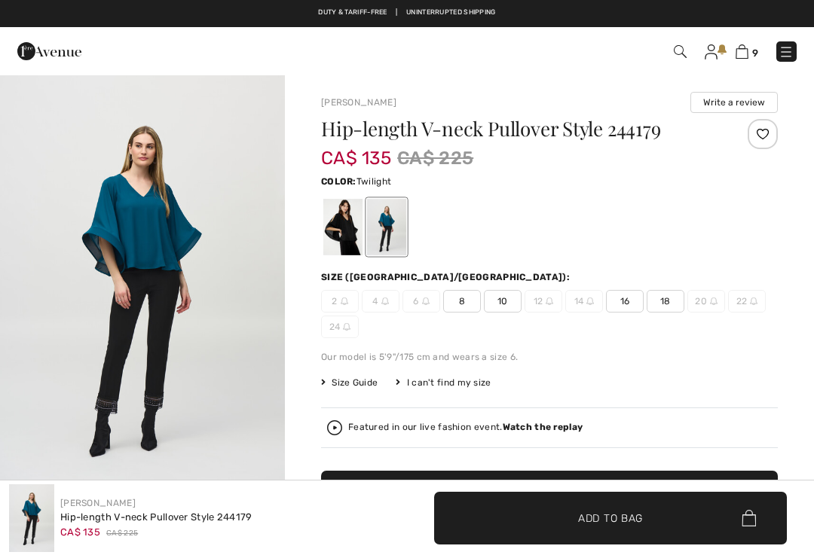
checkbox input "true"
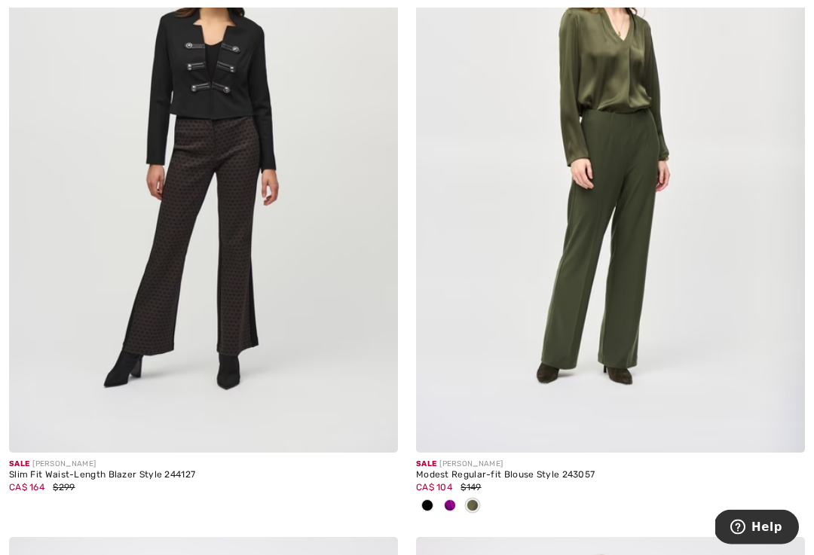
scroll to position [8510, 0]
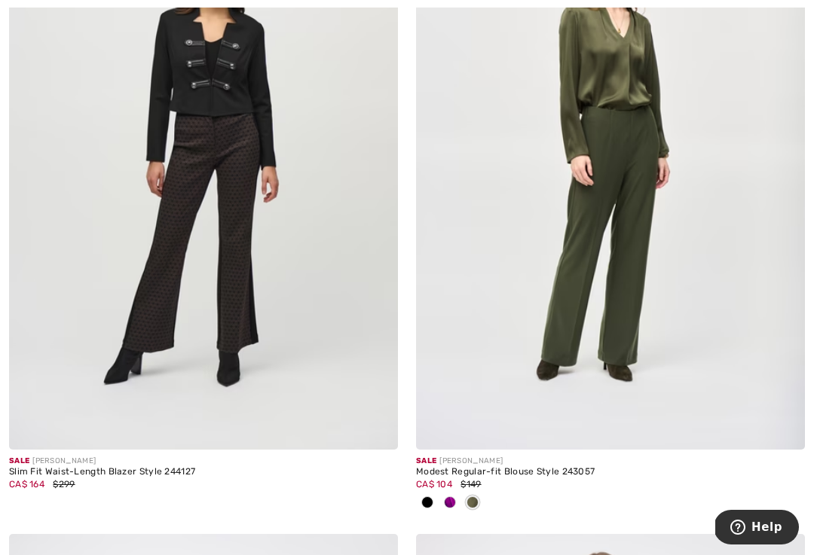
click at [579, 263] on img at bounding box center [610, 158] width 389 height 583
click at [553, 295] on img at bounding box center [610, 158] width 389 height 583
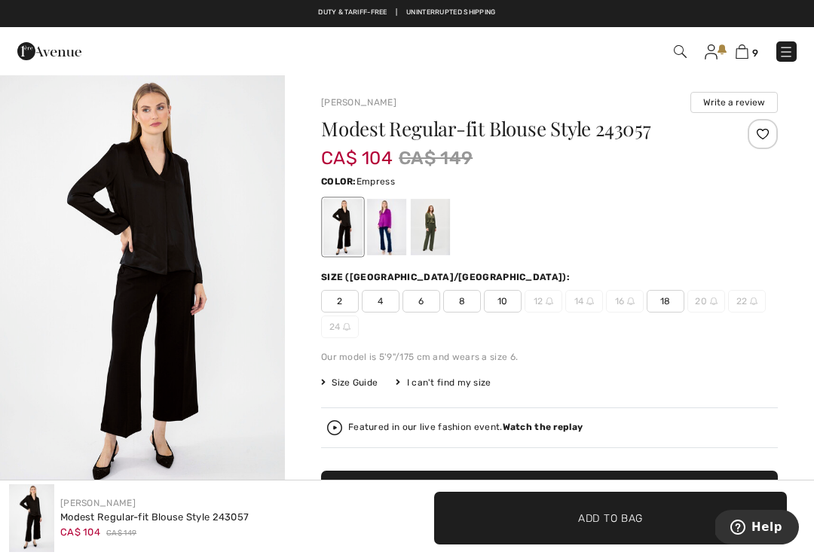
click at [382, 237] on div at bounding box center [386, 227] width 39 height 57
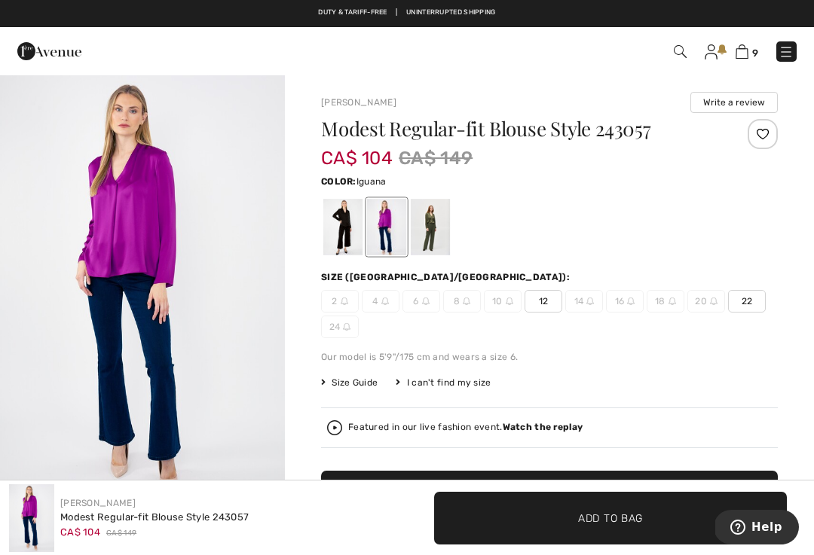
click at [436, 239] on div at bounding box center [430, 227] width 39 height 57
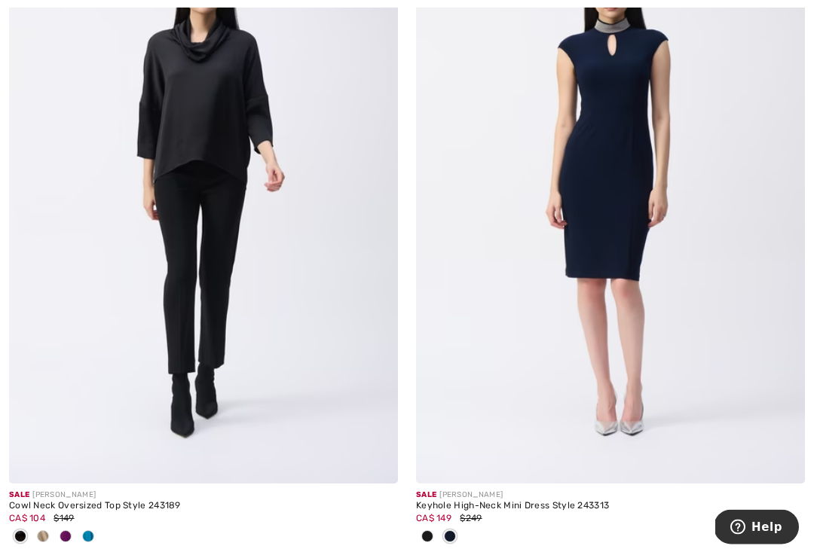
scroll to position [11122, 0]
click at [214, 347] on img at bounding box center [203, 192] width 389 height 583
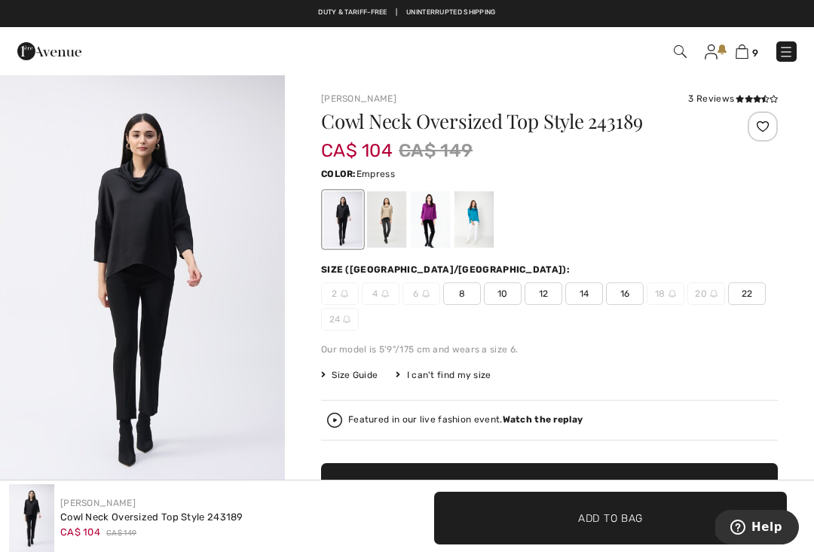
click at [426, 222] on div at bounding box center [430, 219] width 39 height 57
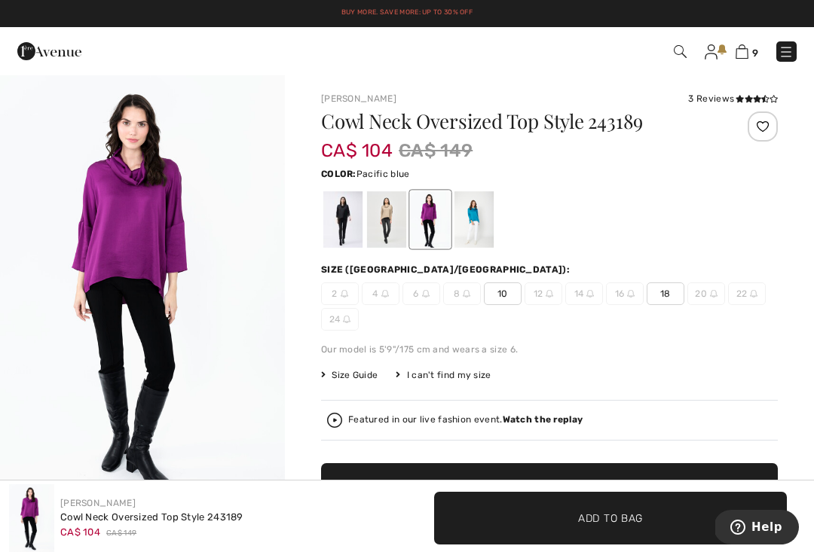
click at [476, 217] on div at bounding box center [473, 219] width 39 height 57
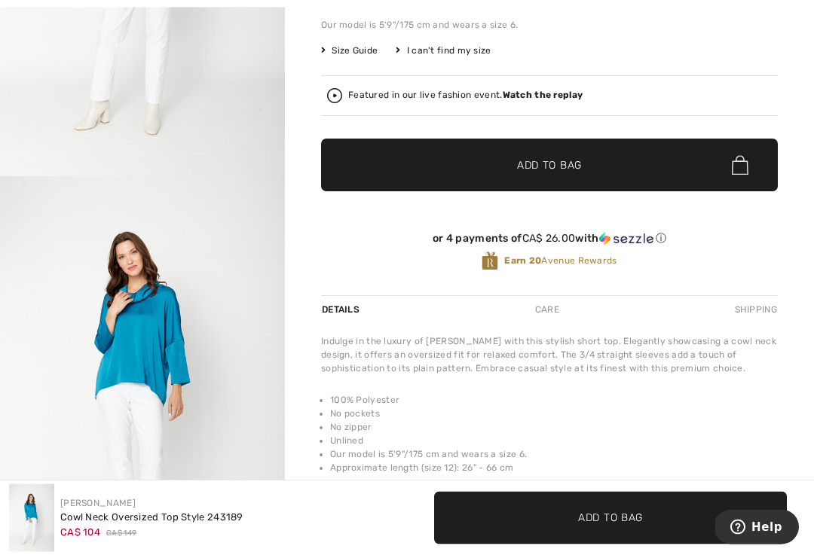
scroll to position [325, 0]
click at [168, 335] on img "2 / 5" at bounding box center [142, 389] width 285 height 427
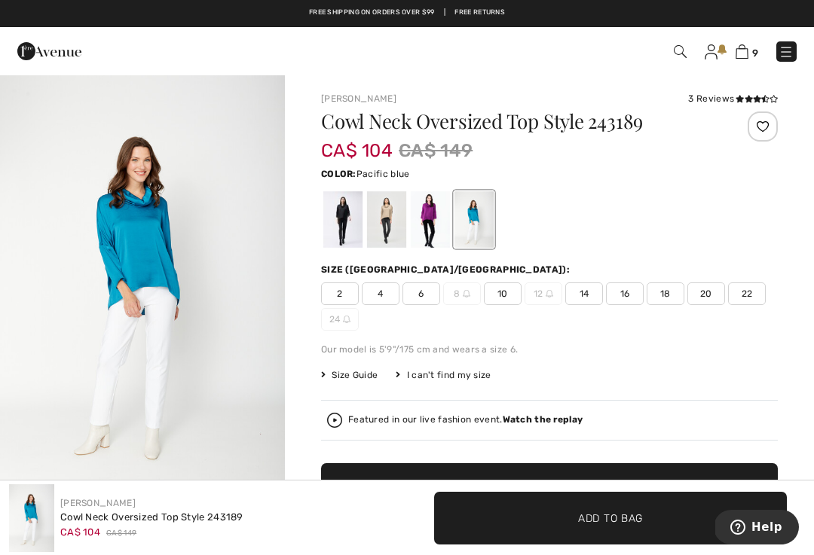
click at [429, 225] on div at bounding box center [430, 219] width 39 height 57
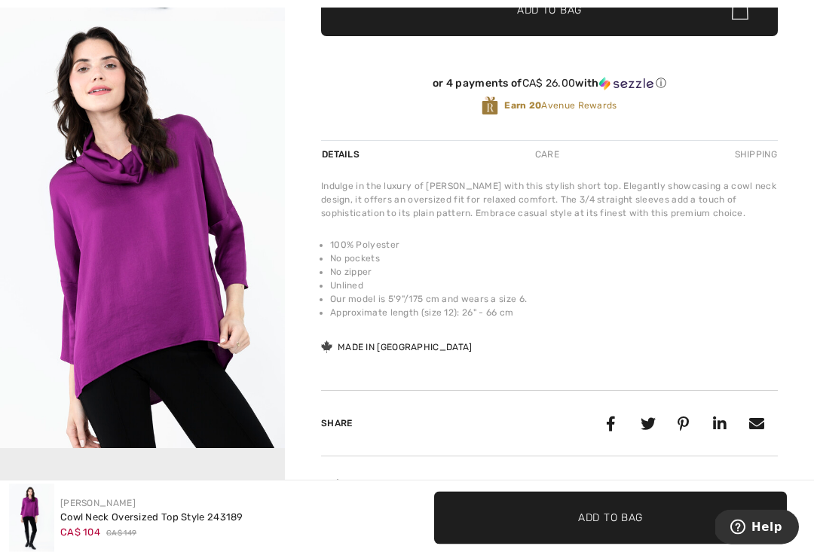
scroll to position [479, 0]
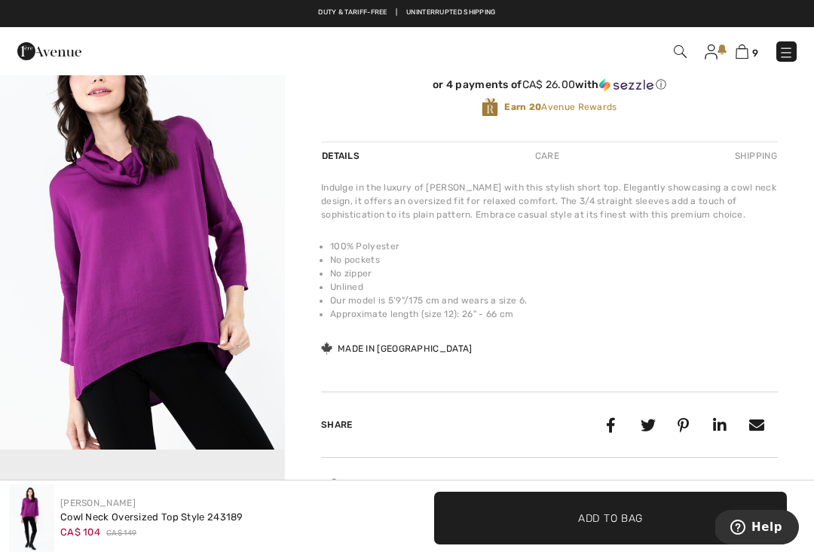
click at [210, 280] on img "2 / 4" at bounding box center [142, 236] width 285 height 427
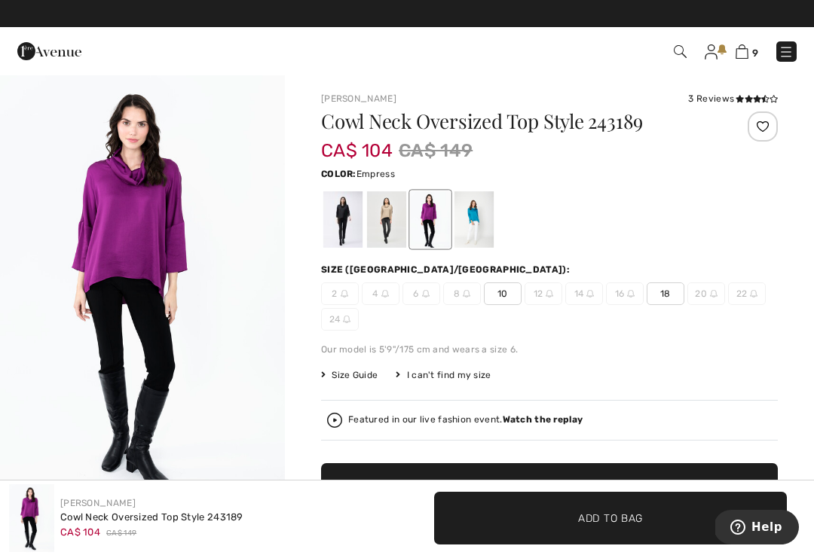
click at [666, 297] on span "18" at bounding box center [666, 294] width 38 height 23
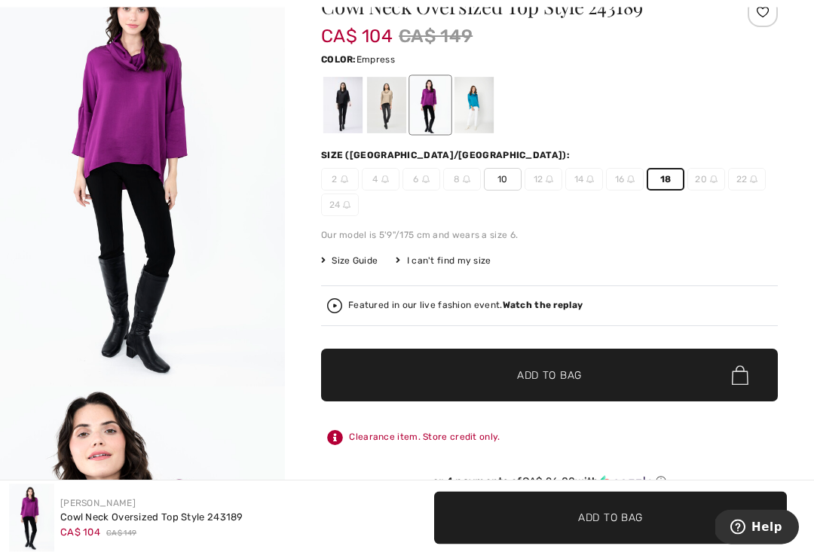
scroll to position [115, 0]
click at [553, 375] on span "Add to Bag" at bounding box center [549, 376] width 65 height 16
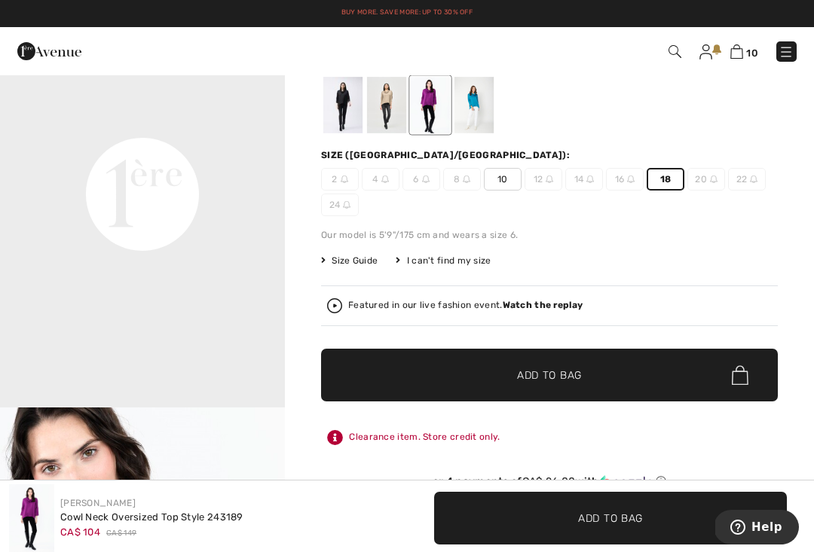
scroll to position [824, 0]
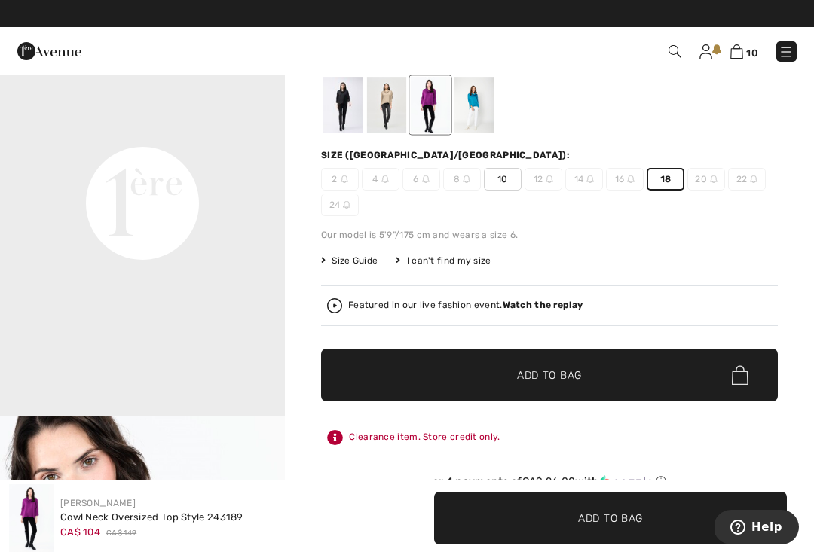
click at [475, 96] on div at bounding box center [473, 105] width 39 height 57
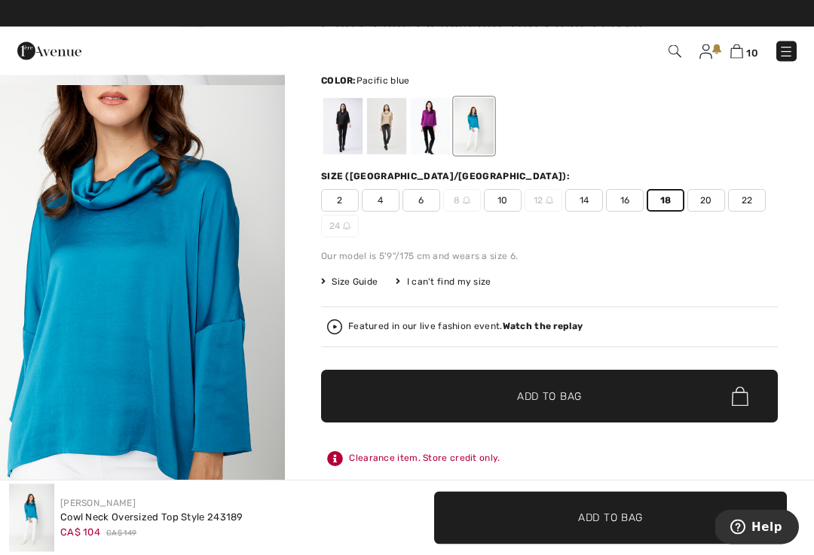
scroll to position [93, 0]
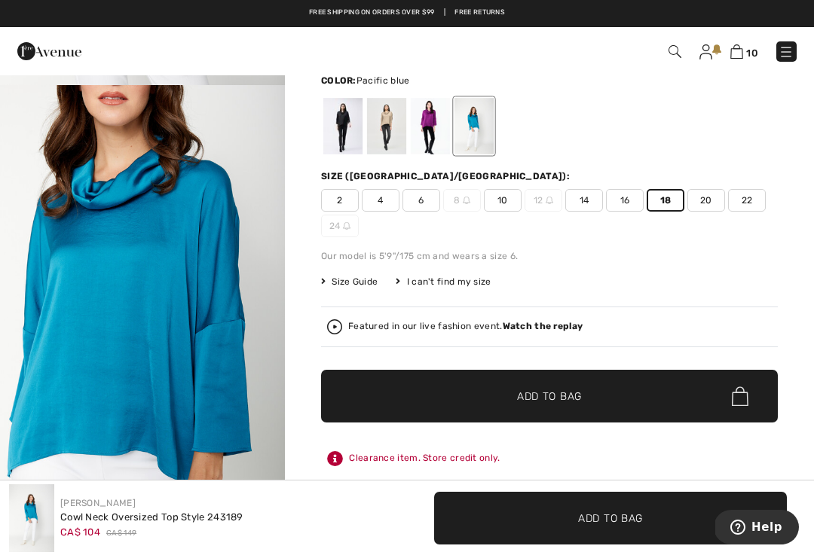
click at [636, 201] on span "16" at bounding box center [625, 200] width 38 height 23
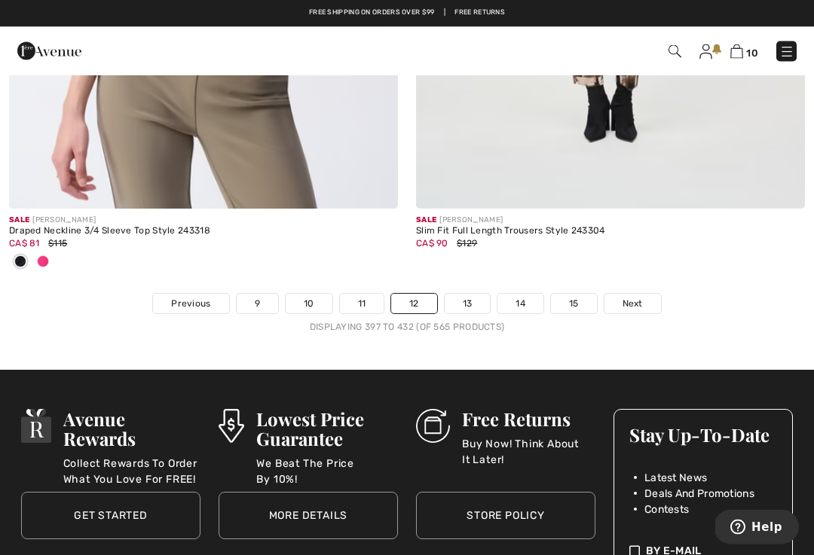
scroll to position [12064, 0]
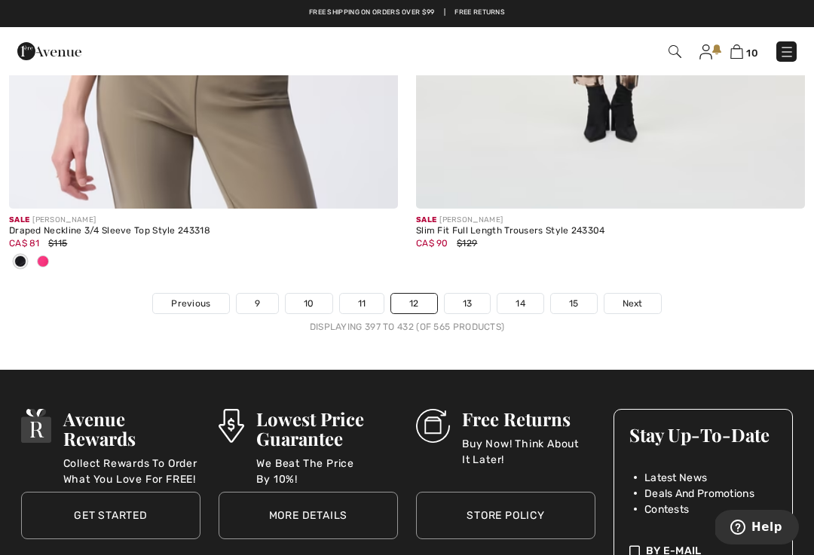
click at [468, 294] on link "13" at bounding box center [468, 304] width 46 height 20
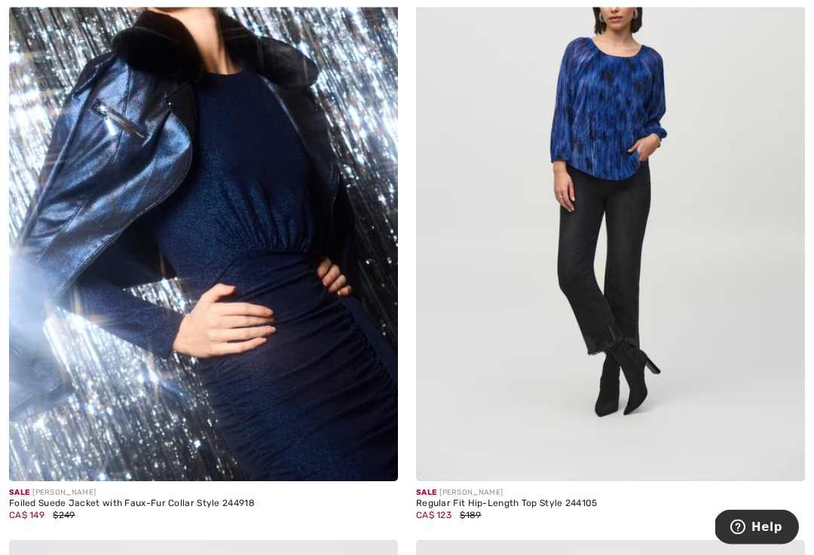
scroll to position [1718, 0]
click at [621, 277] on img at bounding box center [610, 189] width 389 height 583
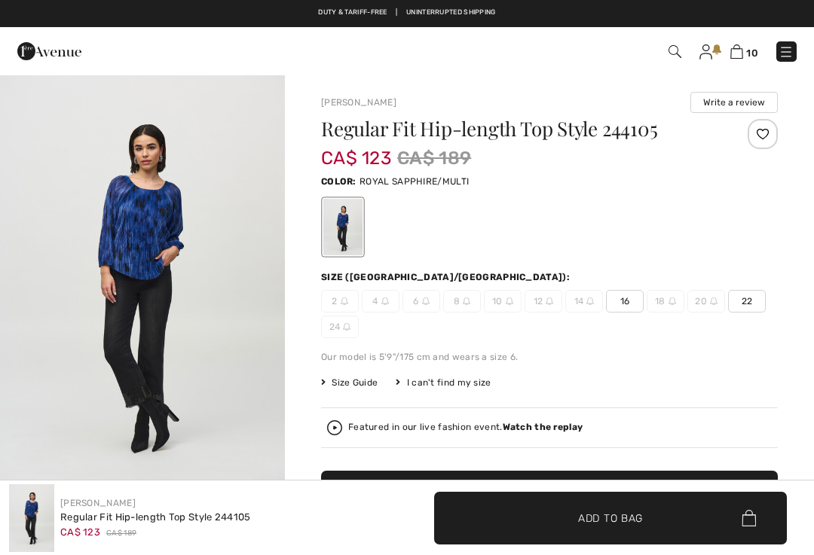
checkbox input "true"
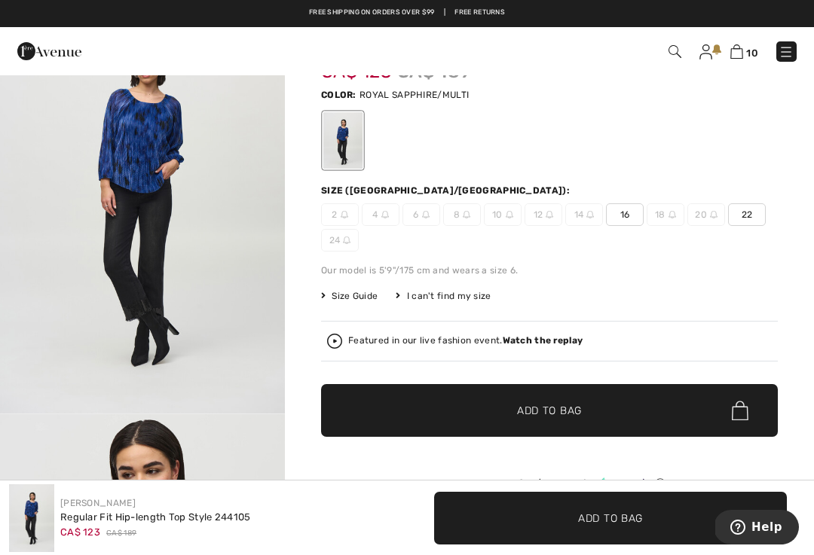
scroll to position [75, 0]
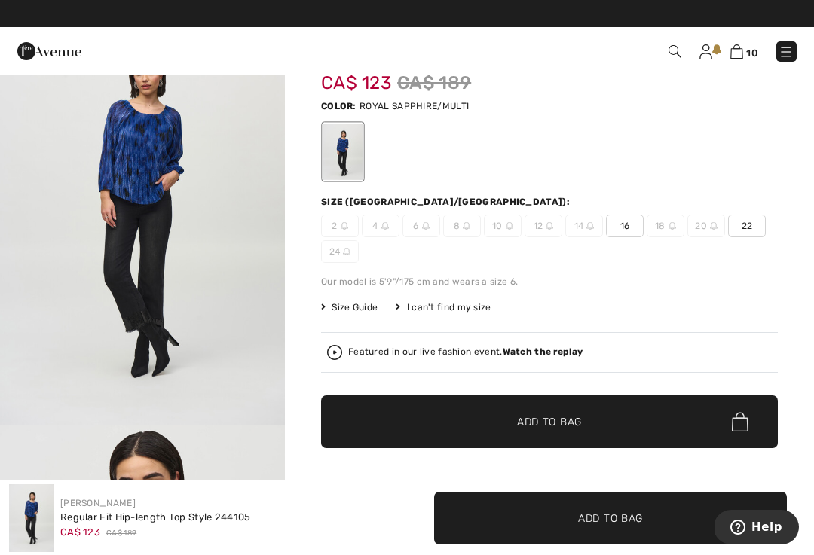
click at [629, 222] on span "16" at bounding box center [625, 226] width 38 height 23
click at [523, 411] on span "✔ Added to Bag Add to Bag" at bounding box center [549, 422] width 457 height 53
click at [600, 296] on div "Regular Fit Hip-length Top Style 244105 CA$ 123 CA$ 189 Color: ROYAL SAPPHIRE/M…" at bounding box center [549, 315] width 457 height 542
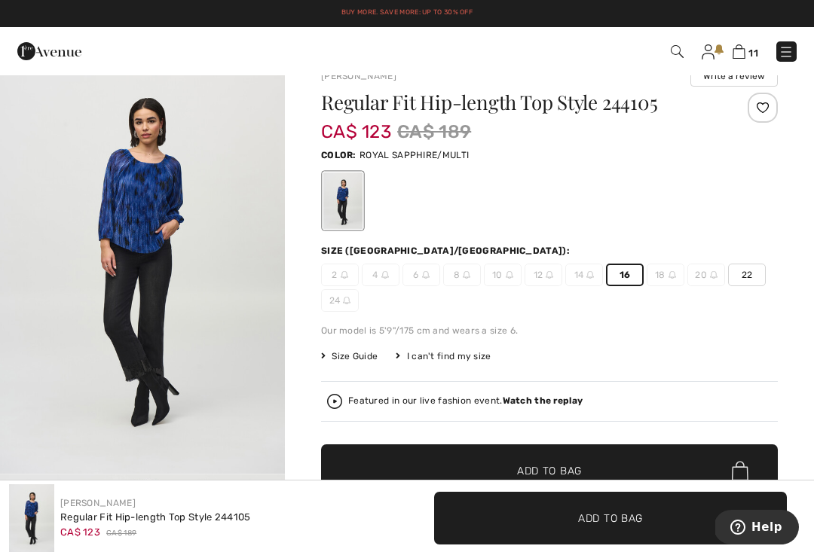
scroll to position [0, 0]
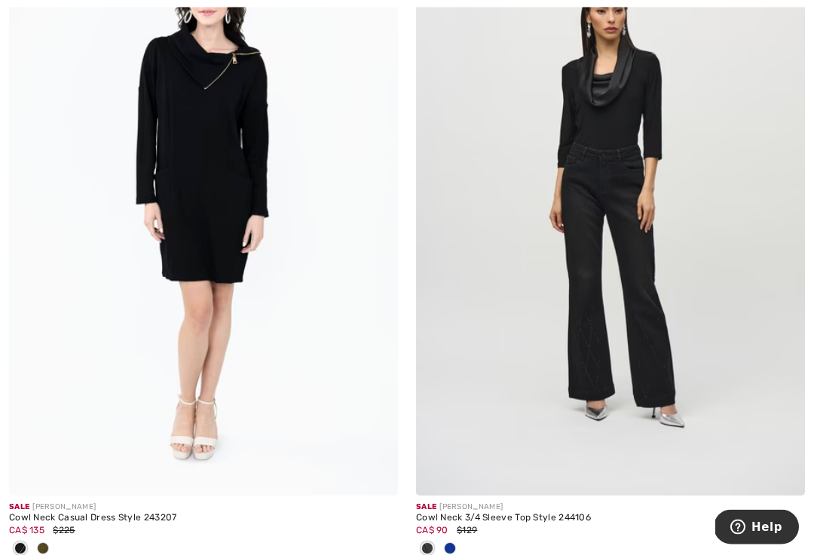
scroll to position [5146, 0]
click at [577, 197] on img at bounding box center [610, 204] width 389 height 583
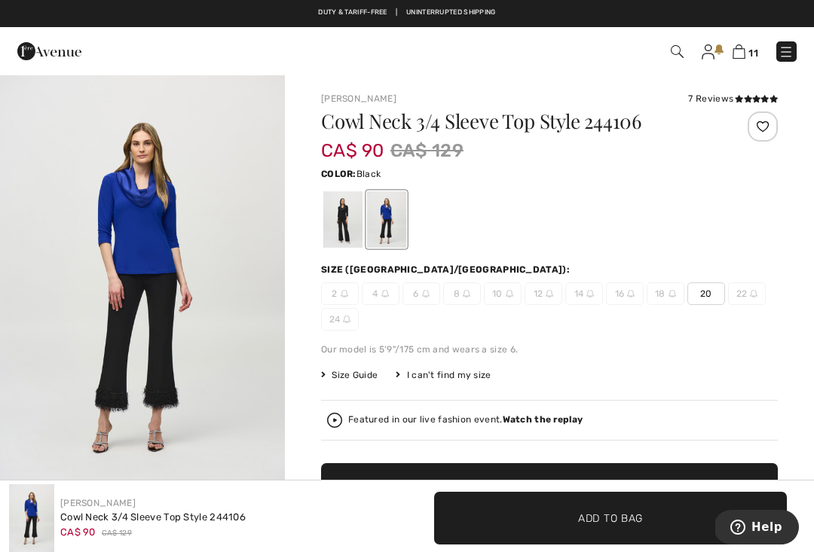
click at [338, 238] on div at bounding box center [342, 219] width 39 height 57
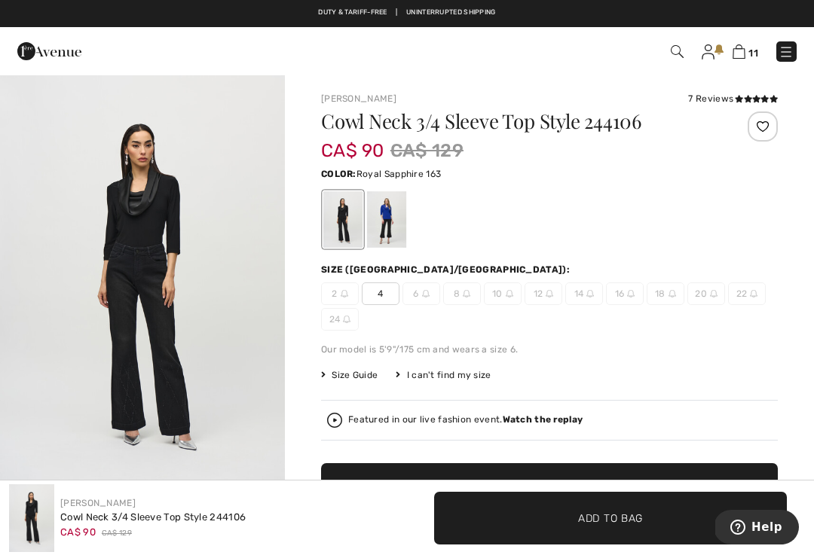
click at [383, 231] on div at bounding box center [386, 219] width 39 height 57
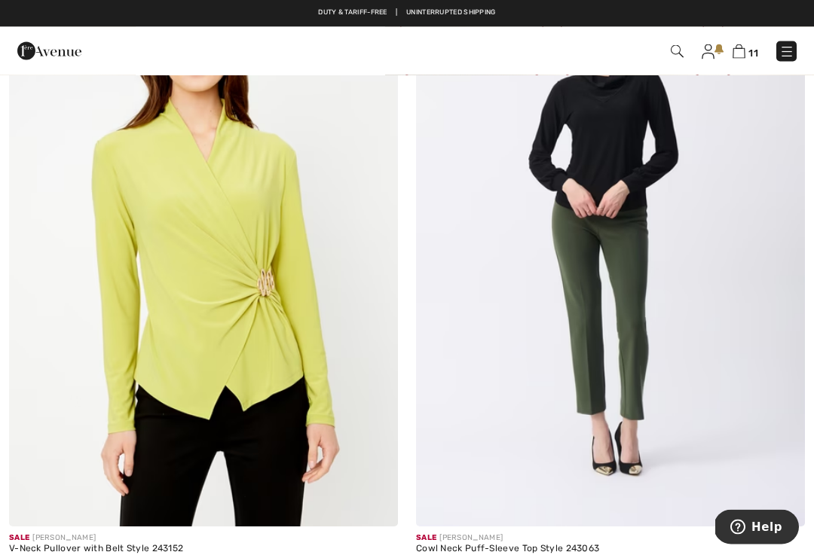
scroll to position [7735, 0]
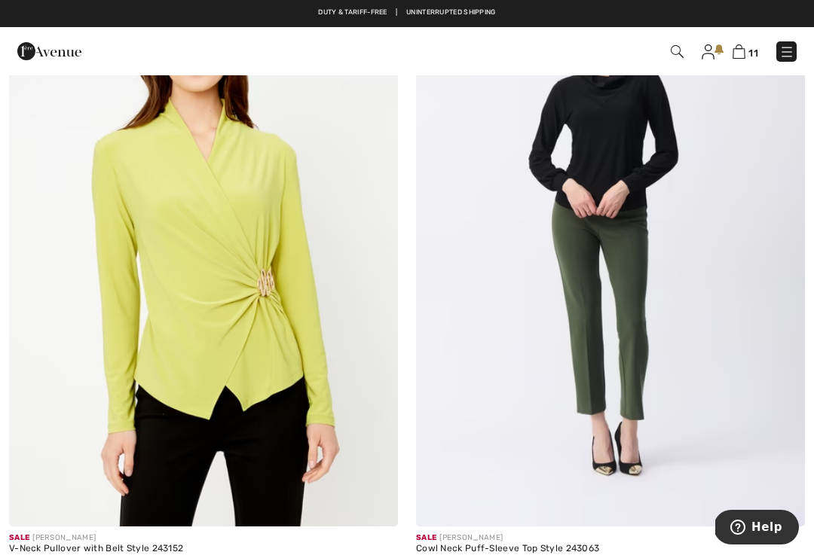
click at [255, 417] on img at bounding box center [203, 234] width 389 height 583
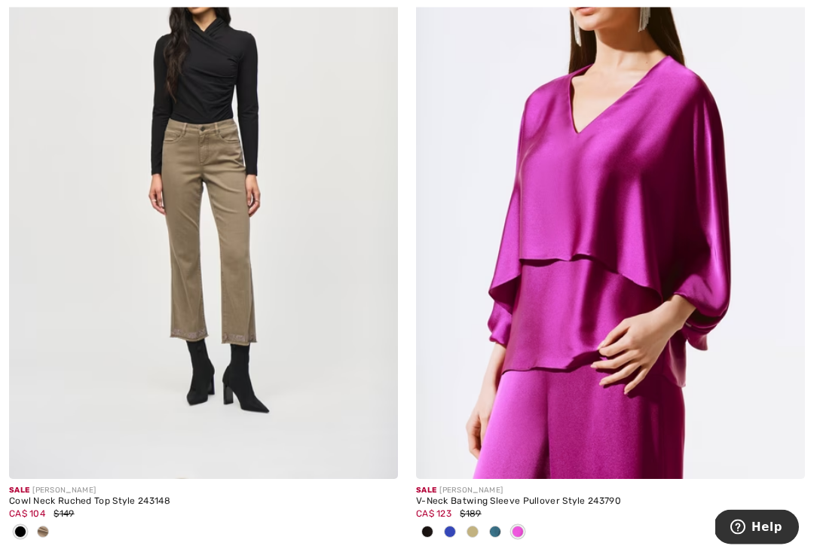
scroll to position [9267, 0]
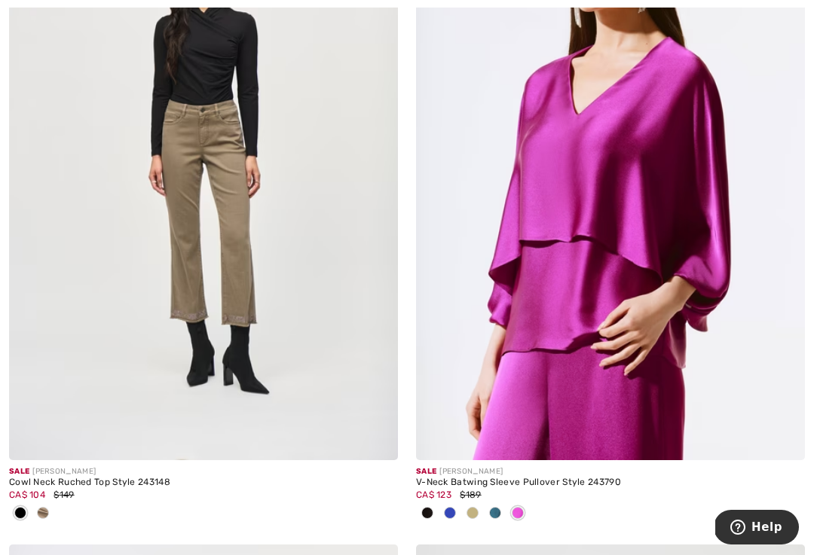
click at [277, 347] on img at bounding box center [203, 168] width 389 height 583
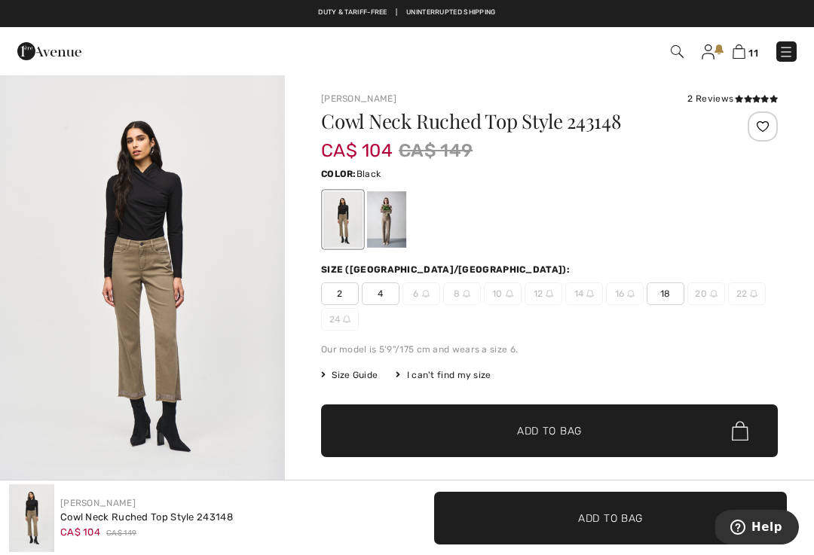
click at [381, 214] on div at bounding box center [386, 219] width 39 height 57
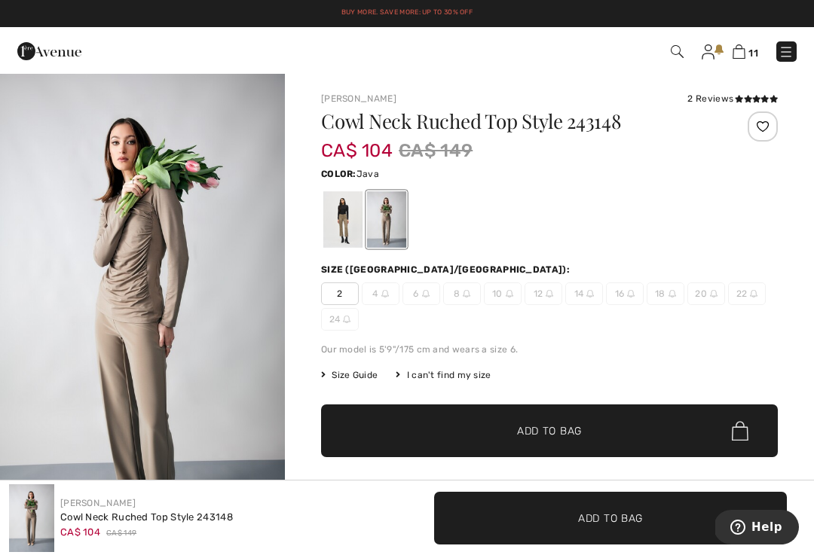
scroll to position [417, 0]
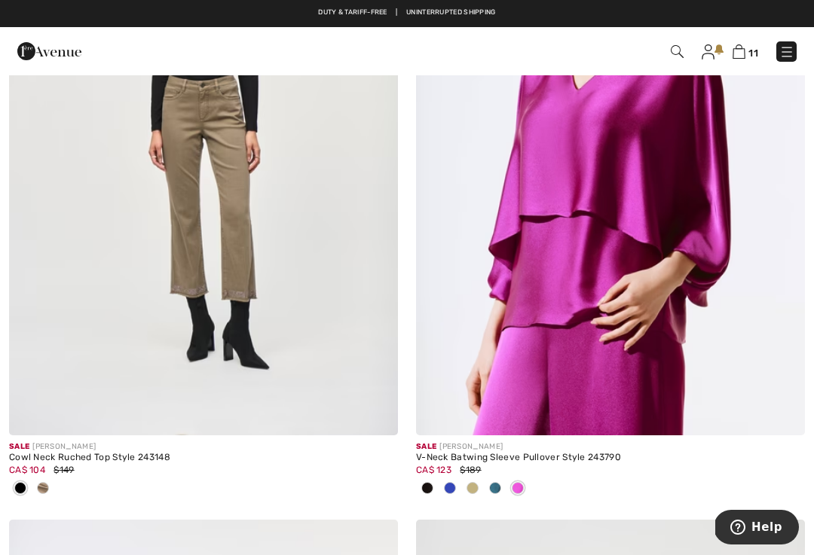
click at [583, 317] on img at bounding box center [610, 143] width 389 height 583
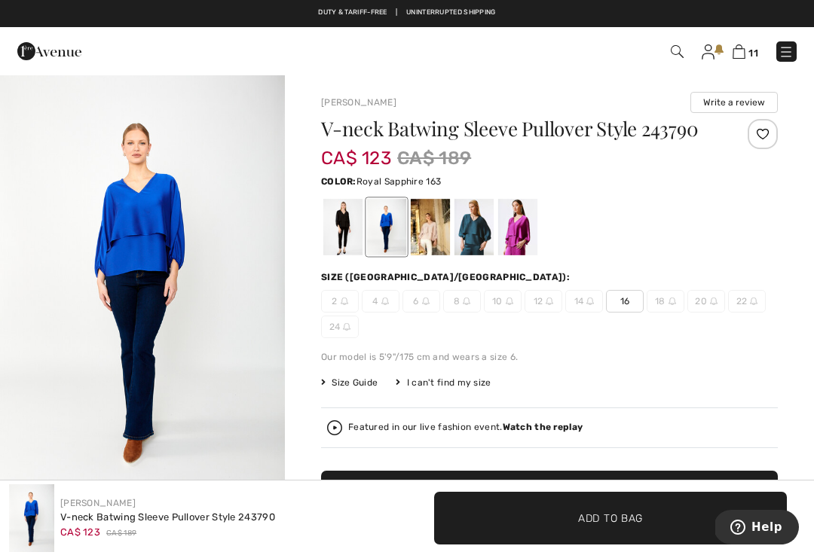
click at [393, 237] on div at bounding box center [386, 227] width 39 height 57
click at [348, 237] on div at bounding box center [342, 227] width 39 height 57
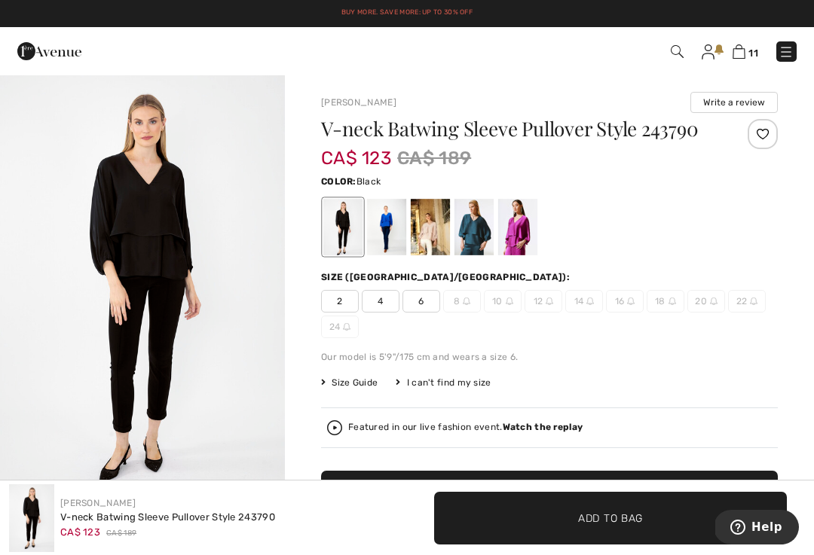
click at [484, 234] on div at bounding box center [473, 227] width 39 height 57
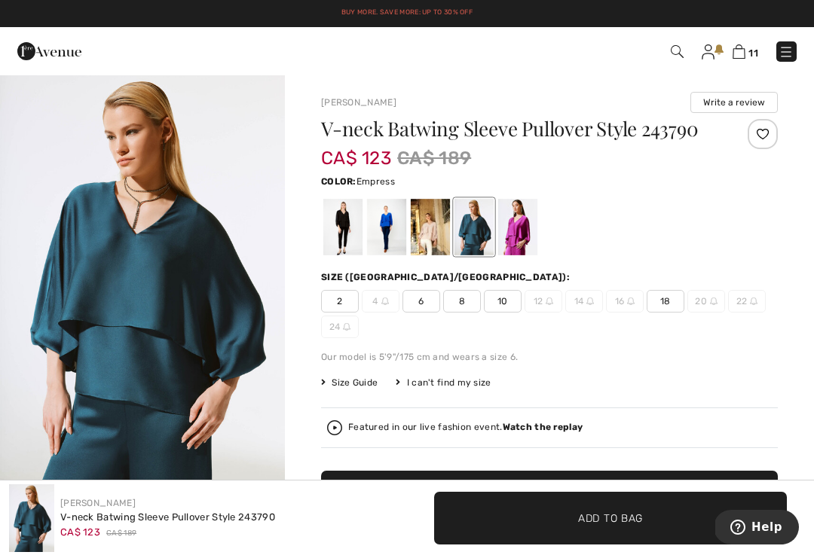
click at [521, 219] on div at bounding box center [517, 227] width 39 height 57
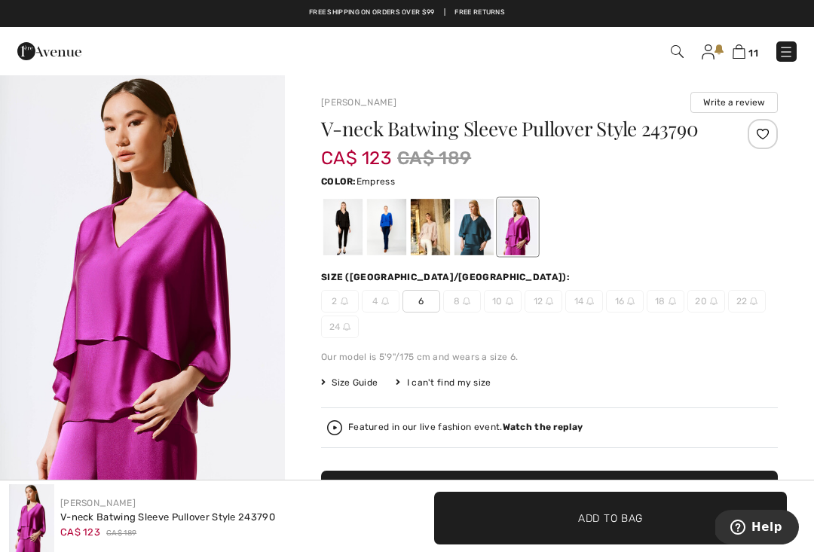
click at [433, 235] on div at bounding box center [430, 227] width 39 height 57
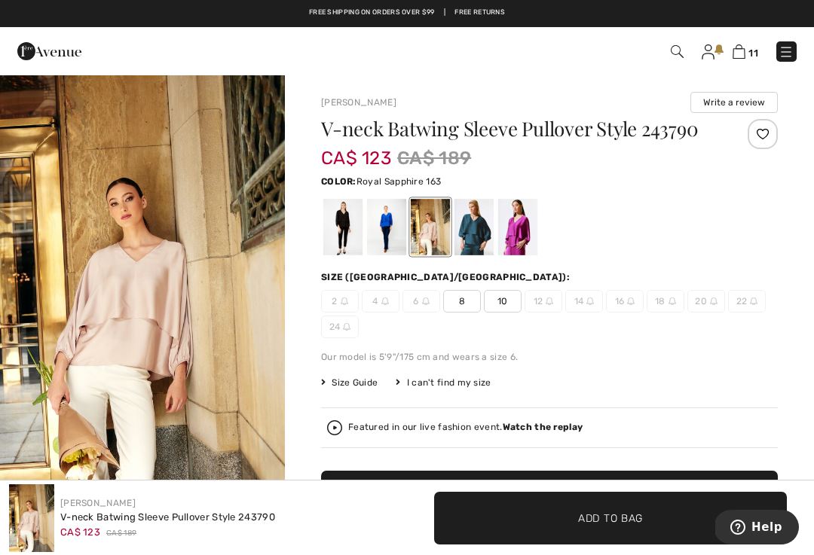
click at [385, 240] on div at bounding box center [386, 227] width 39 height 57
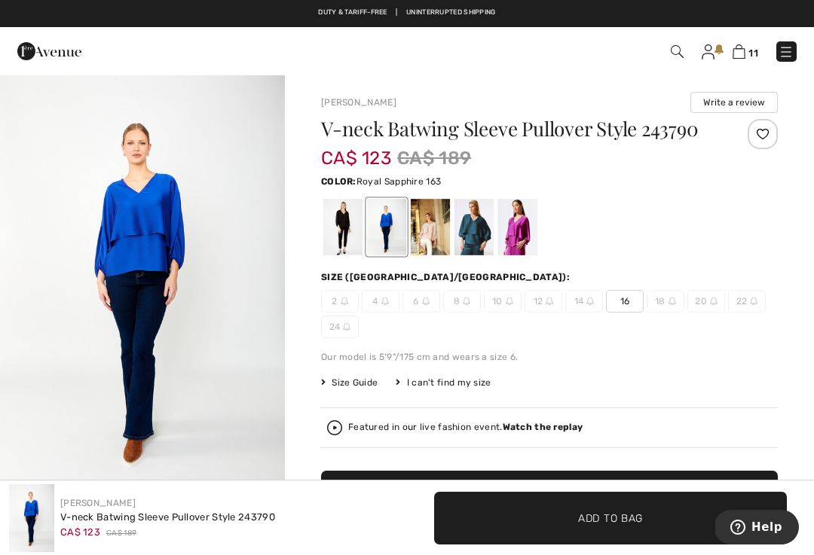
click at [626, 301] on span "16" at bounding box center [625, 301] width 38 height 23
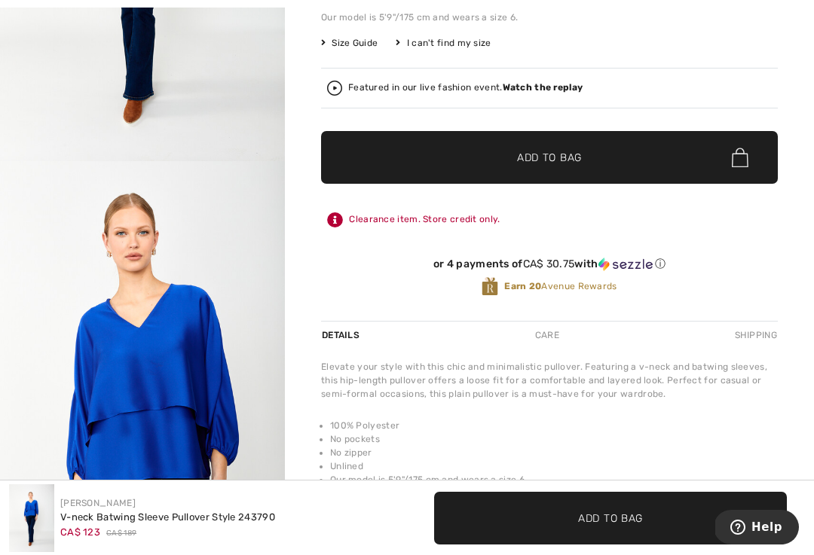
scroll to position [352, 0]
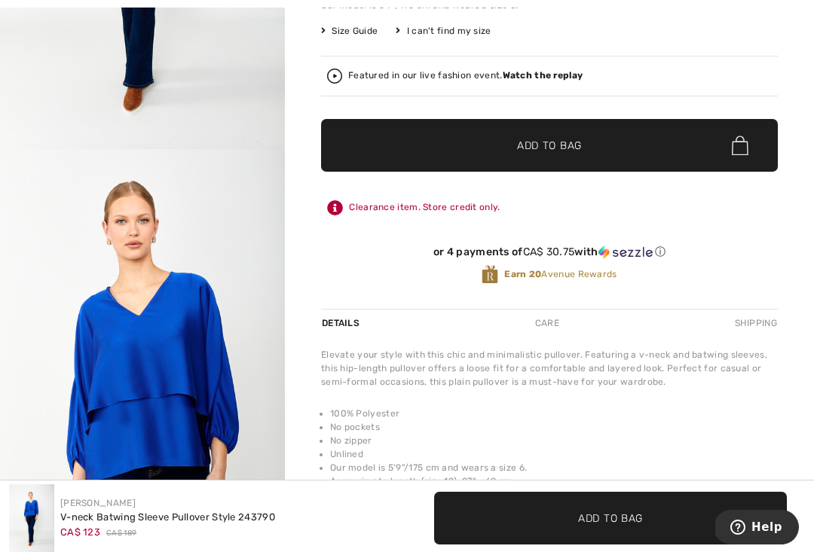
click at [583, 148] on span "✔ Added to Bag Add to Bag" at bounding box center [549, 145] width 457 height 53
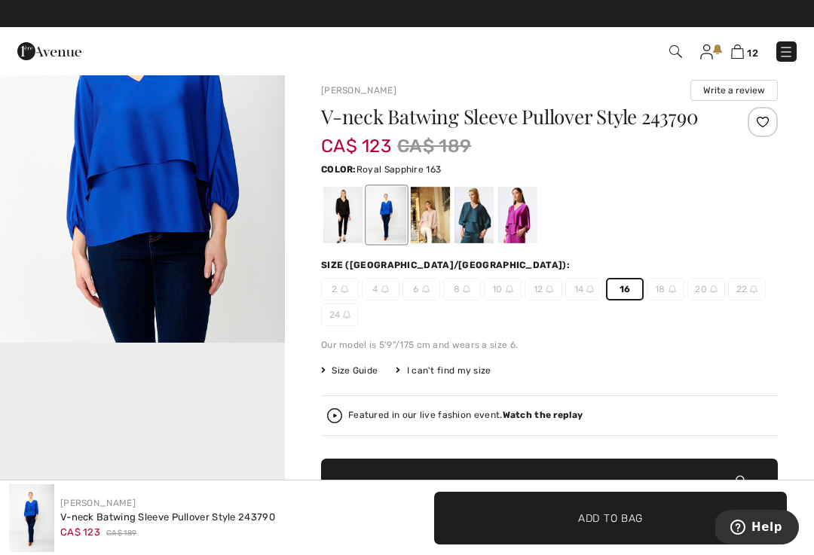
scroll to position [0, 0]
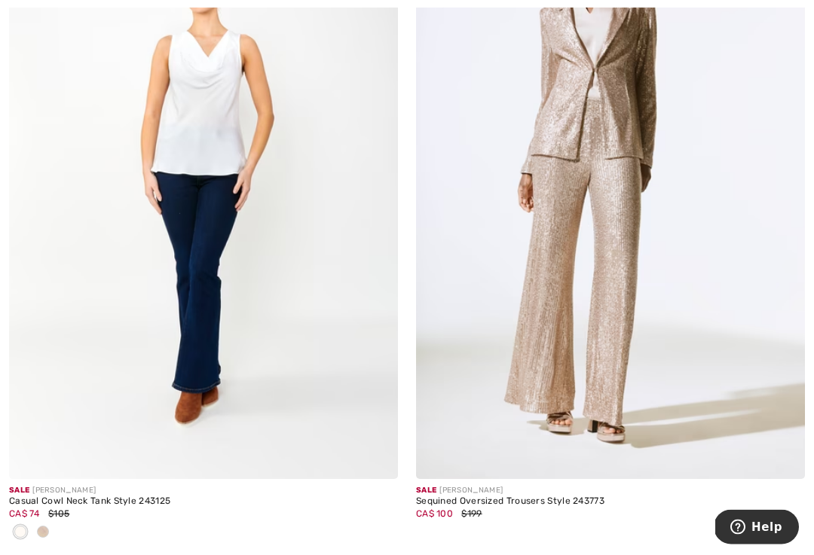
scroll to position [11868, 0]
click at [43, 526] on span at bounding box center [43, 532] width 12 height 12
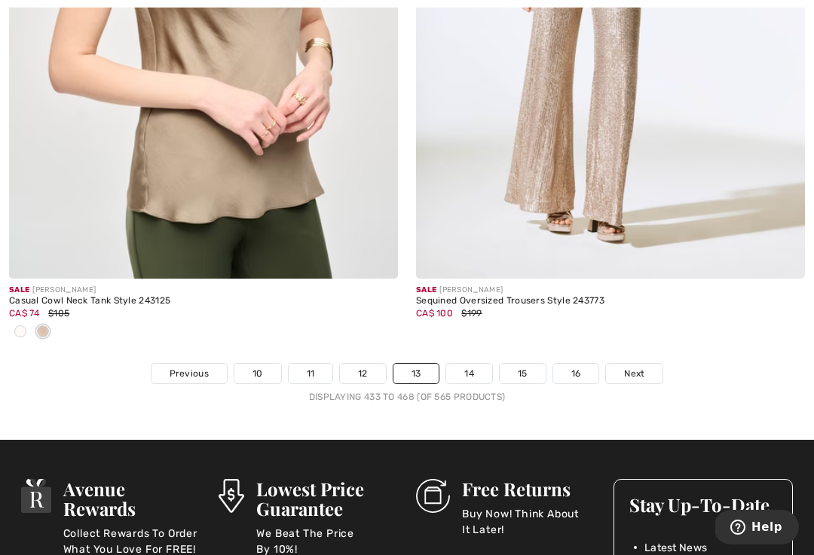
scroll to position [12071, 0]
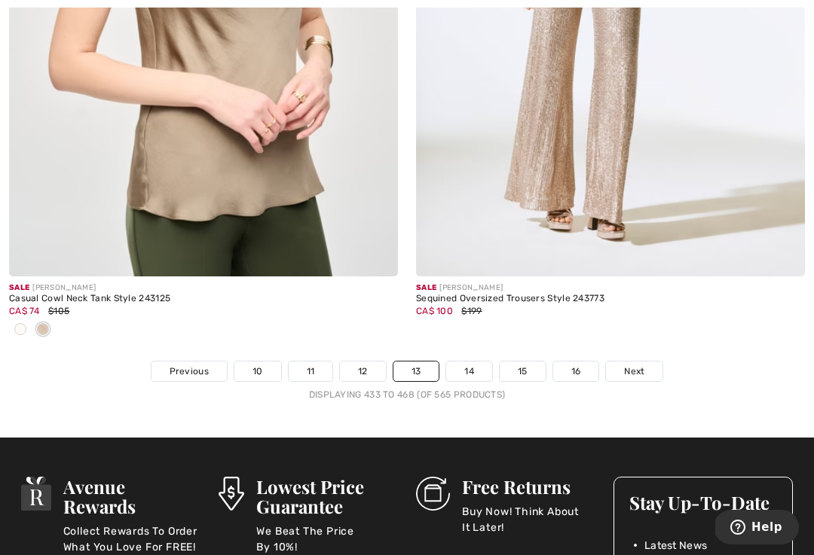
click at [468, 362] on link "14" at bounding box center [469, 372] width 46 height 20
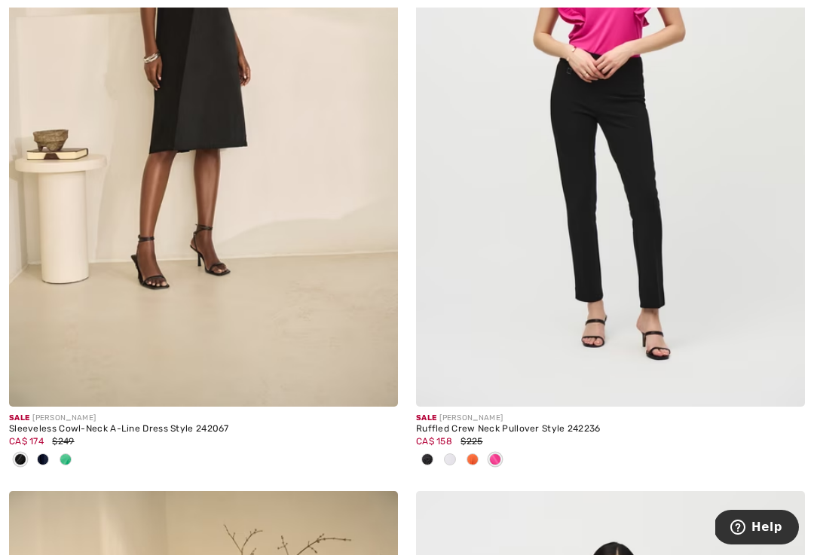
scroll to position [7242, 0]
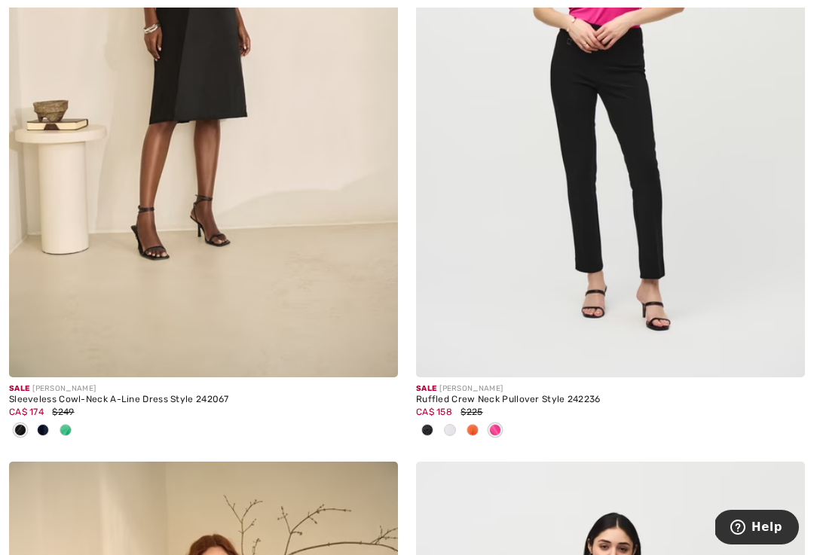
click at [327, 316] on img at bounding box center [203, 85] width 389 height 583
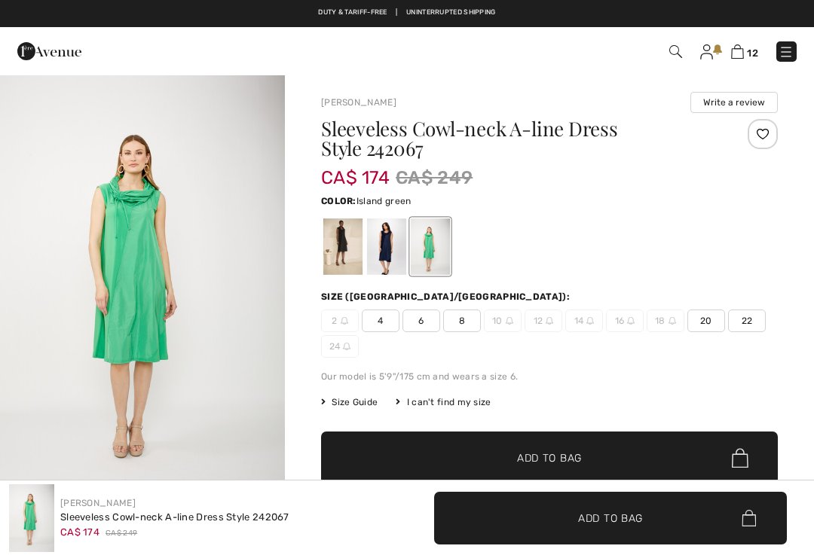
checkbox input "true"
click at [531, 347] on div "2 4 6 8 10 12 14 16 18 20 22 24" at bounding box center [549, 334] width 457 height 48
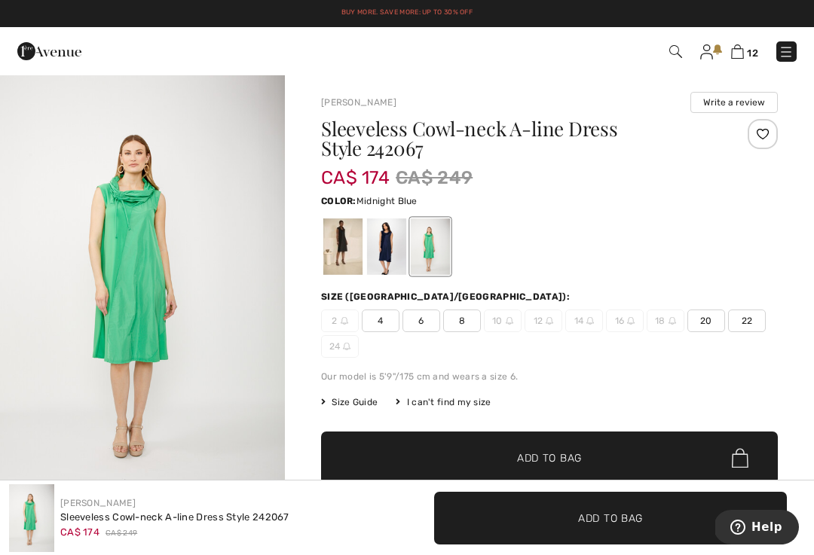
click at [388, 239] on div at bounding box center [386, 247] width 39 height 57
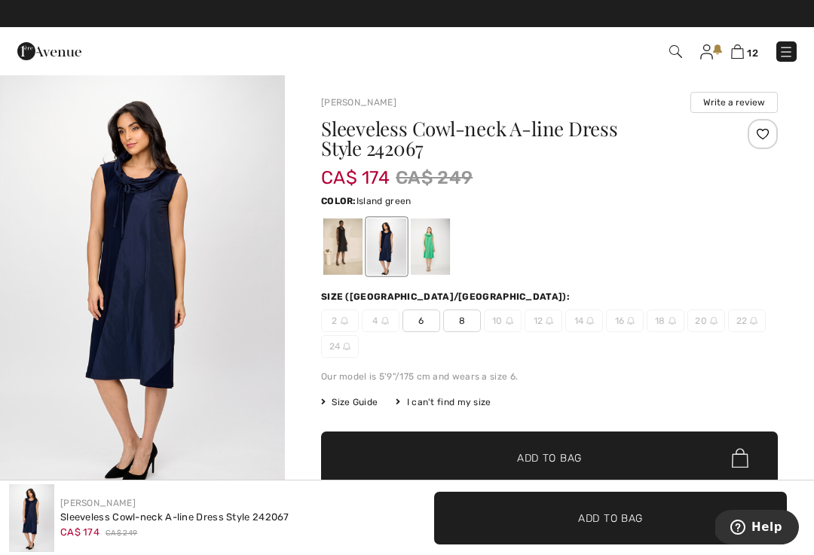
click at [442, 239] on div at bounding box center [430, 247] width 39 height 57
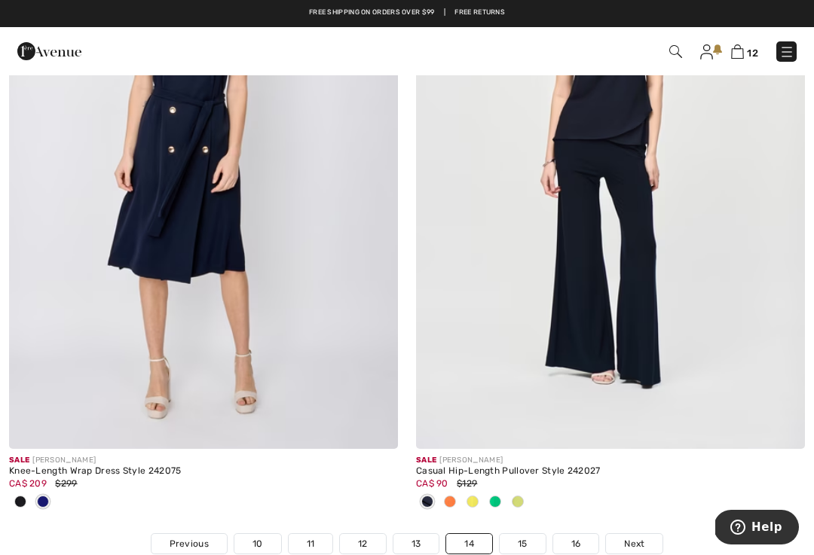
scroll to position [11964, 0]
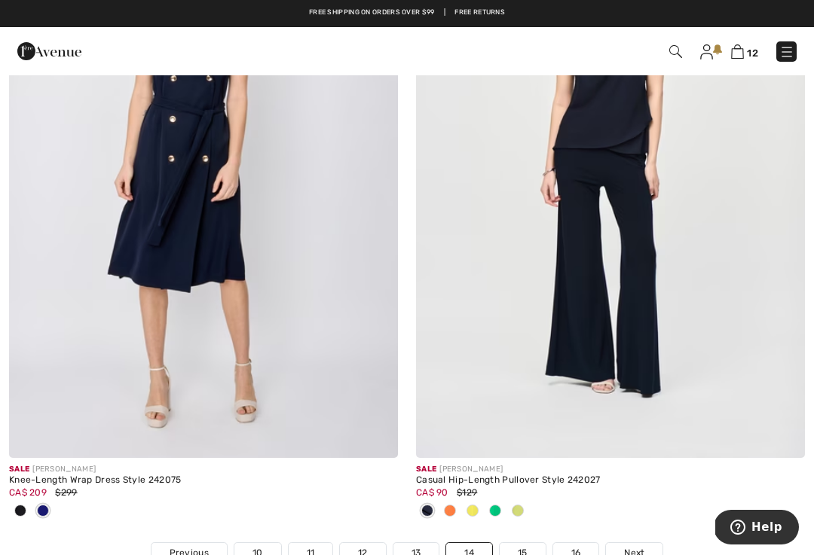
click at [579, 295] on img at bounding box center [610, 166] width 389 height 583
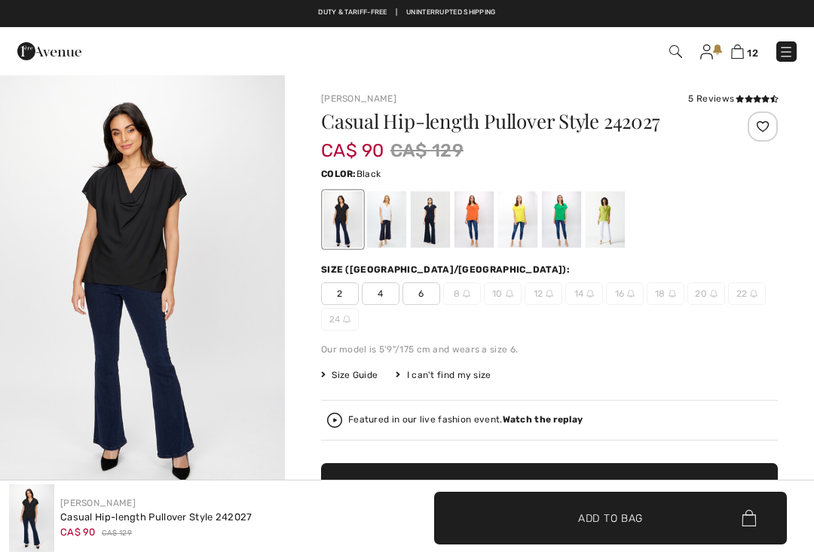
checkbox input "true"
click at [436, 225] on div at bounding box center [430, 219] width 39 height 57
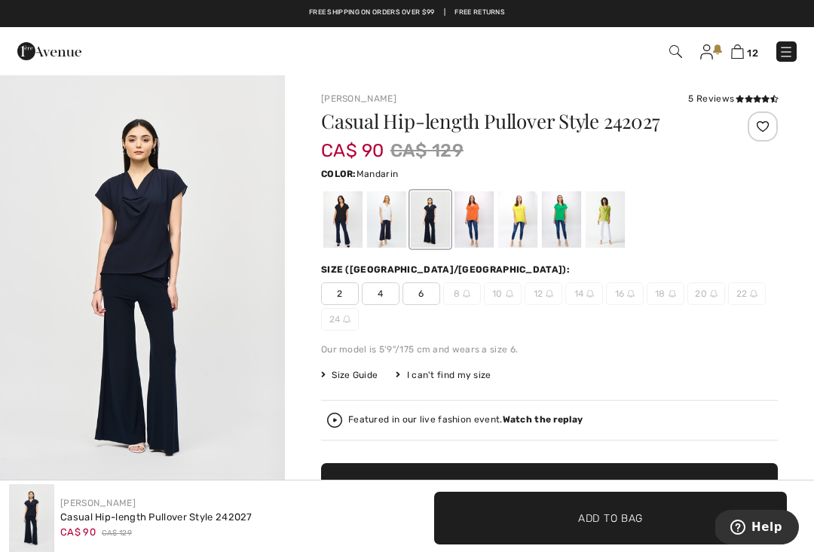
click at [476, 206] on div at bounding box center [473, 219] width 39 height 57
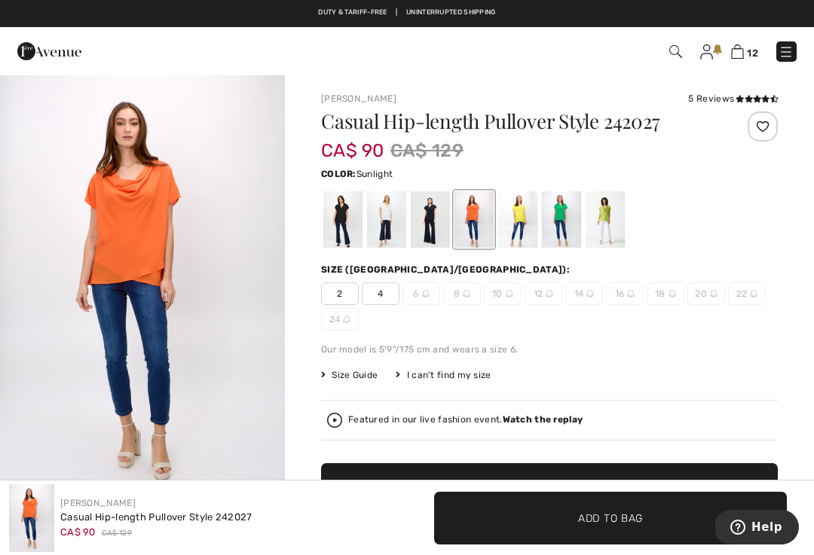
click at [528, 228] on div at bounding box center [517, 219] width 39 height 57
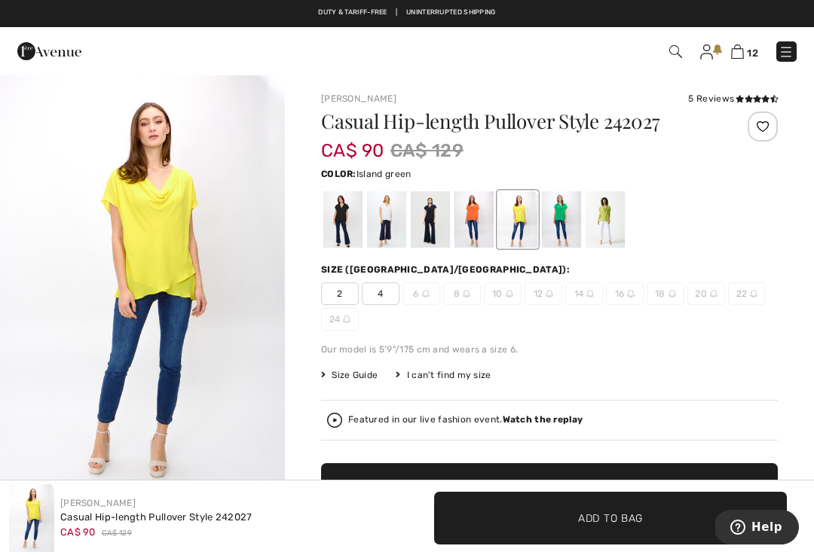
click at [564, 223] on div at bounding box center [561, 219] width 39 height 57
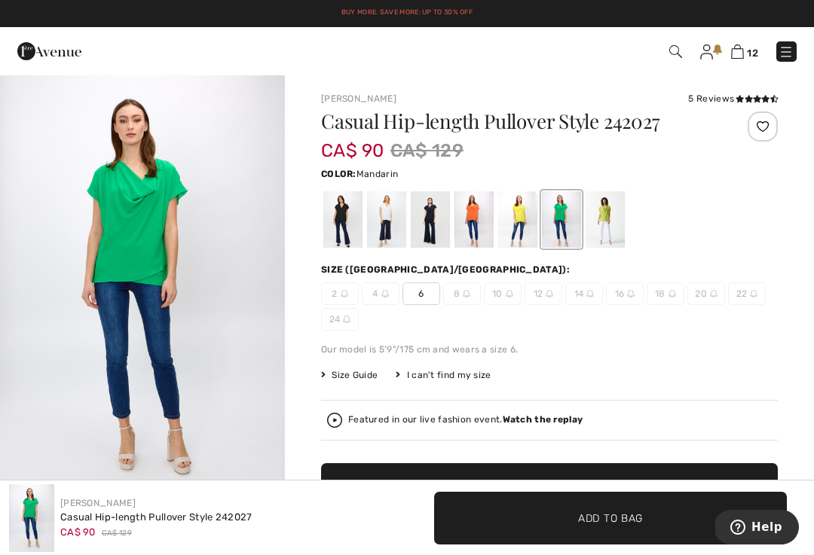
click at [472, 224] on div at bounding box center [473, 219] width 39 height 57
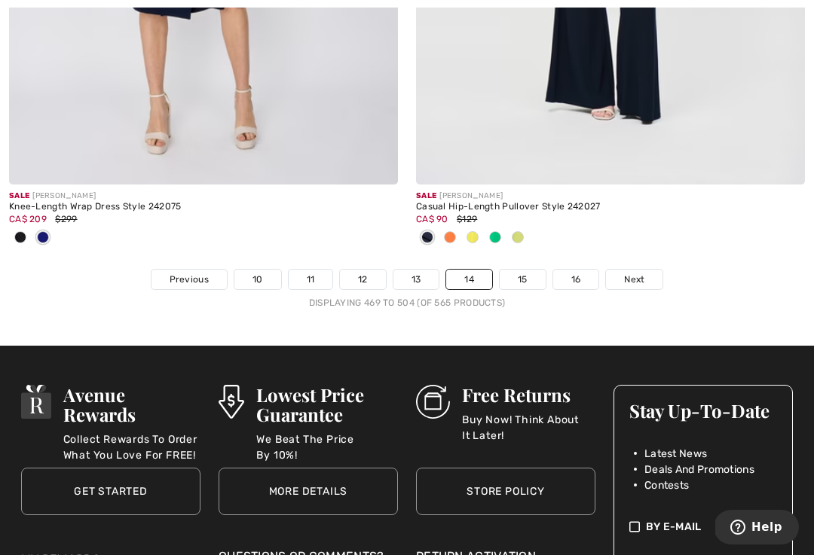
scroll to position [12234, 0]
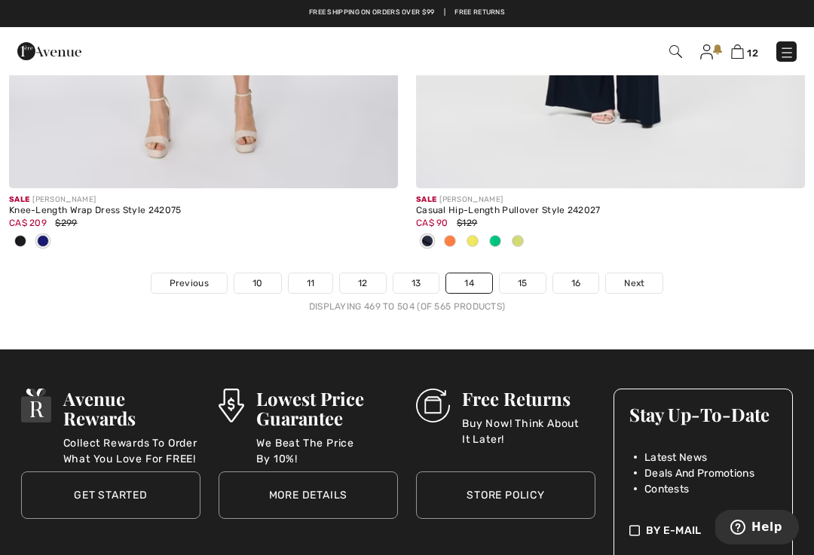
click at [522, 274] on link "15" at bounding box center [523, 284] width 46 height 20
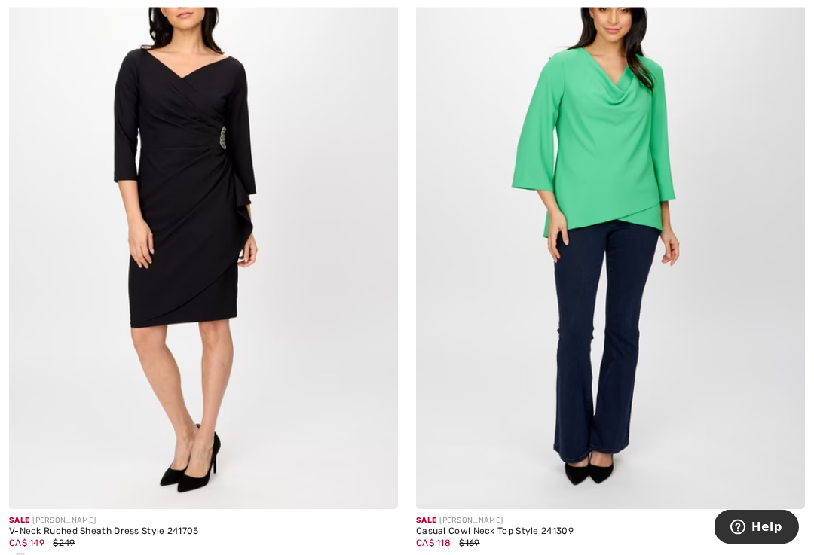
scroll to position [5800, 0]
click at [601, 340] on img at bounding box center [610, 217] width 389 height 583
click at [558, 343] on img at bounding box center [610, 217] width 389 height 583
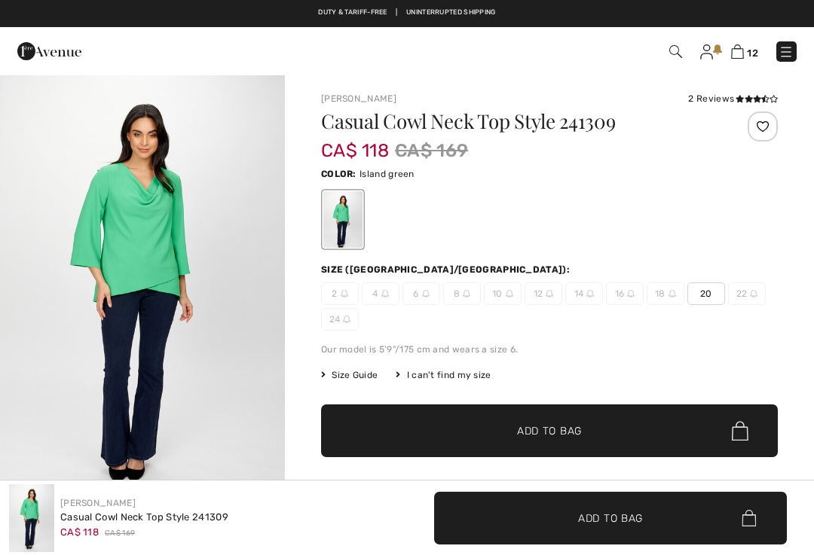
checkbox input "true"
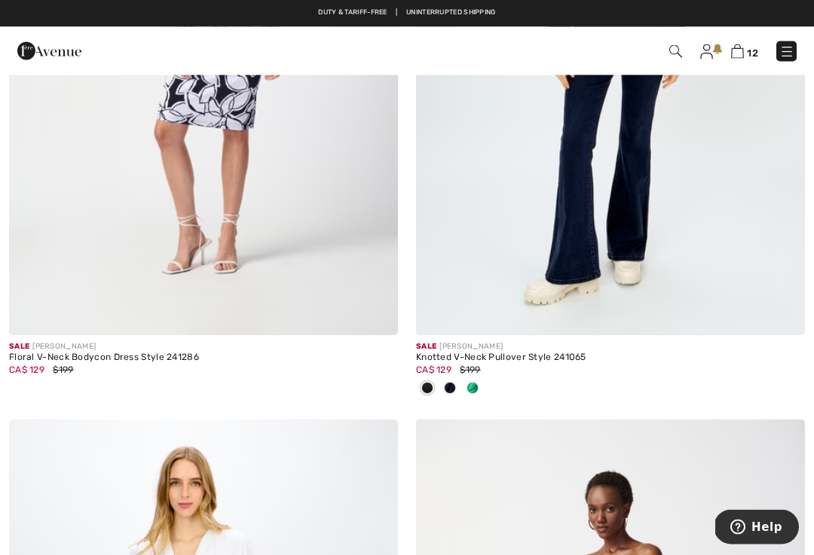
scroll to position [6641, 0]
click at [474, 382] on span at bounding box center [473, 388] width 12 height 12
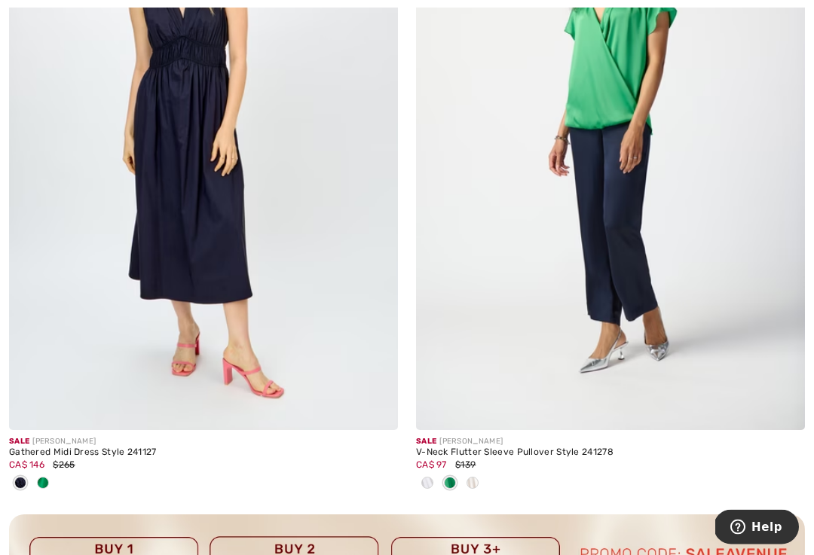
scroll to position [7882, 0]
click at [56, 472] on div at bounding box center [203, 484] width 389 height 25
click at [44, 480] on span at bounding box center [43, 483] width 12 height 12
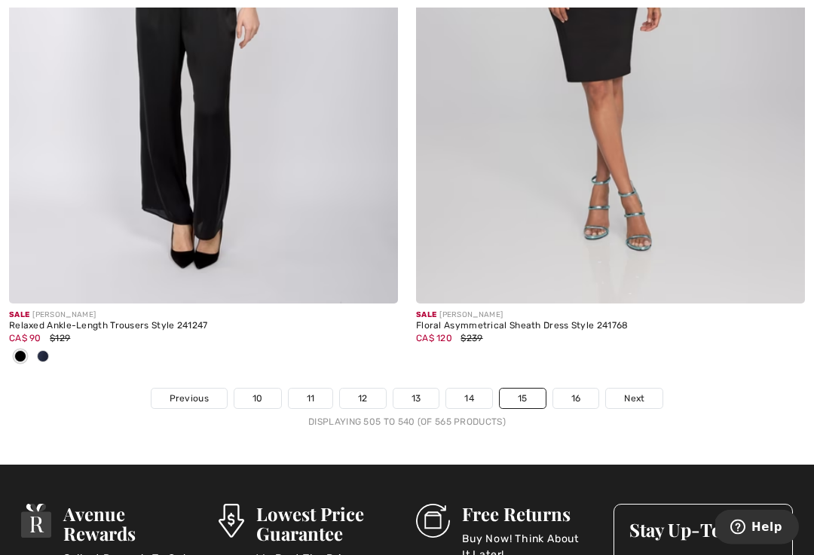
scroll to position [12168, 0]
click at [567, 389] on link "16" at bounding box center [576, 399] width 46 height 20
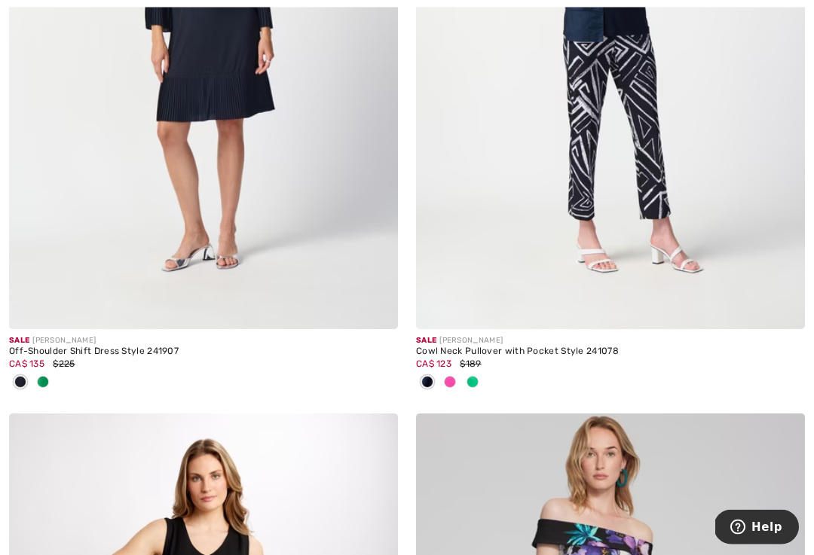
click at [479, 376] on div at bounding box center [472, 384] width 23 height 25
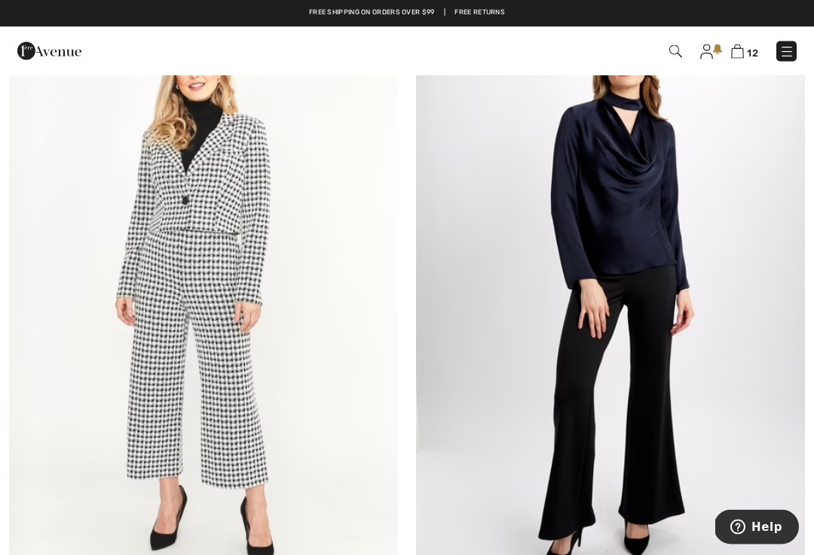
scroll to position [2257, 0]
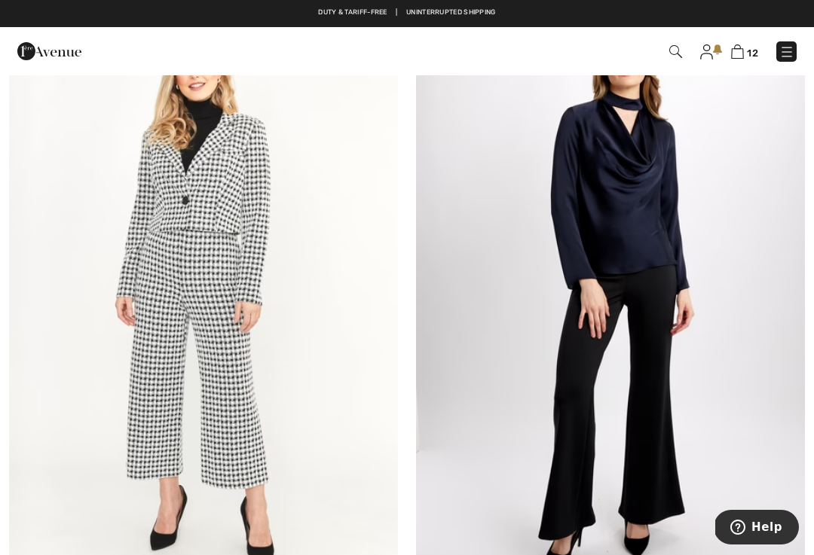
click at [613, 323] on img at bounding box center [610, 293] width 389 height 583
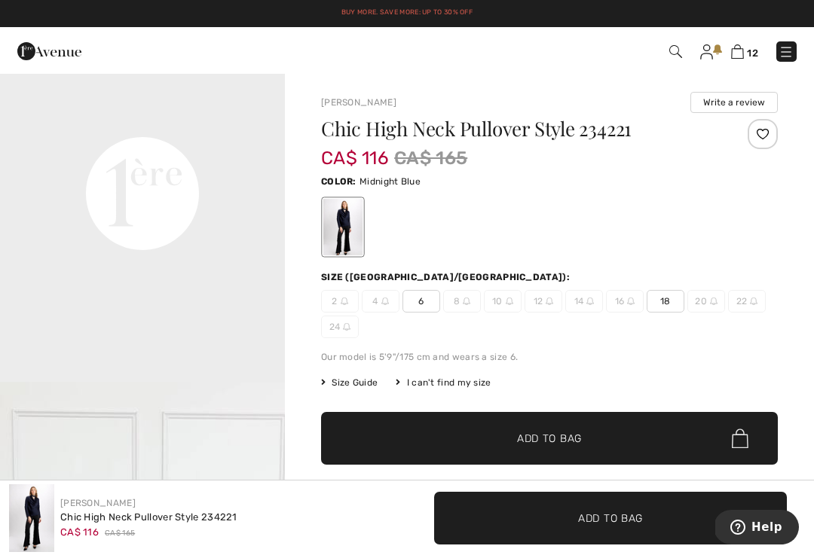
scroll to position [929, 0]
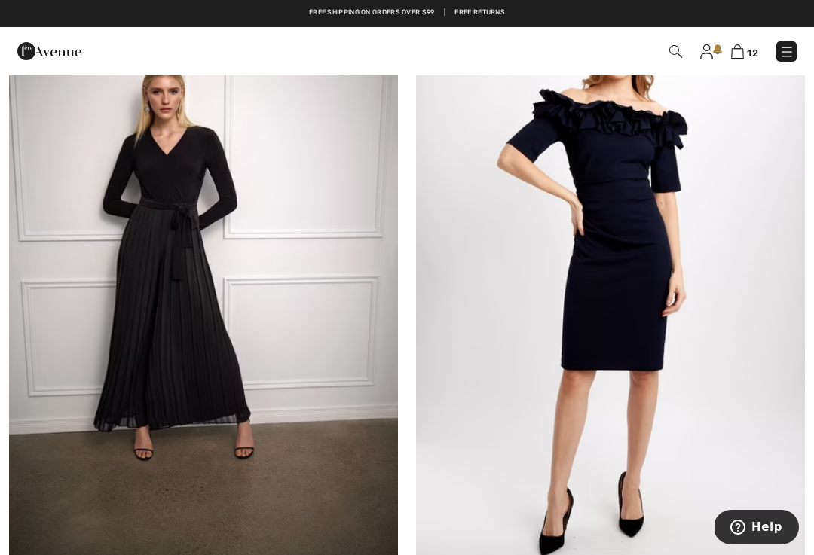
scroll to position [2914, 0]
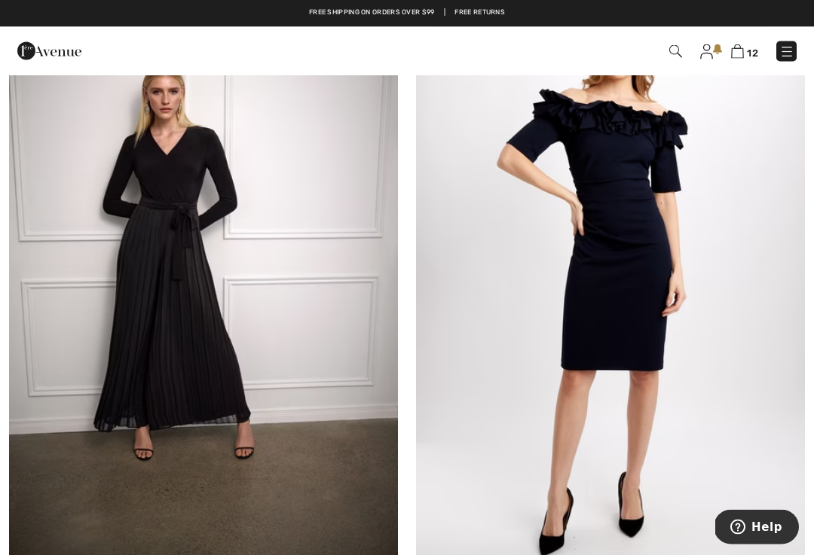
click at [235, 385] on img at bounding box center [203, 278] width 389 height 583
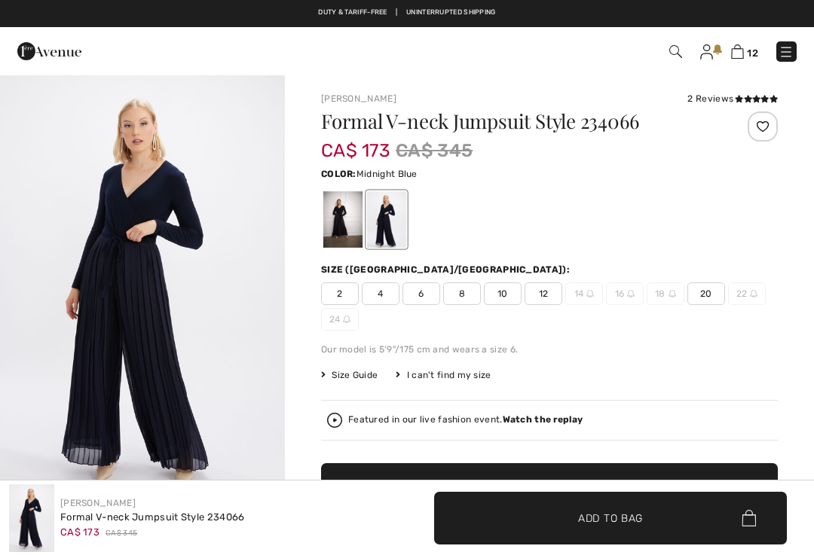
checkbox input "true"
click at [343, 246] on div at bounding box center [342, 219] width 39 height 57
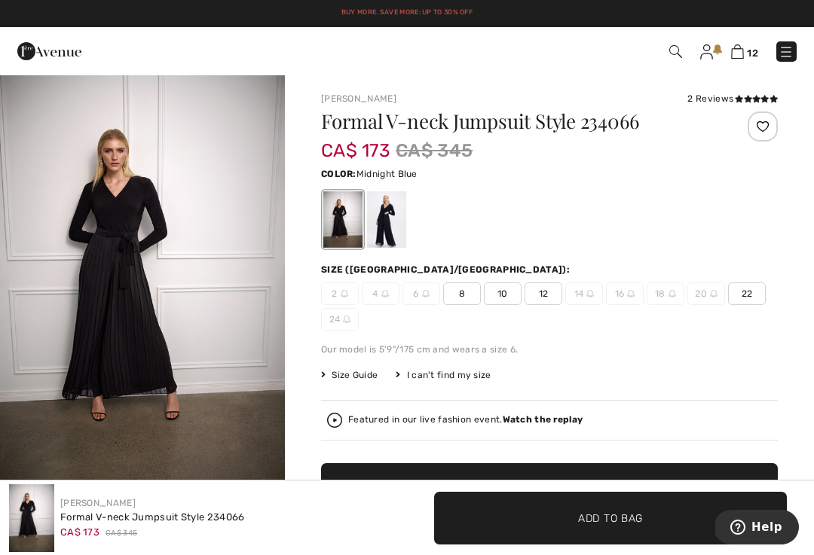
click at [369, 225] on div at bounding box center [386, 219] width 39 height 57
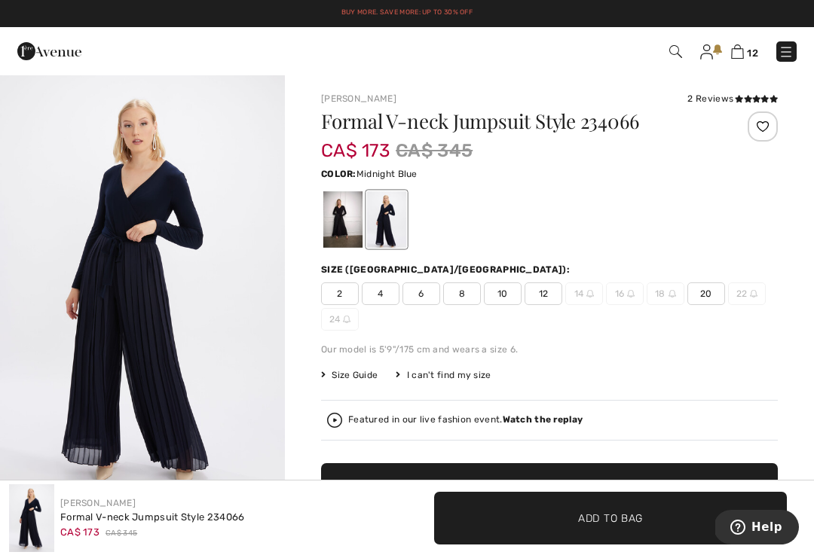
click at [399, 222] on div at bounding box center [386, 219] width 39 height 57
click at [341, 208] on div at bounding box center [342, 219] width 39 height 57
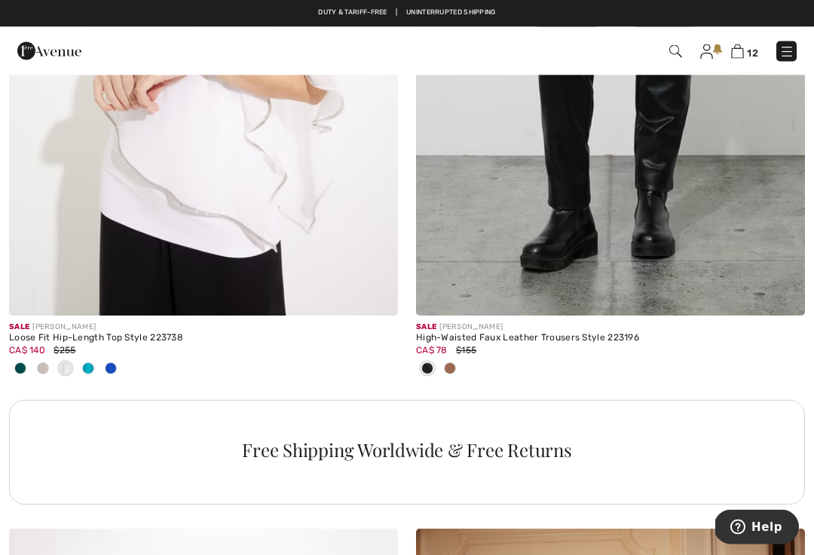
scroll to position [3780, 0]
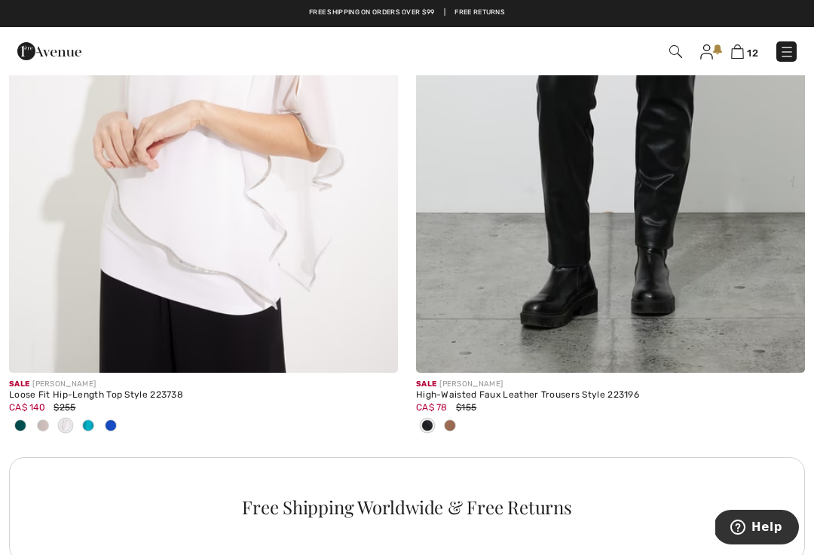
click at [264, 213] on img at bounding box center [203, 81] width 389 height 583
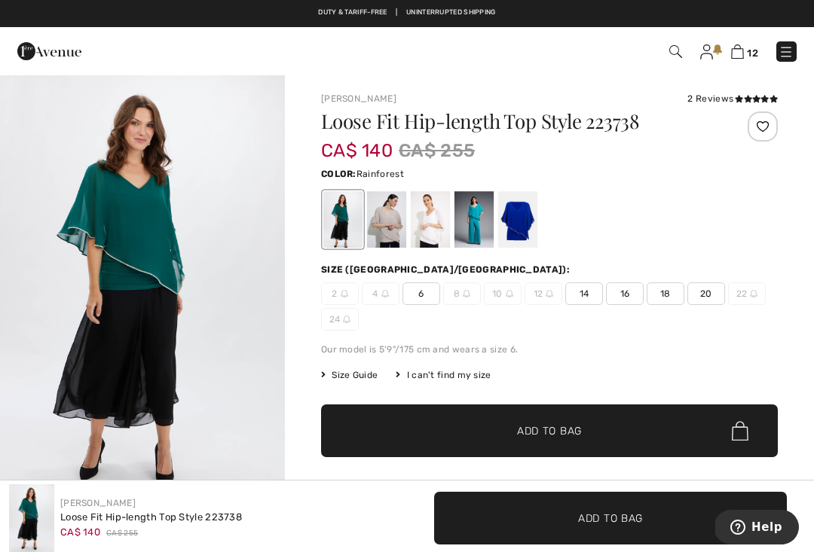
click at [530, 218] on div at bounding box center [517, 219] width 39 height 57
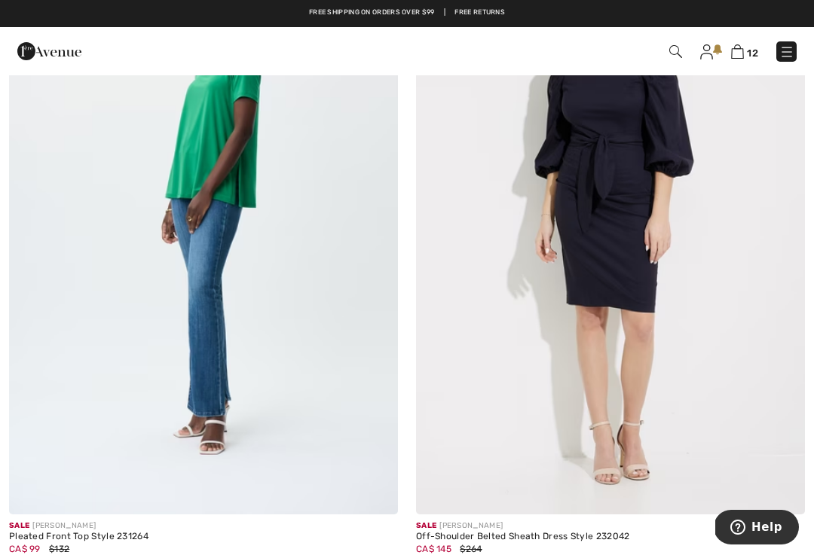
scroll to position [6983, 0]
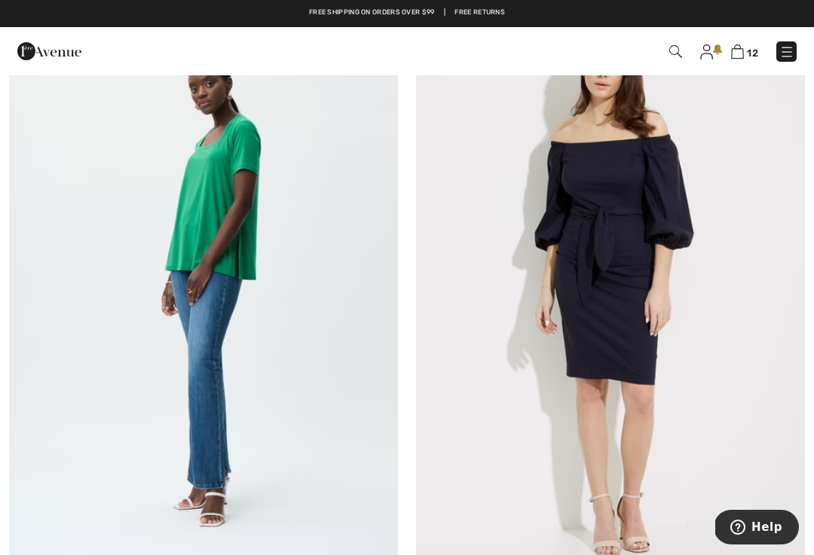
click at [224, 262] on img at bounding box center [203, 295] width 389 height 583
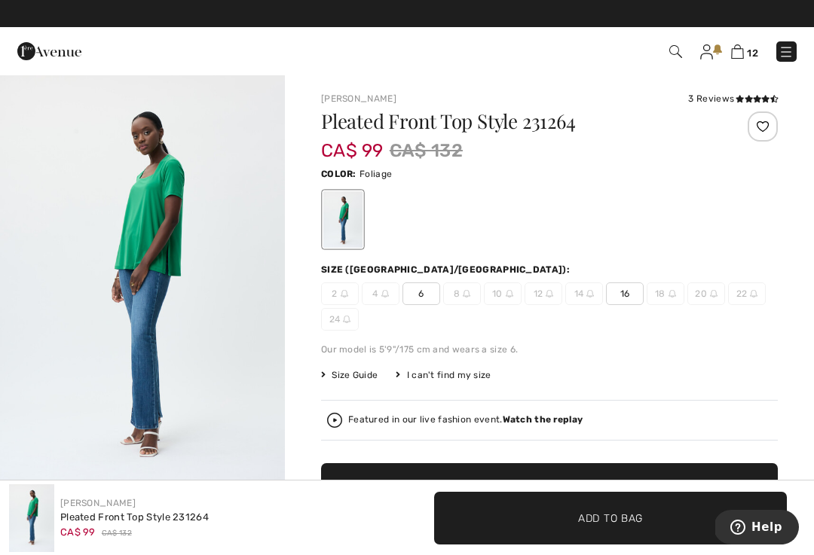
scroll to position [2, 0]
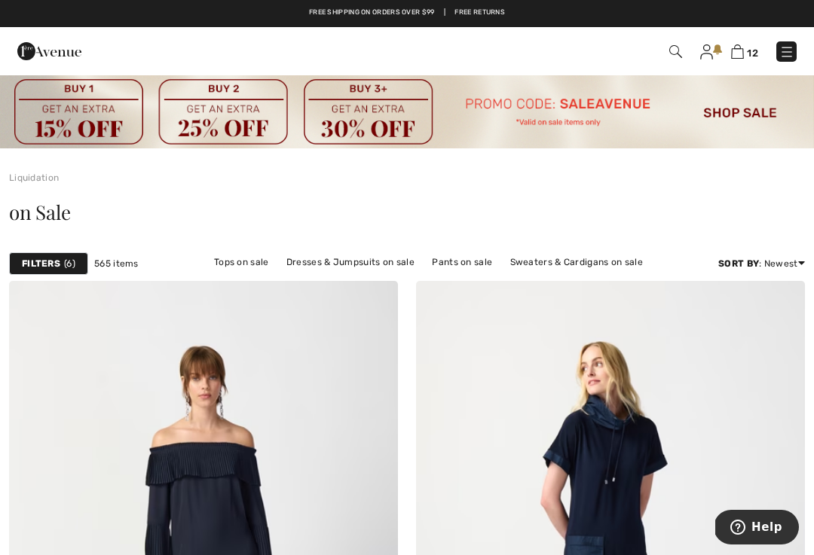
click at [744, 50] on img at bounding box center [737, 51] width 13 height 14
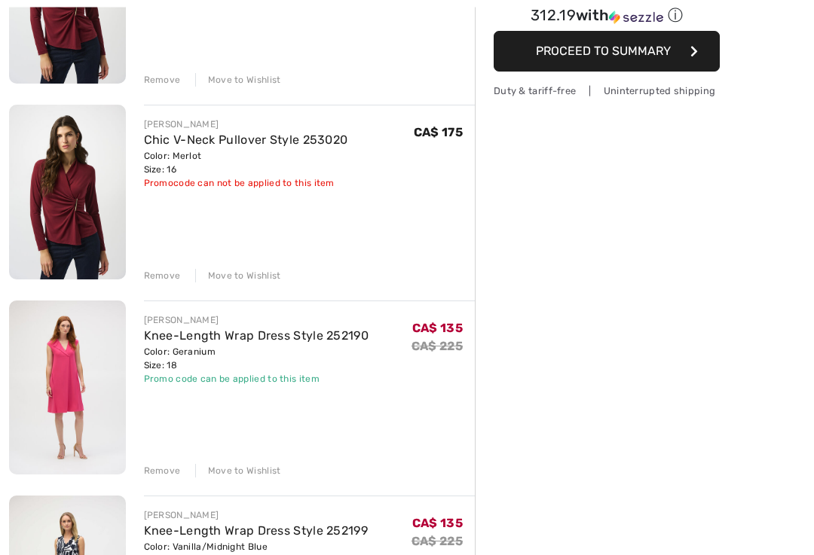
scroll to position [289, 0]
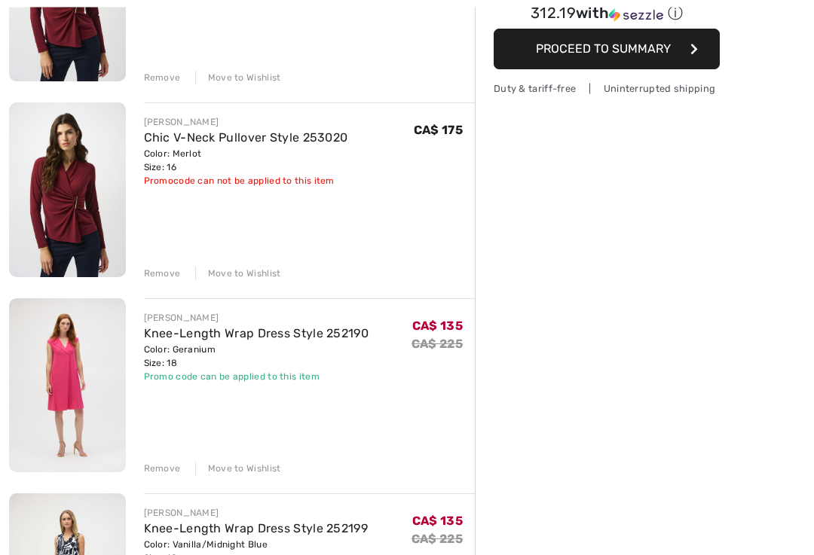
click at [170, 465] on div "Remove" at bounding box center [162, 470] width 37 height 14
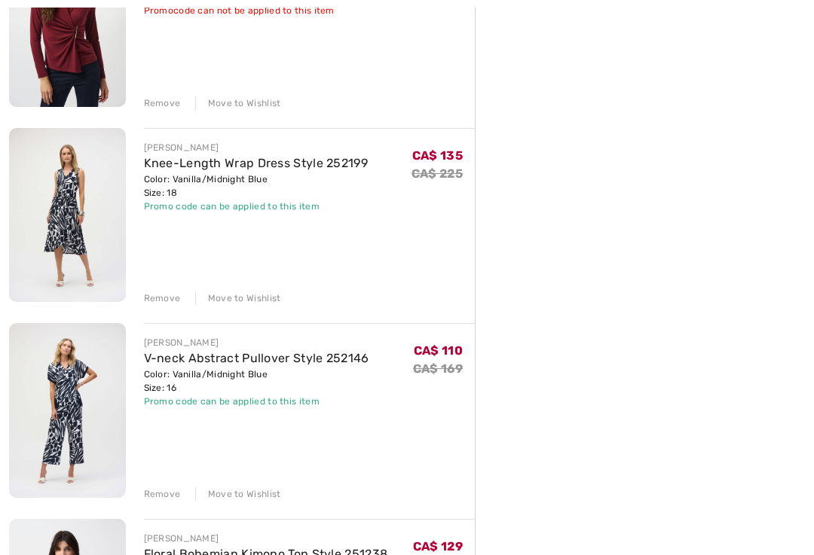
scroll to position [460, 0]
click at [170, 494] on div "Remove" at bounding box center [162, 495] width 37 height 14
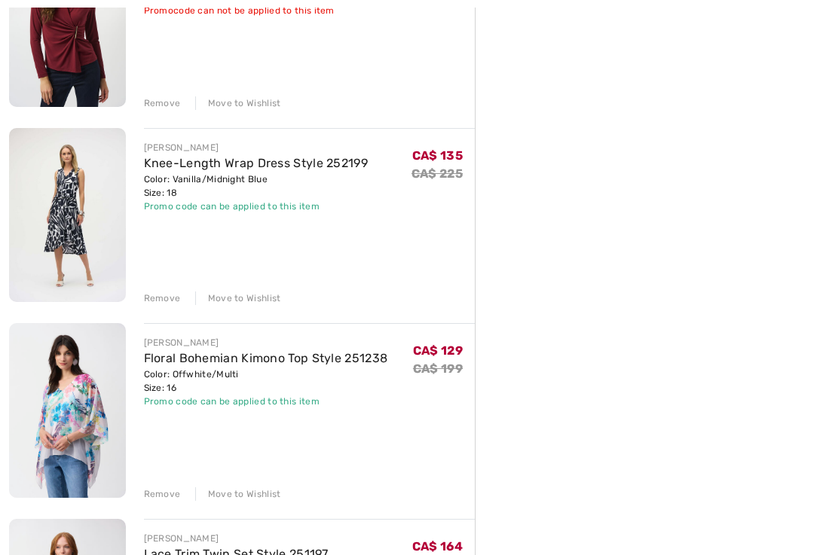
click at [161, 486] on div "Remove Move to Wishlist" at bounding box center [310, 493] width 332 height 17
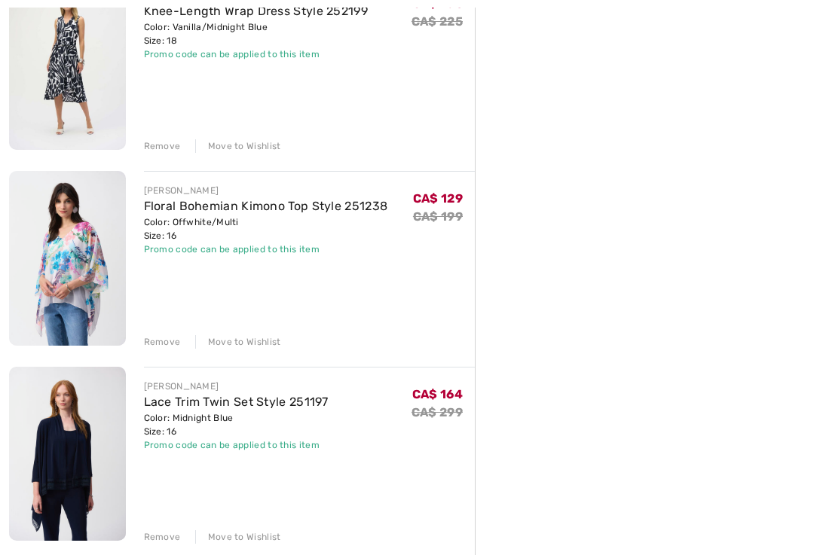
scroll to position [613, 0]
click at [159, 338] on div "Remove" at bounding box center [162, 342] width 37 height 14
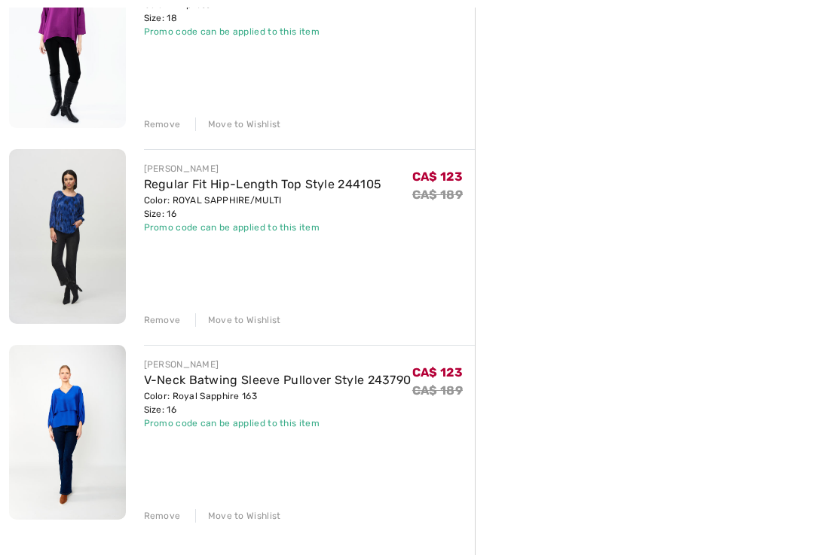
scroll to position [1418, 0]
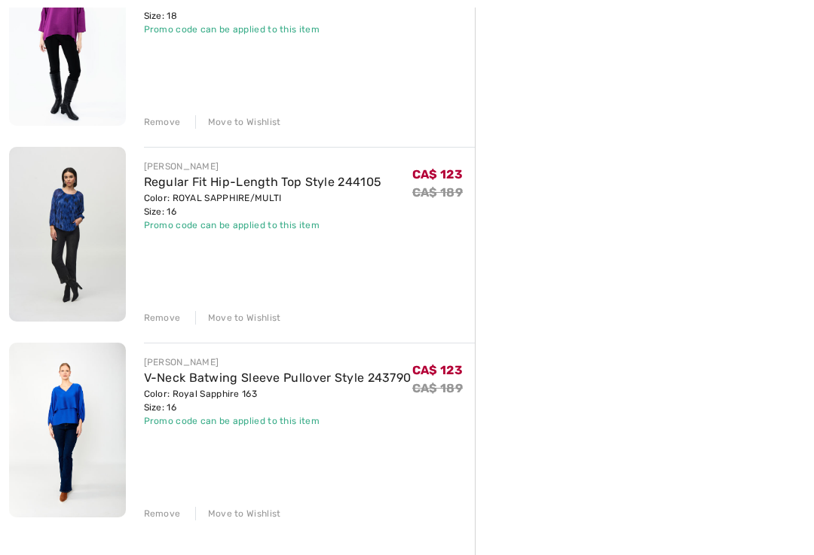
click at [155, 511] on div "Remove" at bounding box center [162, 515] width 37 height 14
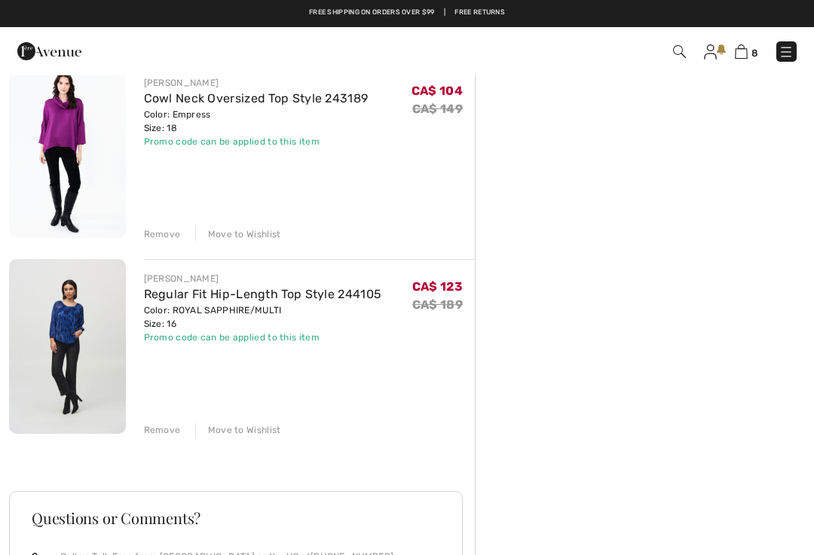
scroll to position [1306, 0]
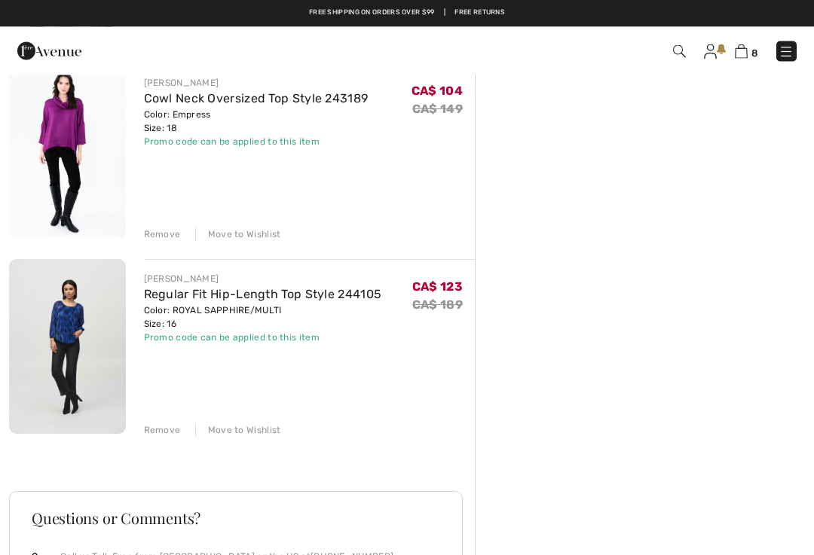
click at [162, 427] on div "Remove" at bounding box center [162, 431] width 37 height 14
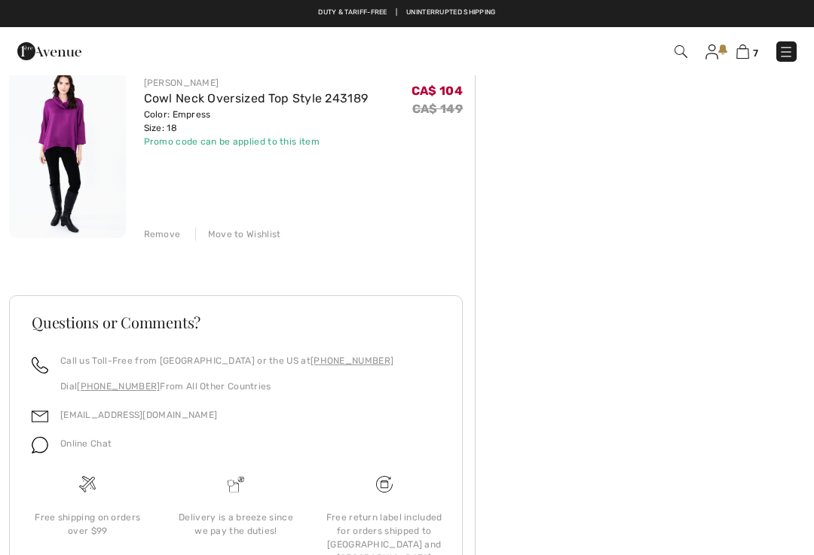
click at [168, 232] on div "Remove" at bounding box center [162, 235] width 37 height 14
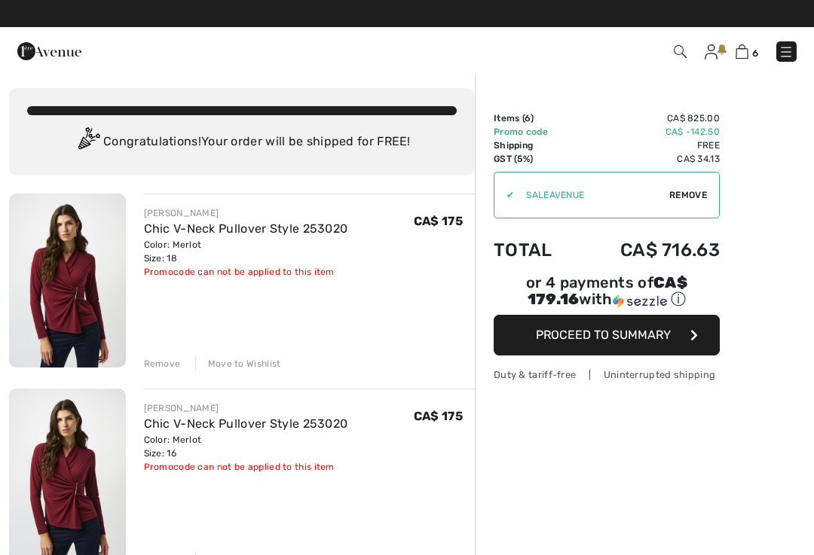
scroll to position [0, 0]
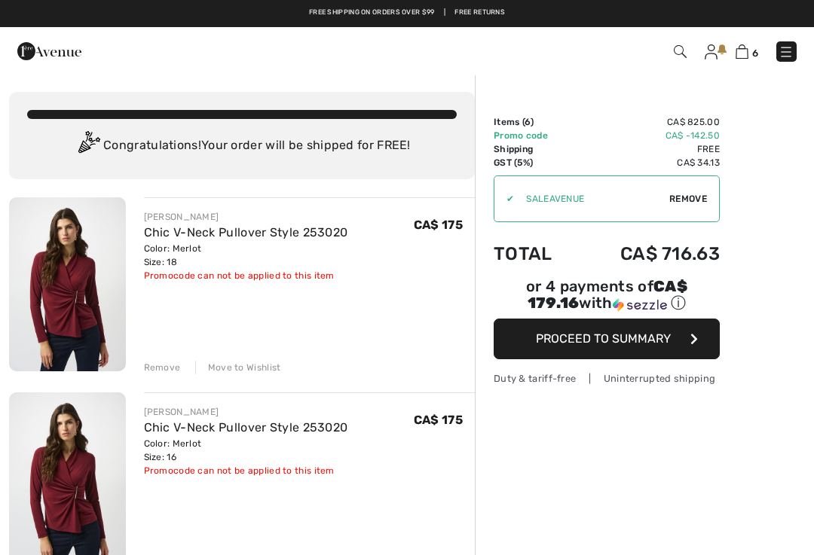
click at [62, 55] on img at bounding box center [49, 51] width 64 height 30
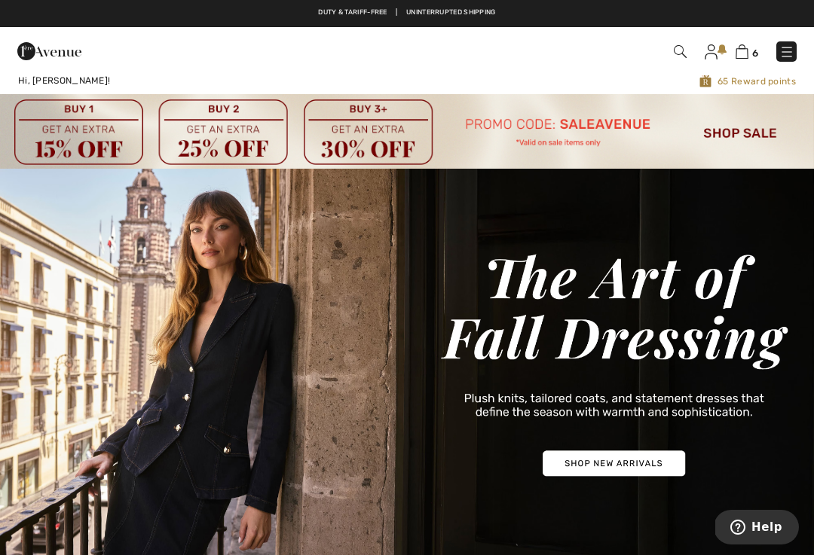
click at [625, 465] on img at bounding box center [407, 364] width 814 height 390
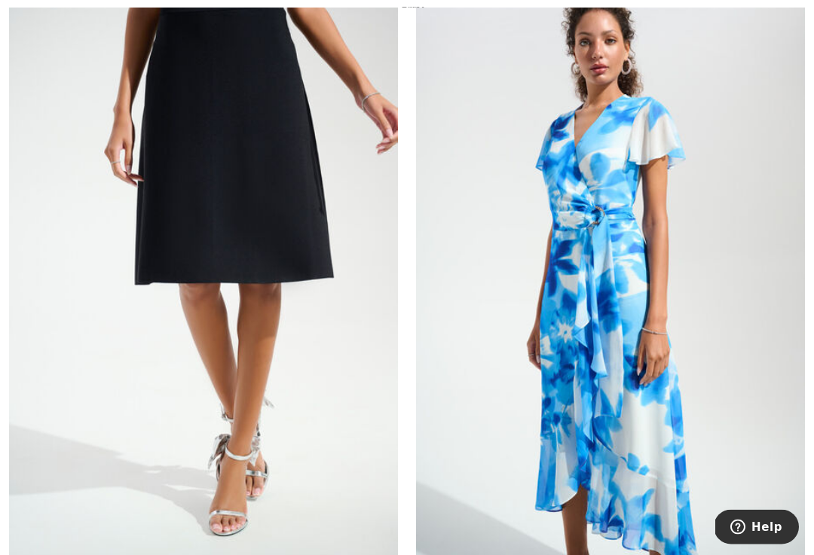
scroll to position [2305, 0]
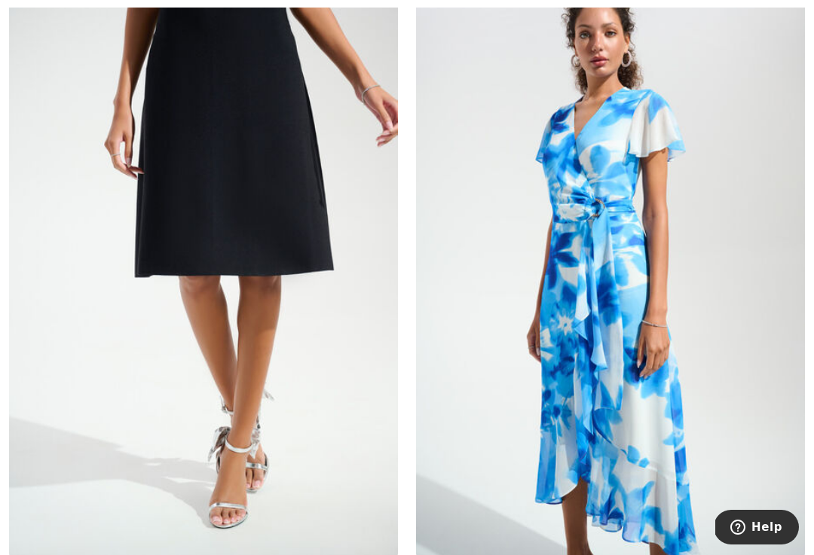
click at [632, 346] on img at bounding box center [610, 265] width 389 height 583
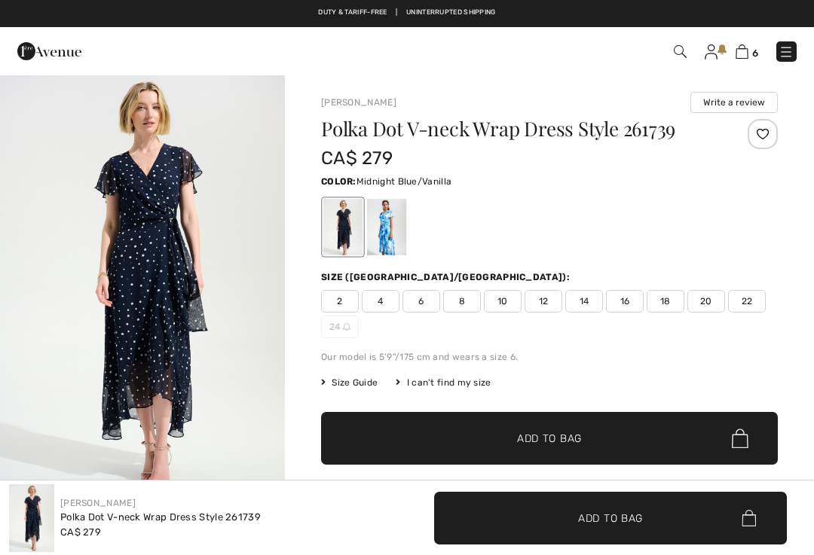
checkbox input "true"
click at [148, 356] on img "1 / 5" at bounding box center [142, 287] width 285 height 427
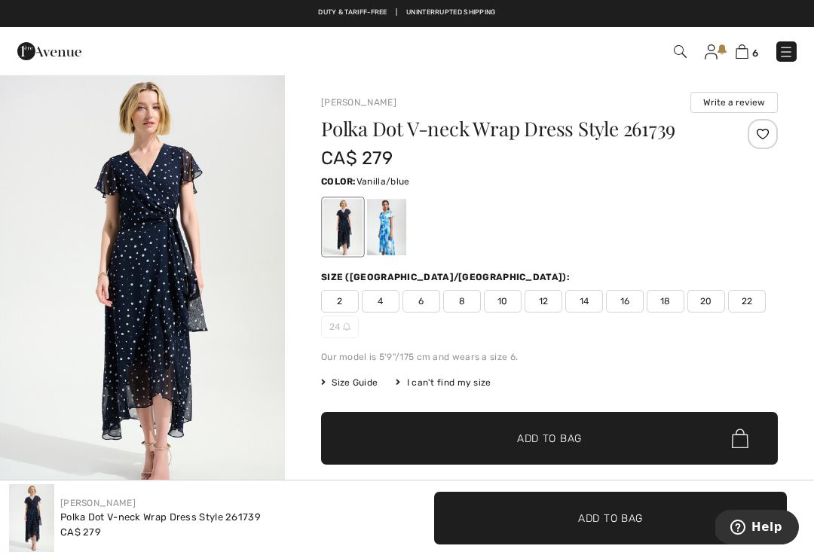
click at [396, 227] on div at bounding box center [386, 227] width 39 height 57
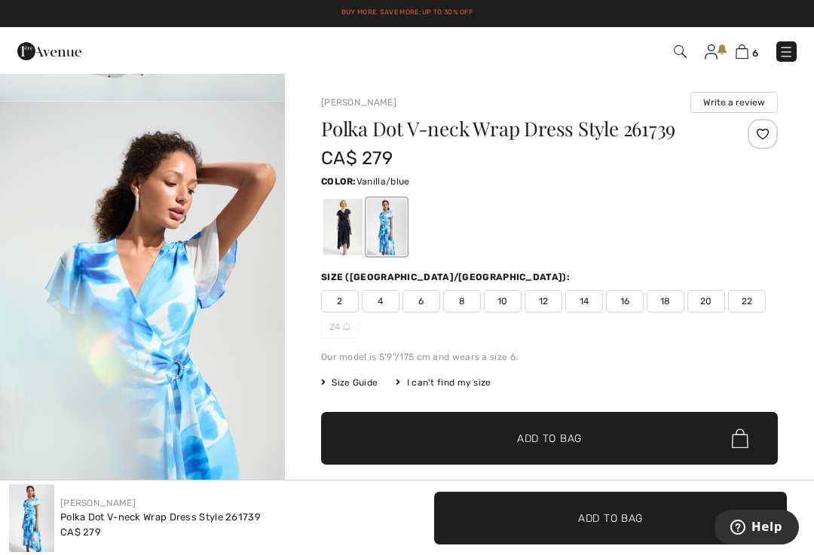
scroll to position [1706, 0]
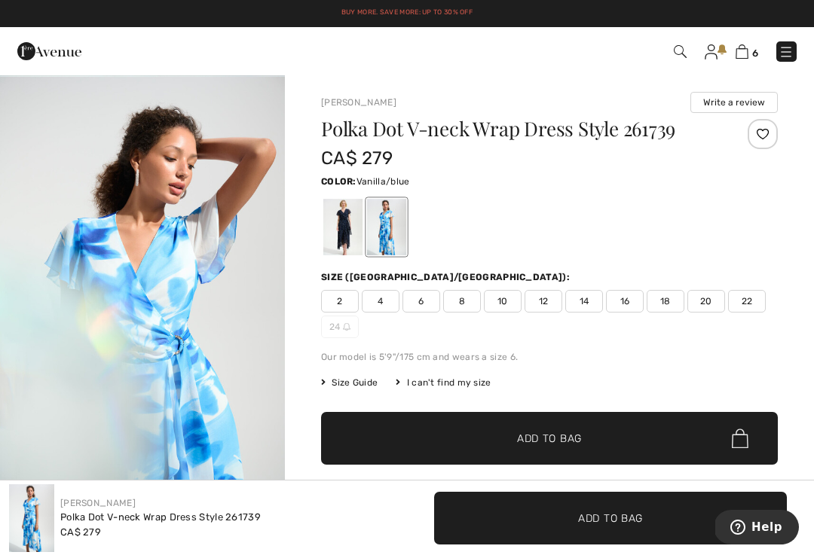
click at [338, 231] on div at bounding box center [342, 227] width 39 height 57
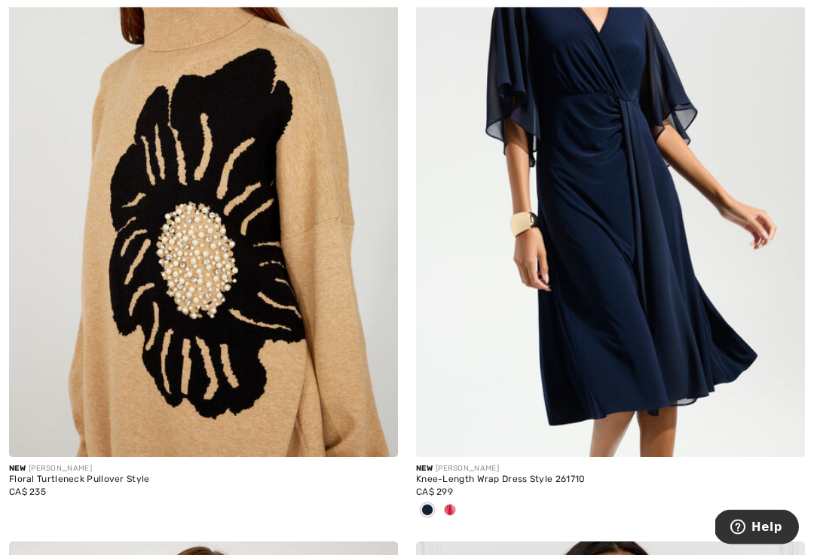
scroll to position [3073, 0]
click at [703, 275] on img at bounding box center [610, 165] width 389 height 583
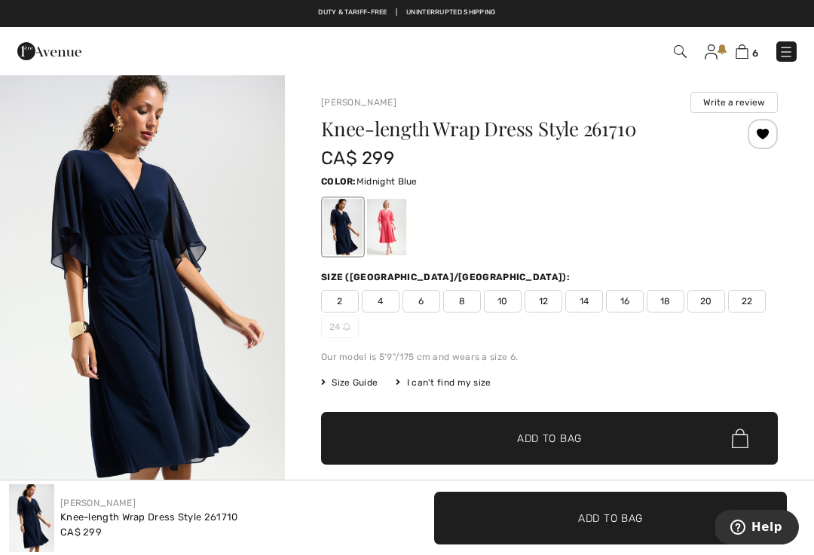
click at [390, 235] on div at bounding box center [386, 227] width 39 height 57
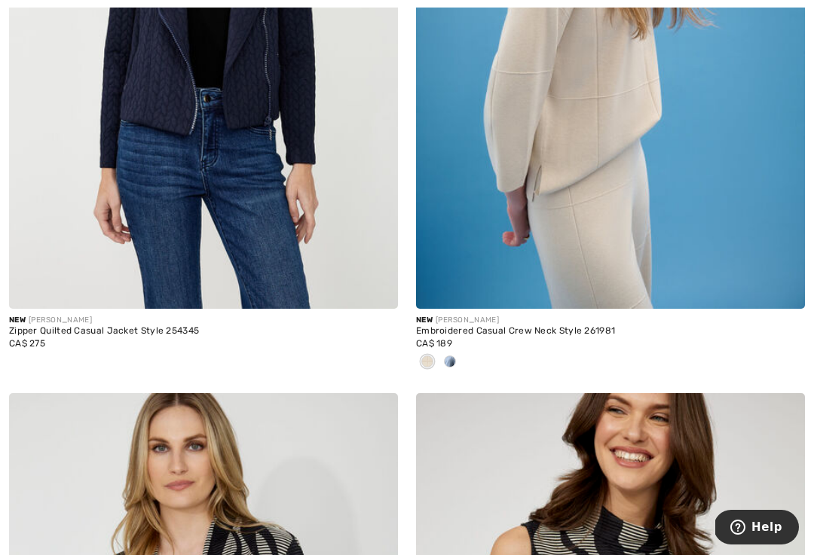
scroll to position [4667, 0]
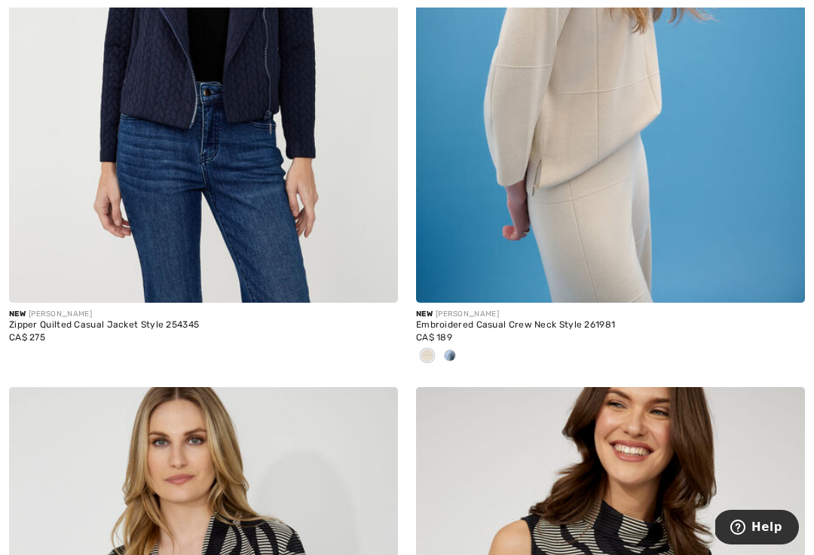
click at [454, 352] on span at bounding box center [450, 356] width 12 height 12
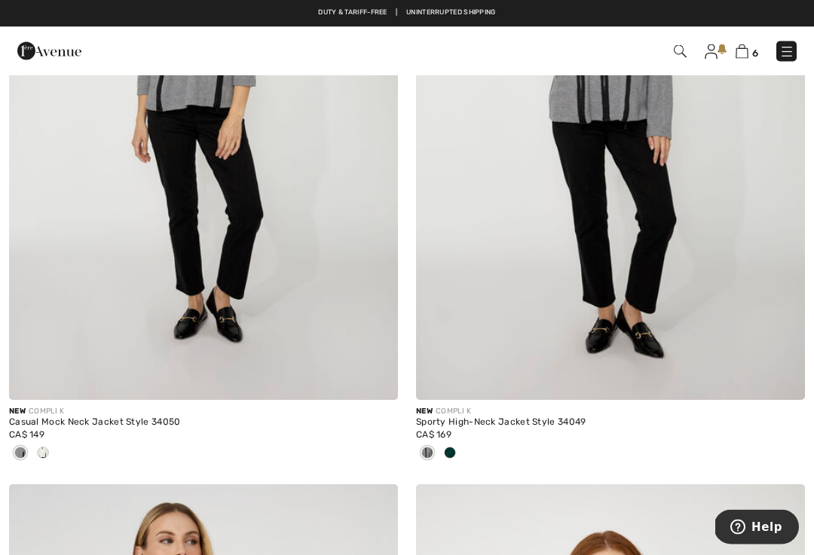
scroll to position [6524, 0]
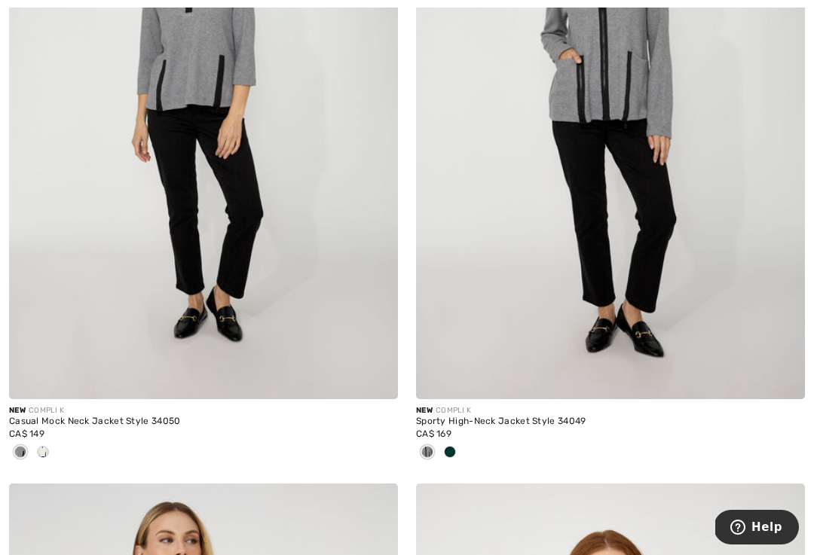
click at [44, 448] on span at bounding box center [43, 452] width 12 height 12
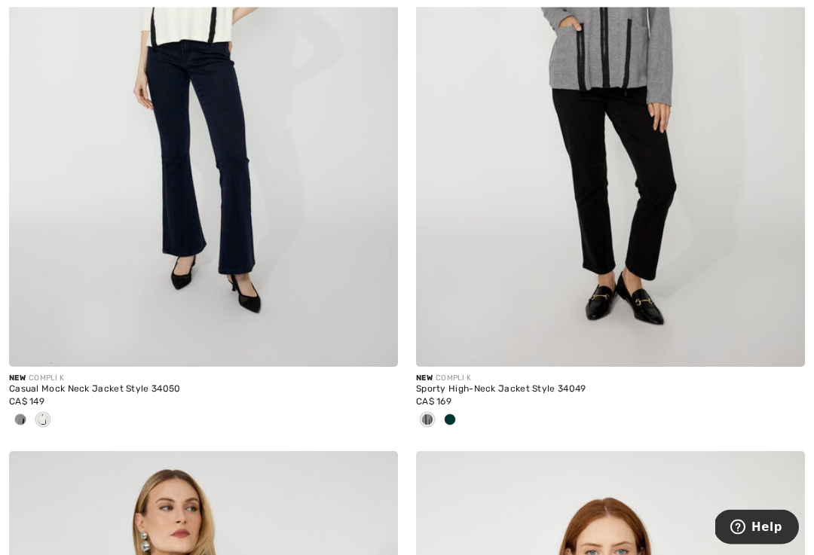
scroll to position [6548, 0]
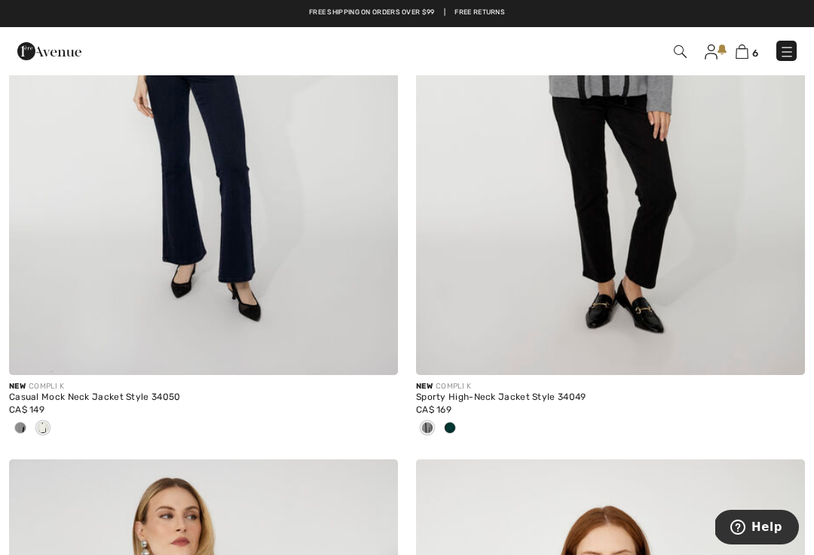
click at [27, 428] on div at bounding box center [20, 429] width 23 height 25
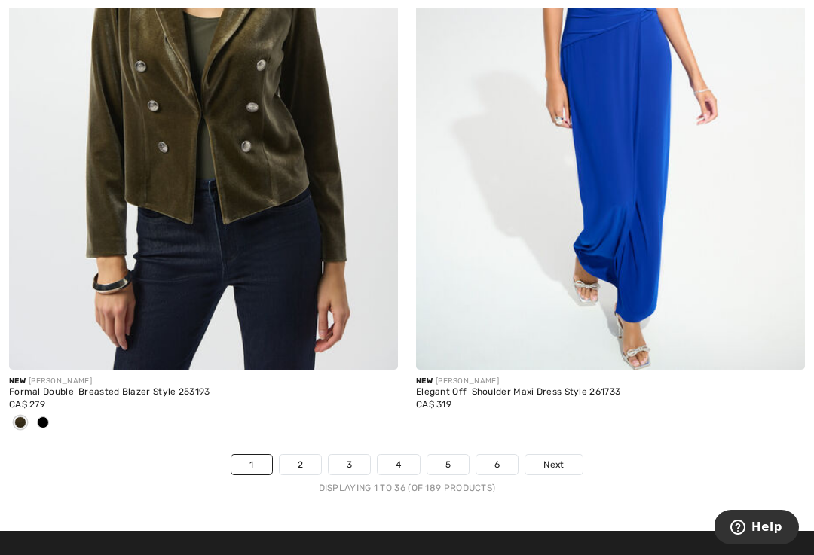
scroll to position [12006, 0]
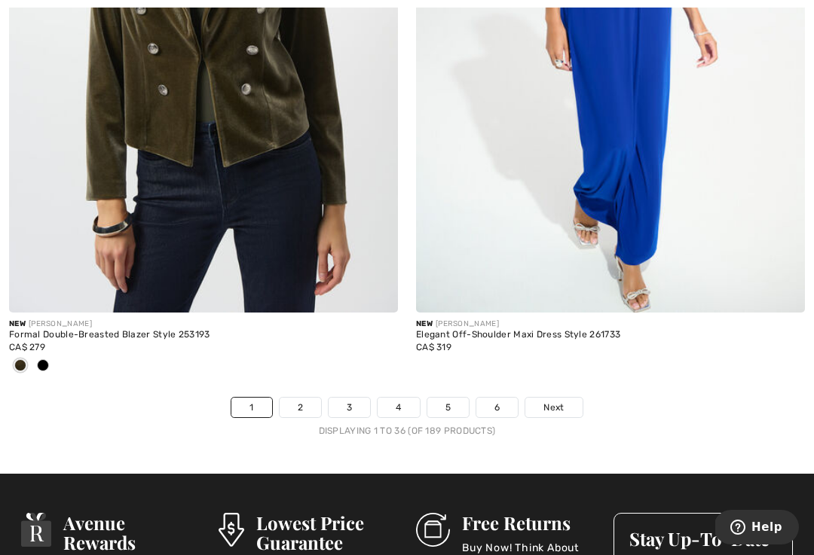
click at [554, 401] on span "Next" at bounding box center [553, 408] width 20 height 14
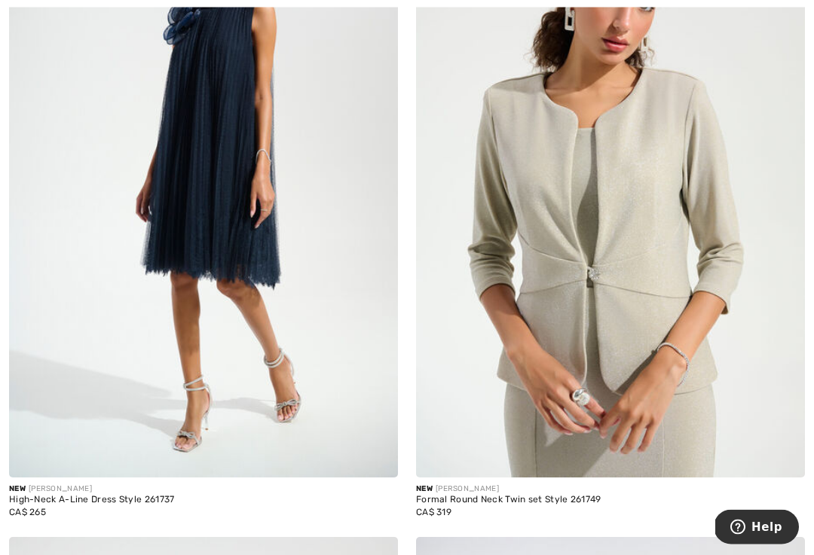
scroll to position [408, 0]
click at [692, 383] on img at bounding box center [610, 185] width 389 height 583
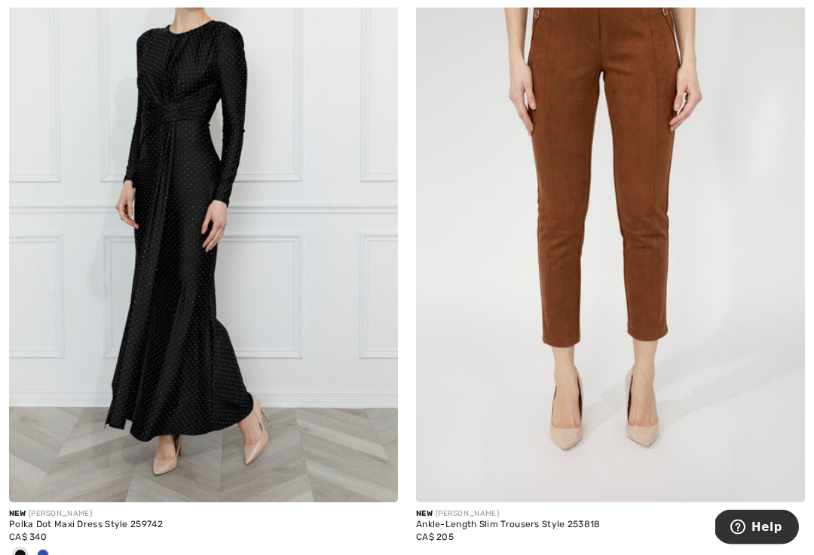
scroll to position [6395, 0]
click at [46, 555] on span at bounding box center [43, 555] width 12 height 12
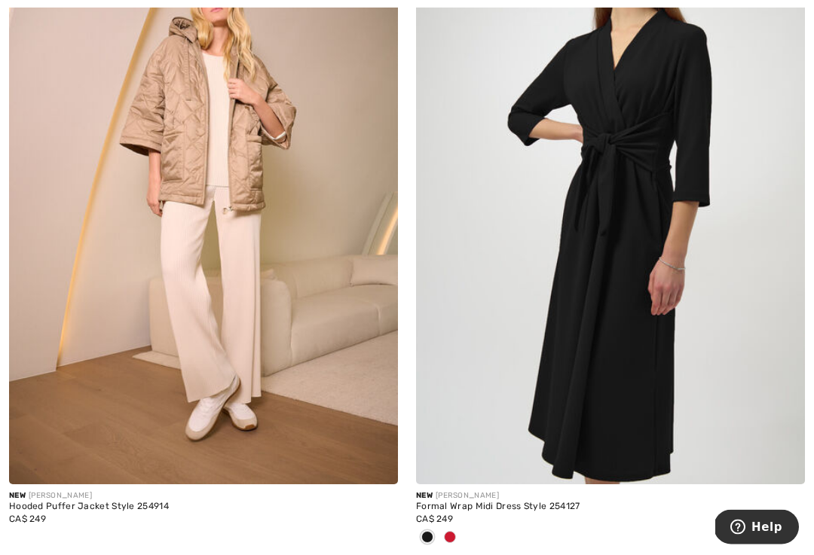
scroll to position [9200, 0]
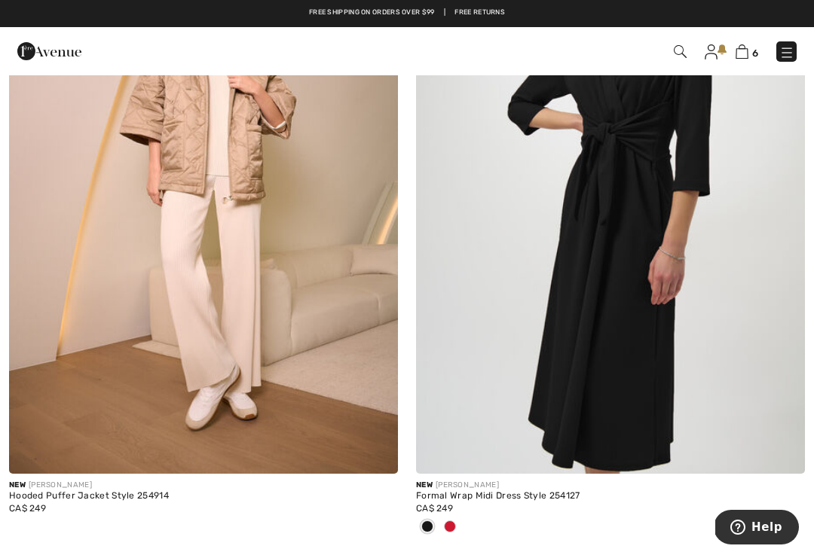
click at [650, 286] on img at bounding box center [610, 182] width 389 height 583
click at [619, 354] on img at bounding box center [610, 182] width 389 height 583
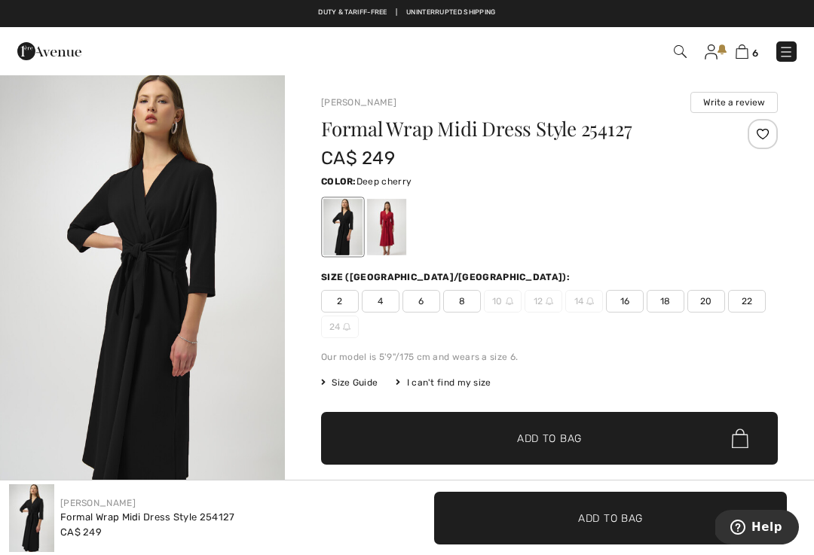
click at [381, 253] on div at bounding box center [386, 227] width 39 height 57
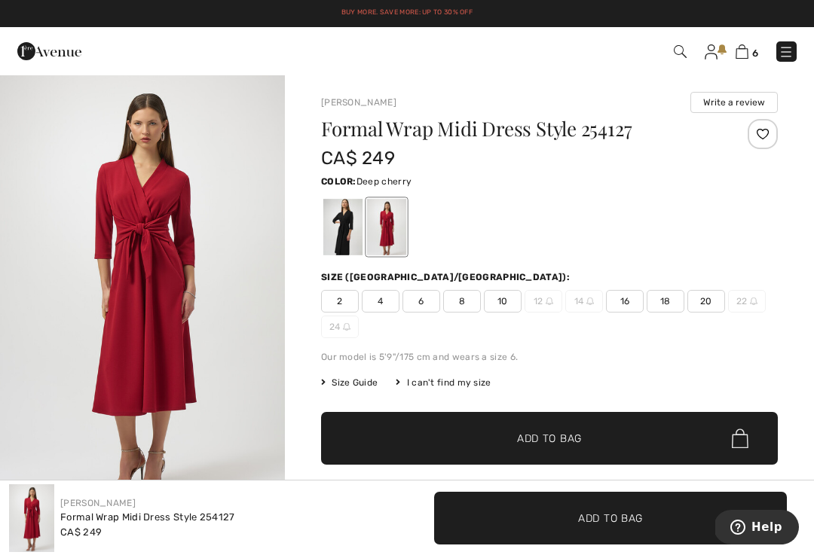
click at [329, 213] on div at bounding box center [342, 227] width 39 height 57
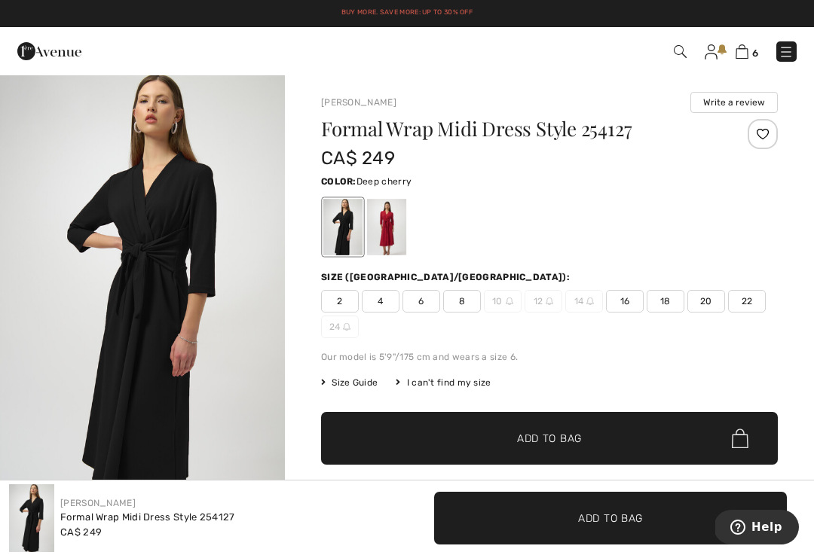
click at [377, 219] on div at bounding box center [386, 227] width 39 height 57
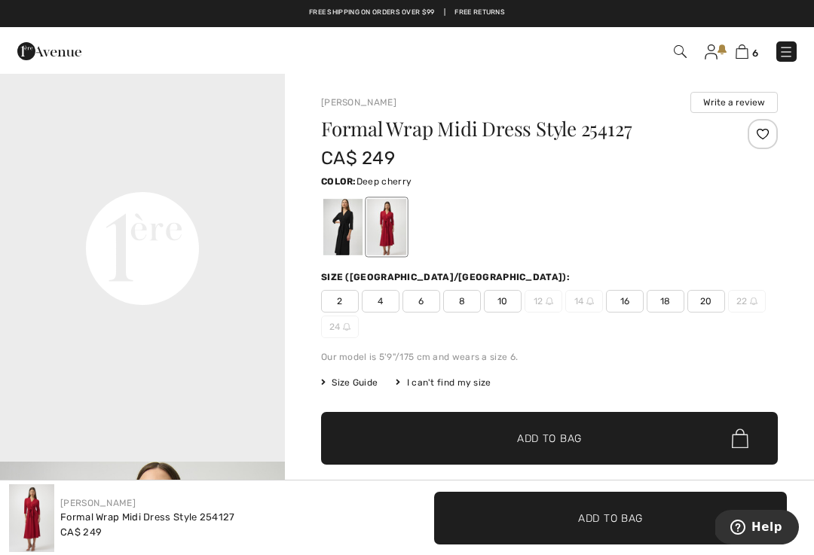
scroll to position [944, 0]
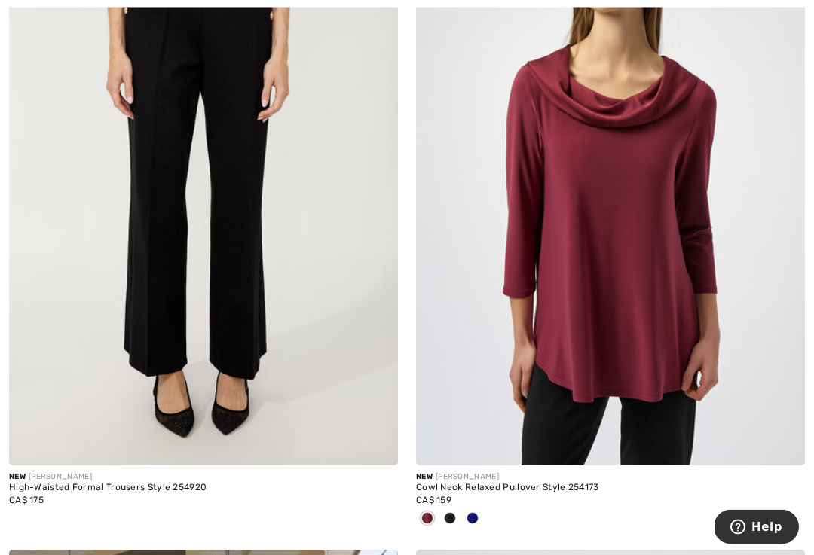
scroll to position [10518, 0]
click at [480, 512] on div at bounding box center [472, 519] width 23 height 25
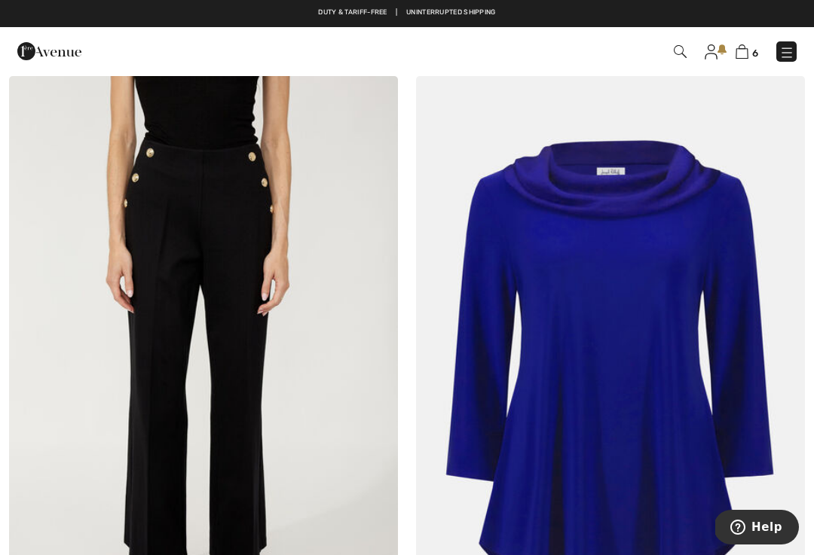
scroll to position [10317, 0]
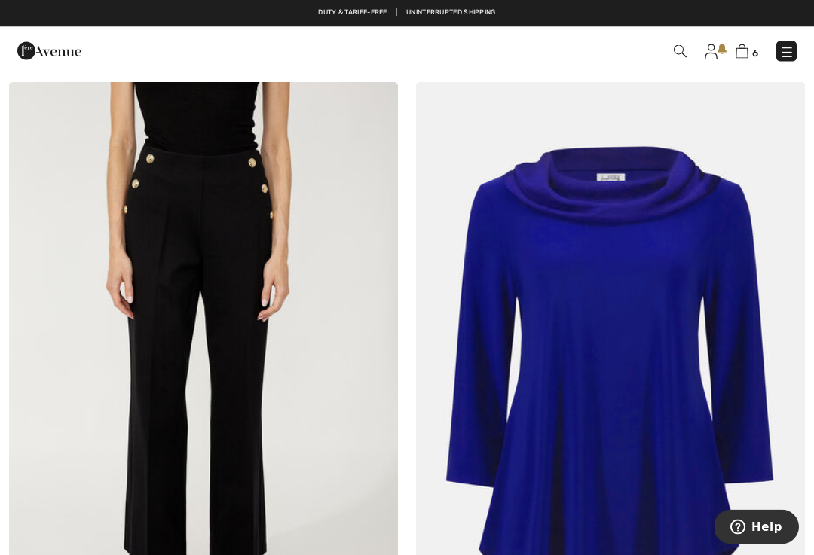
click at [670, 440] on img at bounding box center [610, 374] width 389 height 583
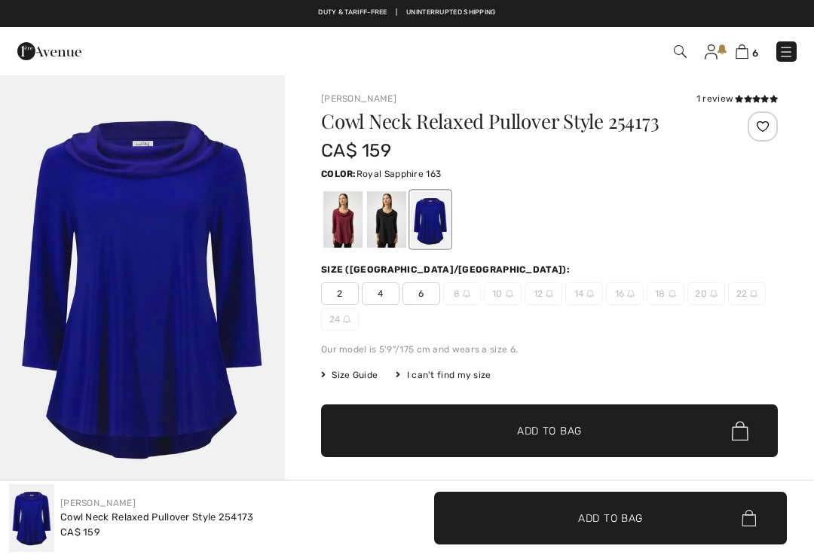
checkbox input "true"
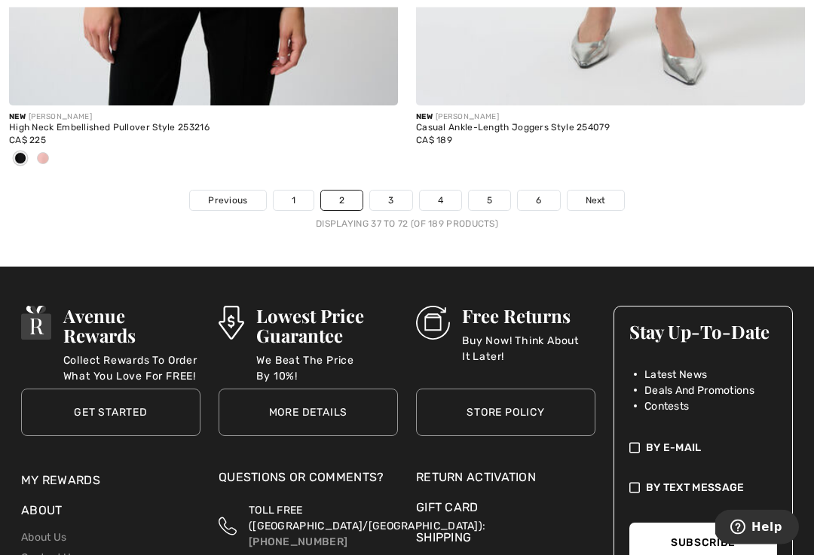
scroll to position [12214, 0]
click at [401, 191] on link "3" at bounding box center [390, 201] width 41 height 20
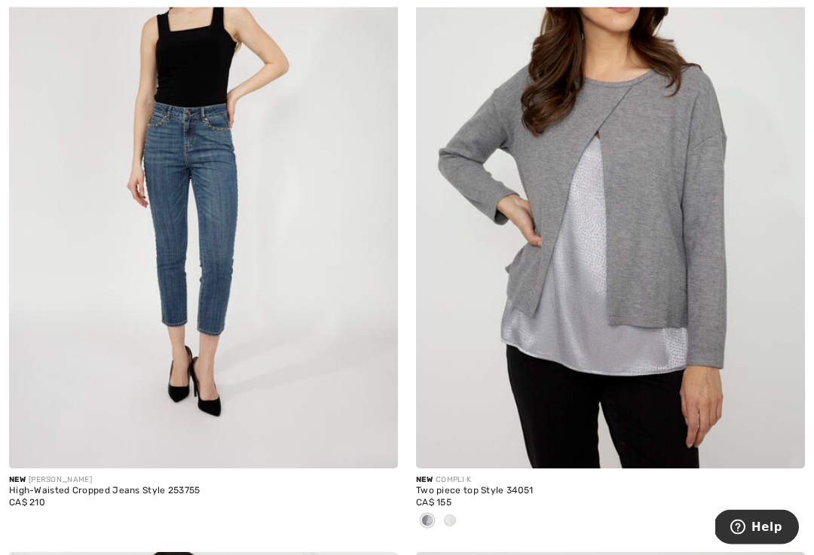
scroll to position [1752, 0]
click at [610, 367] on img at bounding box center [610, 176] width 389 height 583
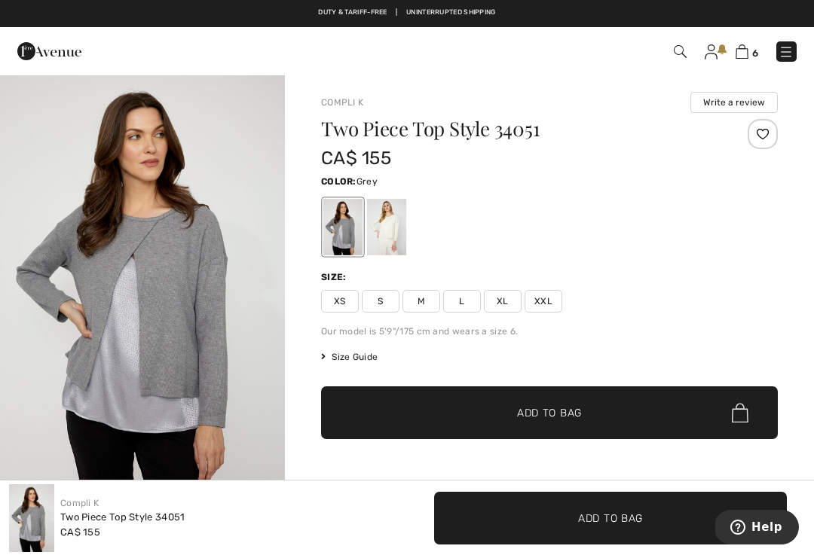
click at [396, 232] on div at bounding box center [386, 227] width 39 height 57
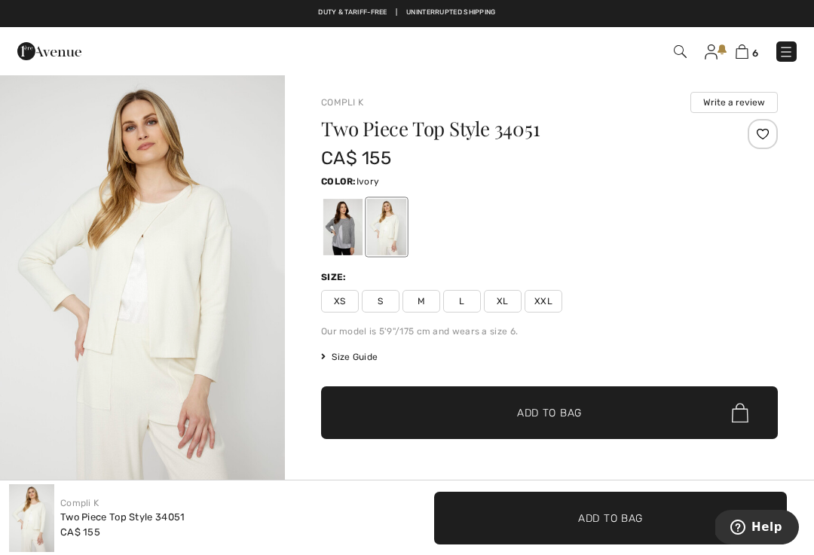
click at [345, 228] on div at bounding box center [342, 227] width 39 height 57
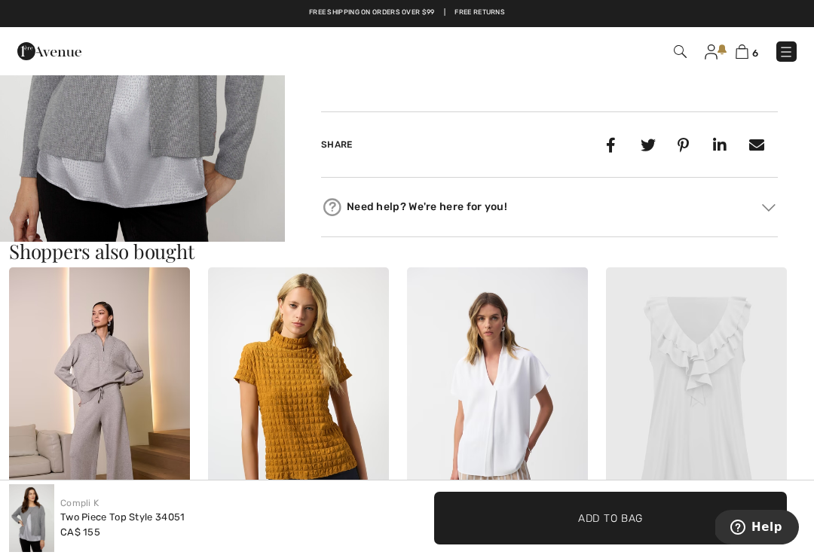
scroll to position [676, 0]
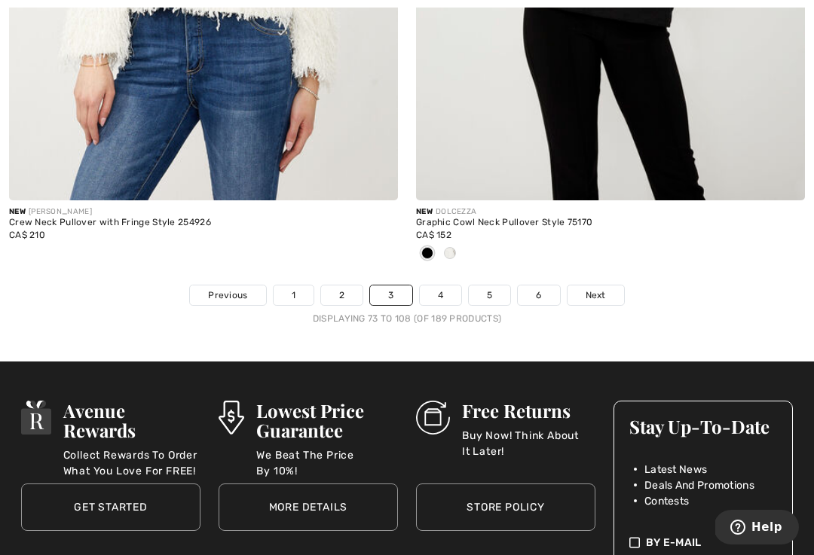
scroll to position [12106, 0]
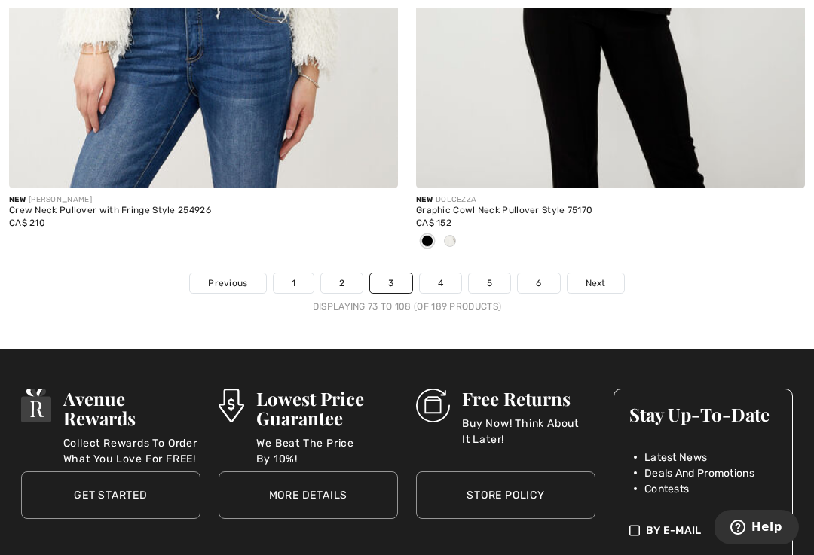
click at [444, 275] on link "4" at bounding box center [440, 284] width 41 height 20
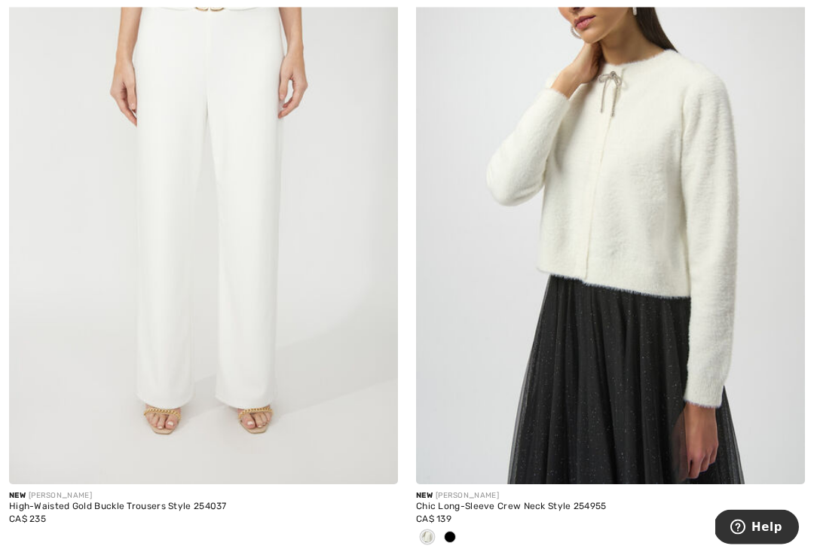
scroll to position [1045, 0]
click at [453, 531] on span at bounding box center [450, 537] width 12 height 12
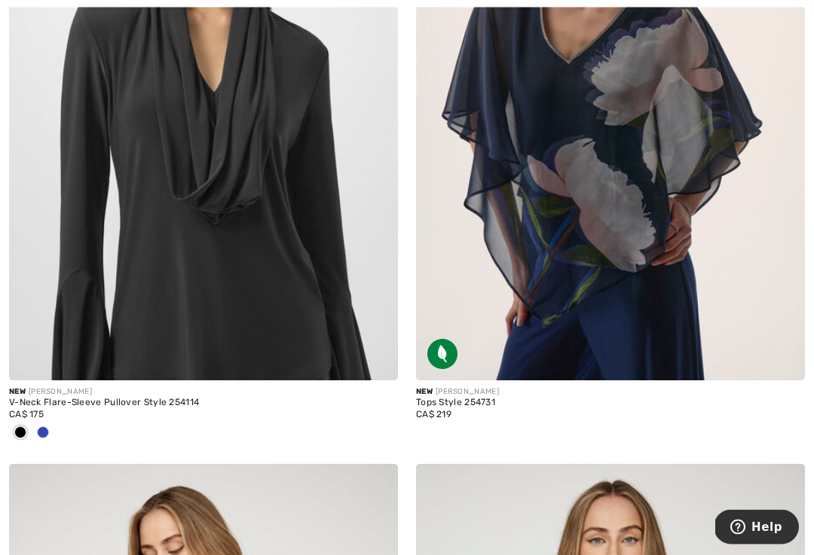
scroll to position [1816, 0]
click at [287, 324] on img at bounding box center [203, 88] width 389 height 583
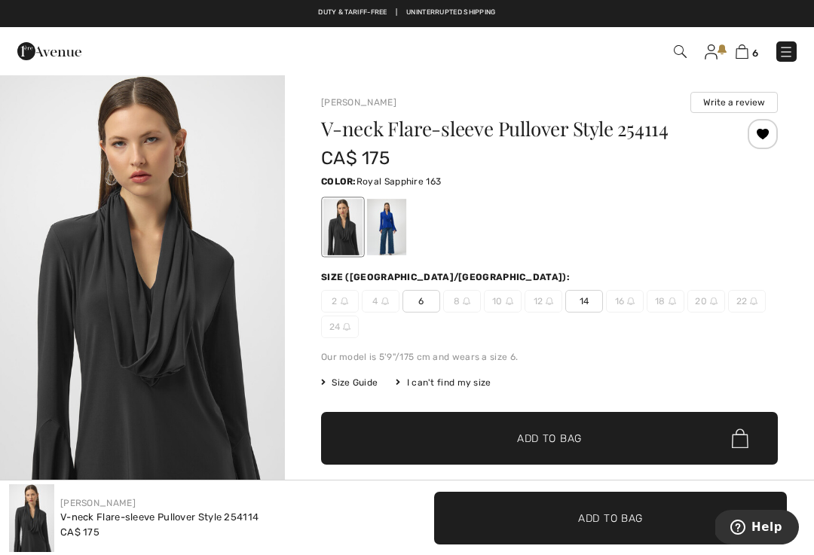
click at [387, 223] on div at bounding box center [386, 227] width 39 height 57
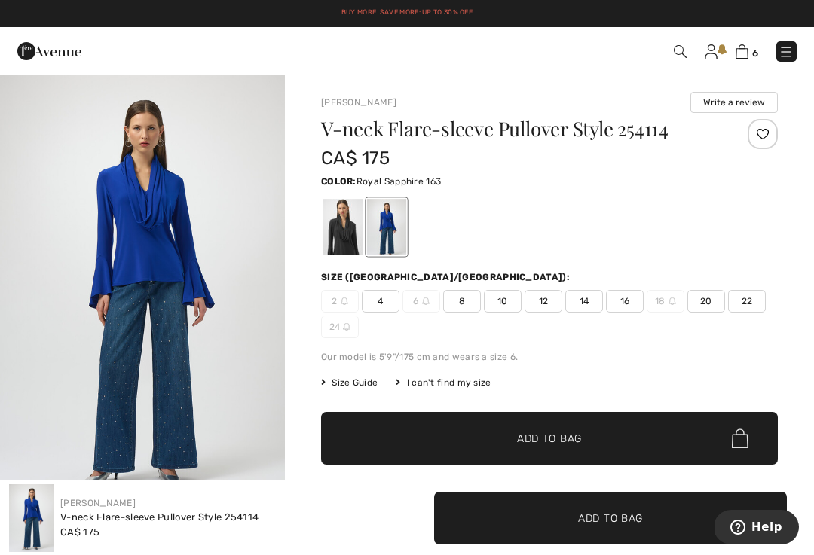
click at [583, 436] on span "✔ Added to Bag Add to Bag" at bounding box center [549, 438] width 457 height 53
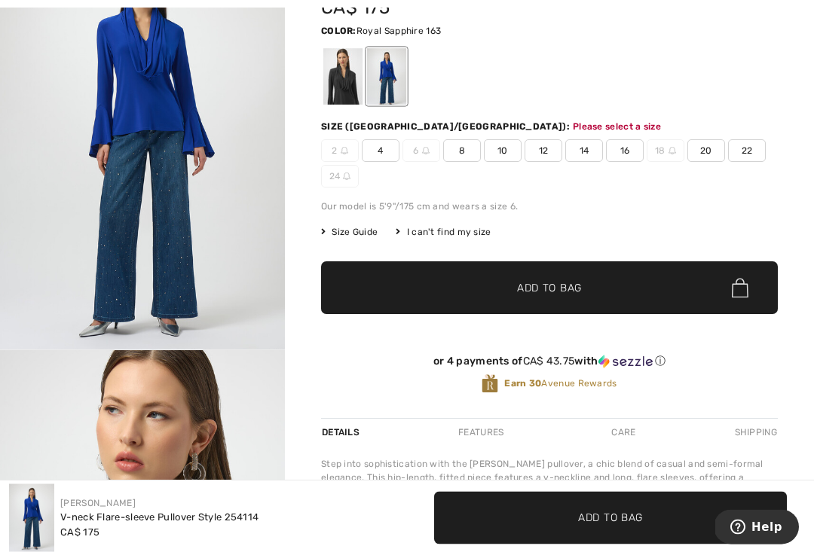
scroll to position [161, 0]
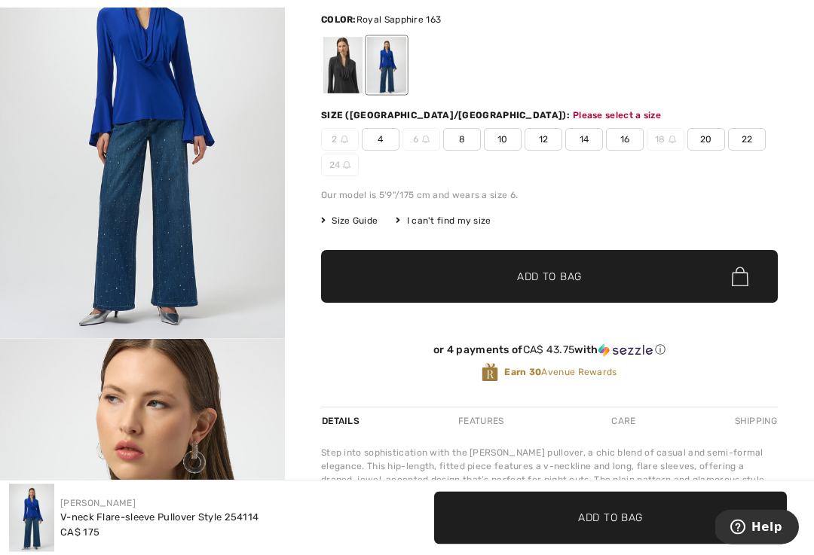
click at [626, 134] on span "16" at bounding box center [625, 140] width 38 height 23
click at [561, 270] on span "Add to Bag" at bounding box center [549, 277] width 65 height 16
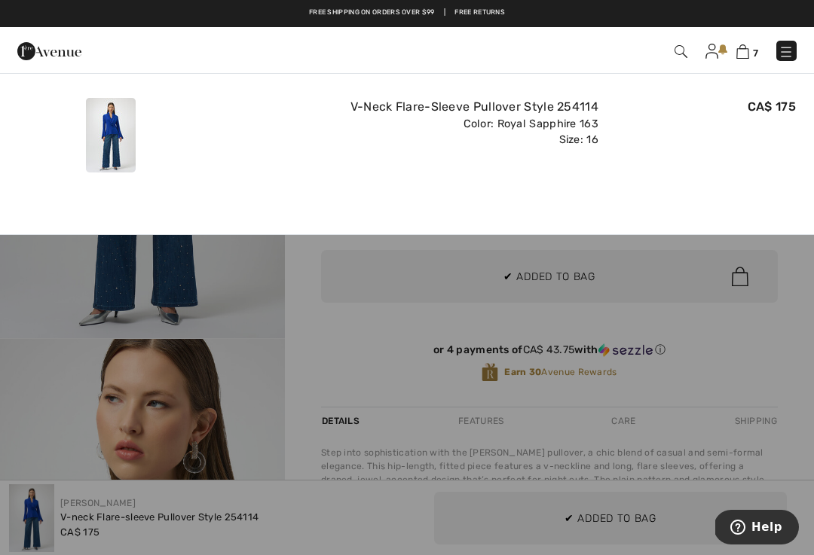
click at [664, 176] on div "CA$ 175" at bounding box center [702, 135] width 197 height 87
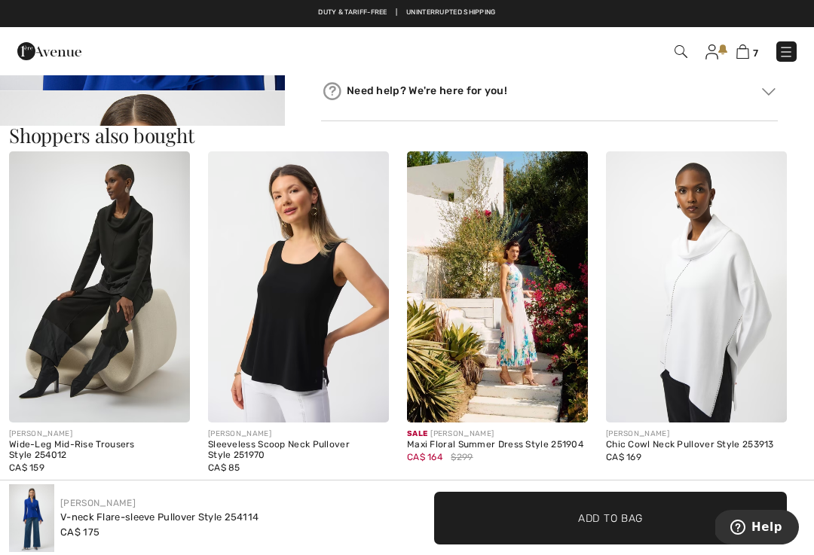
scroll to position [846, 0]
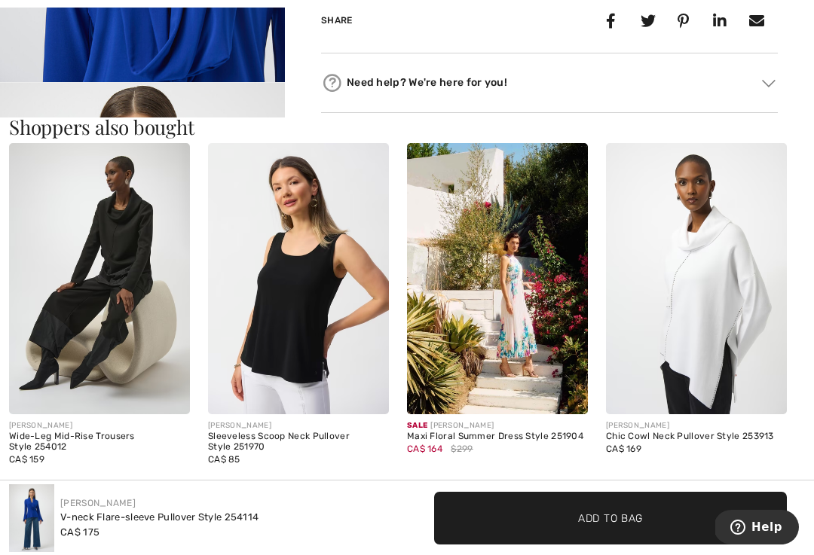
click at [701, 304] on img at bounding box center [696, 278] width 181 height 271
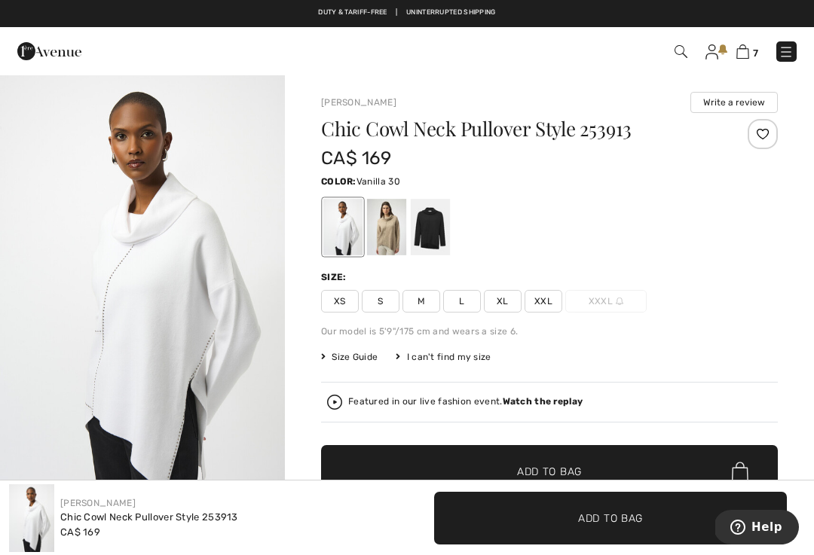
click at [396, 230] on div at bounding box center [386, 227] width 39 height 57
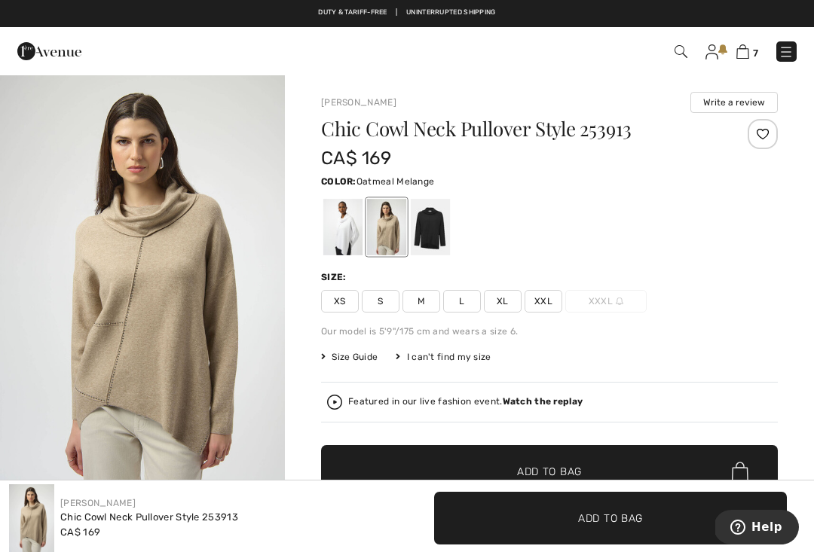
click at [430, 233] on div at bounding box center [430, 227] width 39 height 57
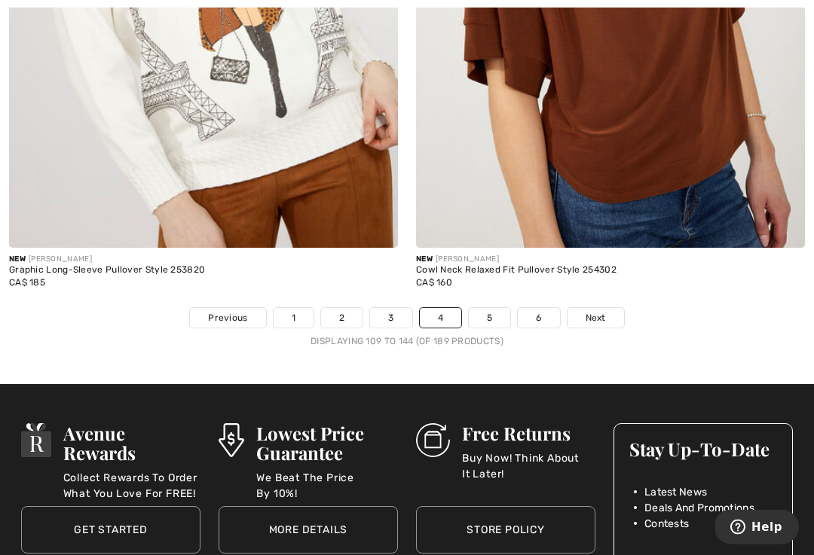
scroll to position [12046, 0]
click at [485, 311] on link "5" at bounding box center [489, 318] width 41 height 20
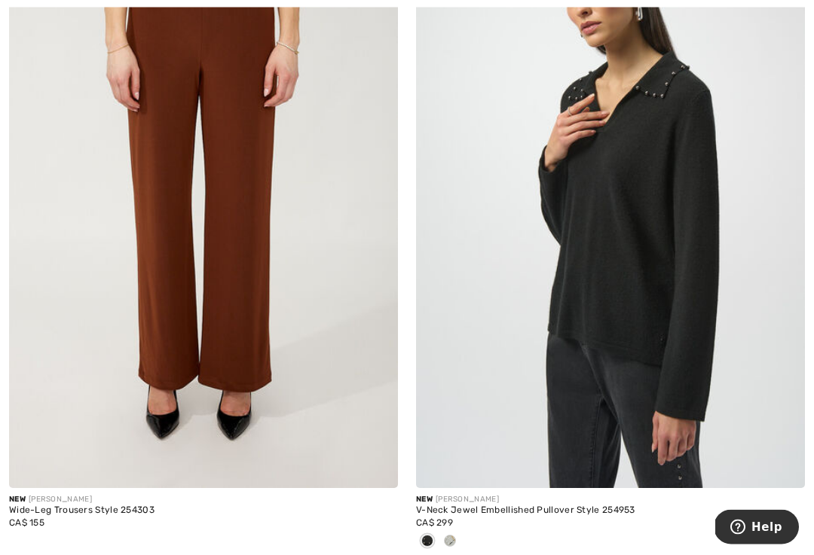
scroll to position [3660, 0]
click at [457, 536] on div at bounding box center [450, 542] width 23 height 25
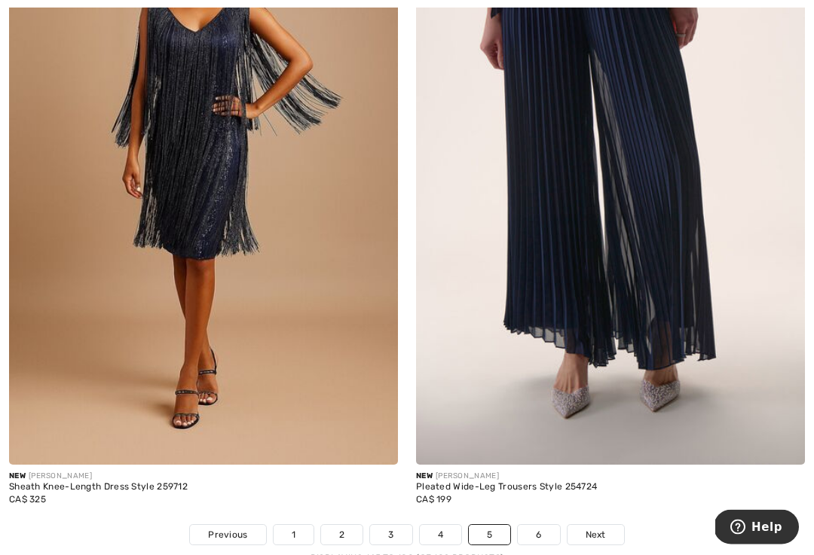
scroll to position [11904, 0]
click at [547, 525] on link "6" at bounding box center [538, 535] width 41 height 20
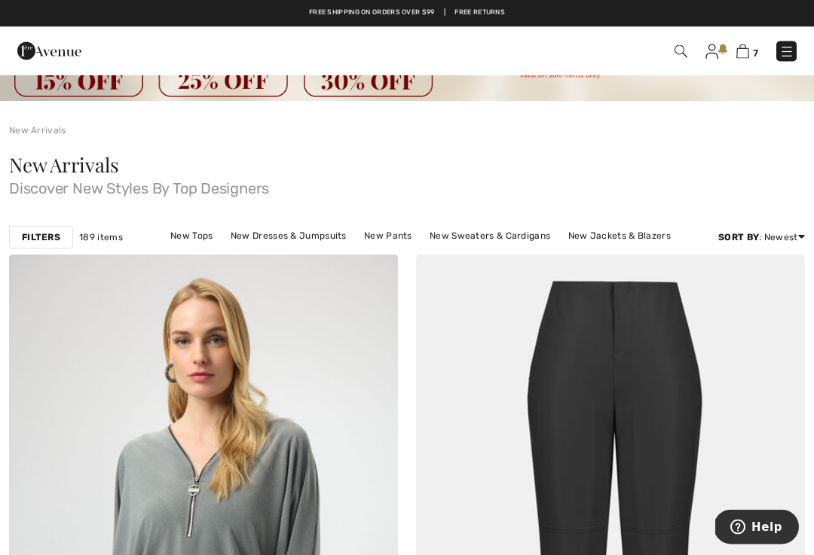
scroll to position [47, 0]
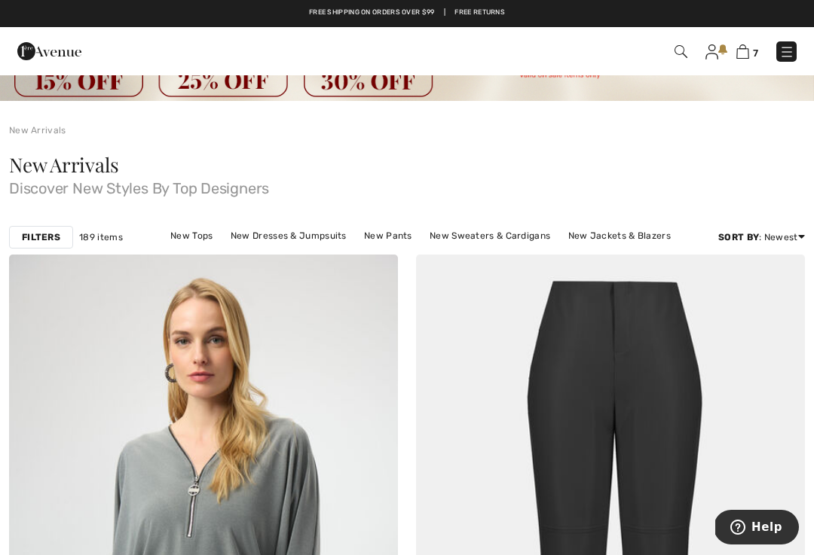
click at [746, 54] on img at bounding box center [742, 51] width 13 height 14
